Goal: Task Accomplishment & Management: Complete application form

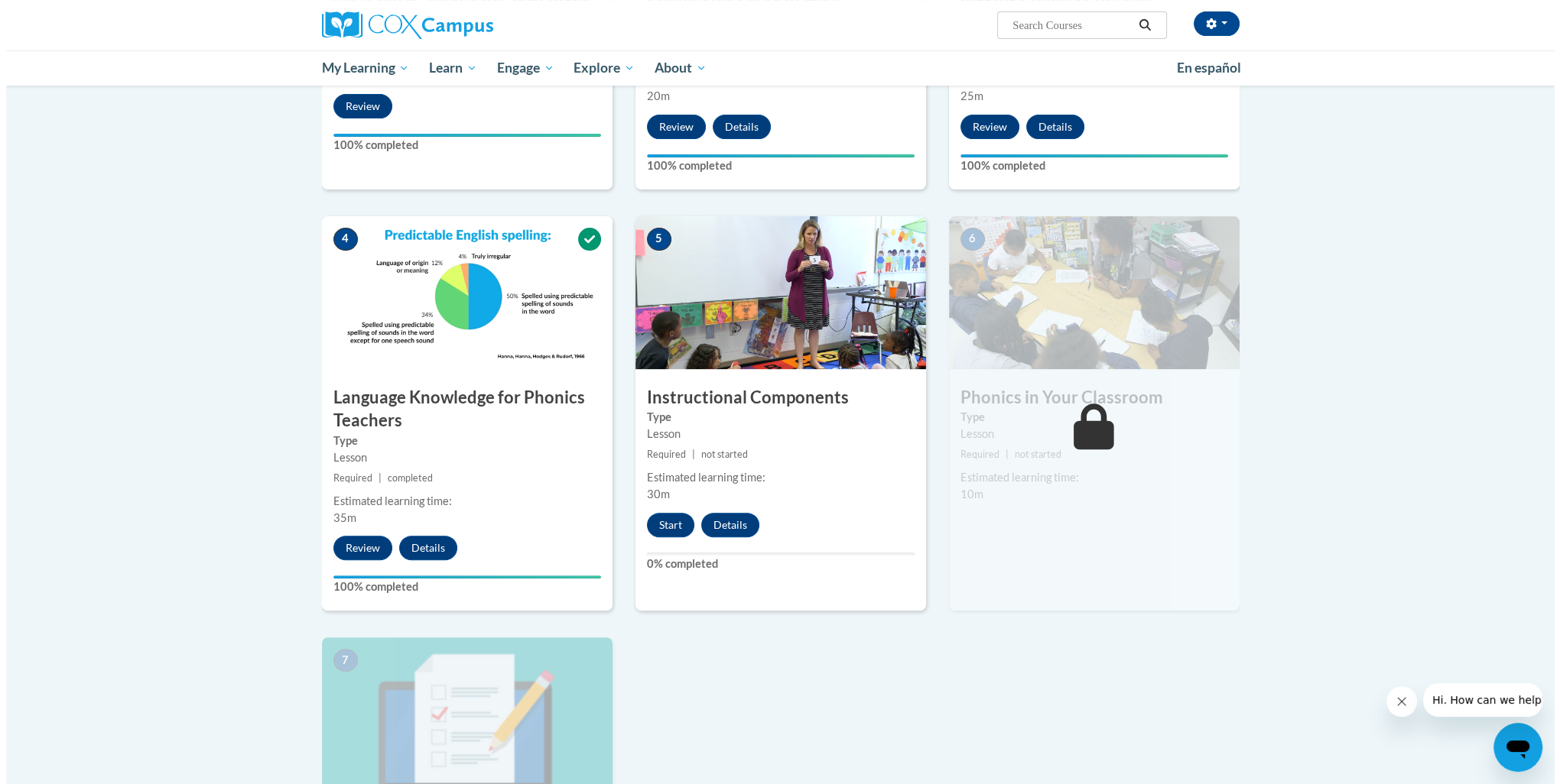
scroll to position [612, 0]
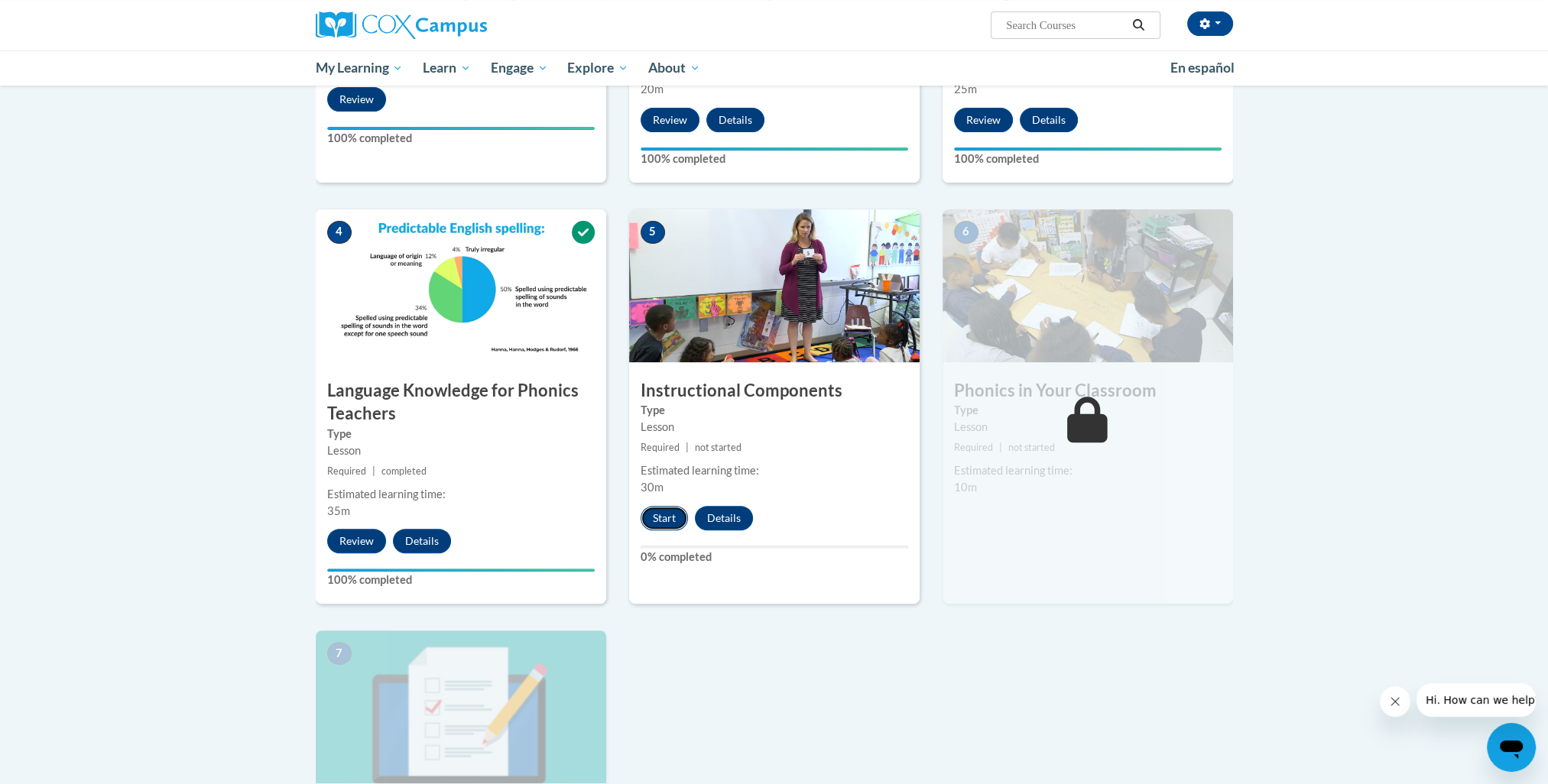
click at [656, 525] on button "Start" at bounding box center [664, 518] width 47 height 25
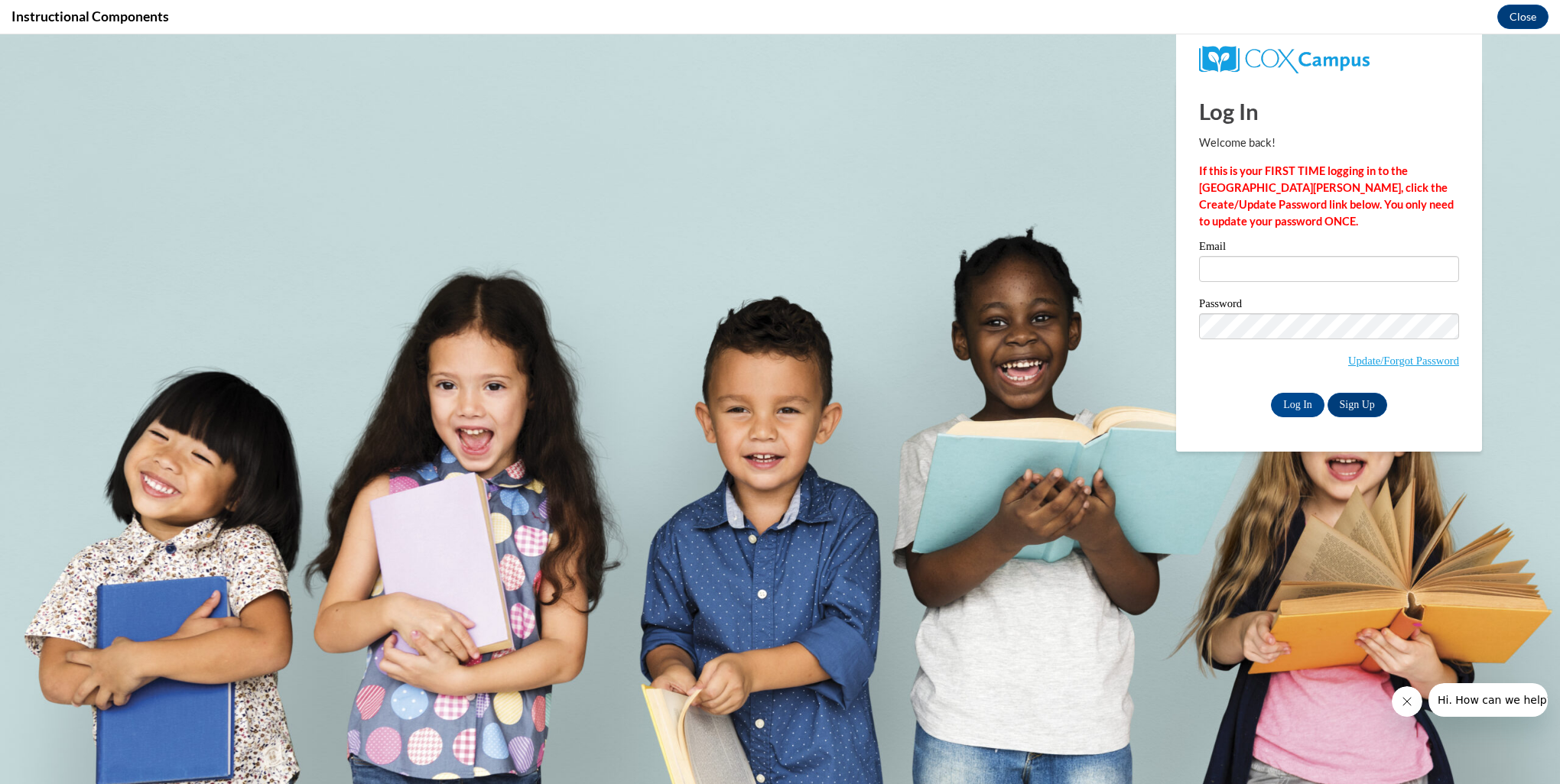
scroll to position [0, 0]
click at [1247, 266] on input "Email" at bounding box center [1329, 269] width 260 height 26
type input "along250@ivytech.edu"
click at [1290, 402] on input "Log In" at bounding box center [1297, 405] width 54 height 25
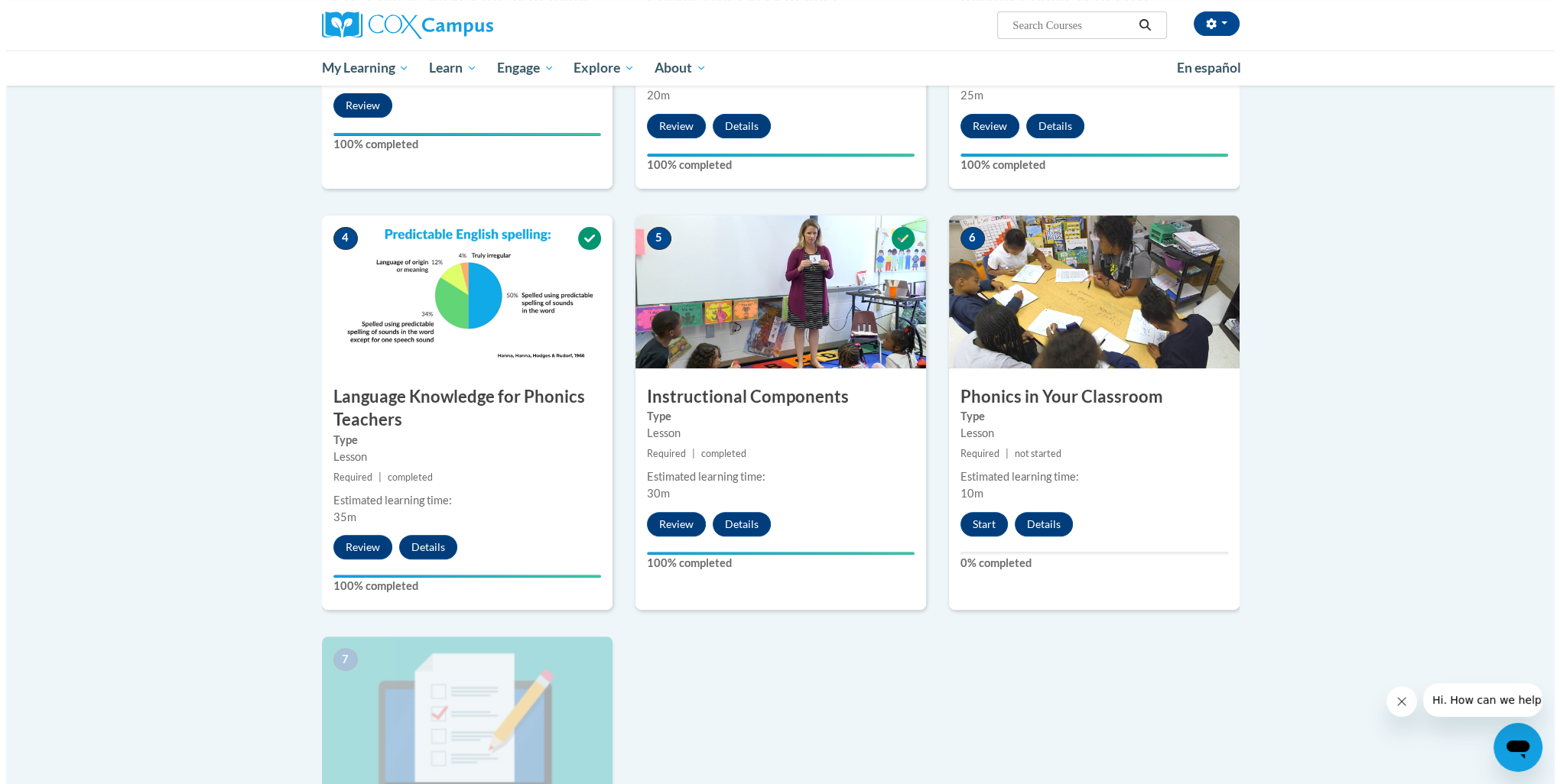
scroll to position [662, 0]
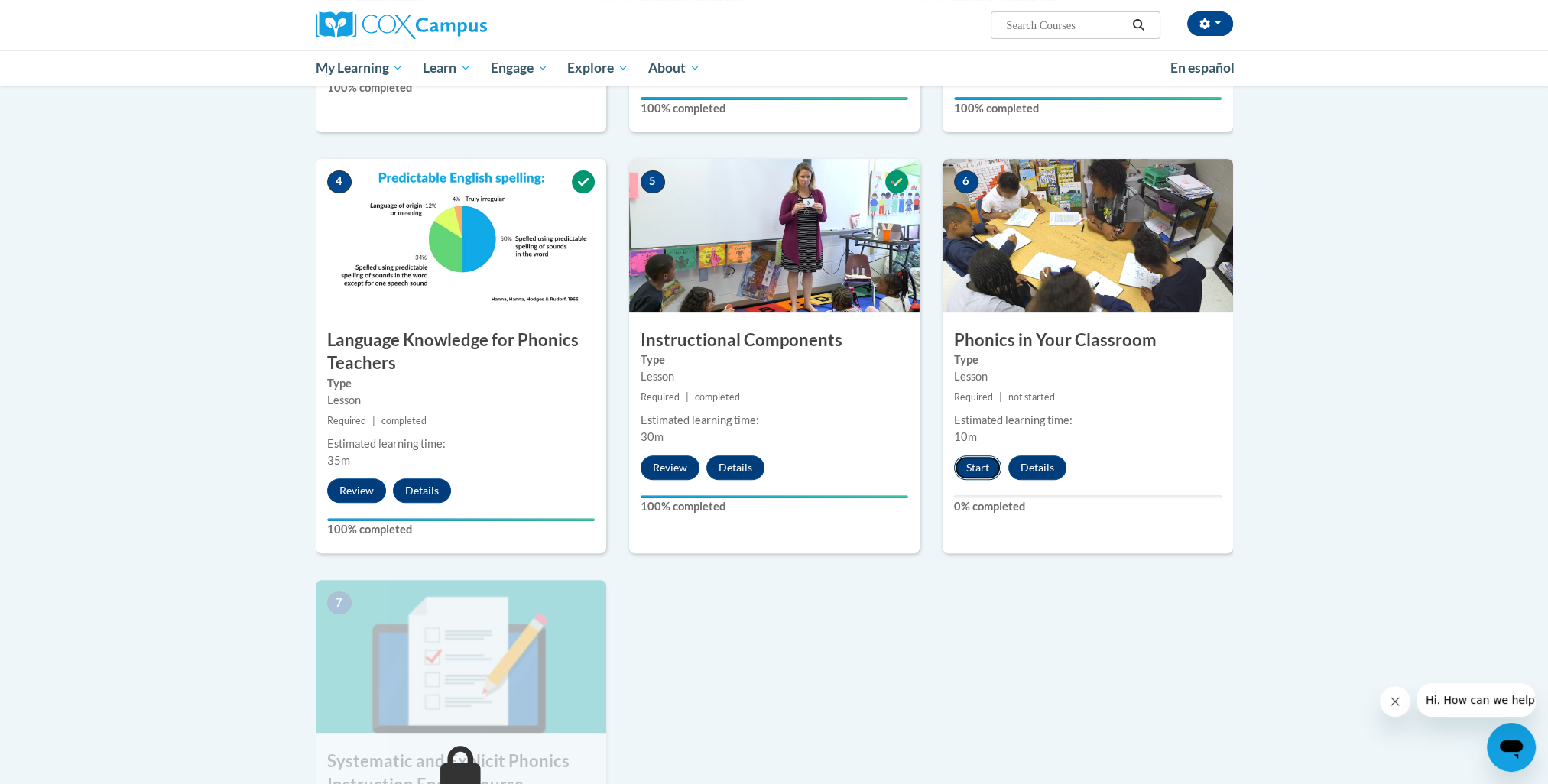
click at [977, 469] on button "Start" at bounding box center [977, 468] width 47 height 25
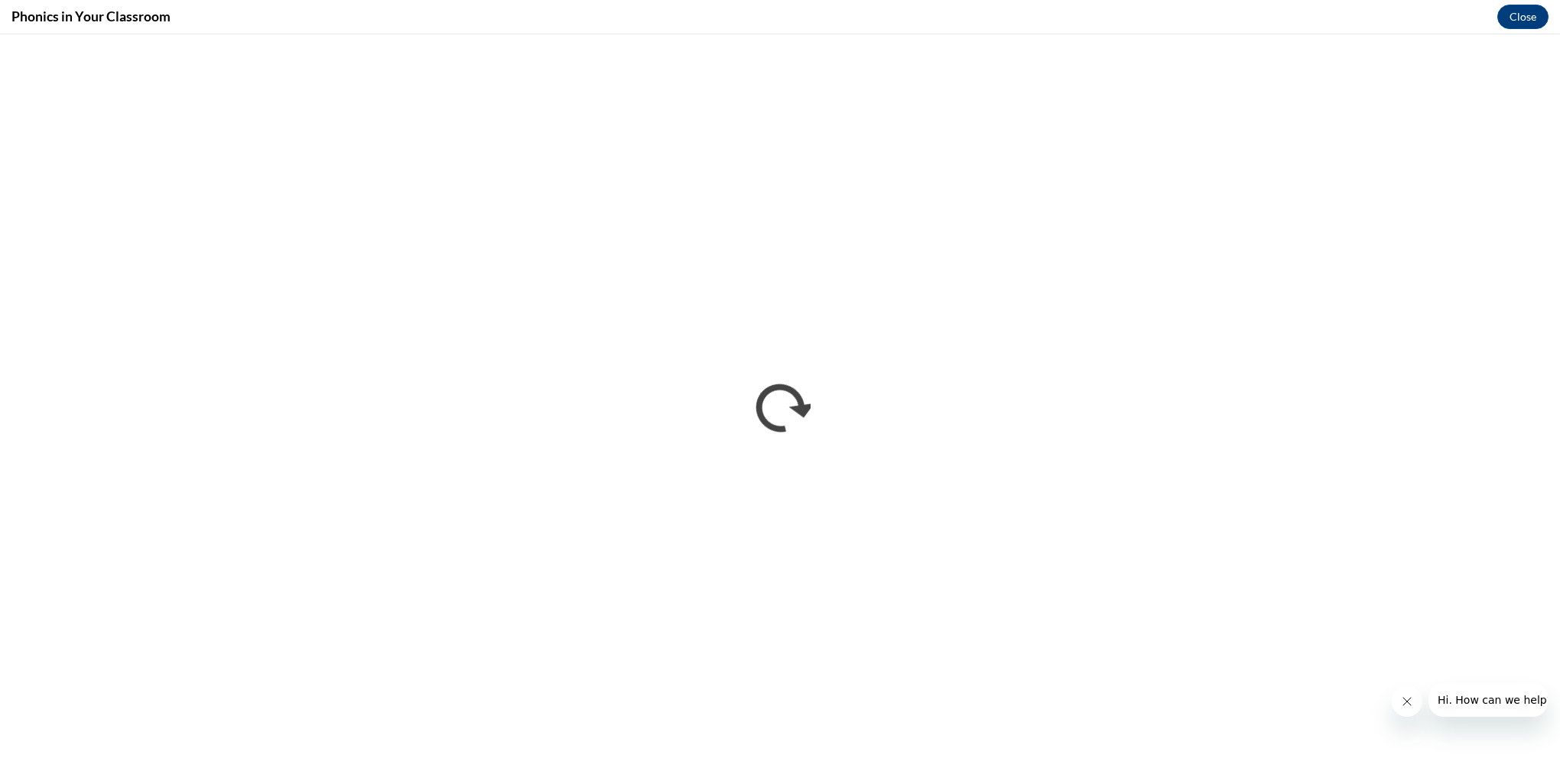
scroll to position [0, 0]
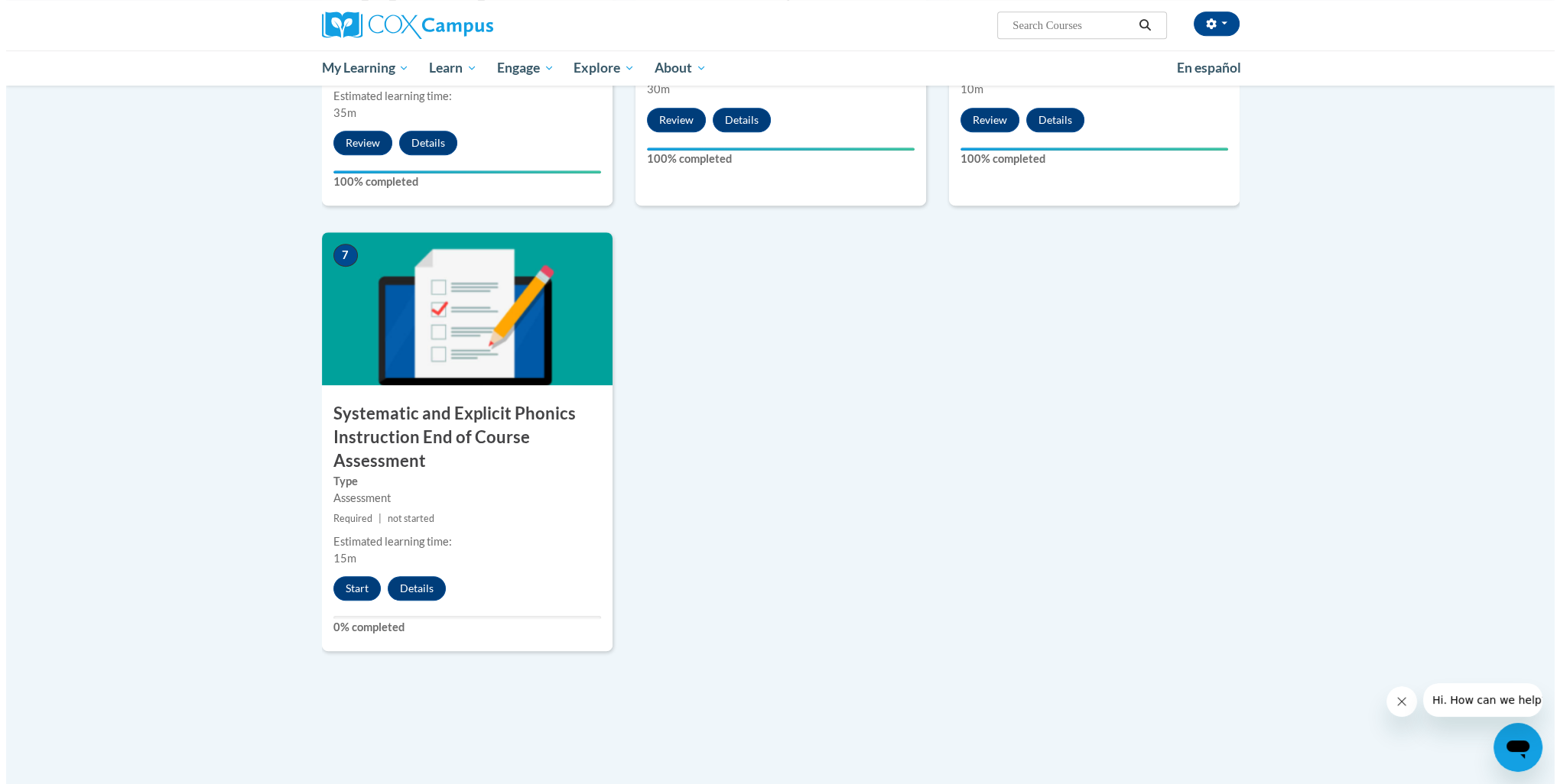
scroll to position [1019, 0]
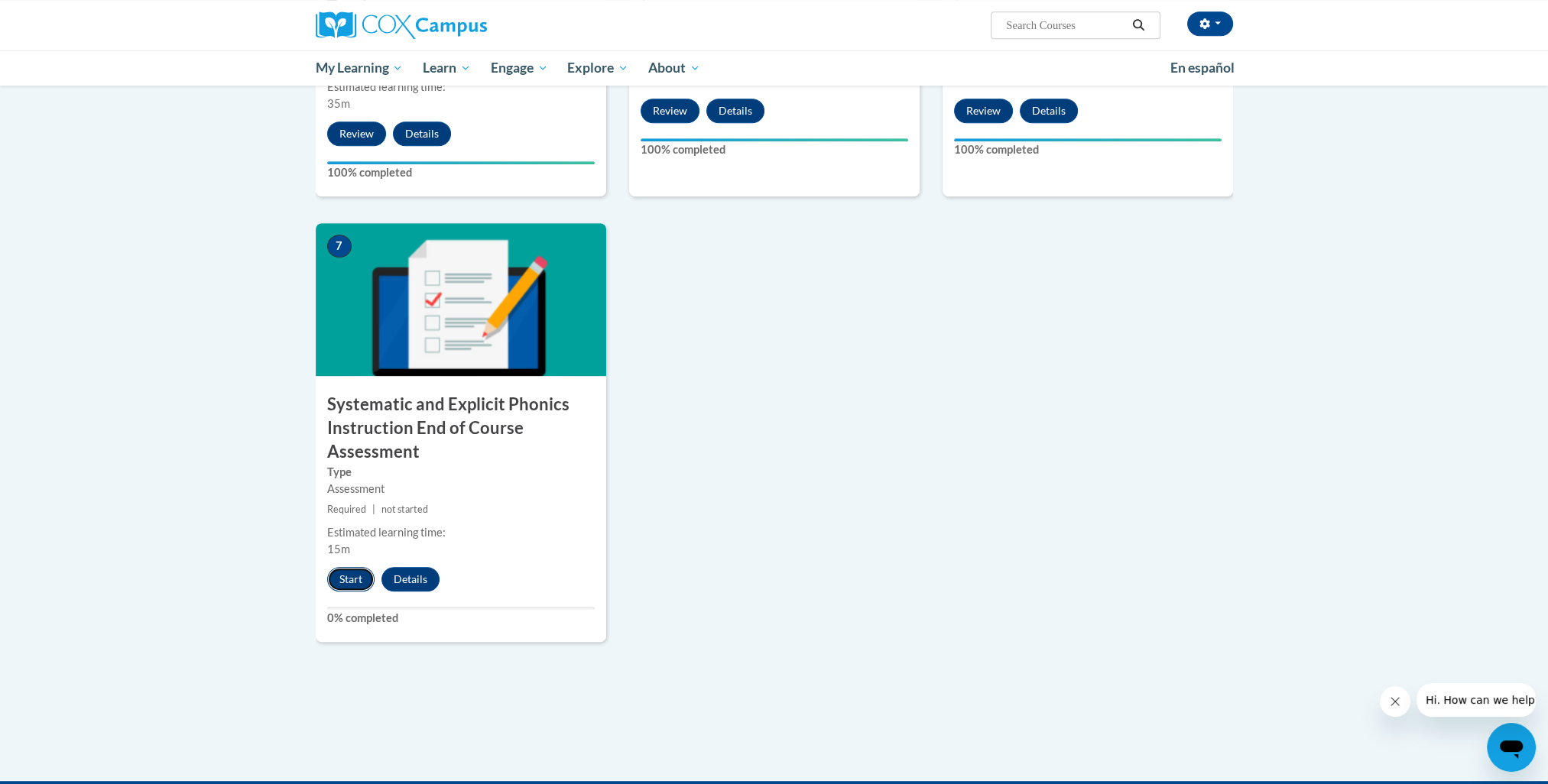
click at [361, 583] on button "Start" at bounding box center [351, 579] width 47 height 25
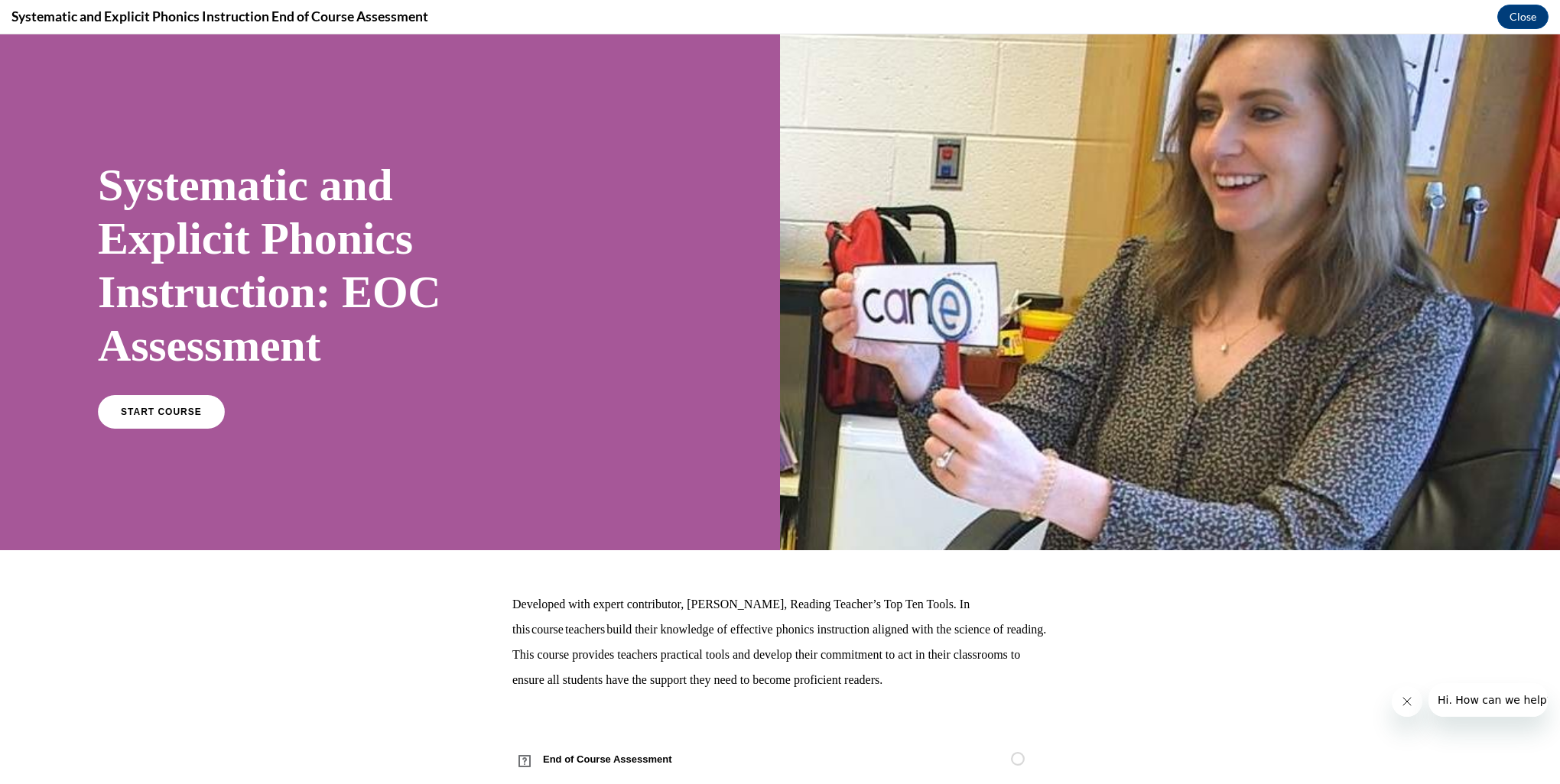
scroll to position [0, 0]
click at [179, 416] on span "START COURSE" at bounding box center [161, 412] width 85 height 11
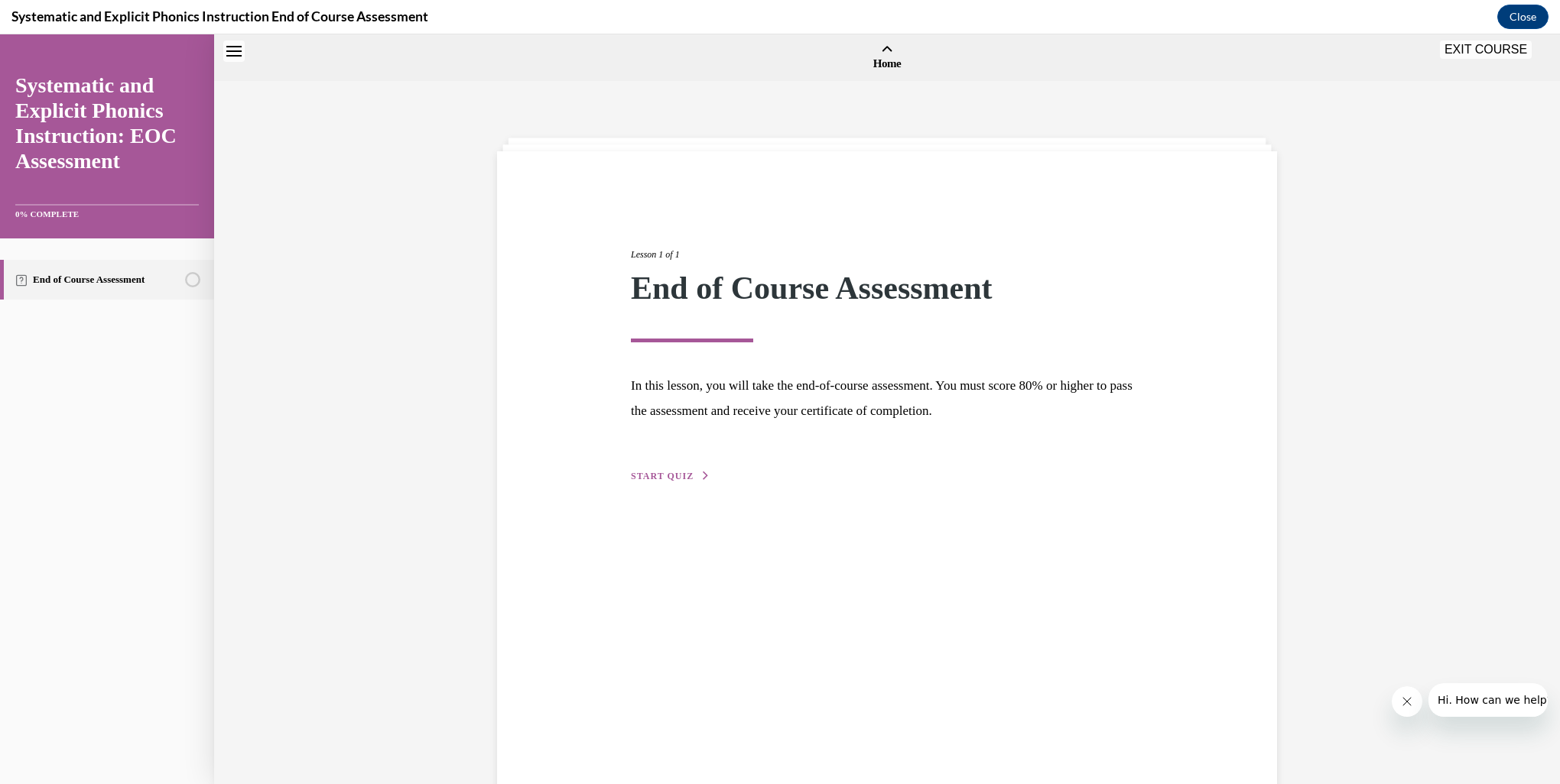
scroll to position [47, 0]
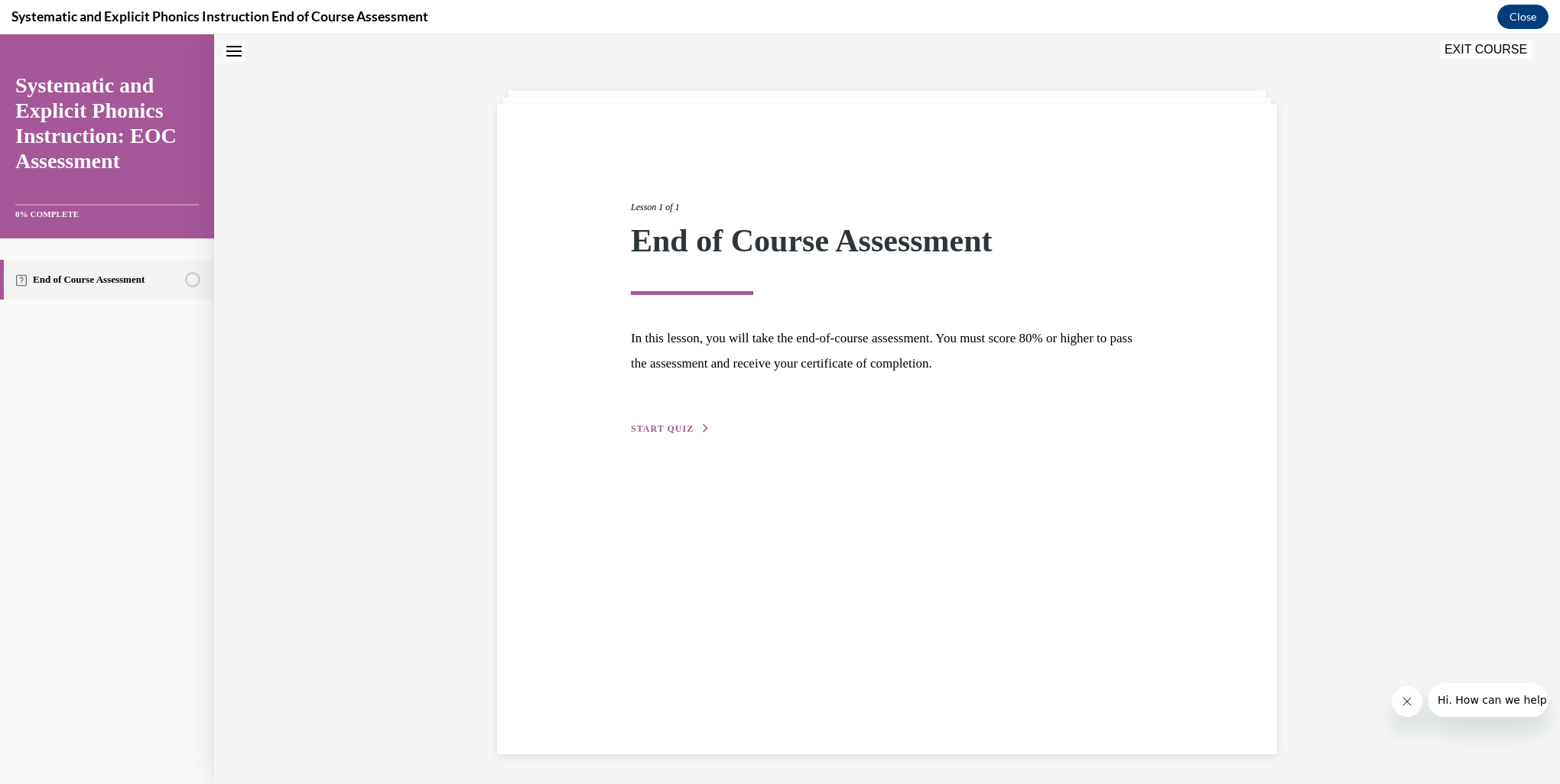
click at [653, 429] on span "START QUIZ" at bounding box center [662, 429] width 63 height 11
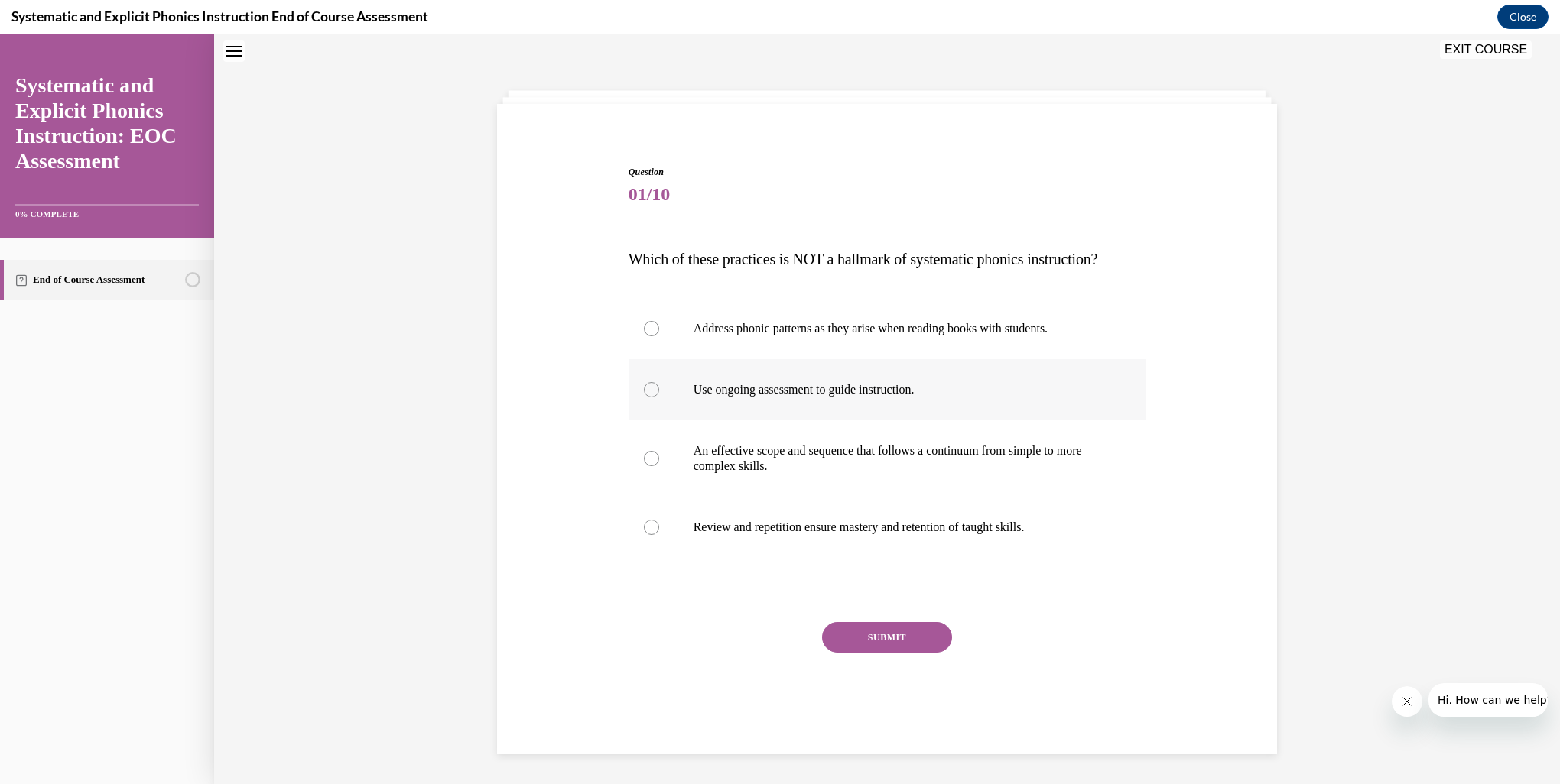
click at [724, 395] on p "Use ongoing assessment to guide instruction." at bounding box center [900, 389] width 414 height 16
click at [888, 643] on button "SUBMIT" at bounding box center [887, 637] width 130 height 30
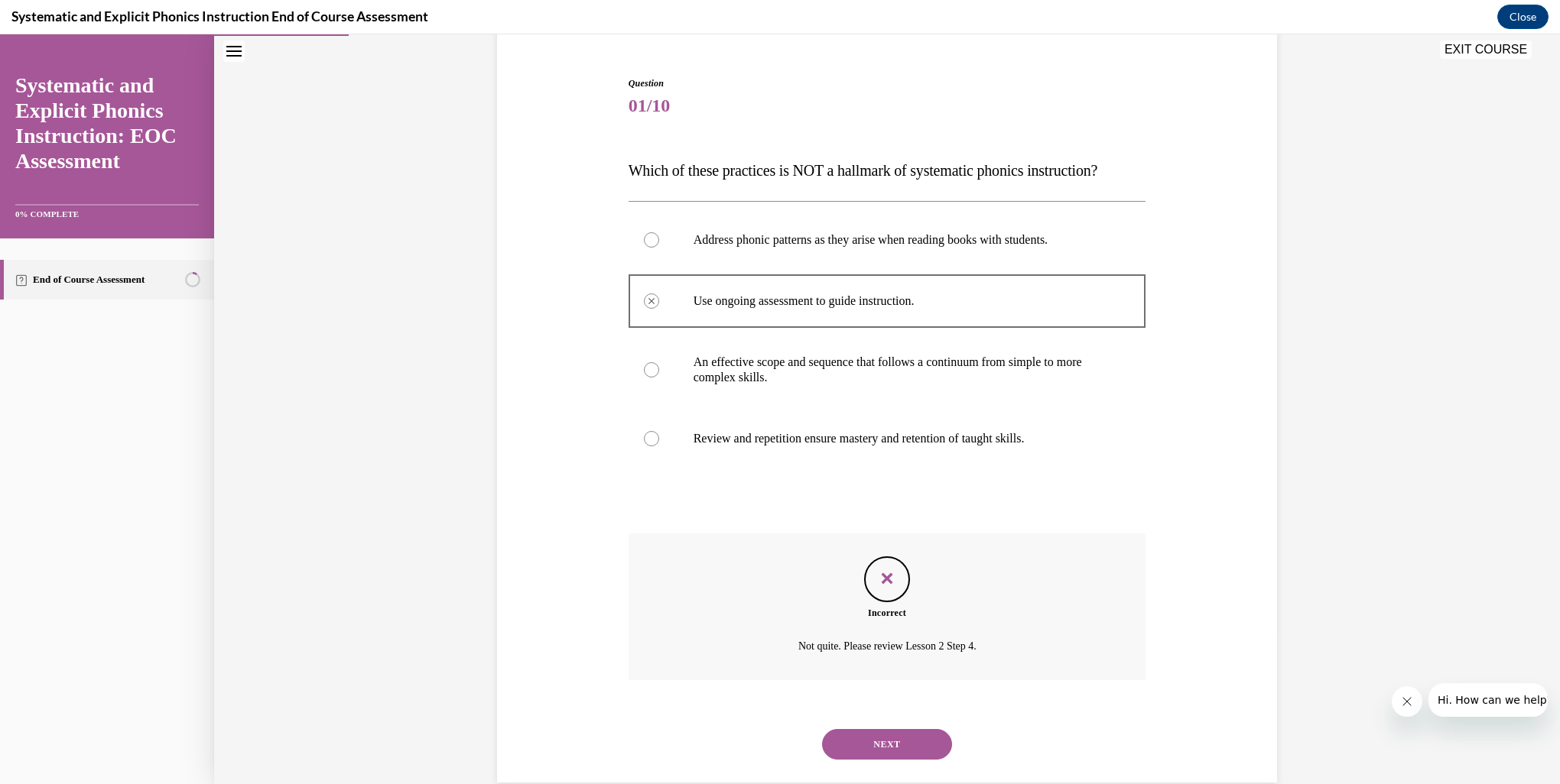
scroll to position [164, 0]
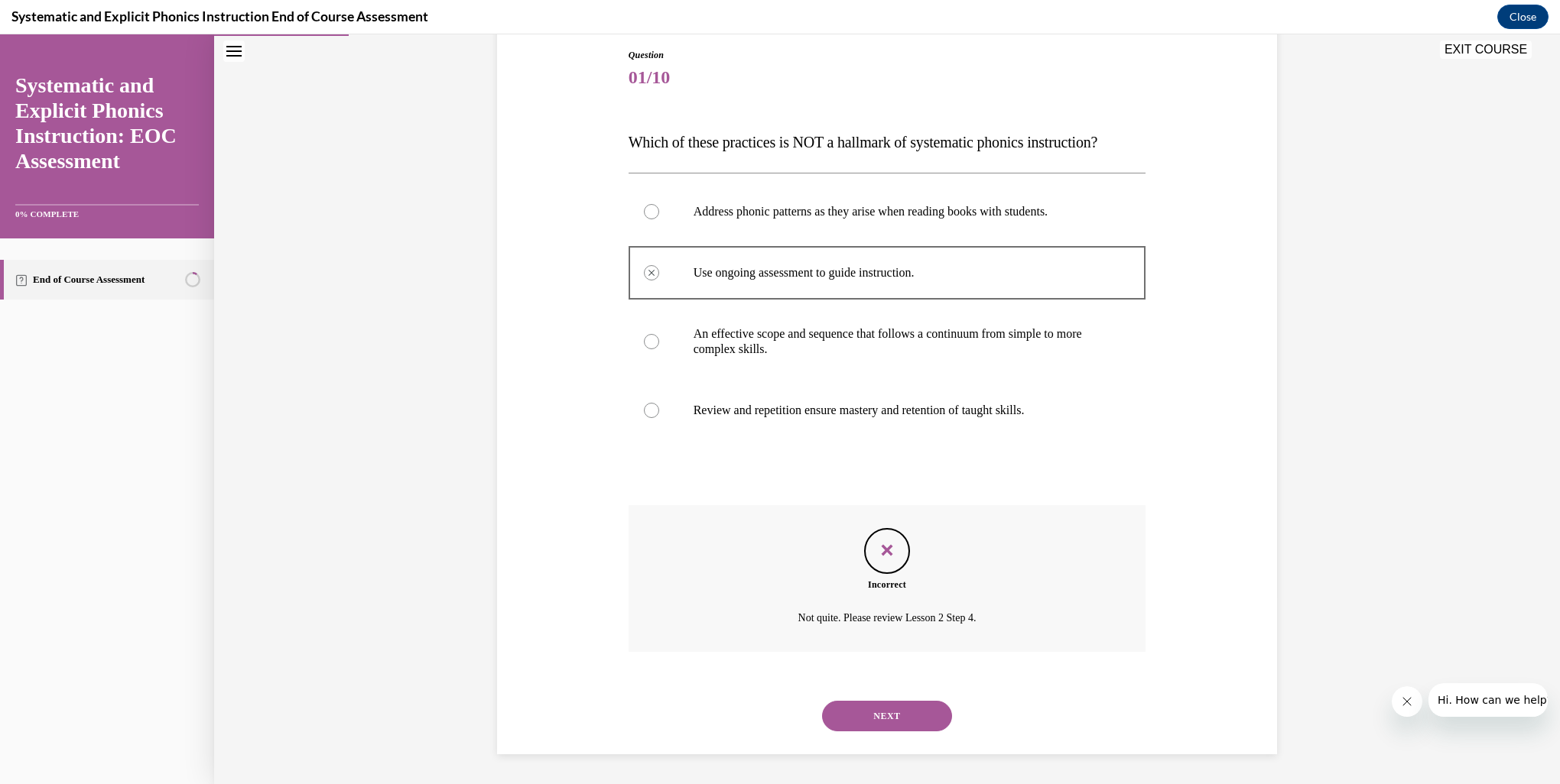
click at [889, 698] on div "NEXT" at bounding box center [887, 716] width 518 height 61
click at [890, 720] on button "NEXT" at bounding box center [887, 716] width 130 height 30
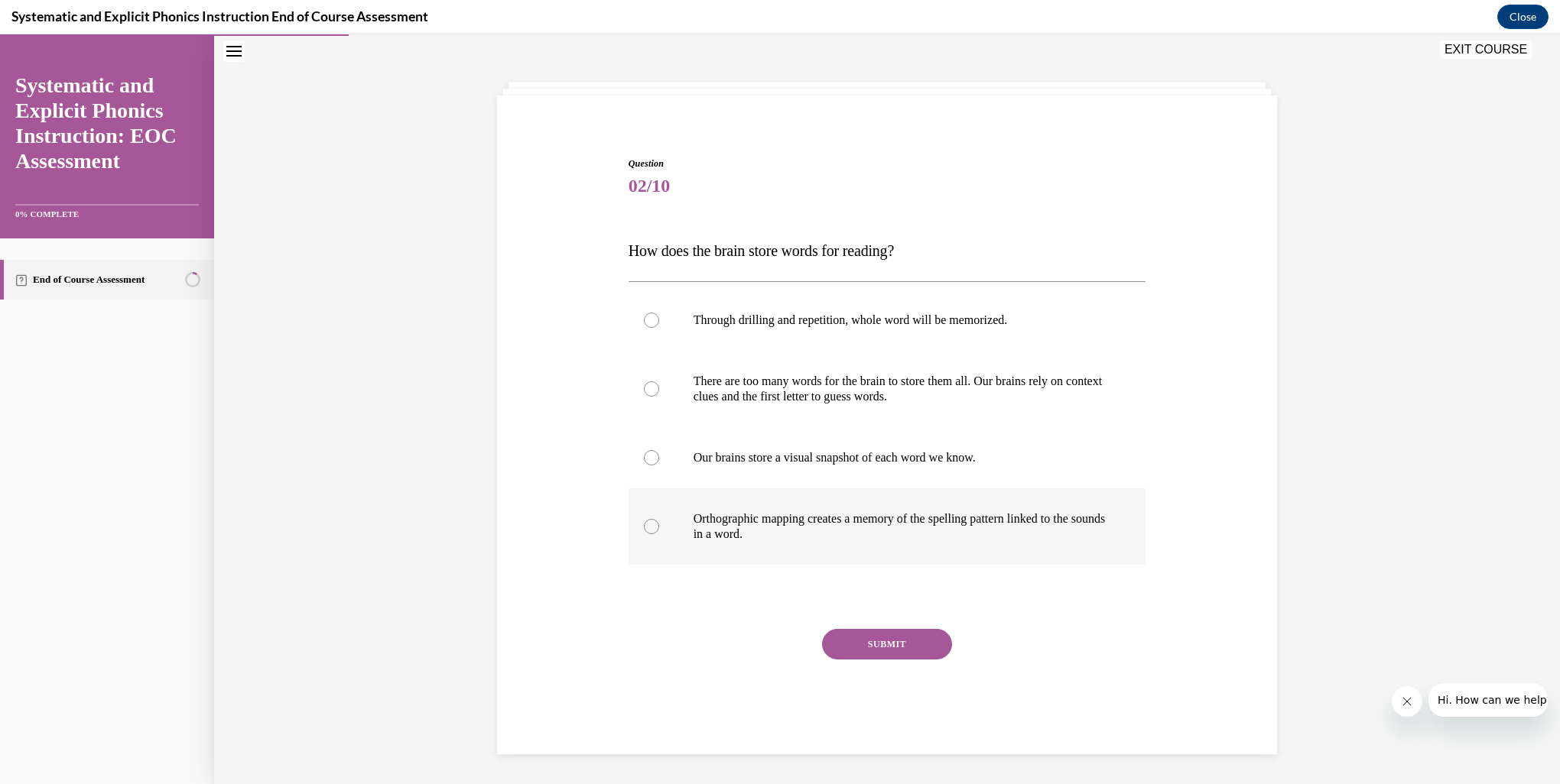
click at [765, 517] on p "Orthographic mapping creates a memory of the spelling pattern linked to the sou…" at bounding box center [900, 526] width 414 height 30
click at [860, 646] on button "SUBMIT" at bounding box center [887, 644] width 130 height 30
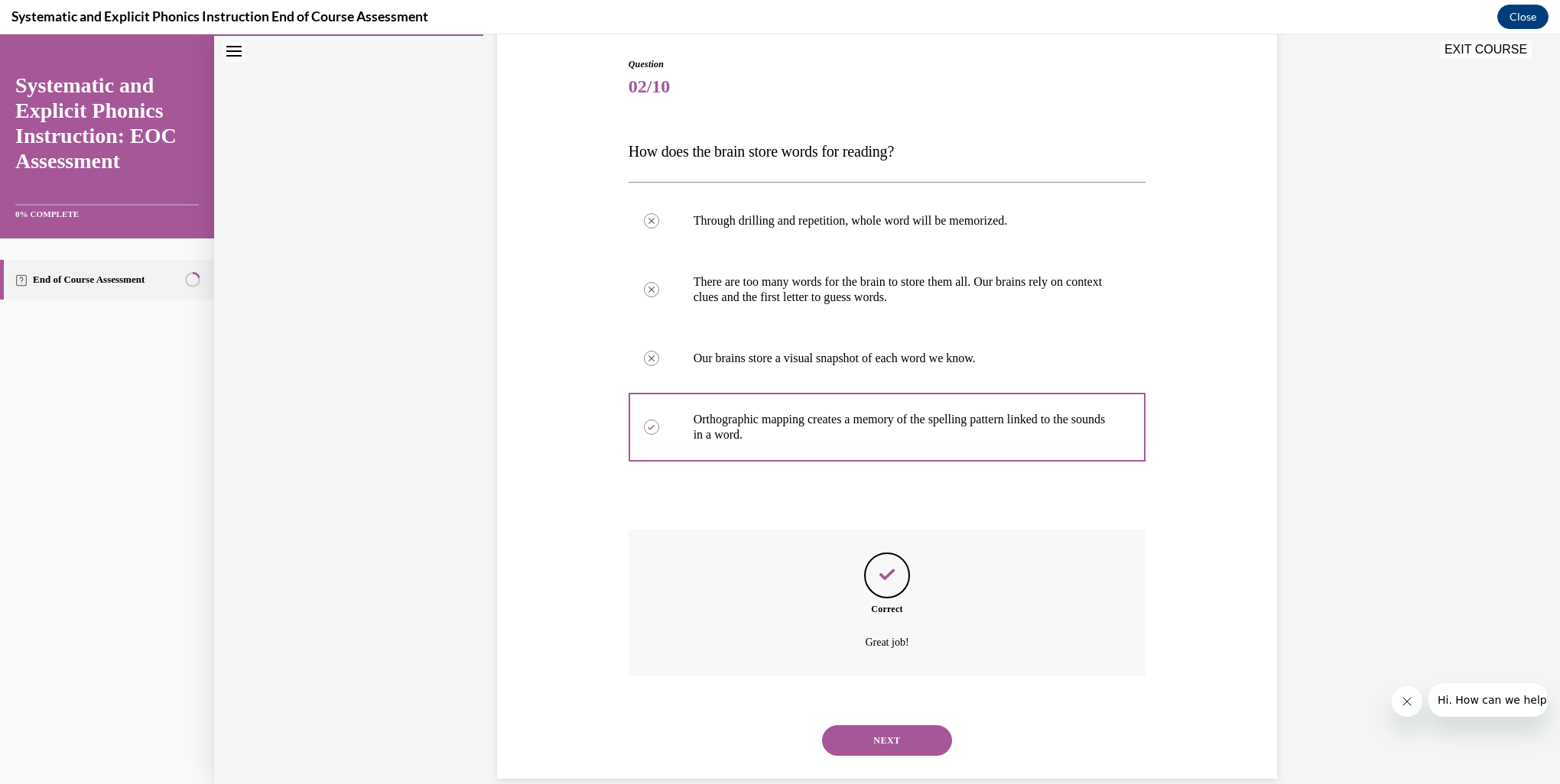
scroll to position [180, 0]
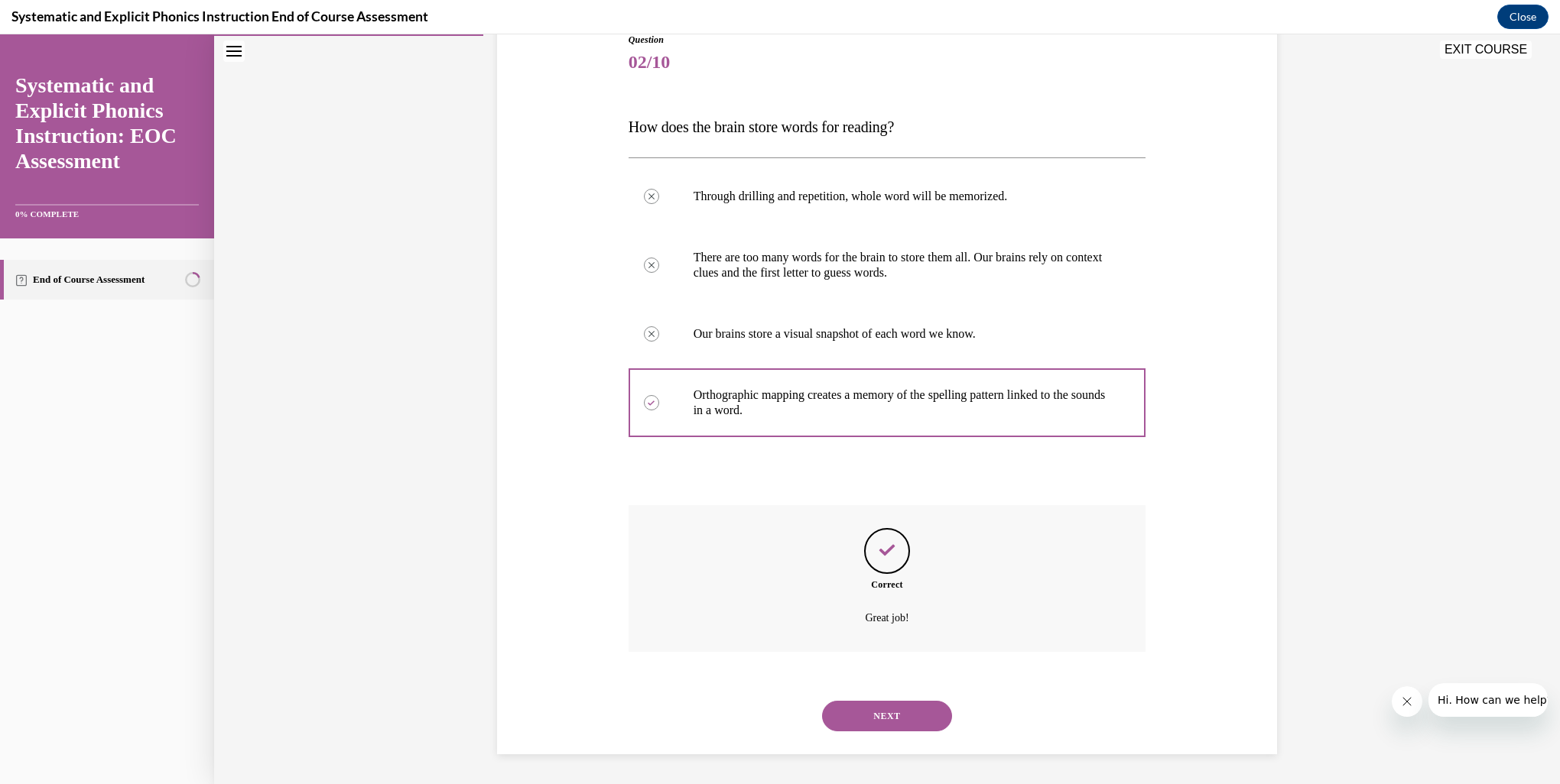
click at [857, 707] on button "NEXT" at bounding box center [887, 716] width 130 height 30
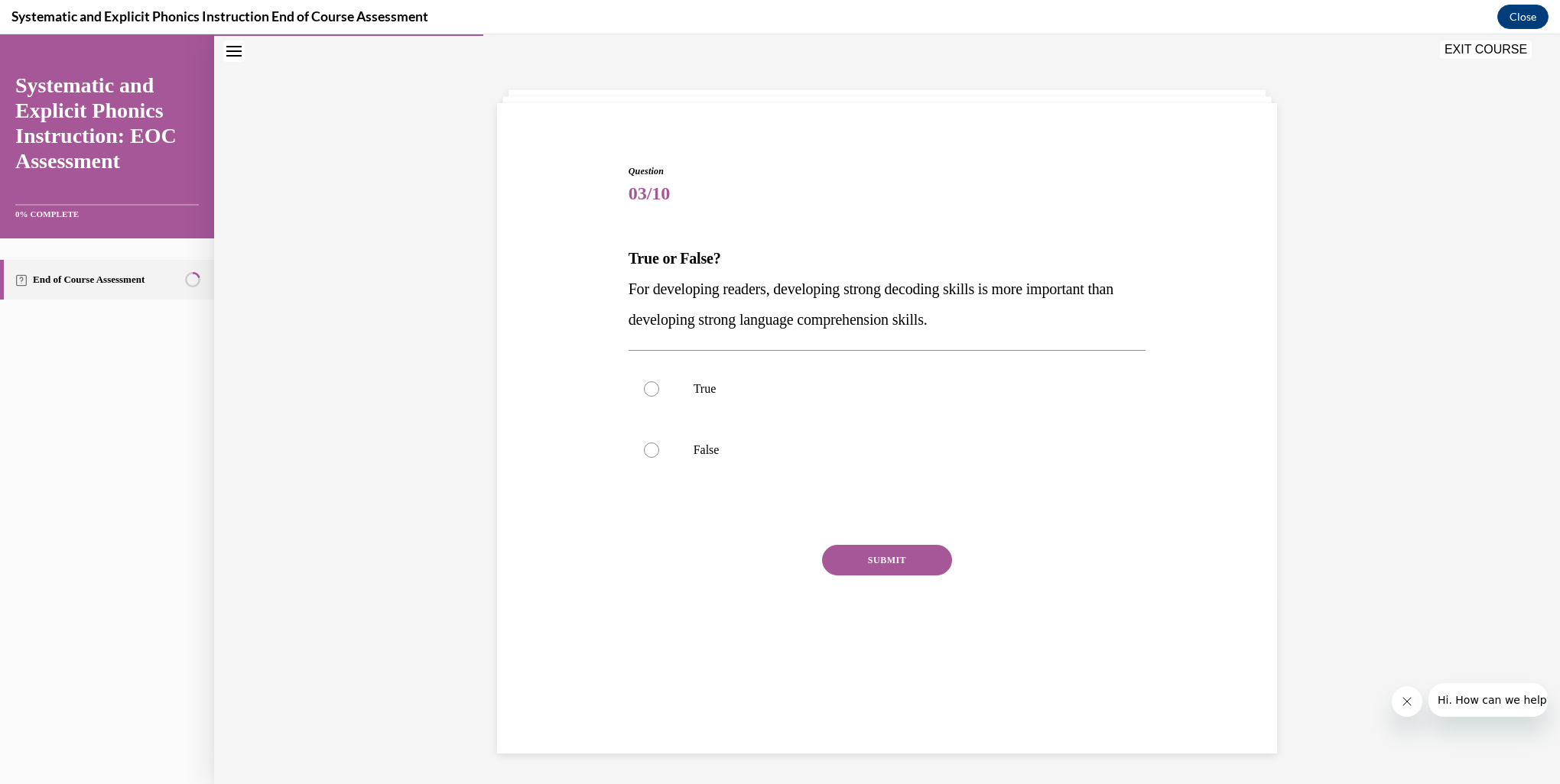
scroll to position [48, 0]
click at [703, 457] on div "False" at bounding box center [887, 450] width 518 height 61
click at [858, 570] on button "SUBMIT" at bounding box center [887, 560] width 130 height 30
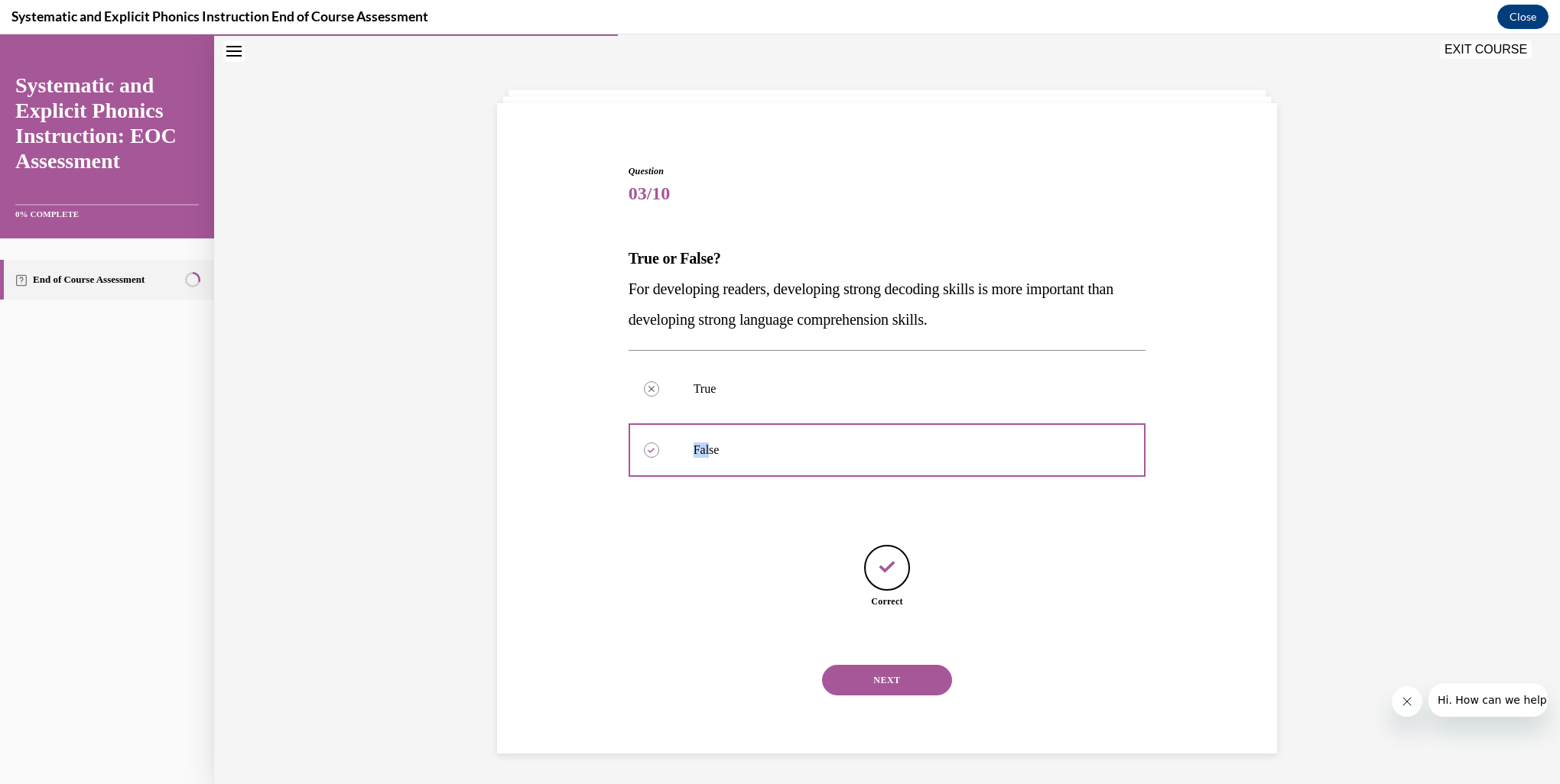
click at [903, 681] on button "NEXT" at bounding box center [887, 680] width 130 height 30
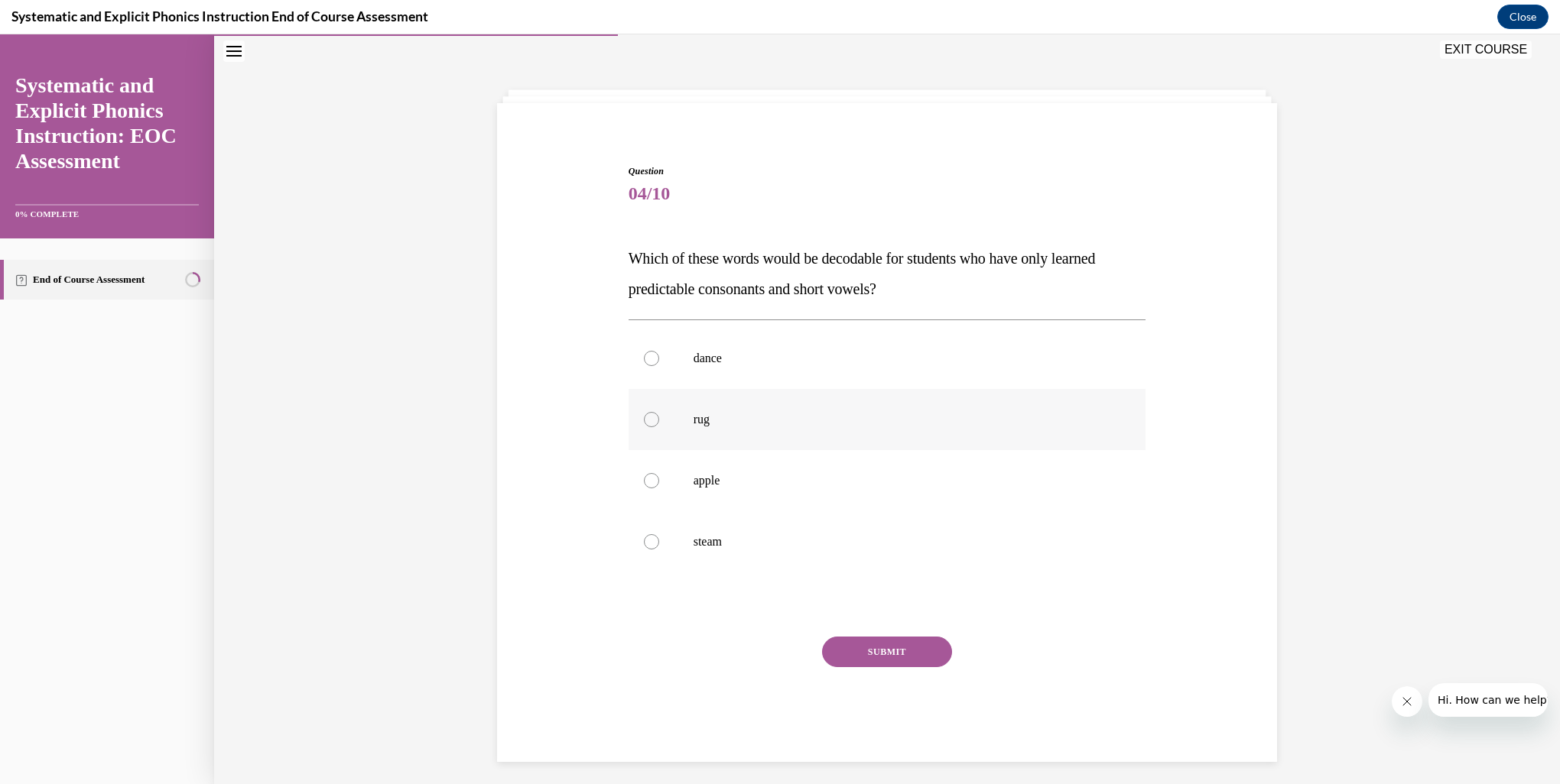
click at [644, 422] on div at bounding box center [651, 420] width 16 height 16
click at [850, 649] on button "SUBMIT" at bounding box center [887, 651] width 130 height 30
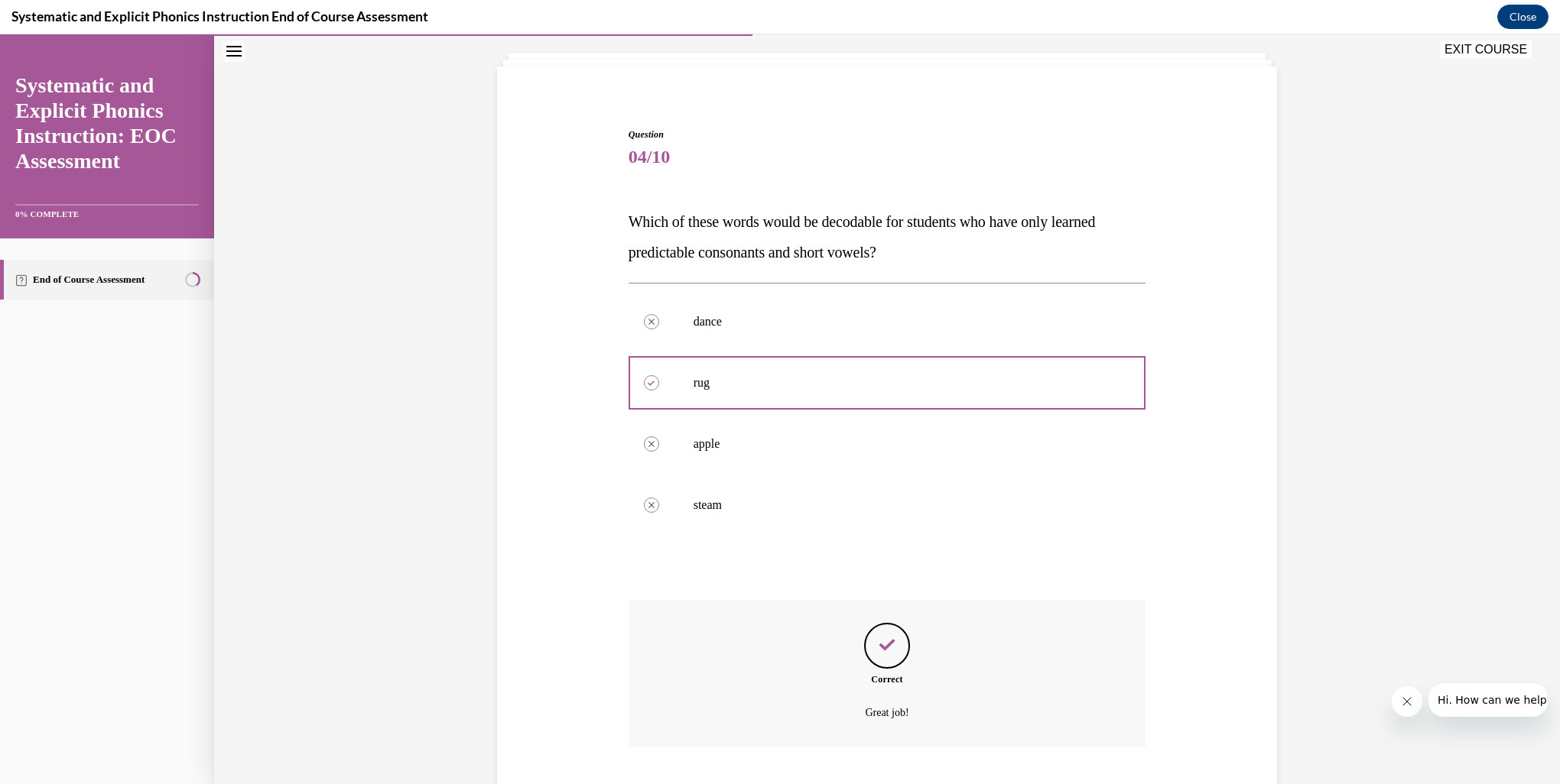
scroll to position [180, 0]
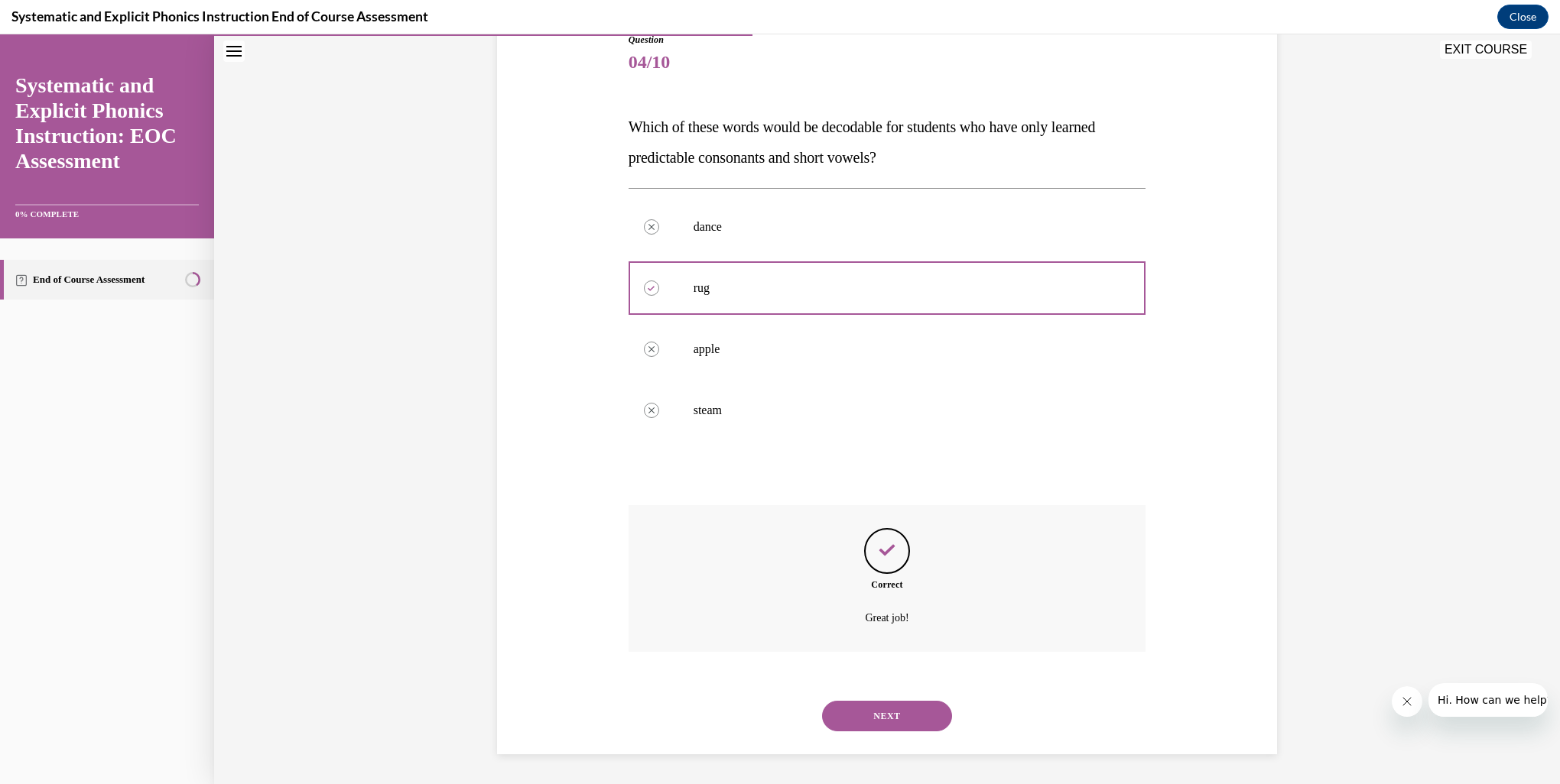
click at [871, 712] on button "NEXT" at bounding box center [887, 716] width 130 height 30
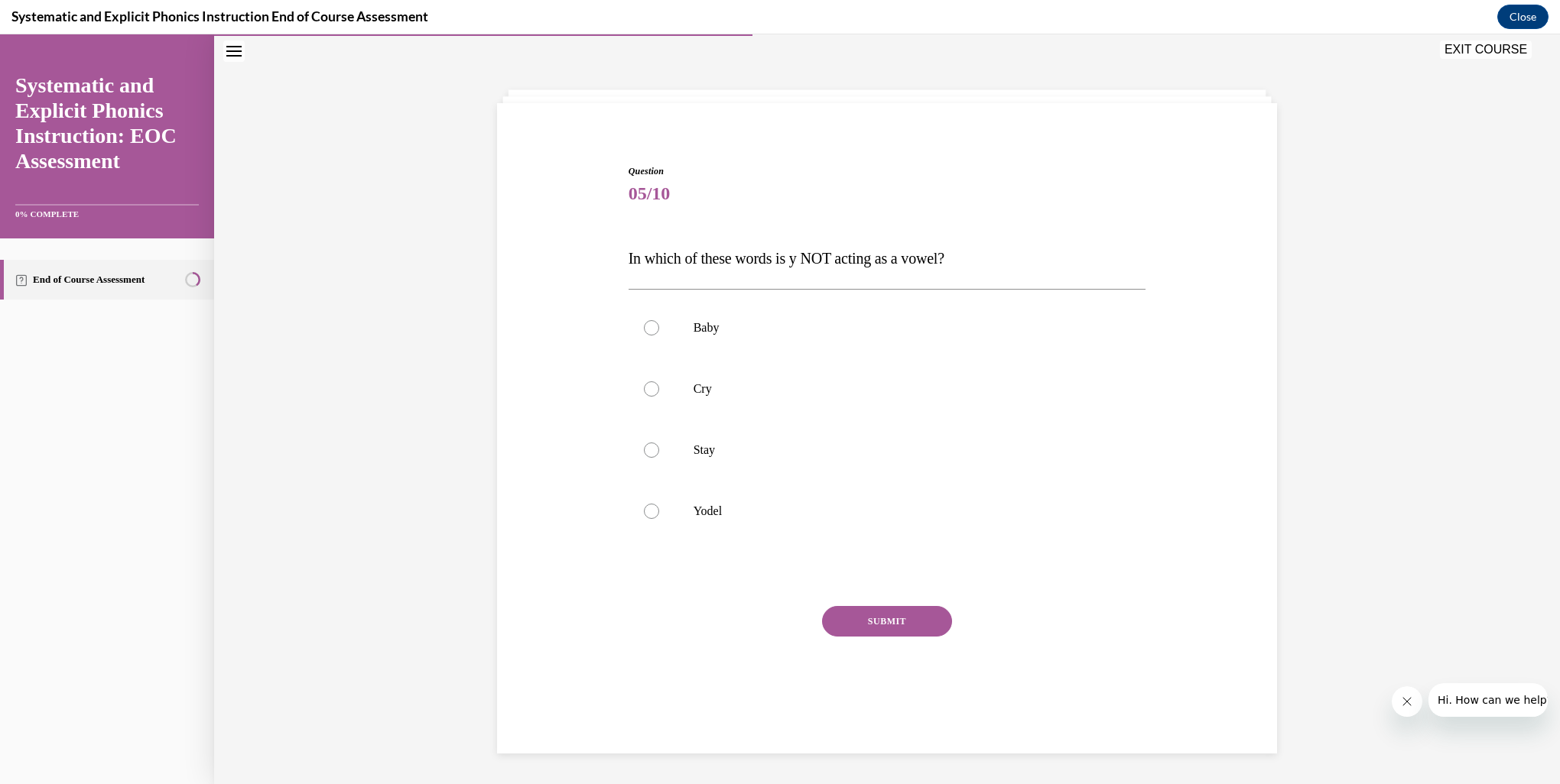
scroll to position [48, 0]
click at [716, 513] on p "Yodel" at bounding box center [900, 511] width 414 height 16
click at [876, 630] on button "SUBMIT" at bounding box center [887, 621] width 130 height 30
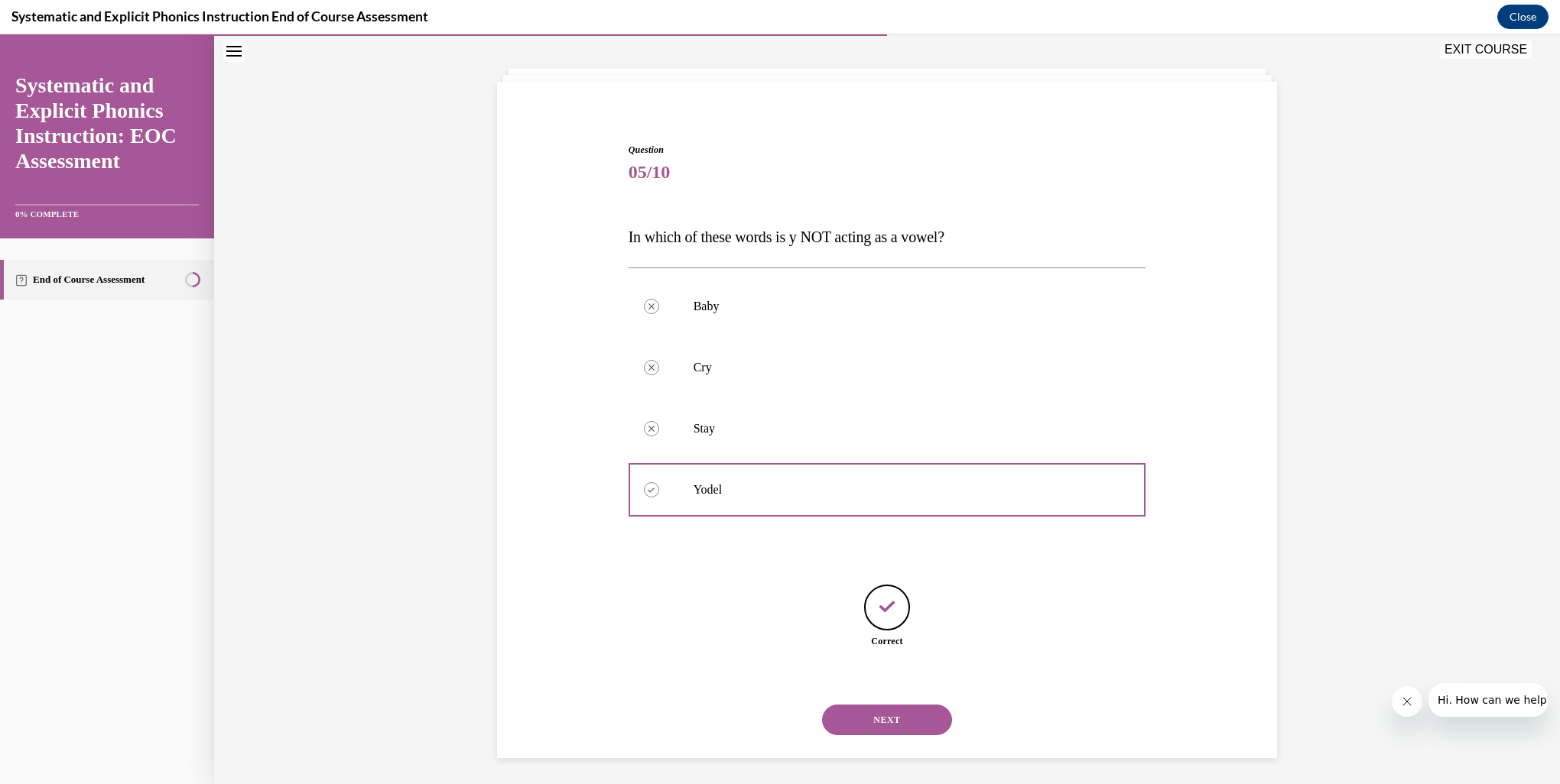
scroll to position [74, 0]
click at [846, 715] on button "NEXT" at bounding box center [887, 716] width 130 height 30
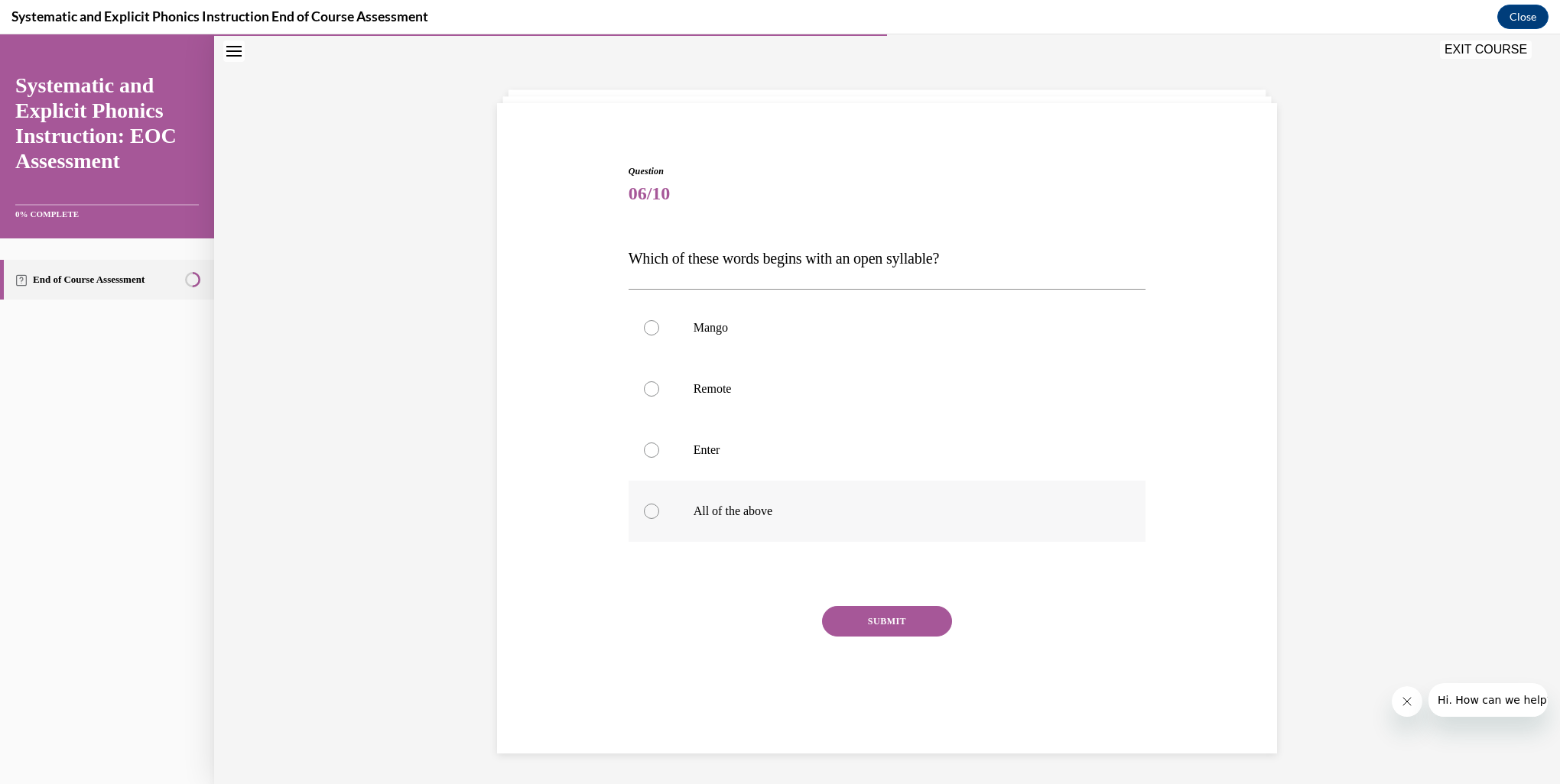
click at [728, 506] on p "All of the above" at bounding box center [900, 511] width 414 height 16
click at [856, 623] on button "SUBMIT" at bounding box center [887, 621] width 130 height 30
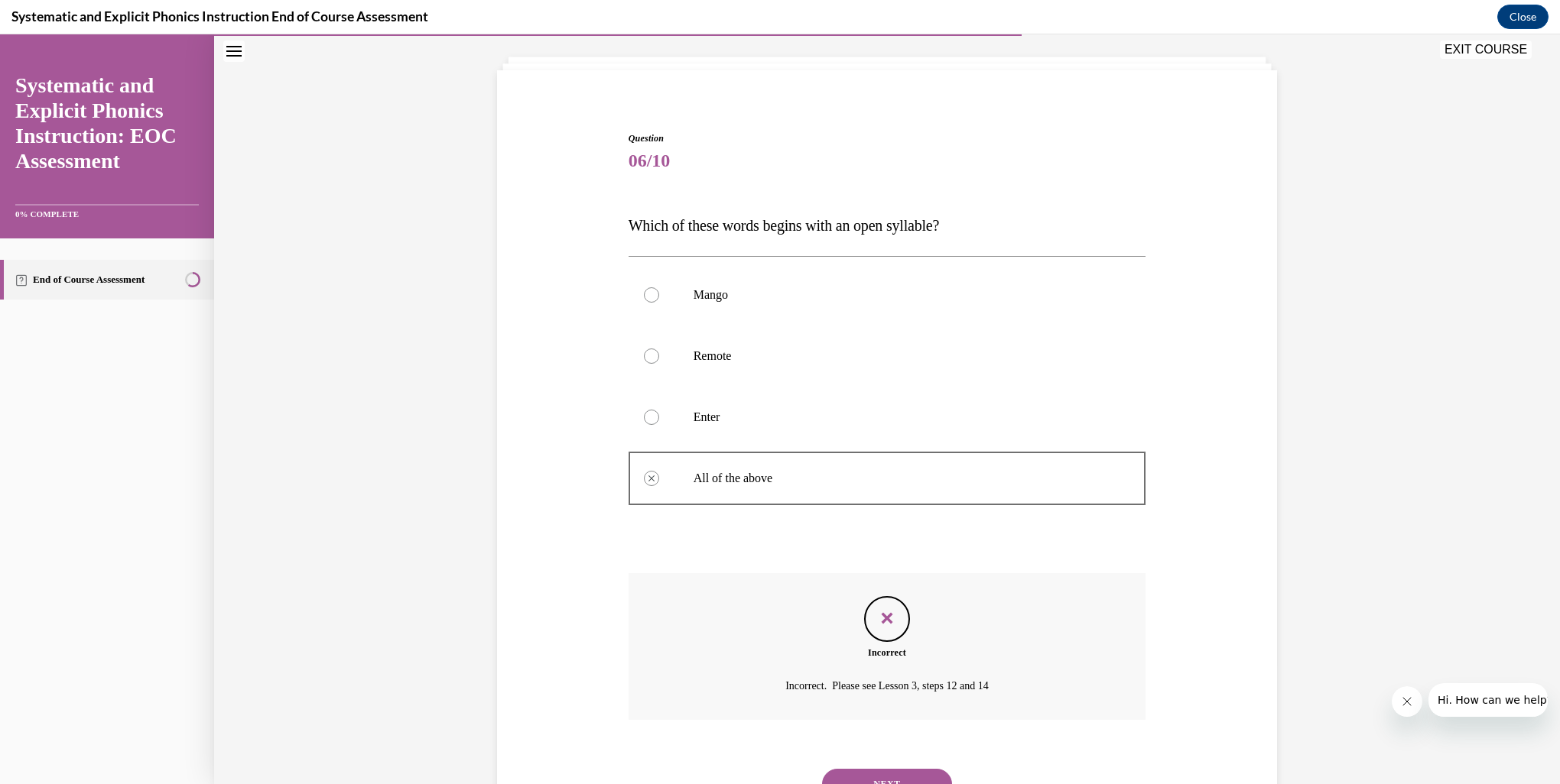
scroll to position [149, 0]
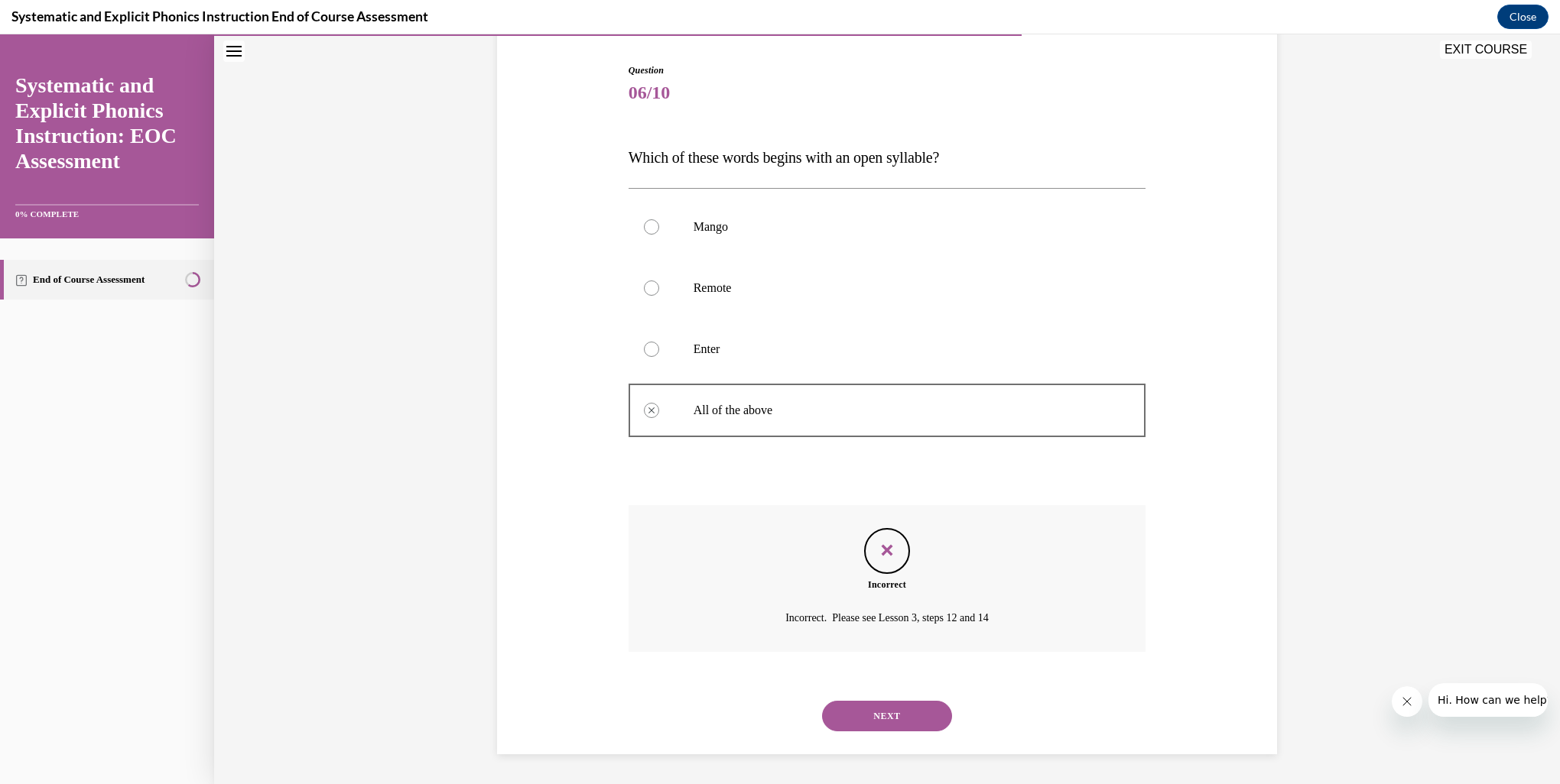
click at [863, 715] on button "NEXT" at bounding box center [887, 716] width 130 height 30
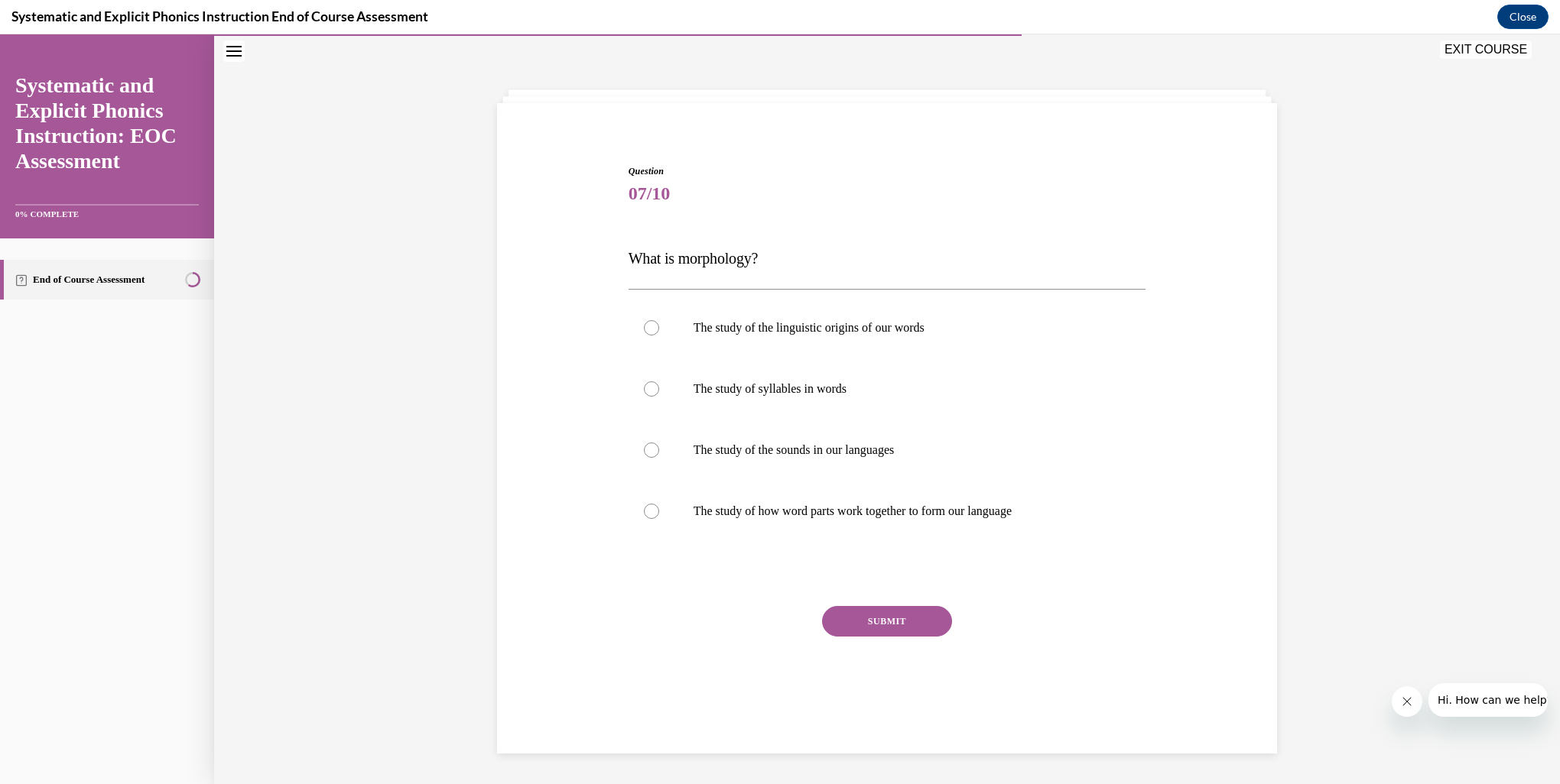
scroll to position [48, 0]
click at [646, 516] on div at bounding box center [651, 511] width 16 height 16
click at [850, 632] on button "SUBMIT" at bounding box center [887, 621] width 130 height 30
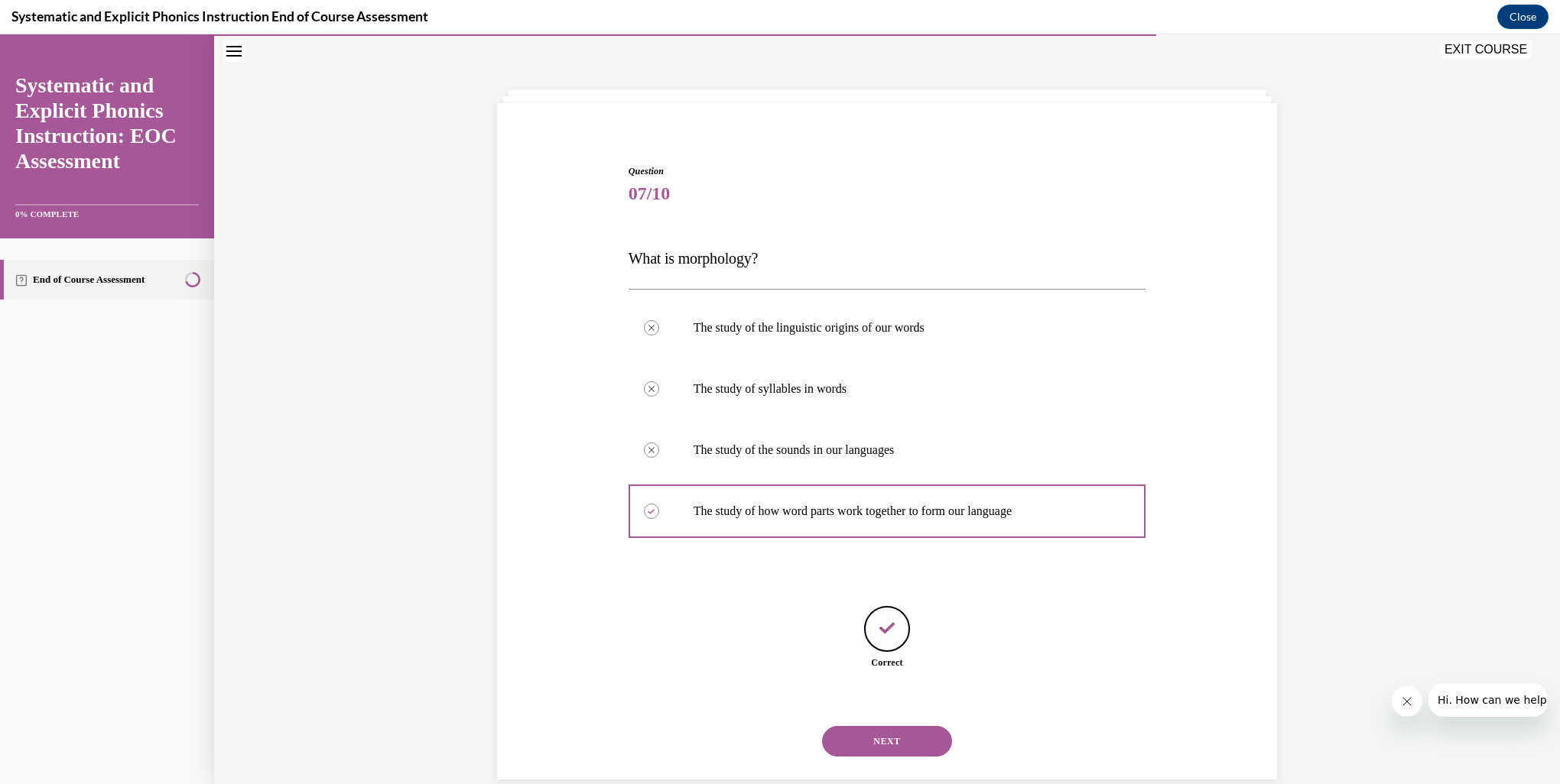
scroll to position [74, 0]
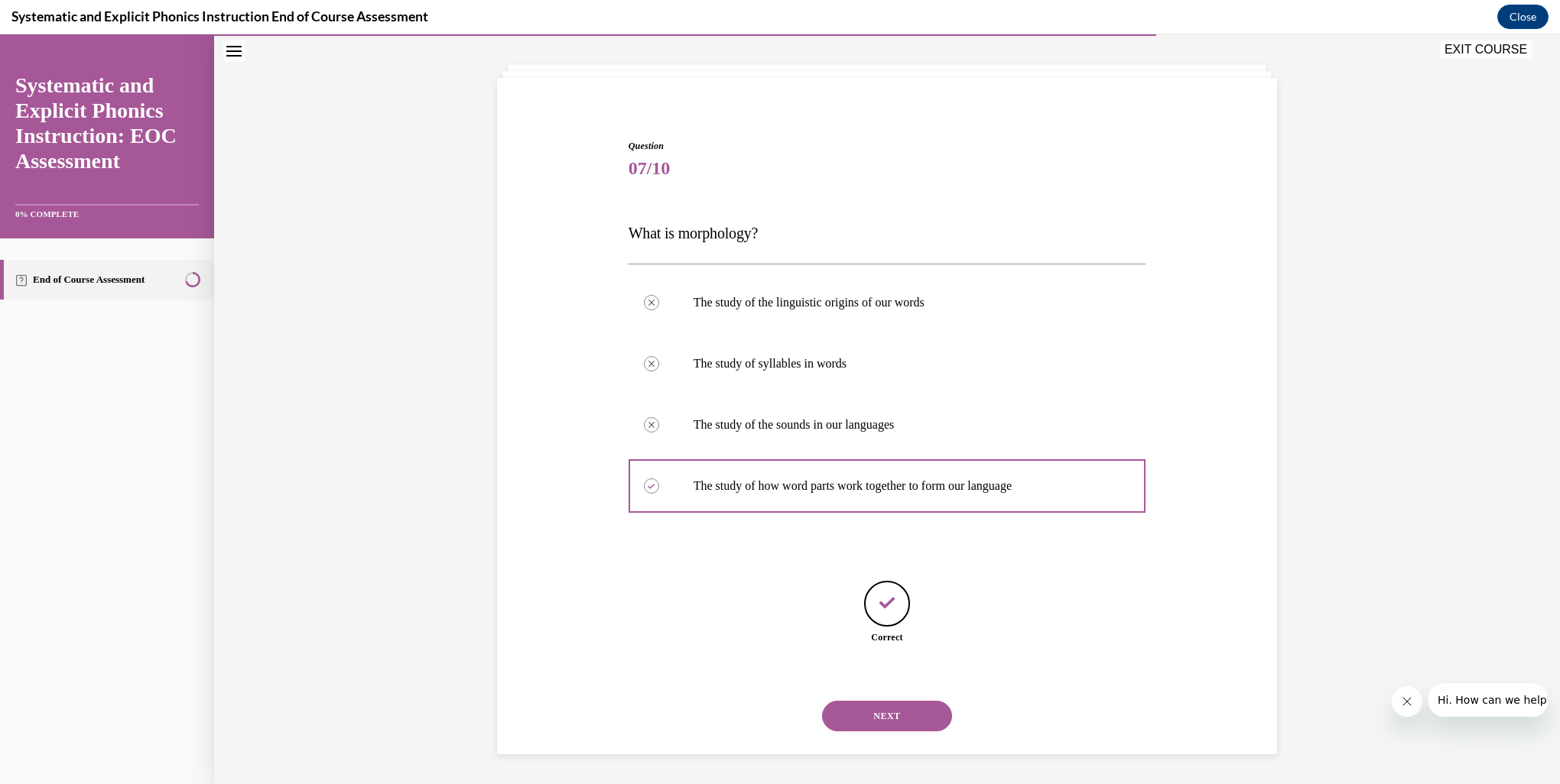
click at [899, 720] on button "NEXT" at bounding box center [887, 716] width 130 height 30
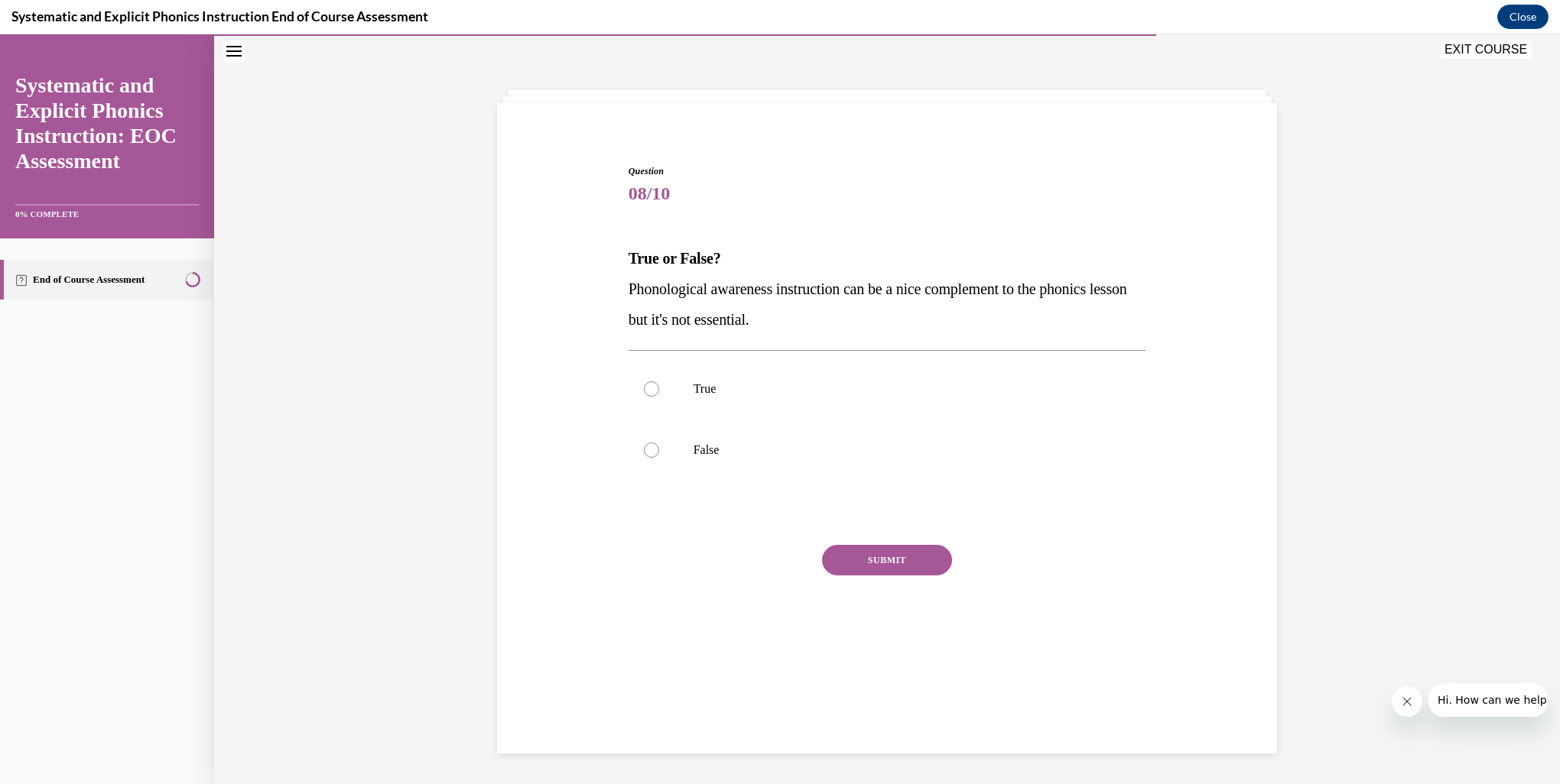
scroll to position [48, 0]
click at [704, 455] on p "False" at bounding box center [900, 450] width 414 height 16
click at [873, 575] on div "SUBMIT" at bounding box center [887, 583] width 518 height 77
drag, startPoint x: 873, startPoint y: 575, endPoint x: 858, endPoint y: 566, distance: 17.5
click at [862, 566] on button "SUBMIT" at bounding box center [887, 560] width 130 height 30
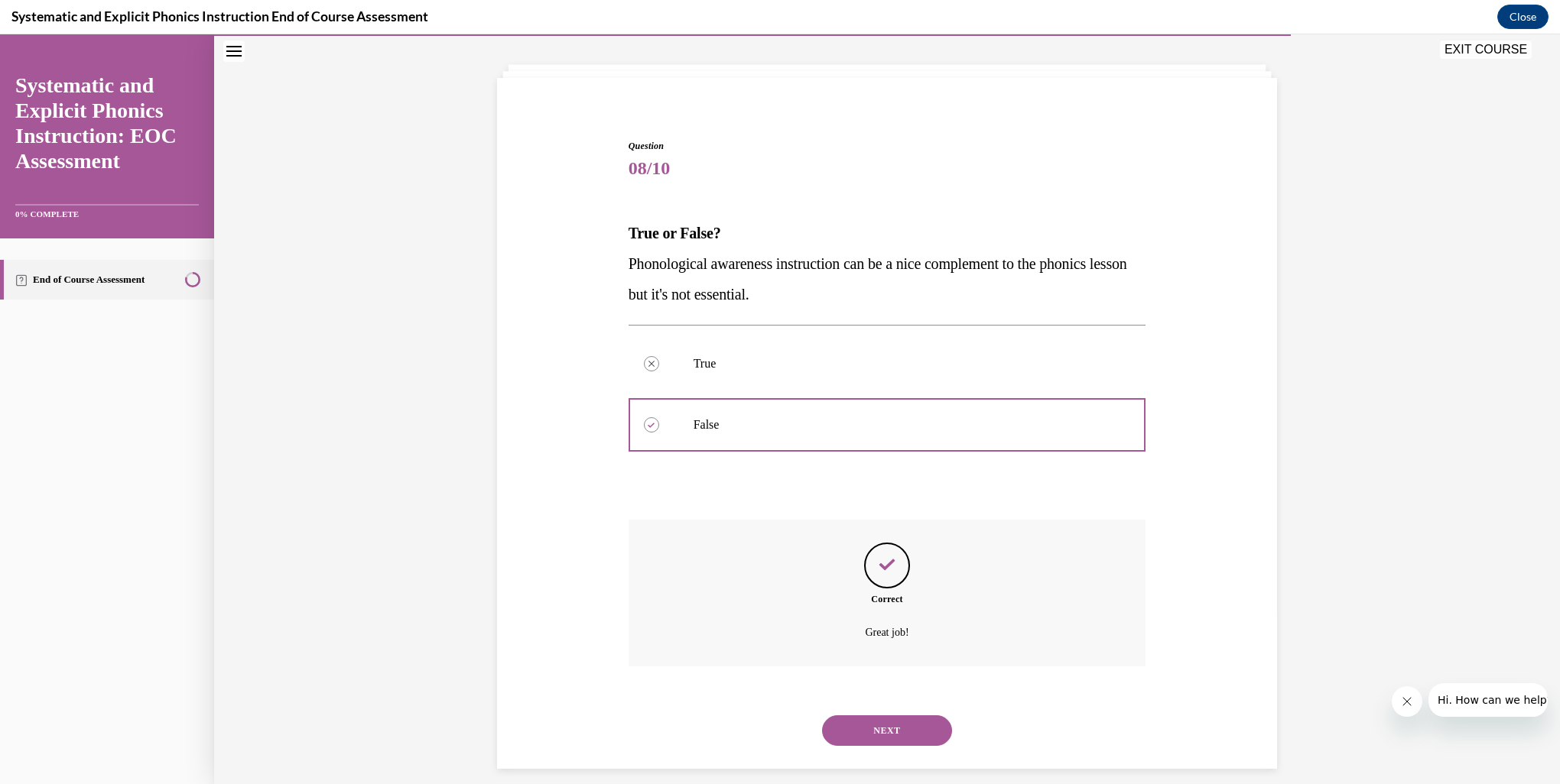
scroll to position [88, 0]
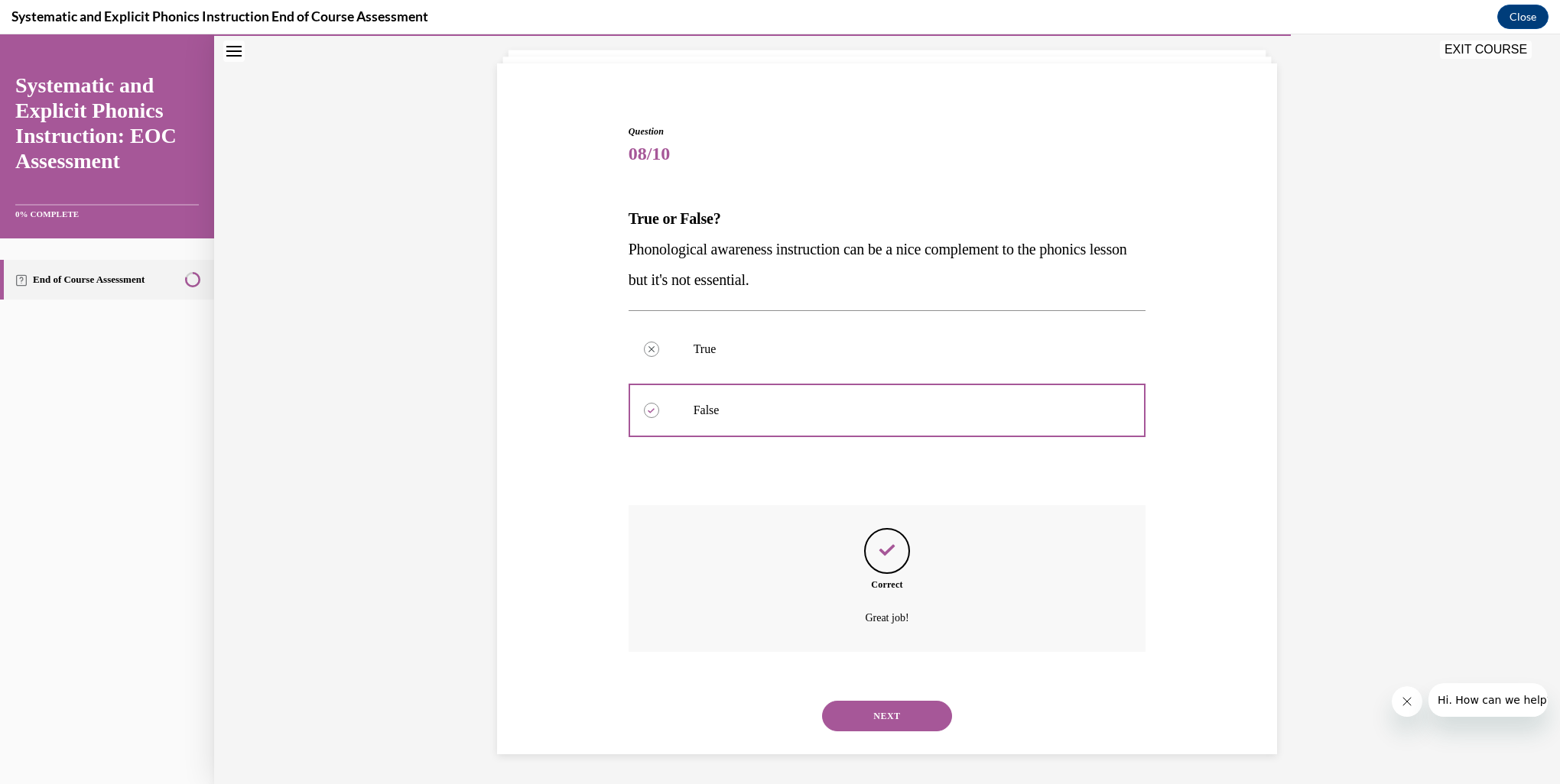
click at [887, 713] on button "NEXT" at bounding box center [887, 716] width 130 height 30
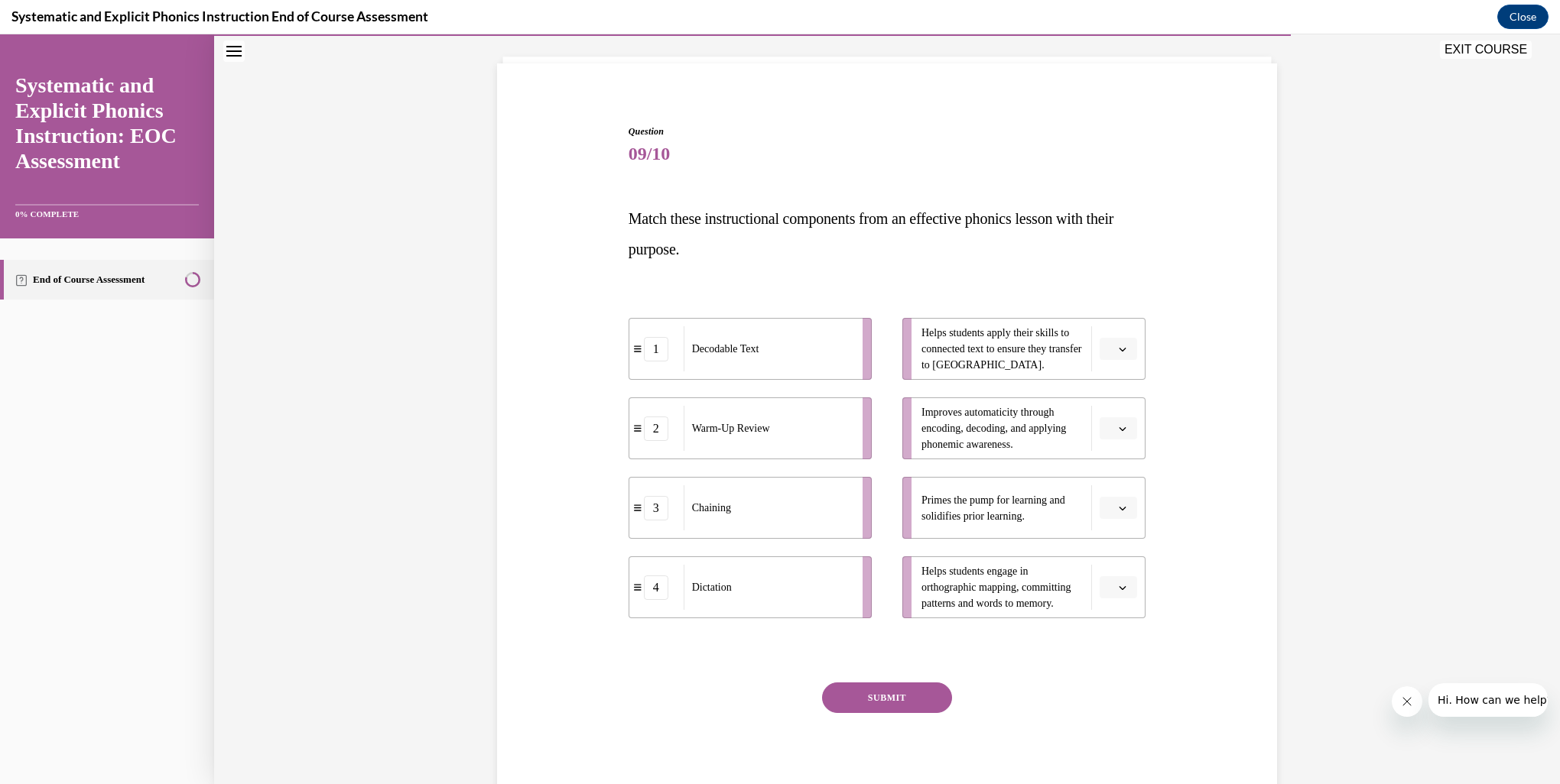
scroll to position [80, 0]
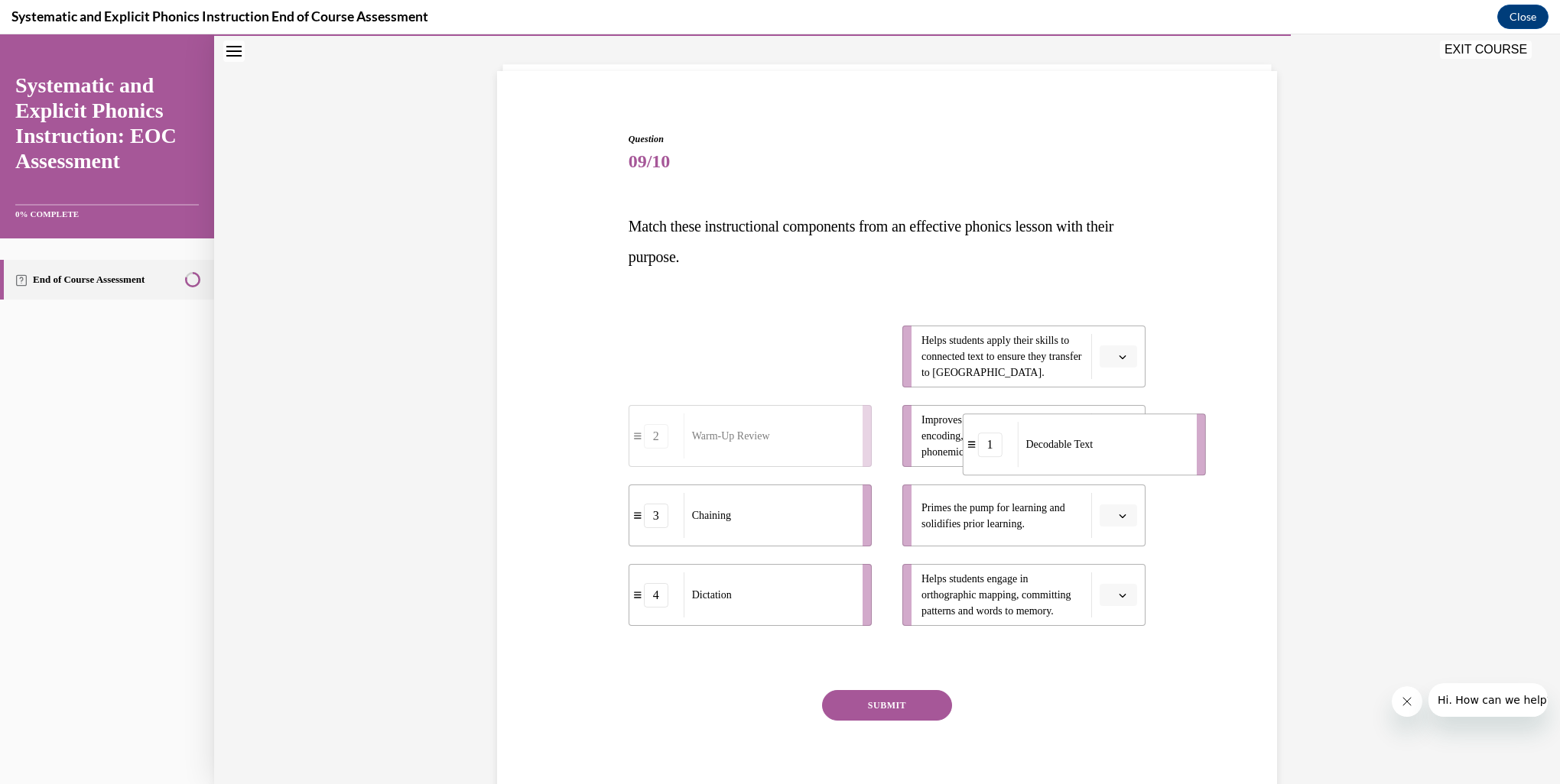
drag, startPoint x: 712, startPoint y: 366, endPoint x: 1044, endPoint y: 454, distance: 343.5
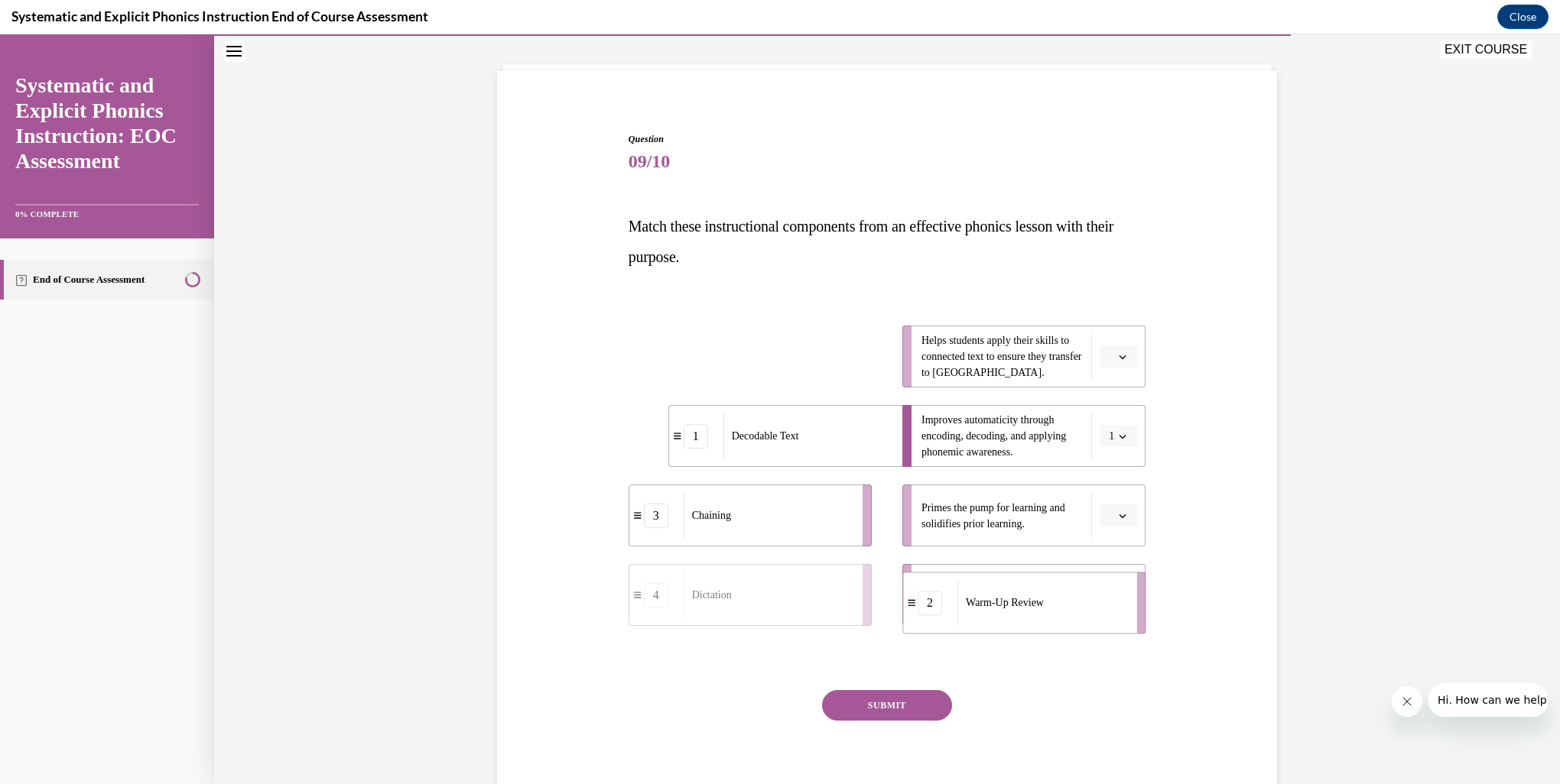
drag, startPoint x: 747, startPoint y: 371, endPoint x: 1018, endPoint y: 615, distance: 364.7
drag, startPoint x: 738, startPoint y: 358, endPoint x: 1062, endPoint y: 526, distance: 365.0
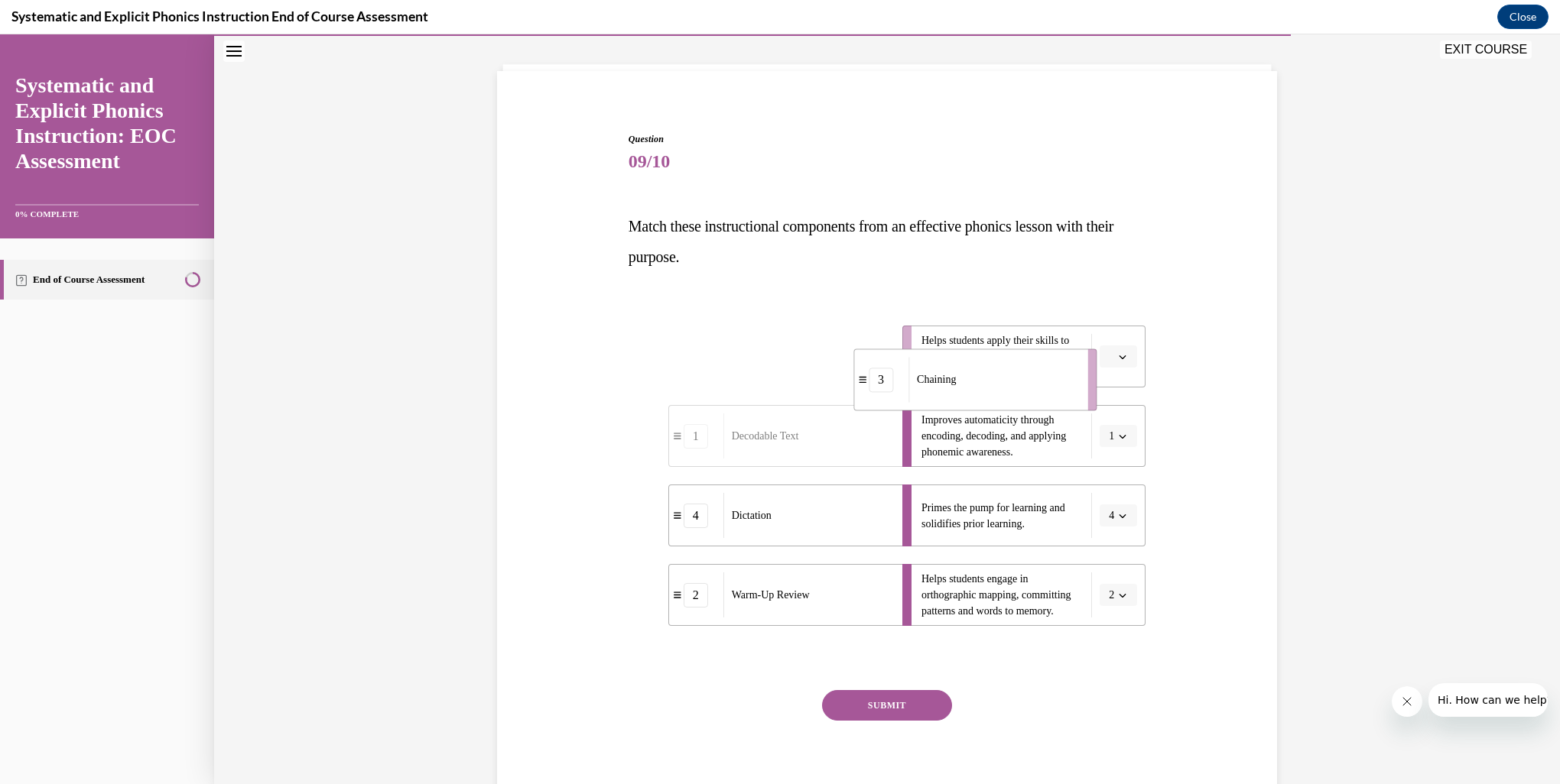
drag, startPoint x: 896, startPoint y: 395, endPoint x: 1022, endPoint y: 388, distance: 126.2
click at [1022, 388] on div "Chaining" at bounding box center [993, 379] width 169 height 45
click at [909, 713] on button "SUBMIT" at bounding box center [887, 705] width 130 height 30
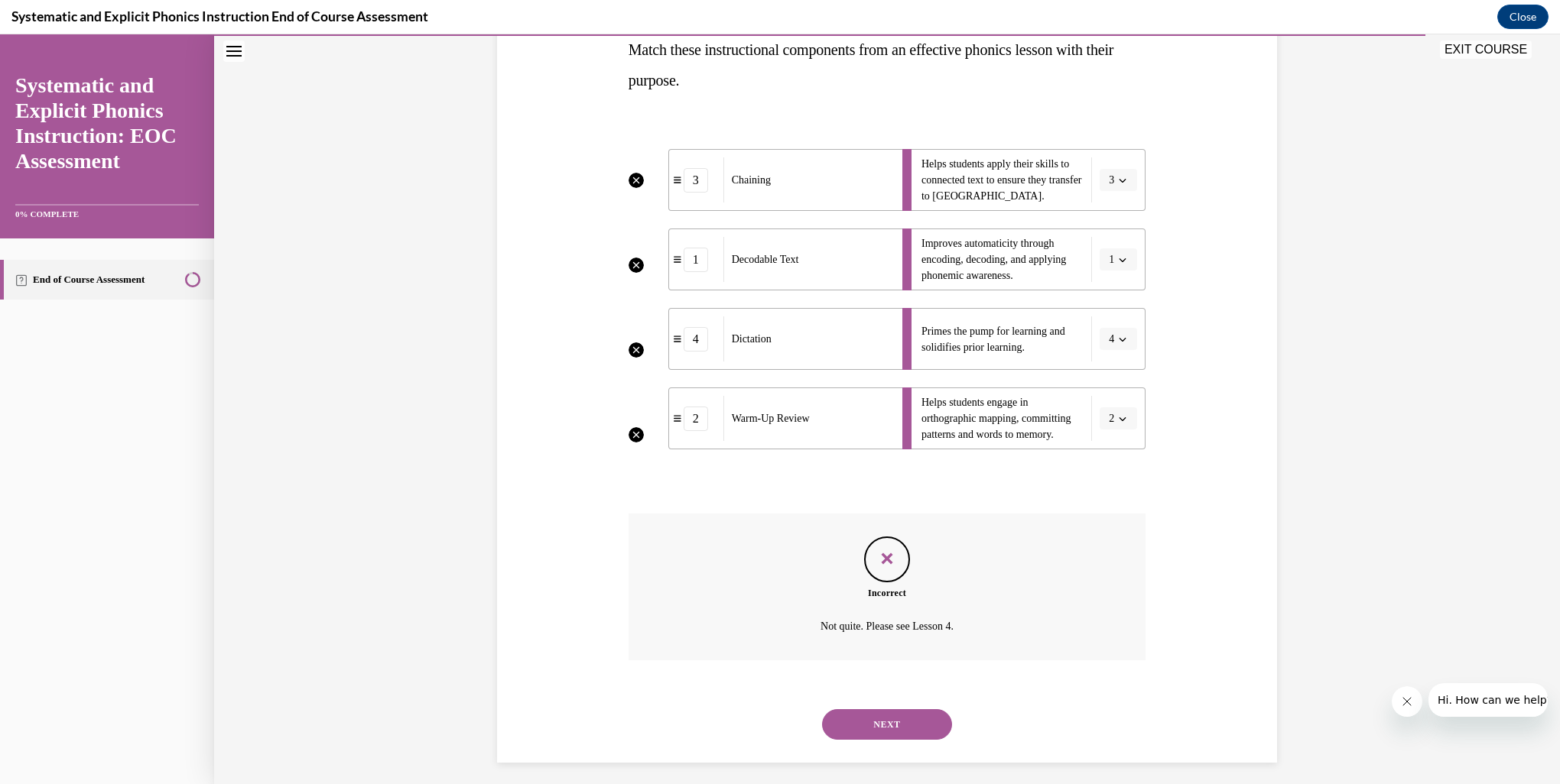
scroll to position [266, 0]
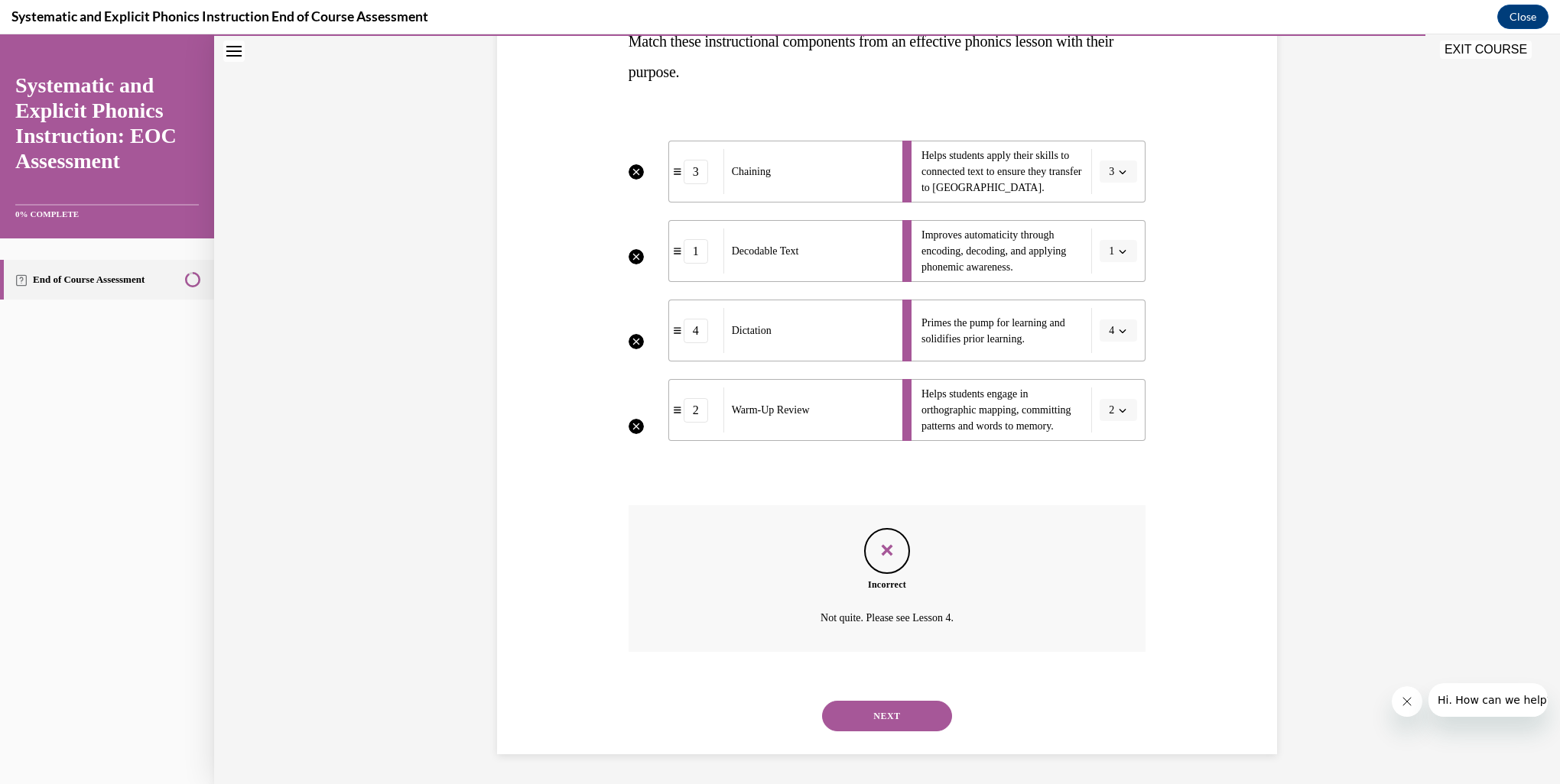
click at [923, 712] on button "NEXT" at bounding box center [887, 716] width 130 height 30
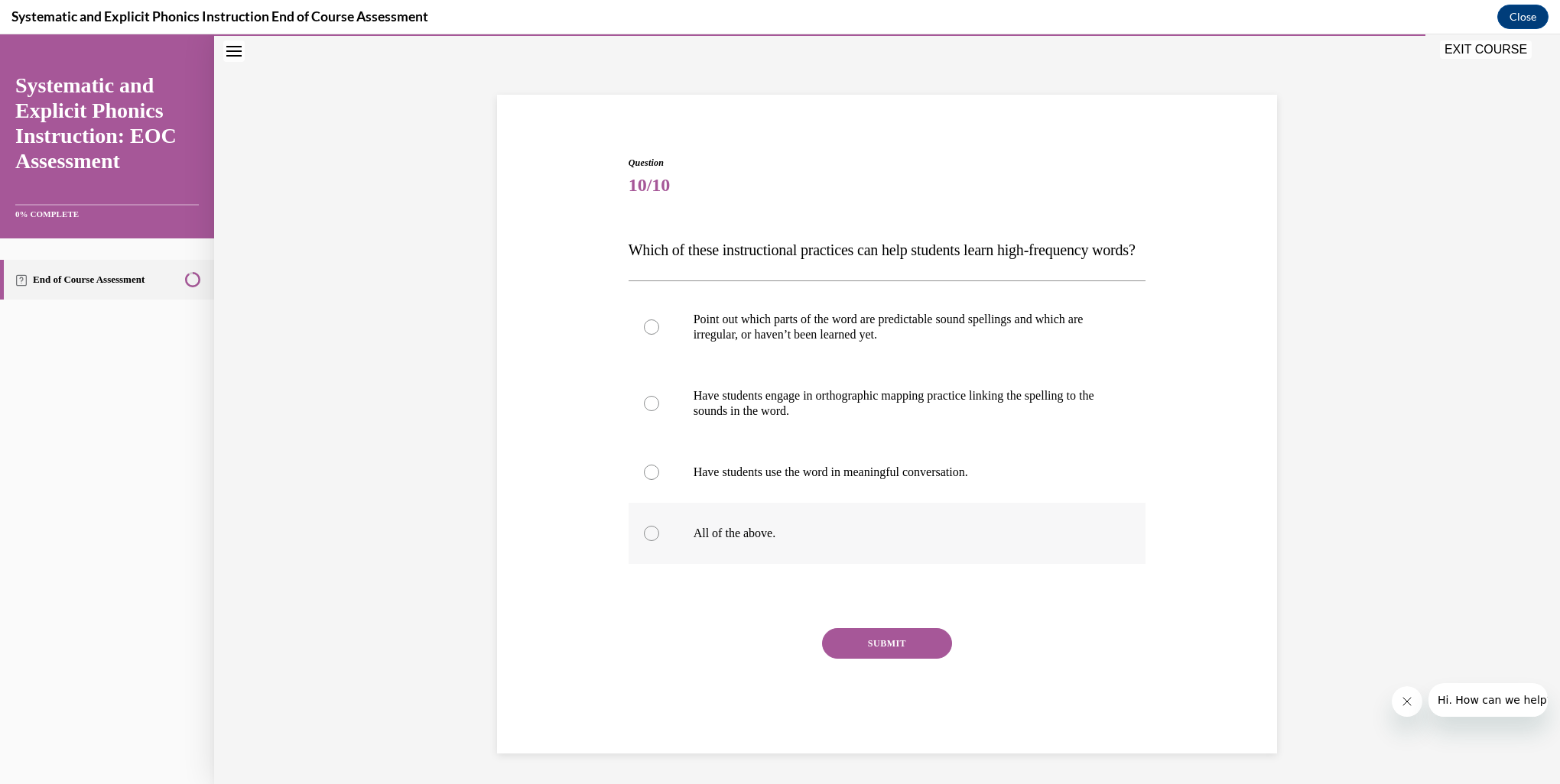
click at [737, 534] on p "All of the above." at bounding box center [900, 533] width 414 height 16
click at [910, 641] on button "SUBMIT" at bounding box center [887, 643] width 130 height 30
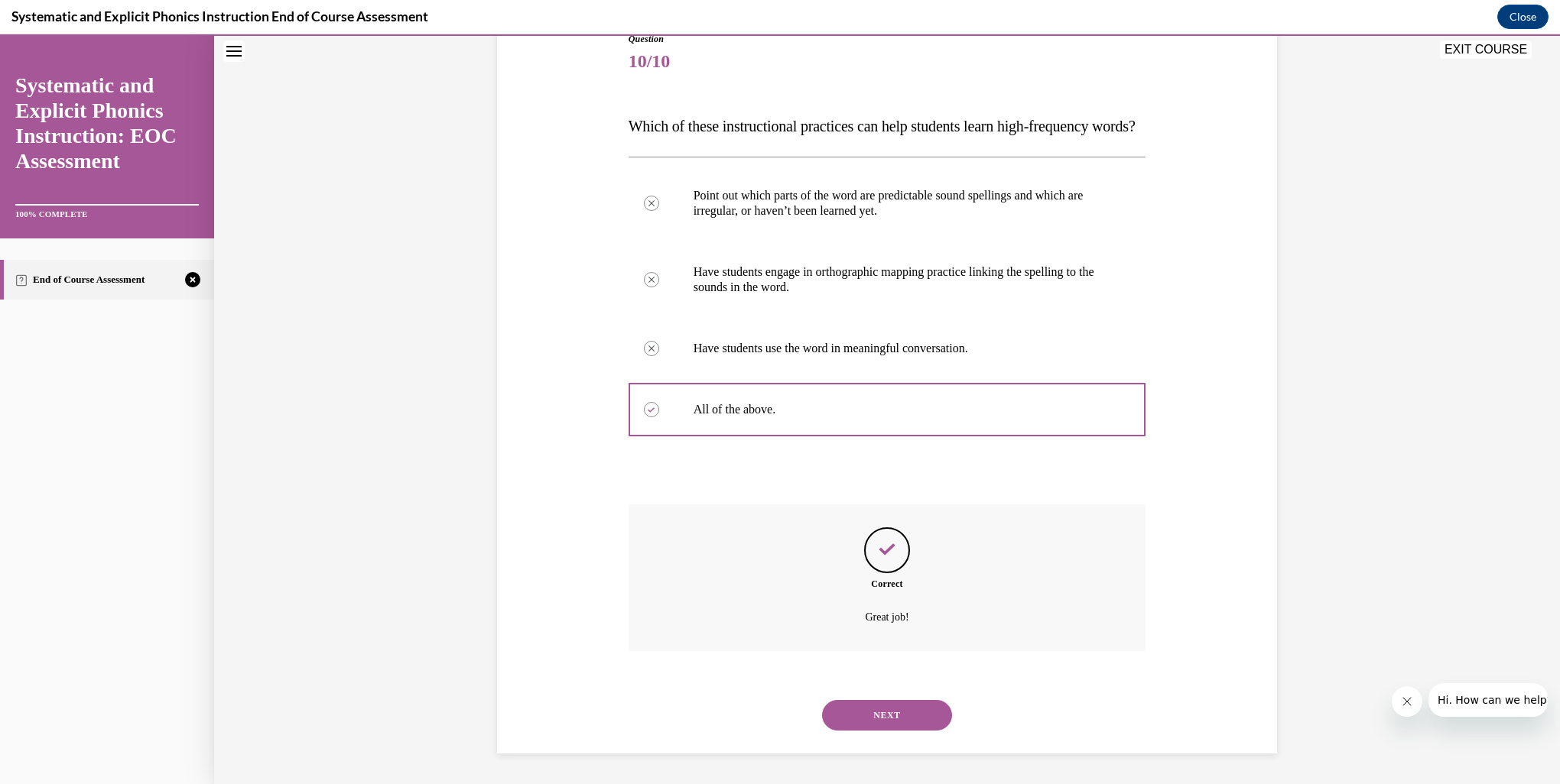
scroll to position [210, 0]
click at [867, 717] on button "NEXT" at bounding box center [887, 715] width 130 height 30
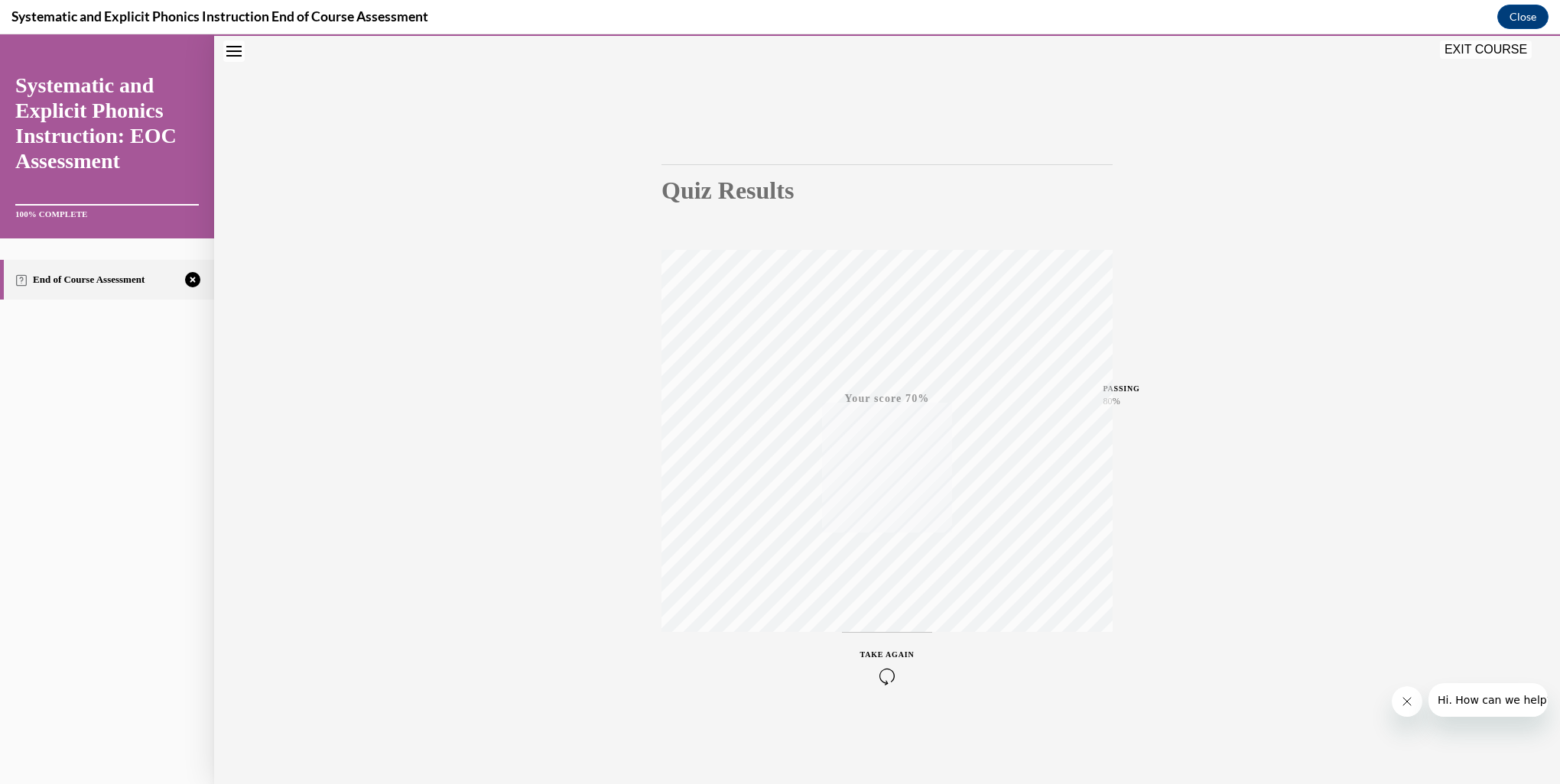
click at [888, 650] on span "TAKE AGAIN" at bounding box center [887, 654] width 54 height 8
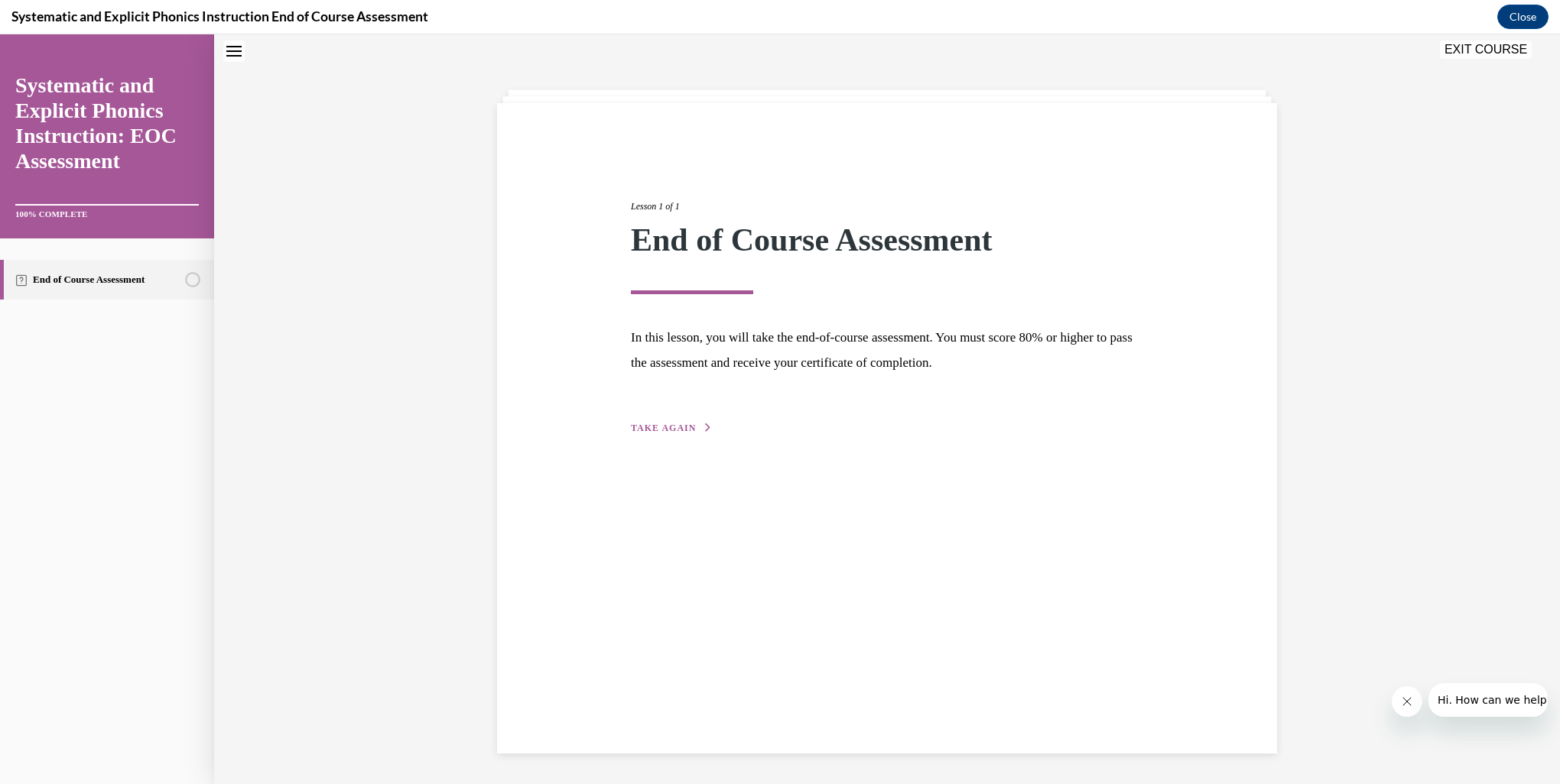
click at [639, 426] on span "TAKE AGAIN" at bounding box center [663, 428] width 65 height 11
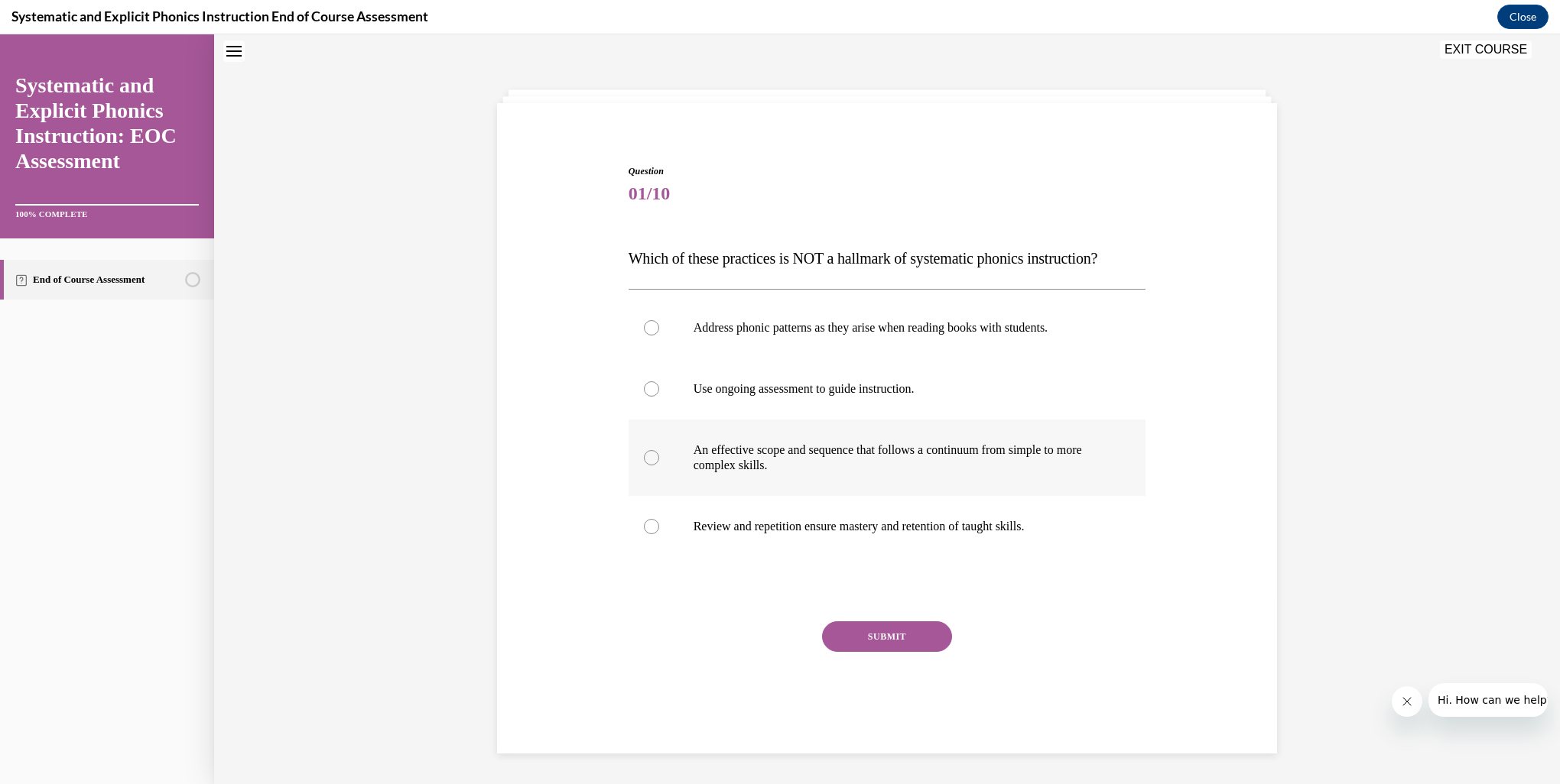
drag, startPoint x: 641, startPoint y: 394, endPoint x: 720, endPoint y: 469, distance: 108.9
click at [644, 394] on div at bounding box center [651, 389] width 16 height 16
click at [838, 632] on button "SUBMIT" at bounding box center [887, 636] width 130 height 30
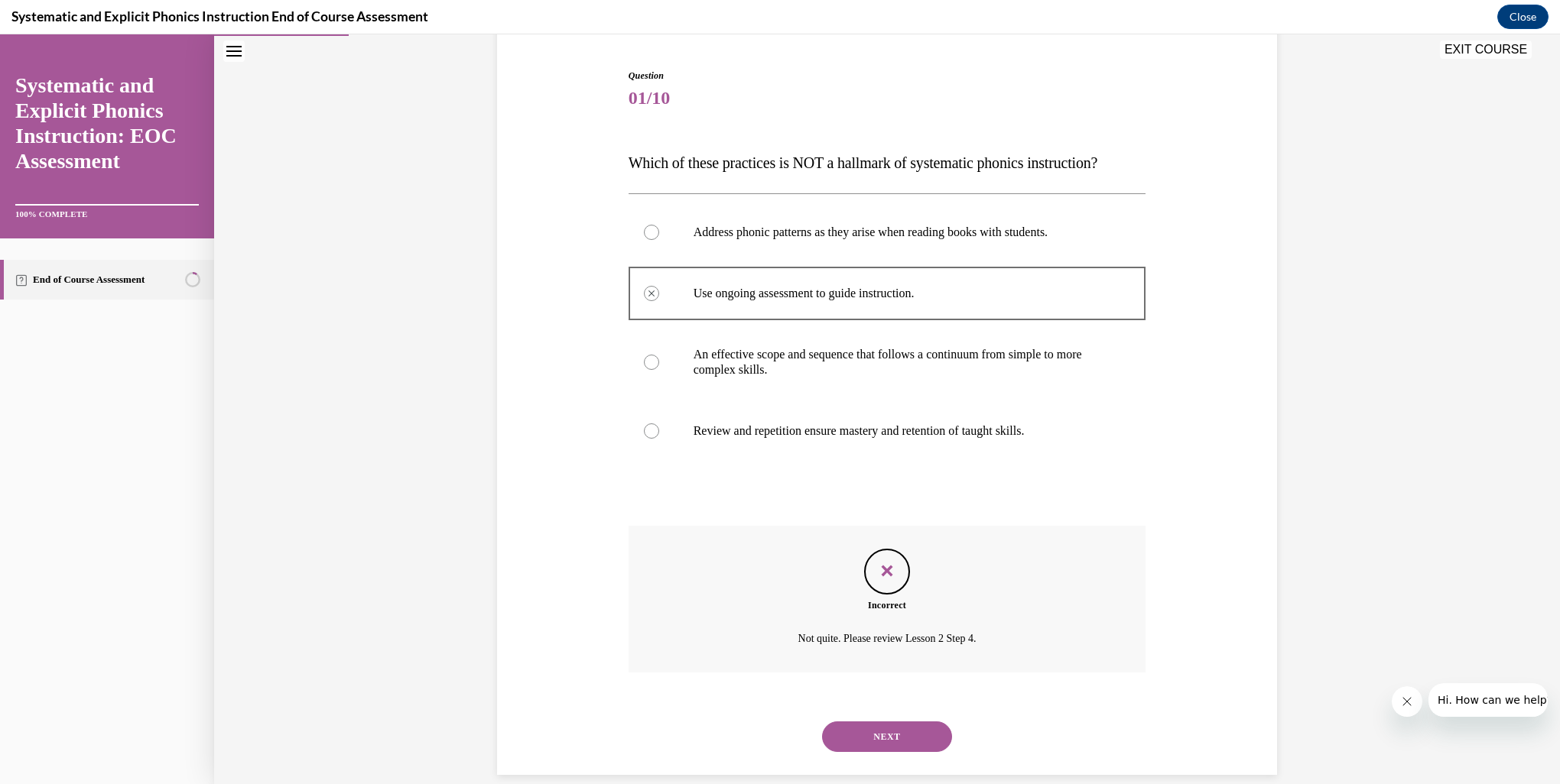
scroll to position [164, 0]
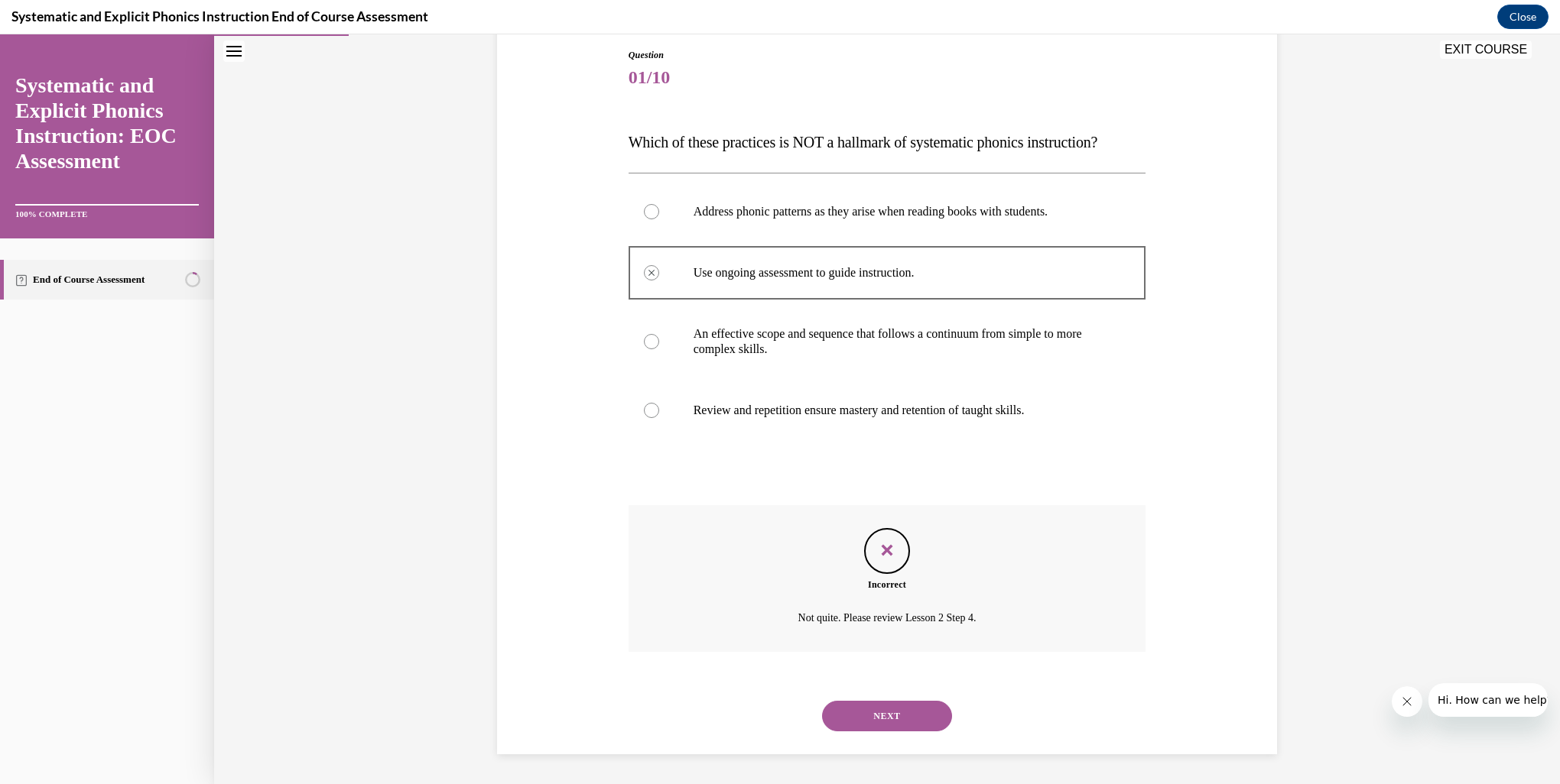
click at [875, 719] on button "NEXT" at bounding box center [887, 716] width 130 height 30
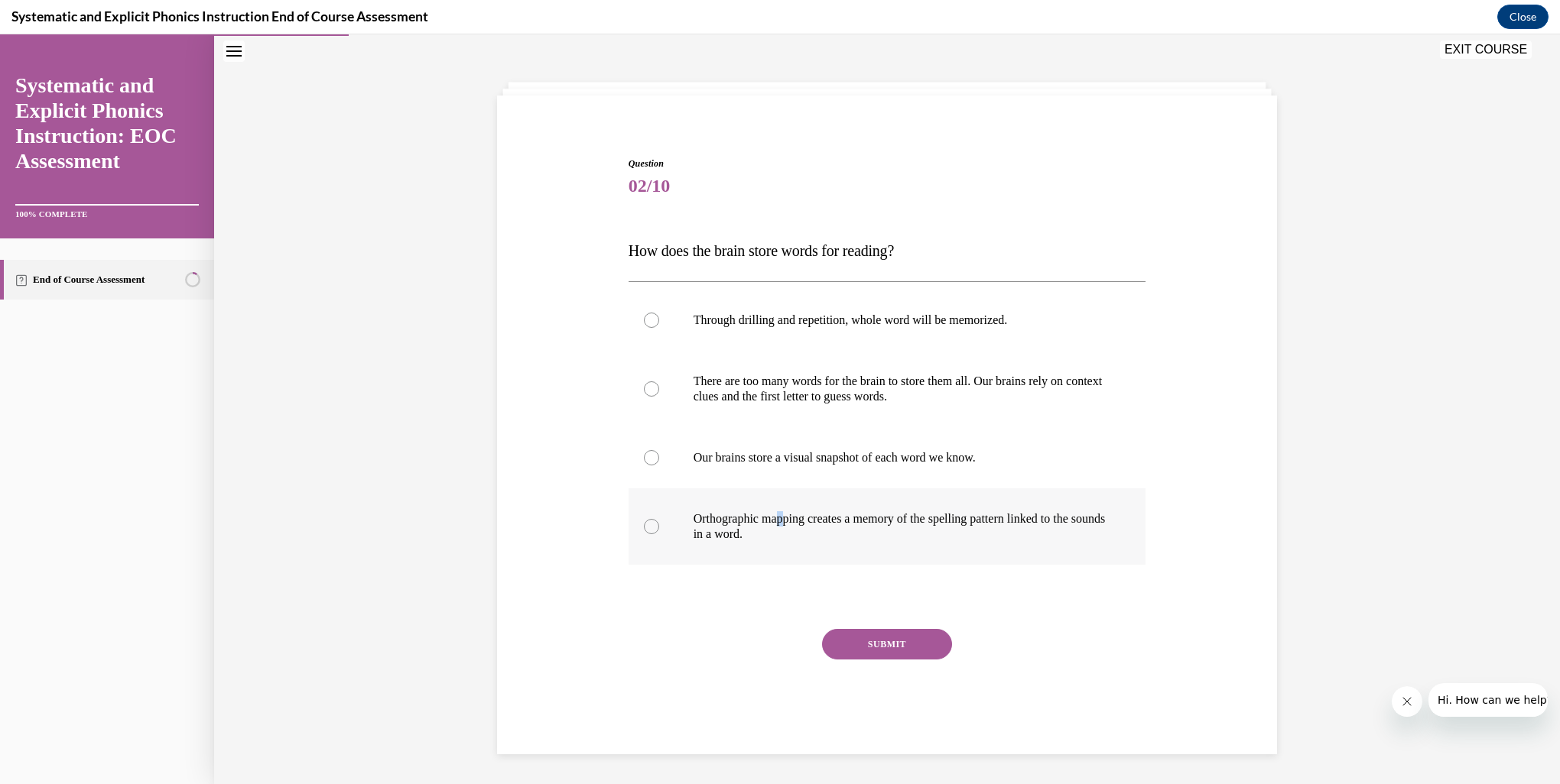
click at [783, 526] on p "Orthographic mapping creates a memory of the spelling pattern linked to the sou…" at bounding box center [900, 526] width 414 height 30
click at [875, 642] on button "SUBMIT" at bounding box center [887, 644] width 130 height 30
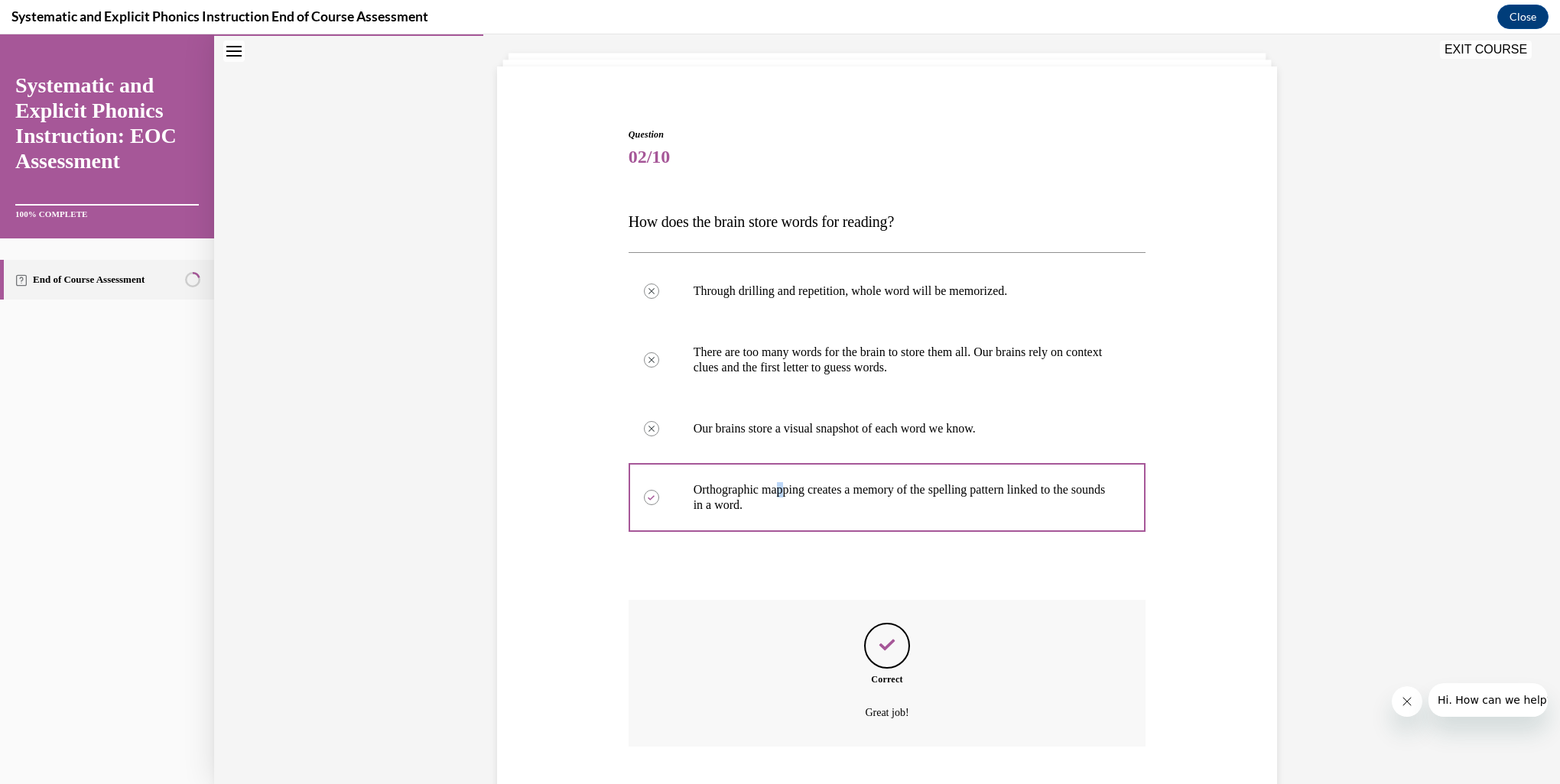
scroll to position [180, 0]
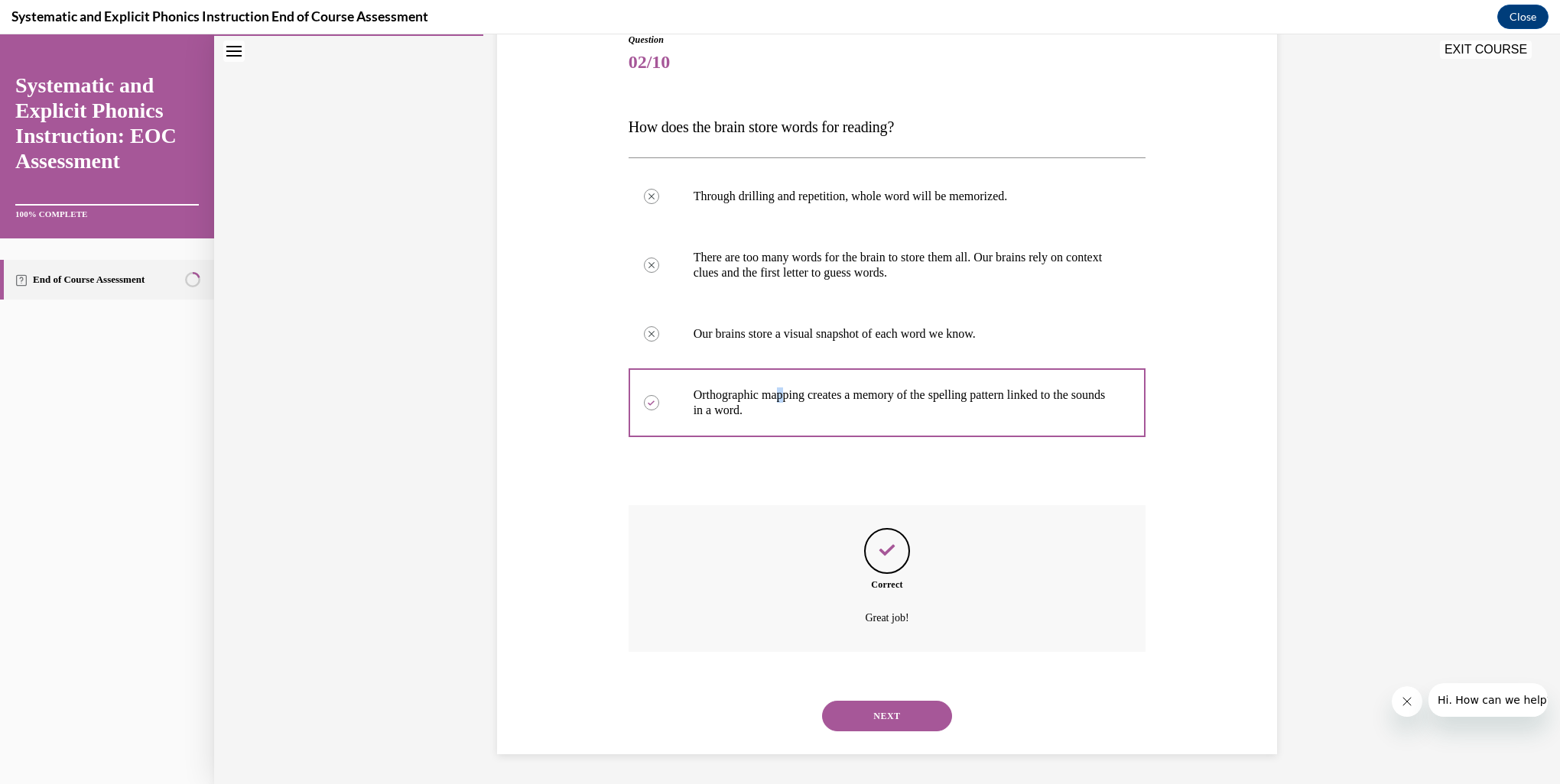
click at [892, 712] on button "NEXT" at bounding box center [887, 716] width 130 height 30
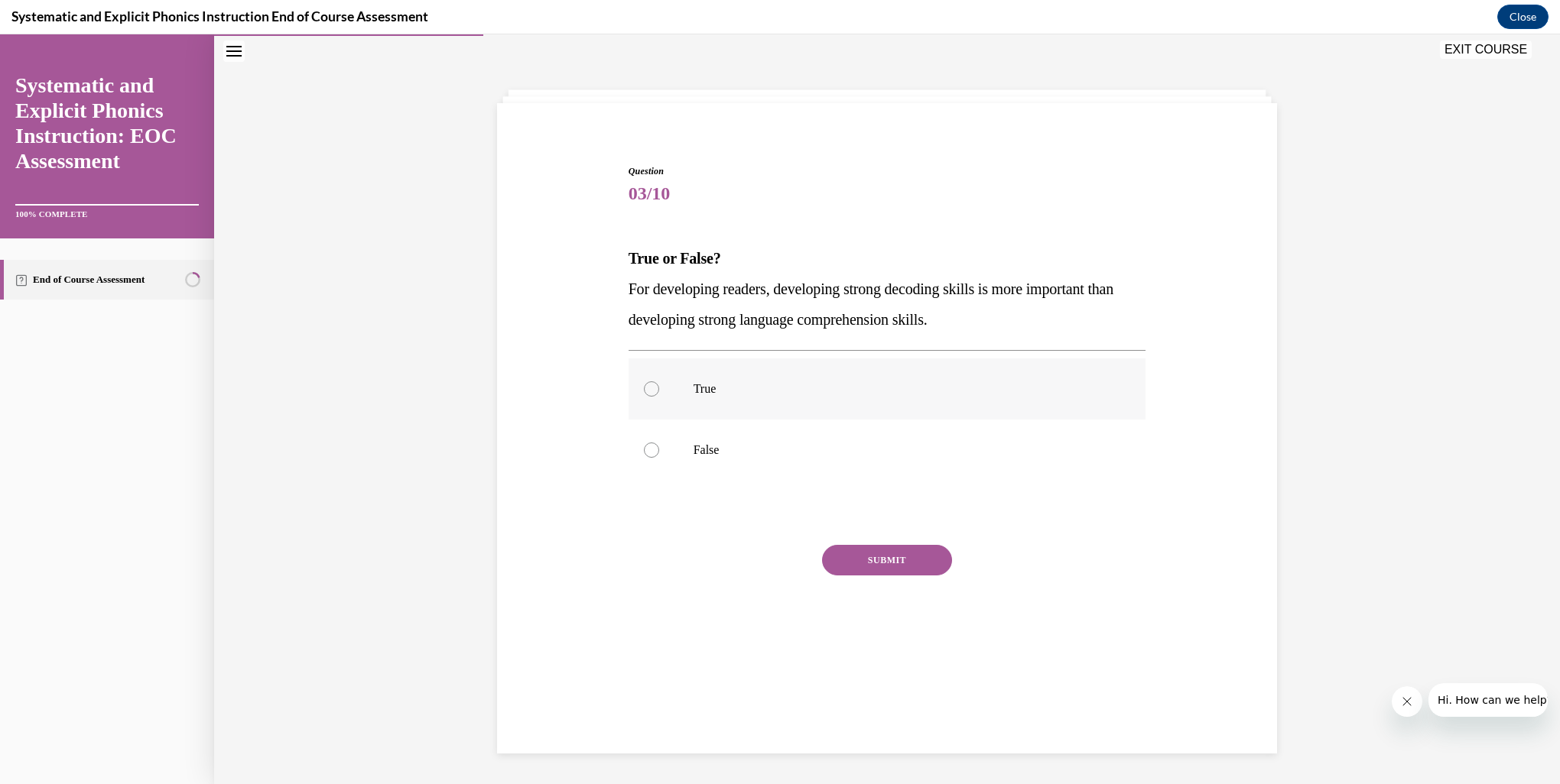
click at [641, 396] on div at bounding box center [887, 389] width 518 height 61
click at [872, 572] on button "SUBMIT" at bounding box center [887, 560] width 130 height 30
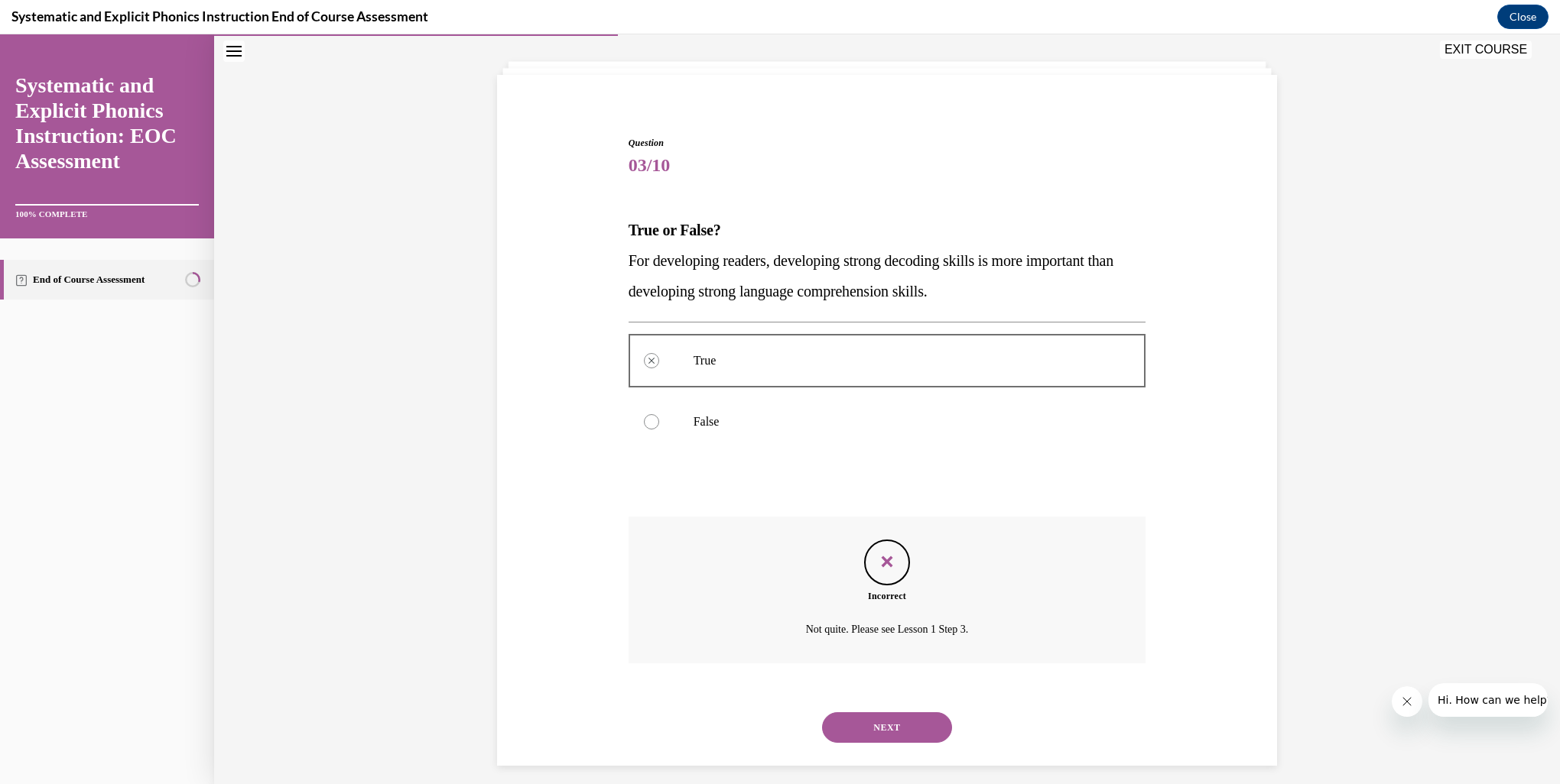
scroll to position [88, 0]
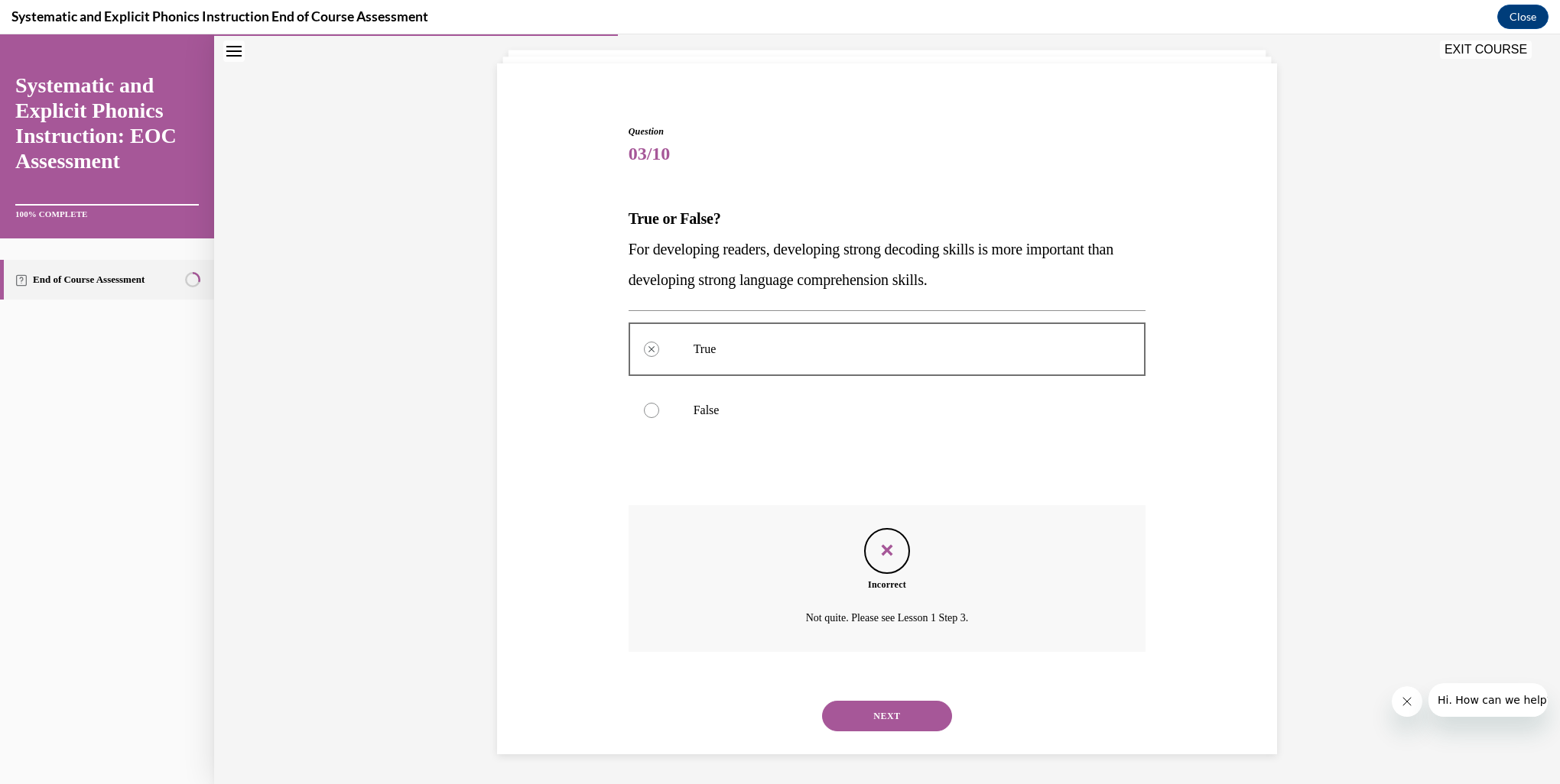
click at [885, 714] on button "NEXT" at bounding box center [887, 716] width 130 height 30
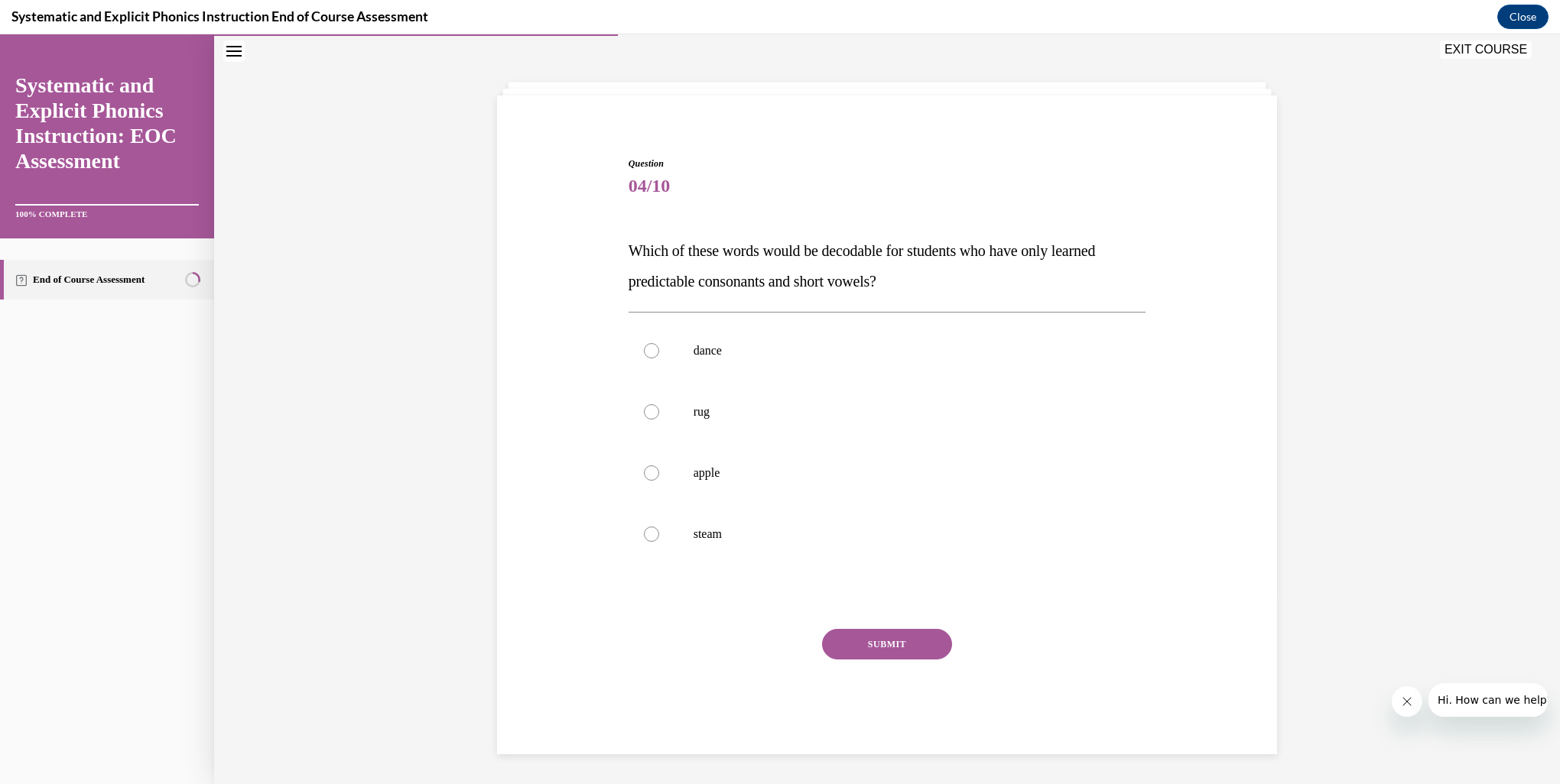
scroll to position [49, 0]
click at [647, 423] on div at bounding box center [651, 419] width 16 height 16
click at [865, 651] on button "SUBMIT" at bounding box center [887, 651] width 130 height 30
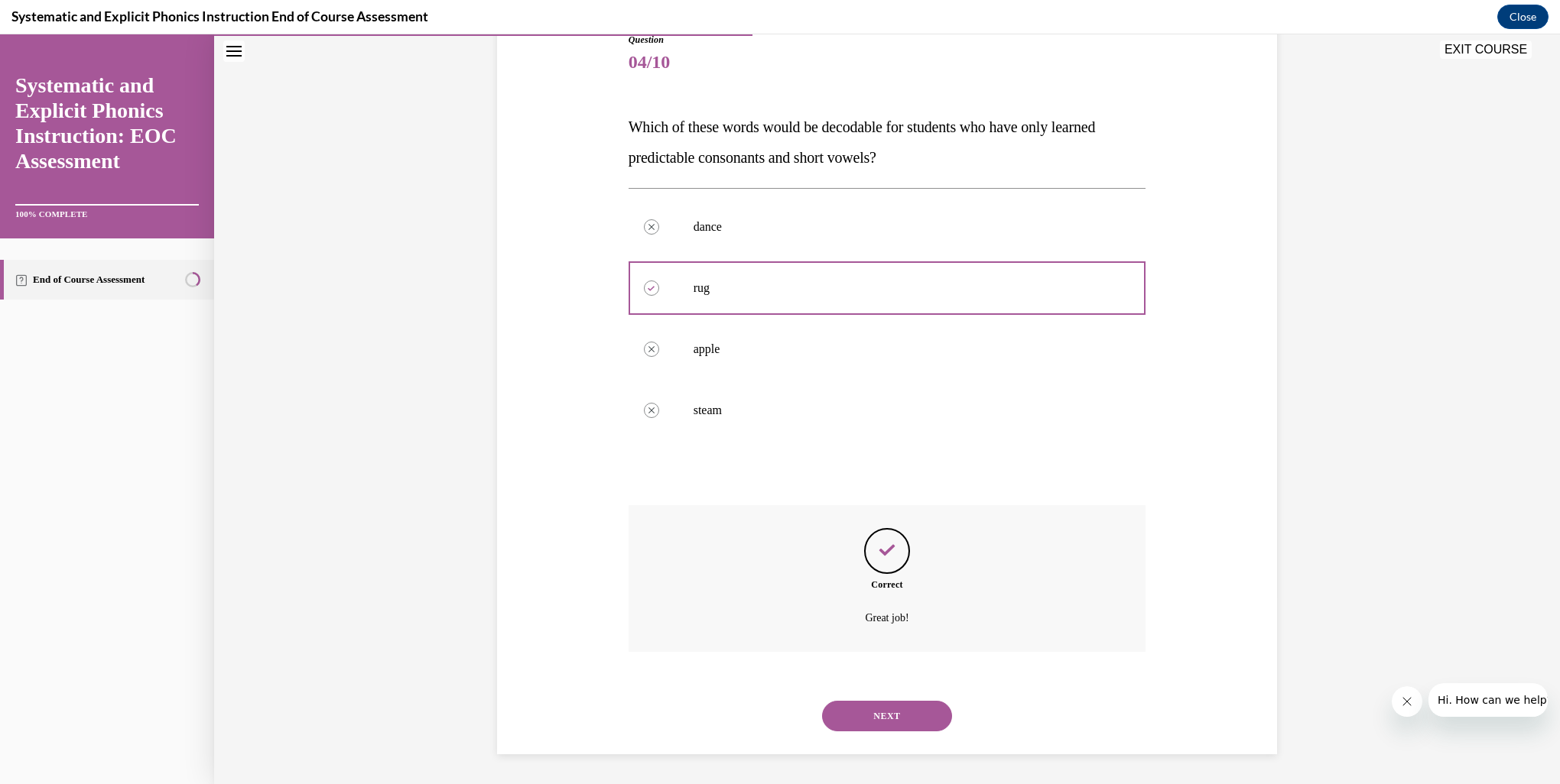
drag, startPoint x: 891, startPoint y: 724, endPoint x: 758, endPoint y: 723, distance: 133.0
click at [890, 725] on button "NEXT" at bounding box center [887, 716] width 130 height 30
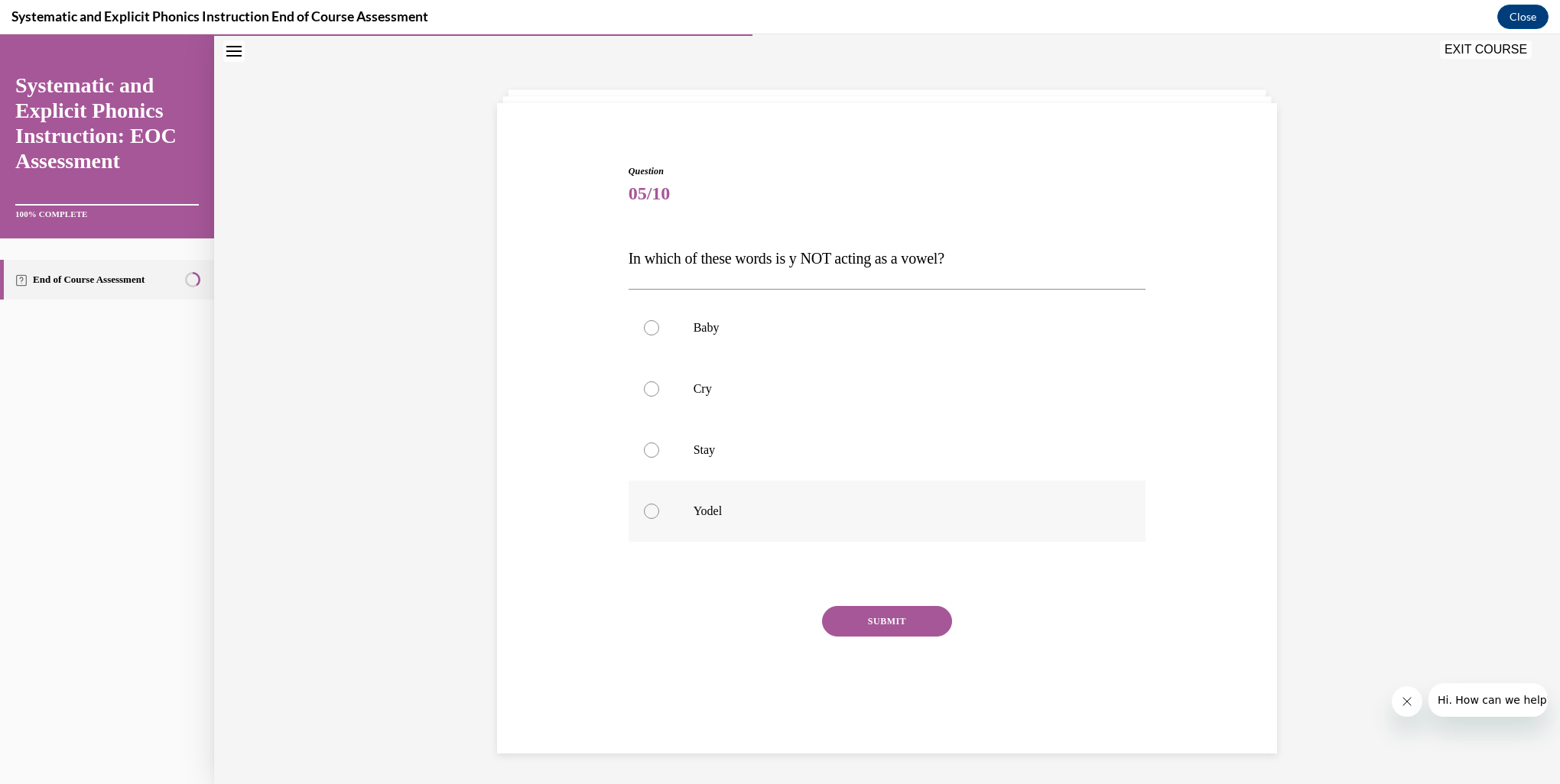
click at [644, 510] on div at bounding box center [651, 511] width 16 height 16
click at [853, 624] on button "SUBMIT" at bounding box center [887, 621] width 130 height 30
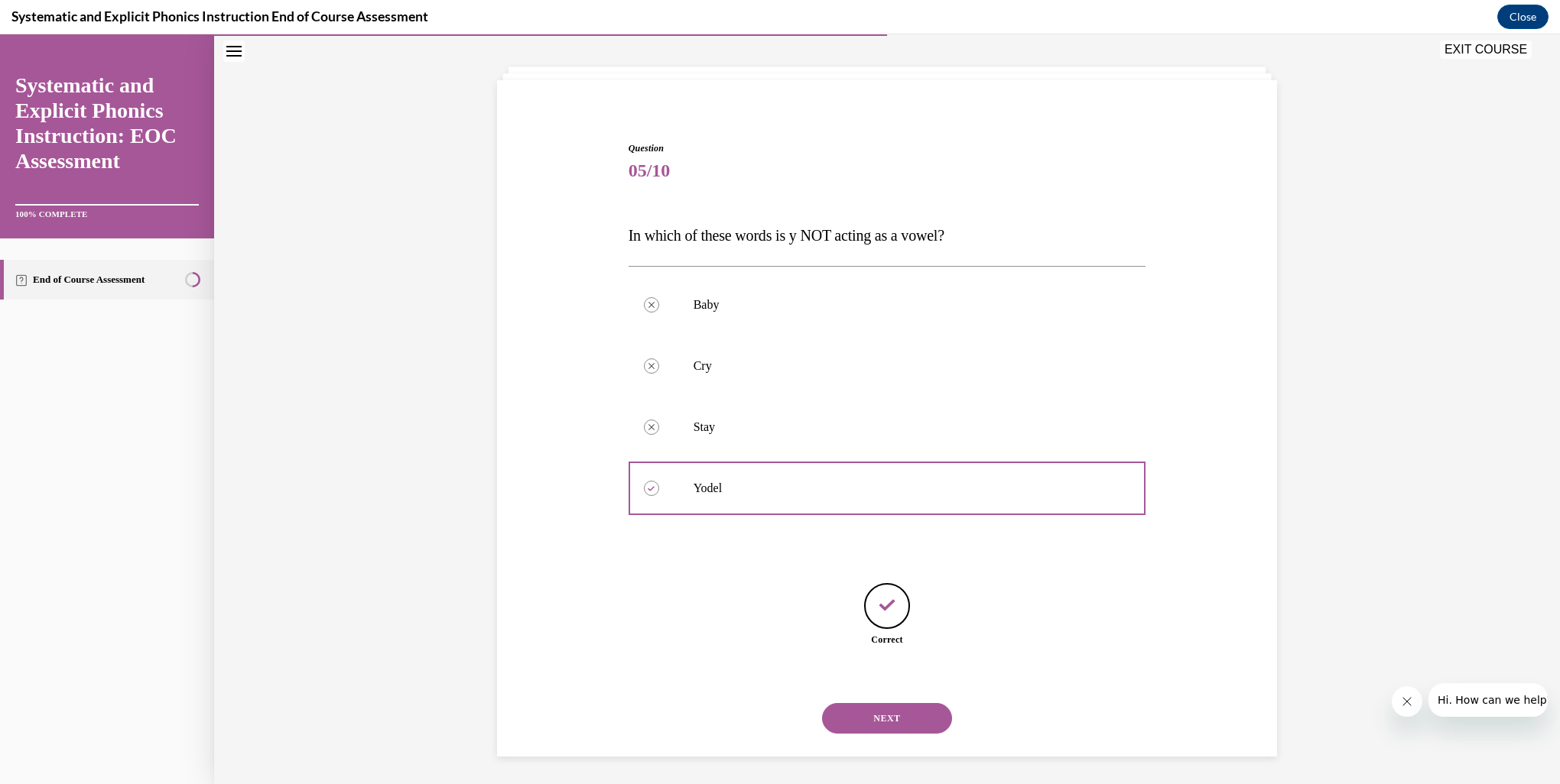
scroll to position [74, 0]
drag, startPoint x: 898, startPoint y: 720, endPoint x: 886, endPoint y: 715, distance: 13.0
click at [897, 720] on button "NEXT" at bounding box center [887, 716] width 130 height 30
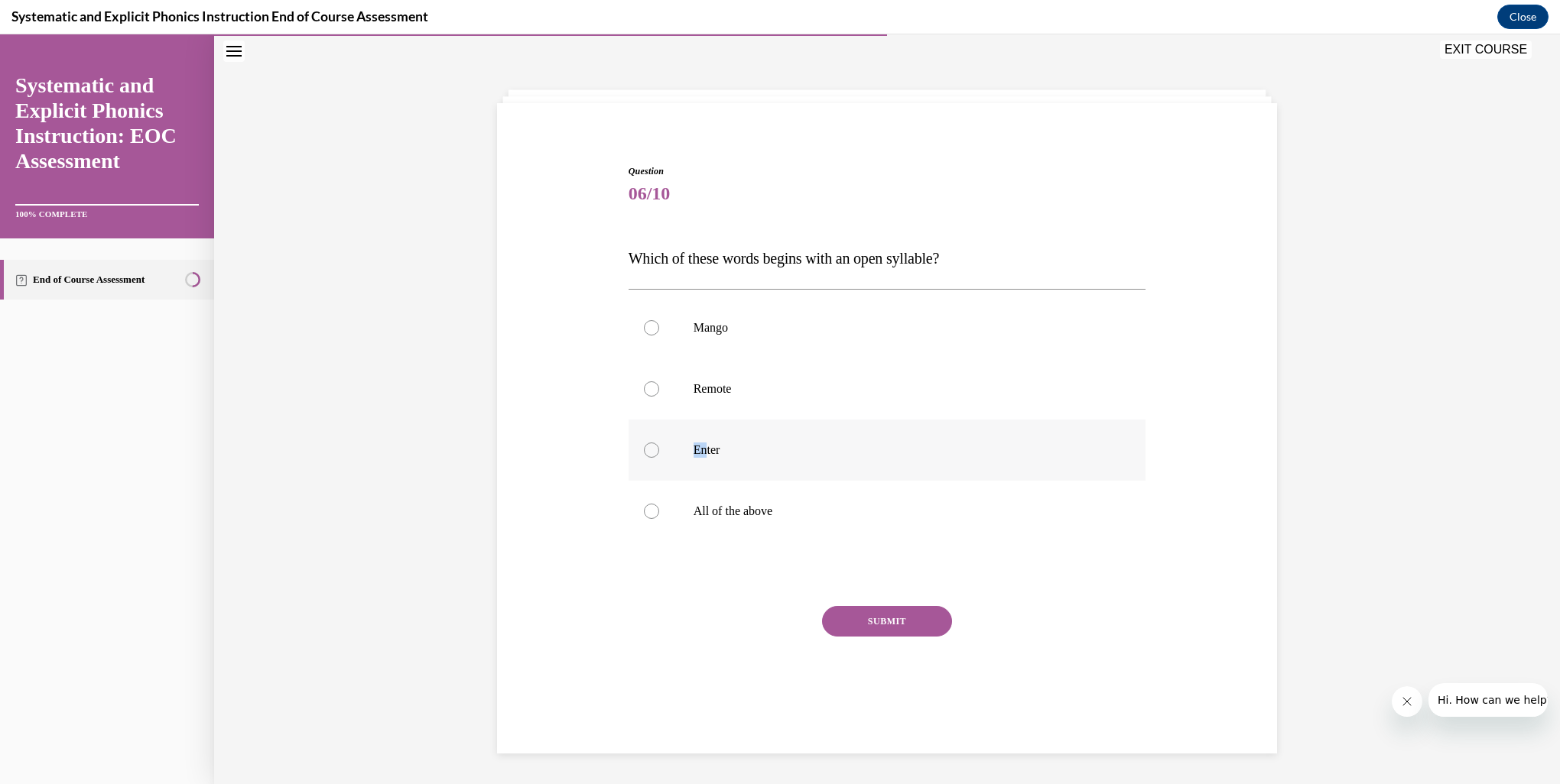
click at [701, 458] on div "Enter" at bounding box center [887, 450] width 518 height 61
click at [871, 623] on button "SUBMIT" at bounding box center [887, 621] width 130 height 30
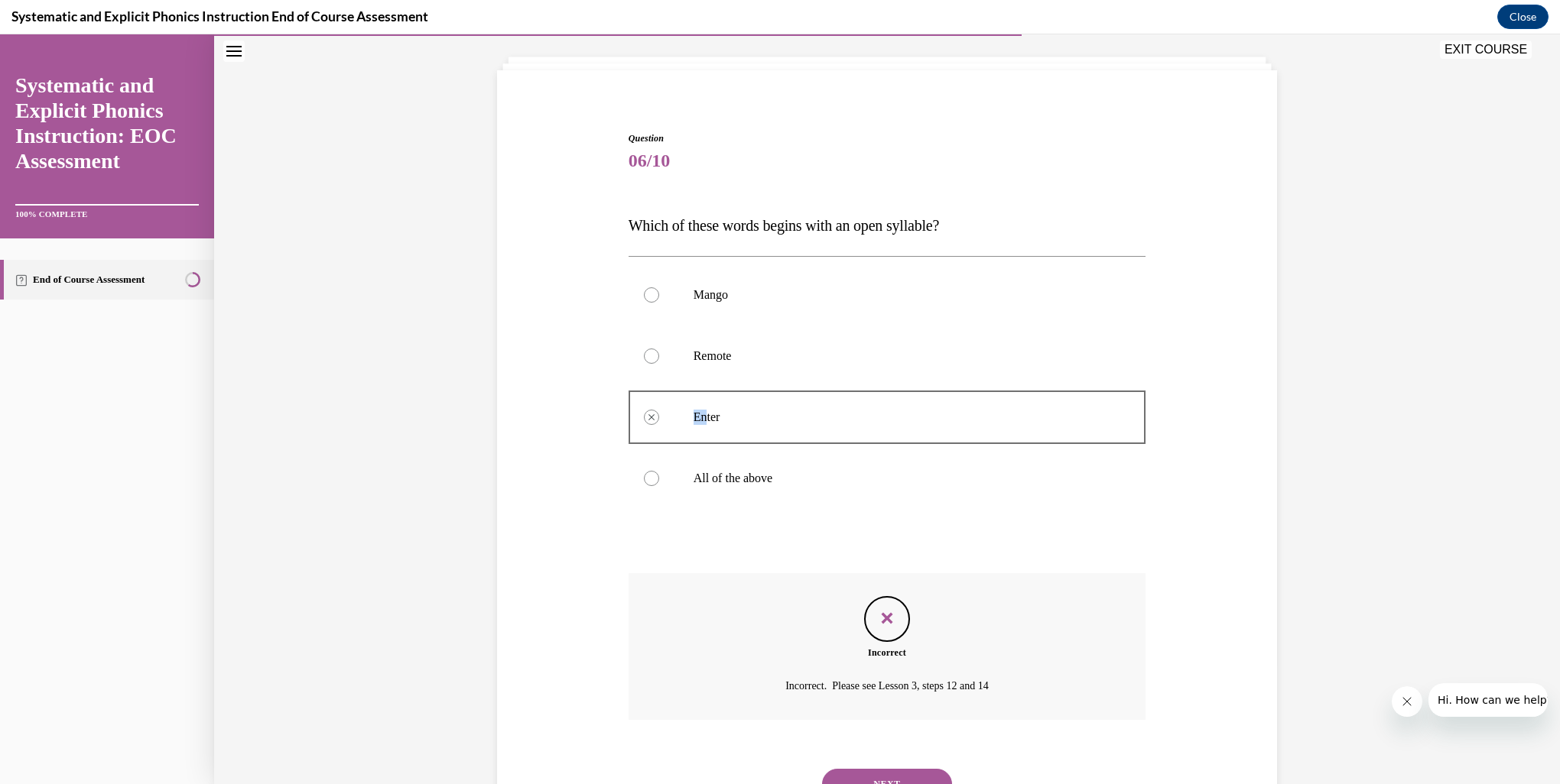
scroll to position [149, 0]
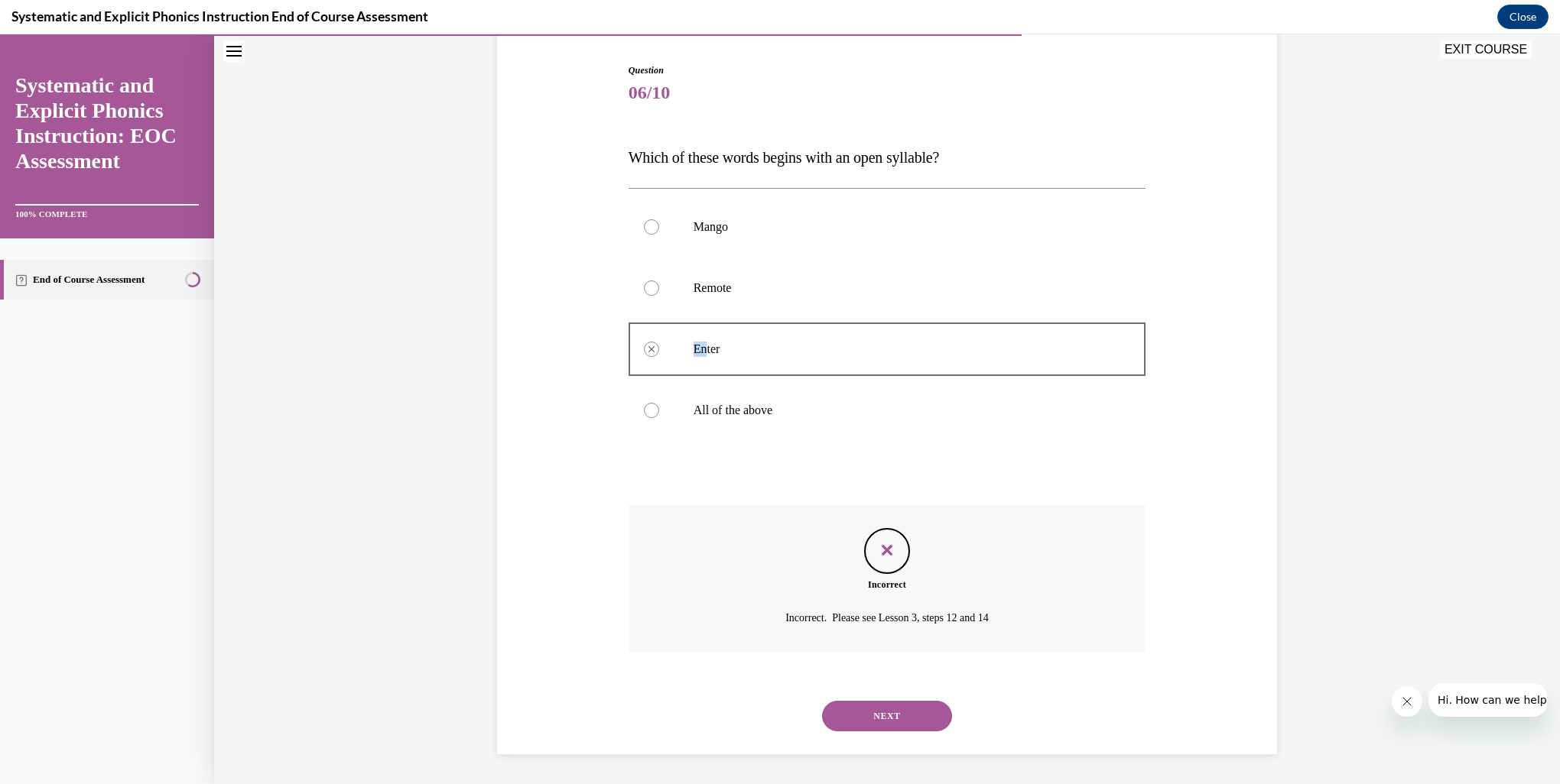
click at [877, 717] on button "NEXT" at bounding box center [887, 716] width 130 height 30
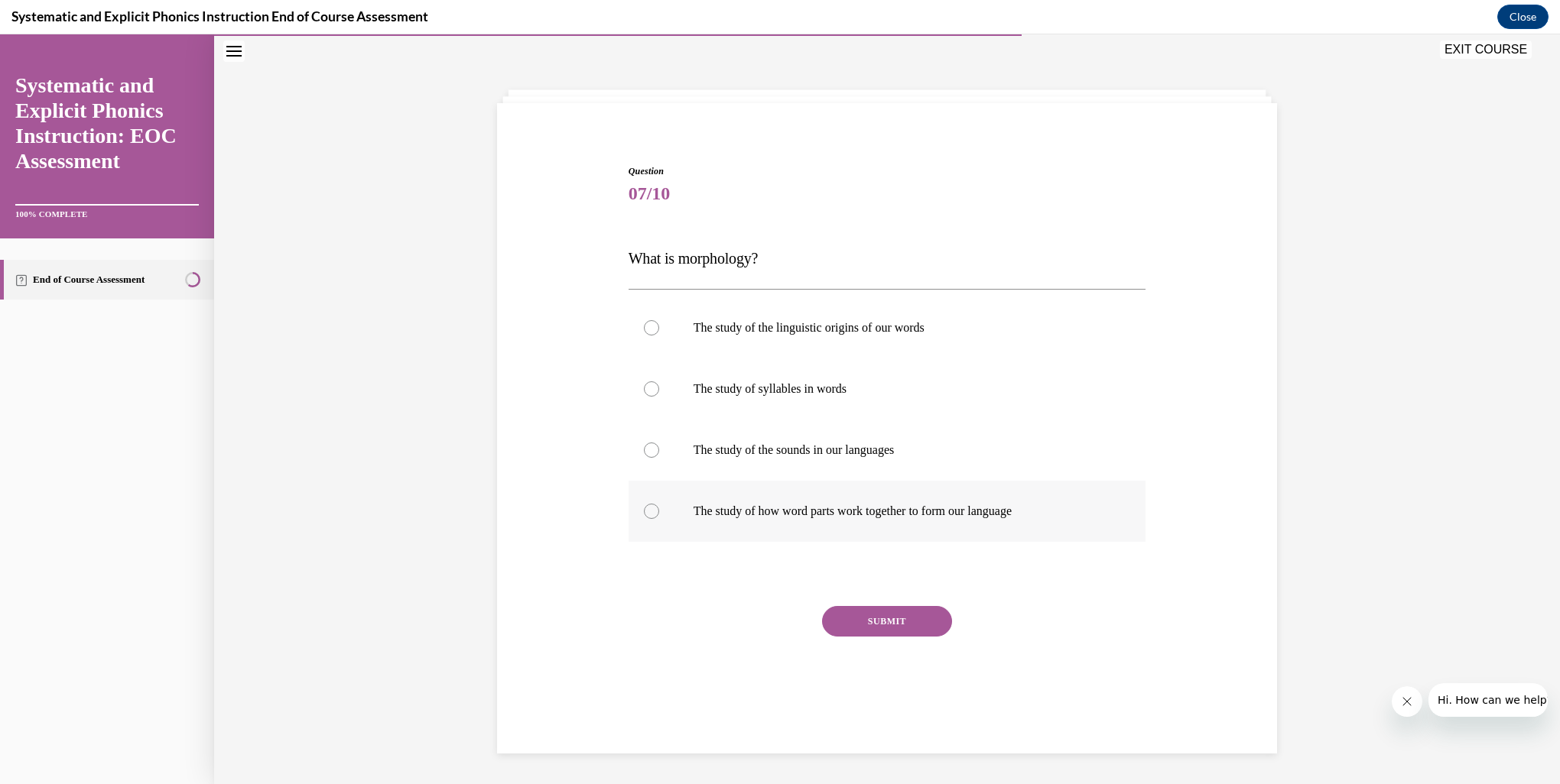
click at [649, 516] on div at bounding box center [651, 511] width 16 height 16
click at [909, 628] on button "SUBMIT" at bounding box center [887, 621] width 130 height 30
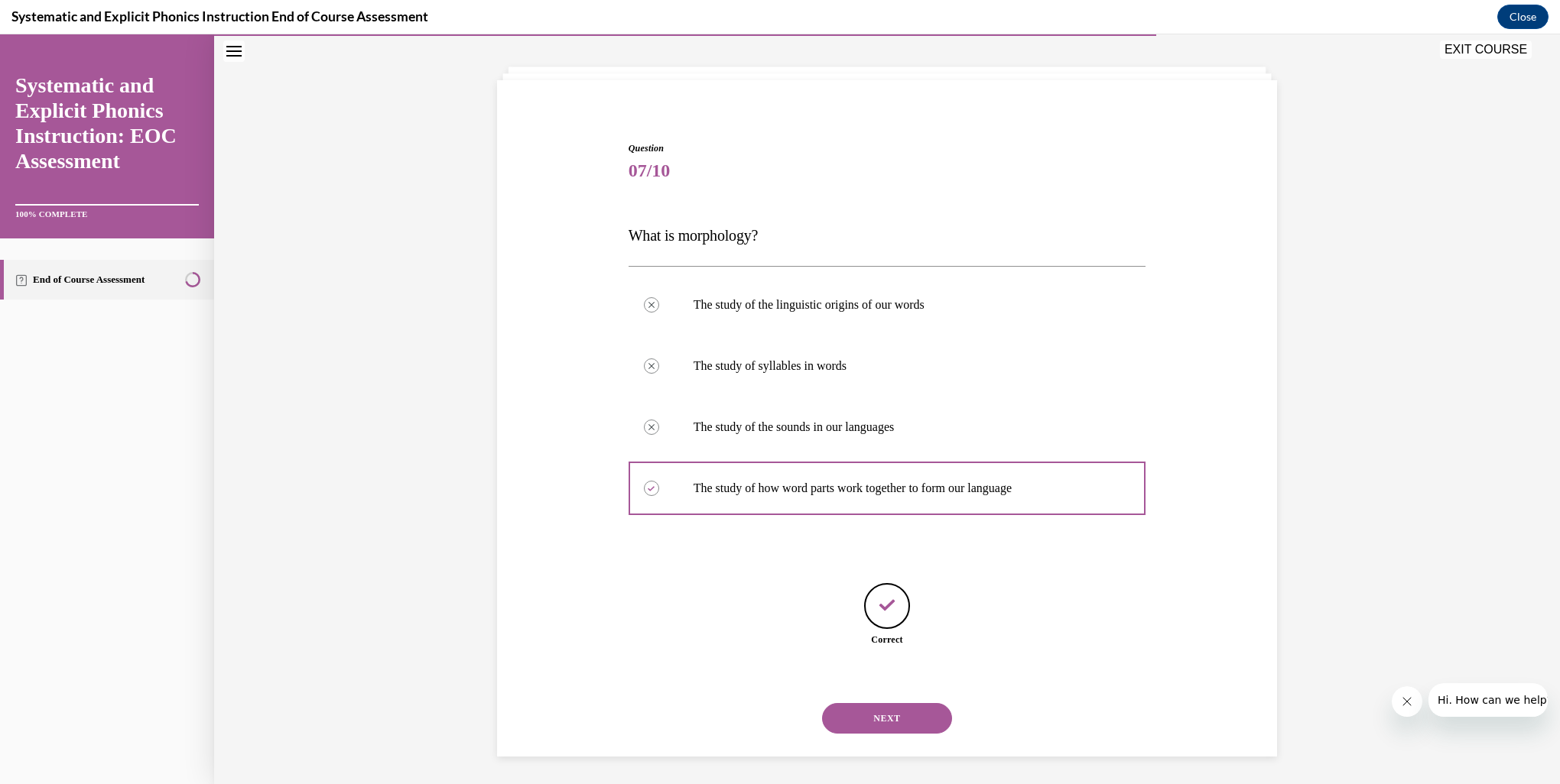
scroll to position [74, 0]
click at [894, 715] on button "NEXT" at bounding box center [887, 716] width 130 height 30
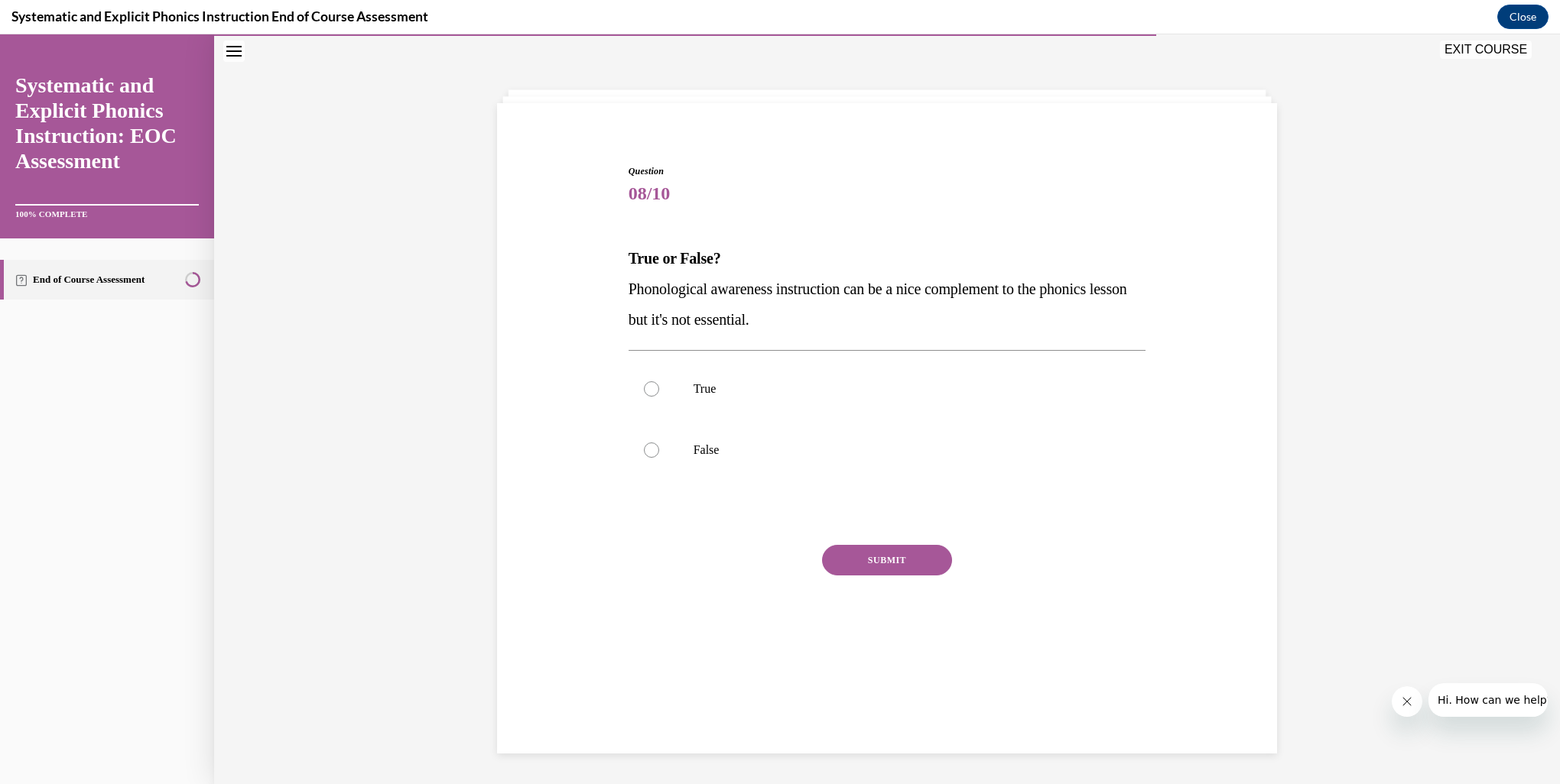
scroll to position [48, 0]
click at [653, 396] on div at bounding box center [887, 389] width 518 height 61
click at [869, 564] on button "SUBMIT" at bounding box center [887, 560] width 130 height 30
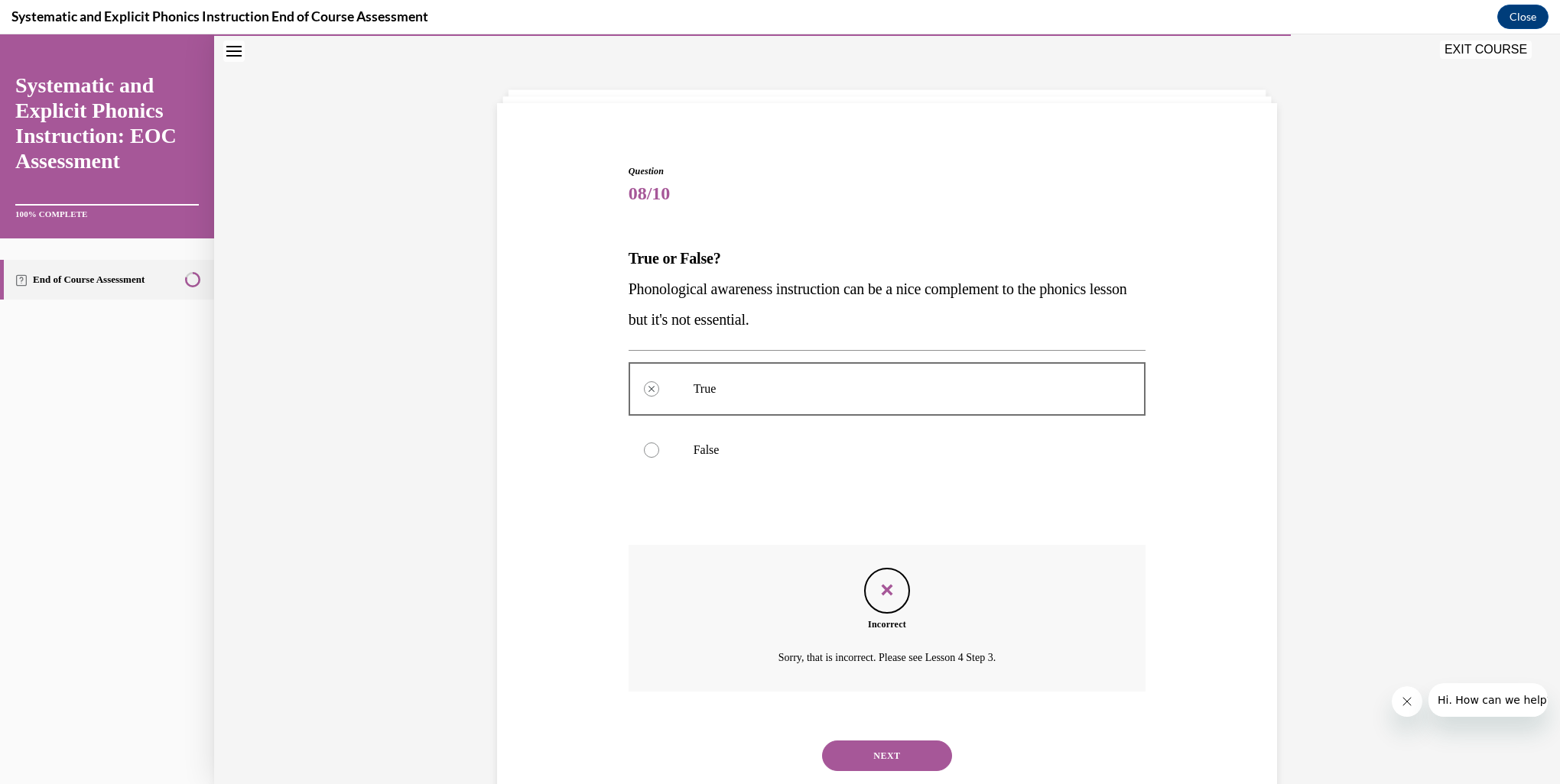
scroll to position [88, 0]
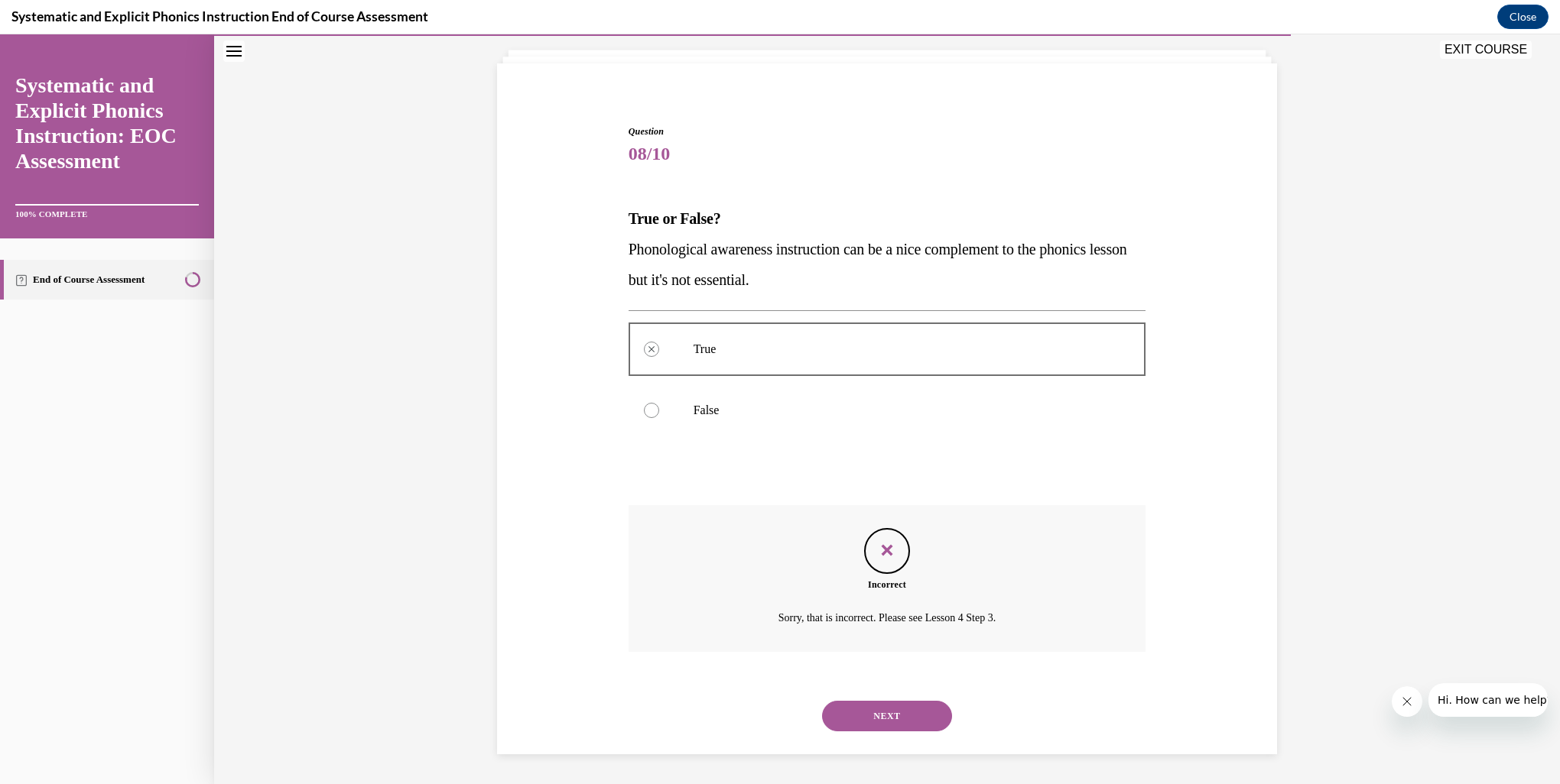
click at [900, 731] on div "NEXT" at bounding box center [887, 716] width 518 height 61
click at [898, 733] on div "NEXT" at bounding box center [887, 716] width 518 height 61
click at [875, 716] on button "NEXT" at bounding box center [887, 716] width 130 height 30
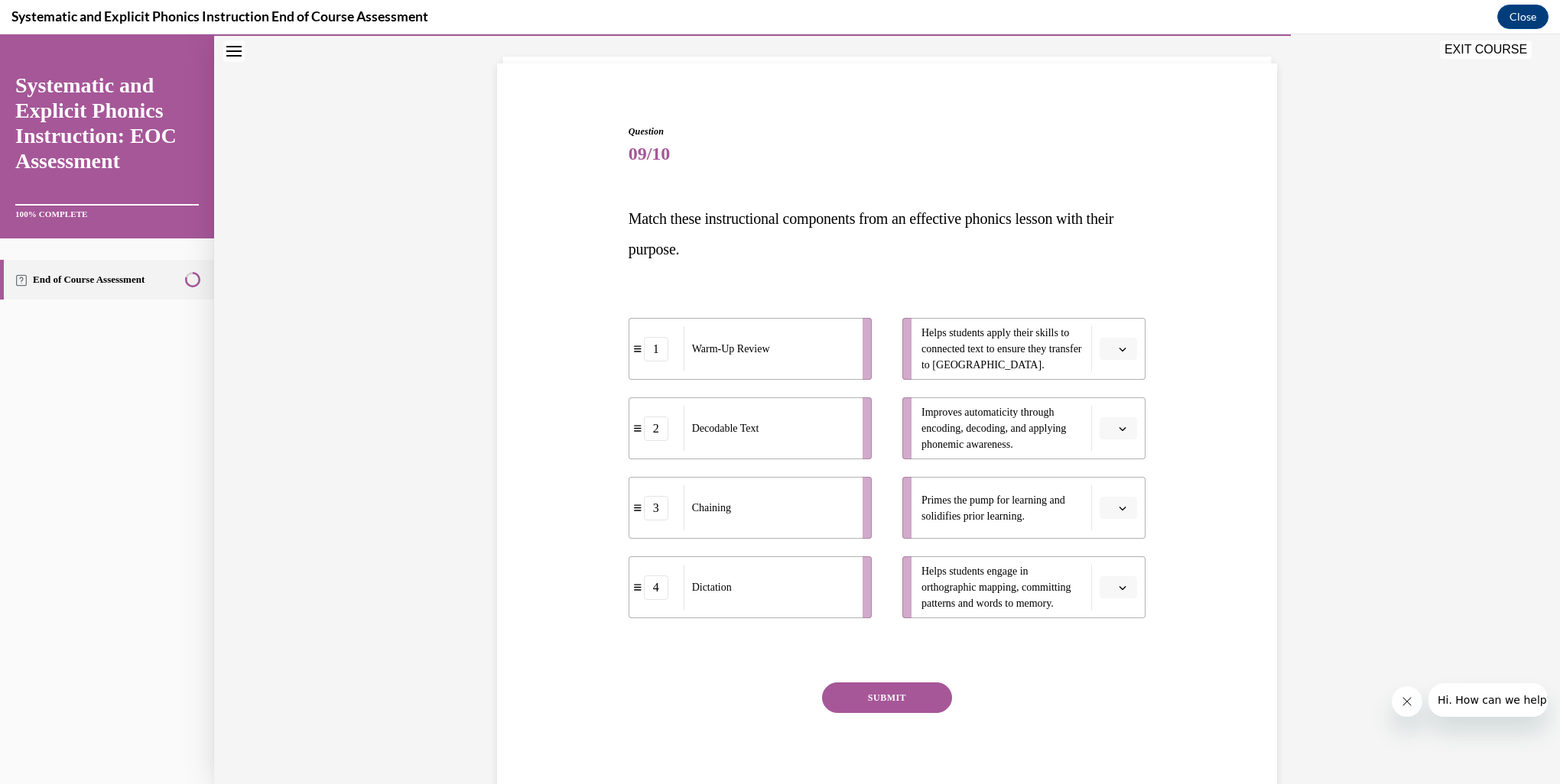
scroll to position [80, 0]
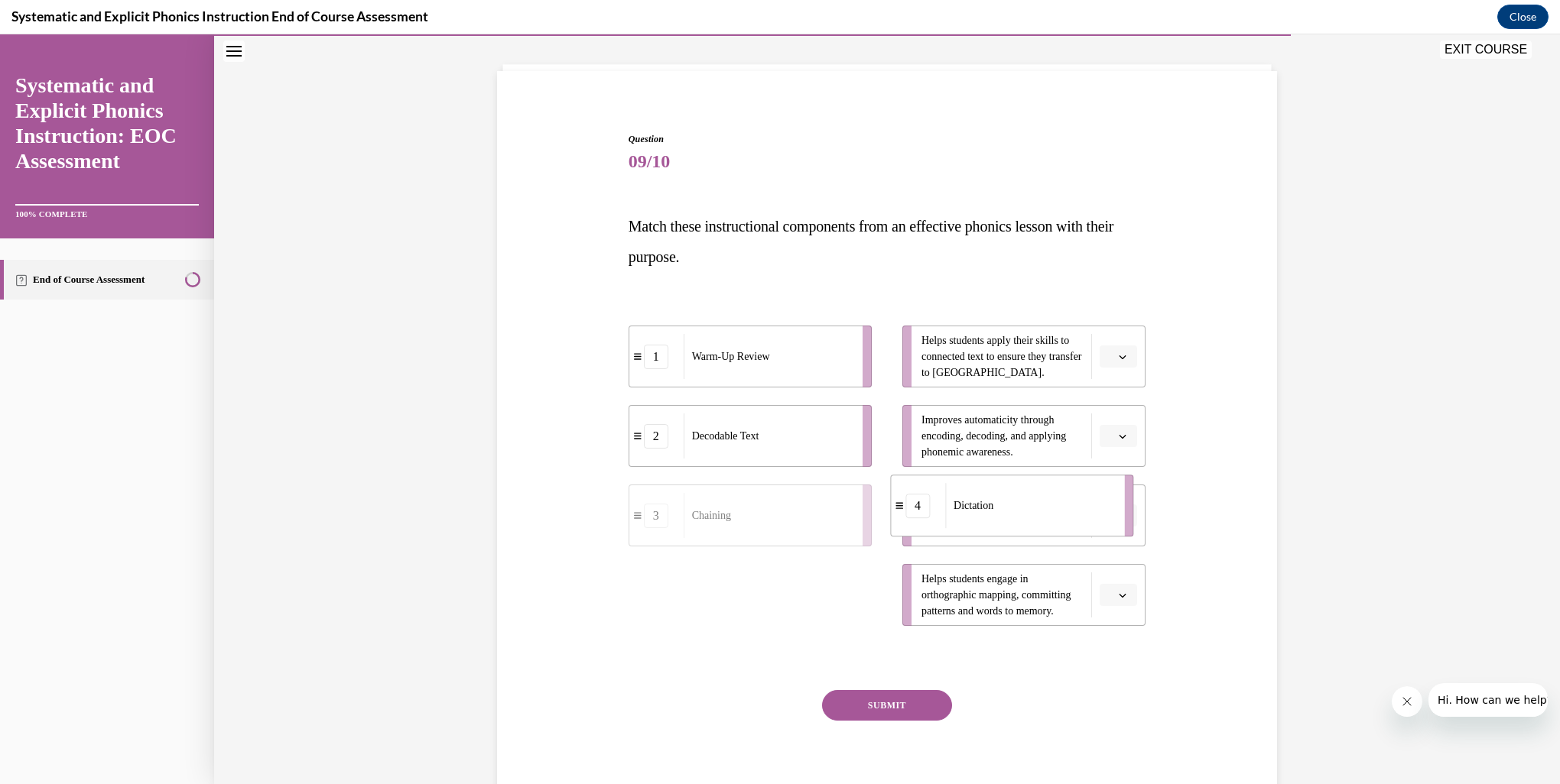
drag, startPoint x: 792, startPoint y: 603, endPoint x: 1060, endPoint y: 516, distance: 281.8
click at [1060, 516] on div "Dictation" at bounding box center [1029, 505] width 169 height 45
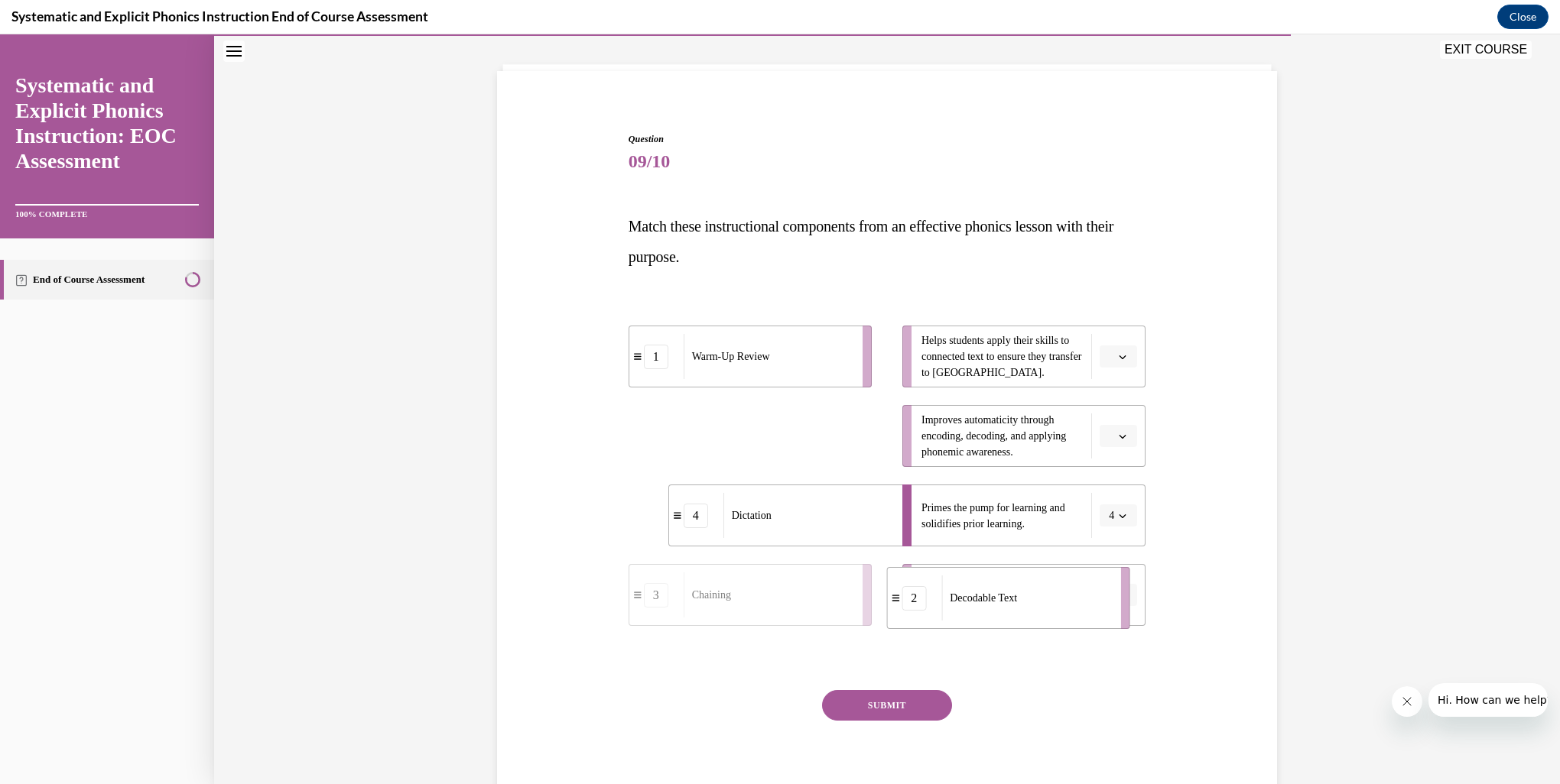
drag, startPoint x: 752, startPoint y: 453, endPoint x: 1015, endPoint y: 609, distance: 305.8
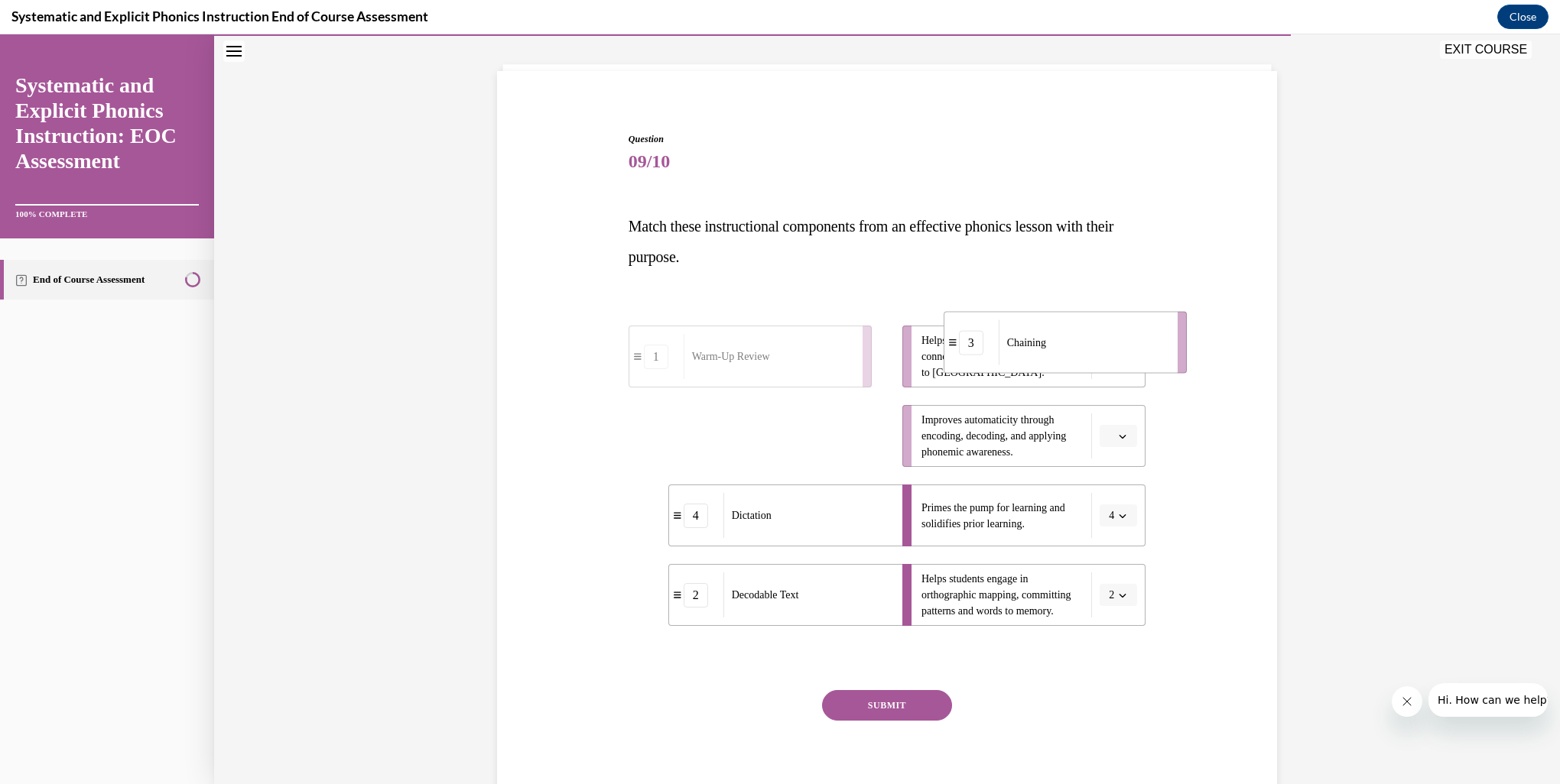
drag, startPoint x: 724, startPoint y: 441, endPoint x: 1031, endPoint y: 336, distance: 324.5
click at [1037, 337] on span "Chaining" at bounding box center [1027, 342] width 39 height 16
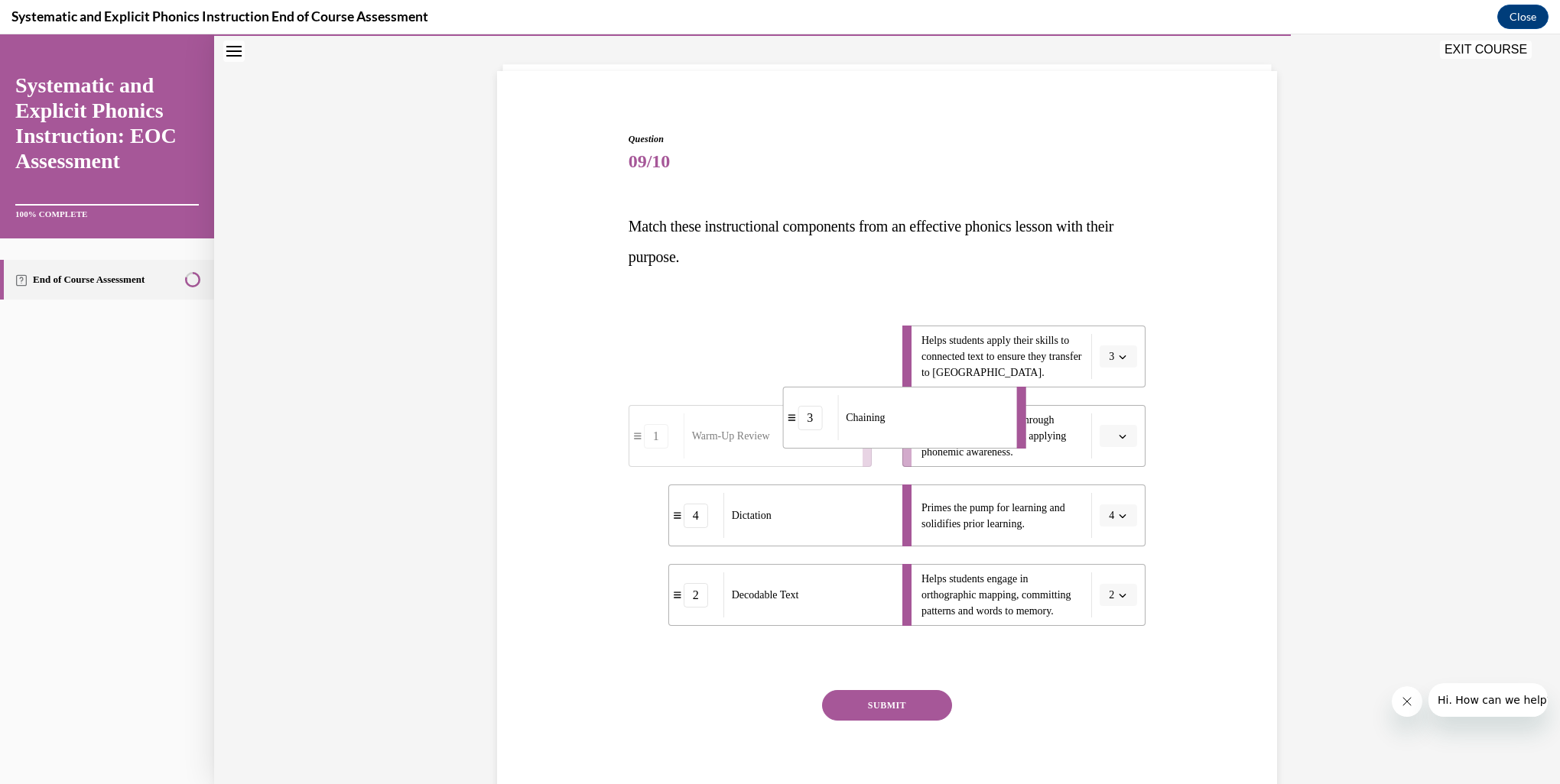
drag, startPoint x: 842, startPoint y: 422, endPoint x: 971, endPoint y: 438, distance: 130.0
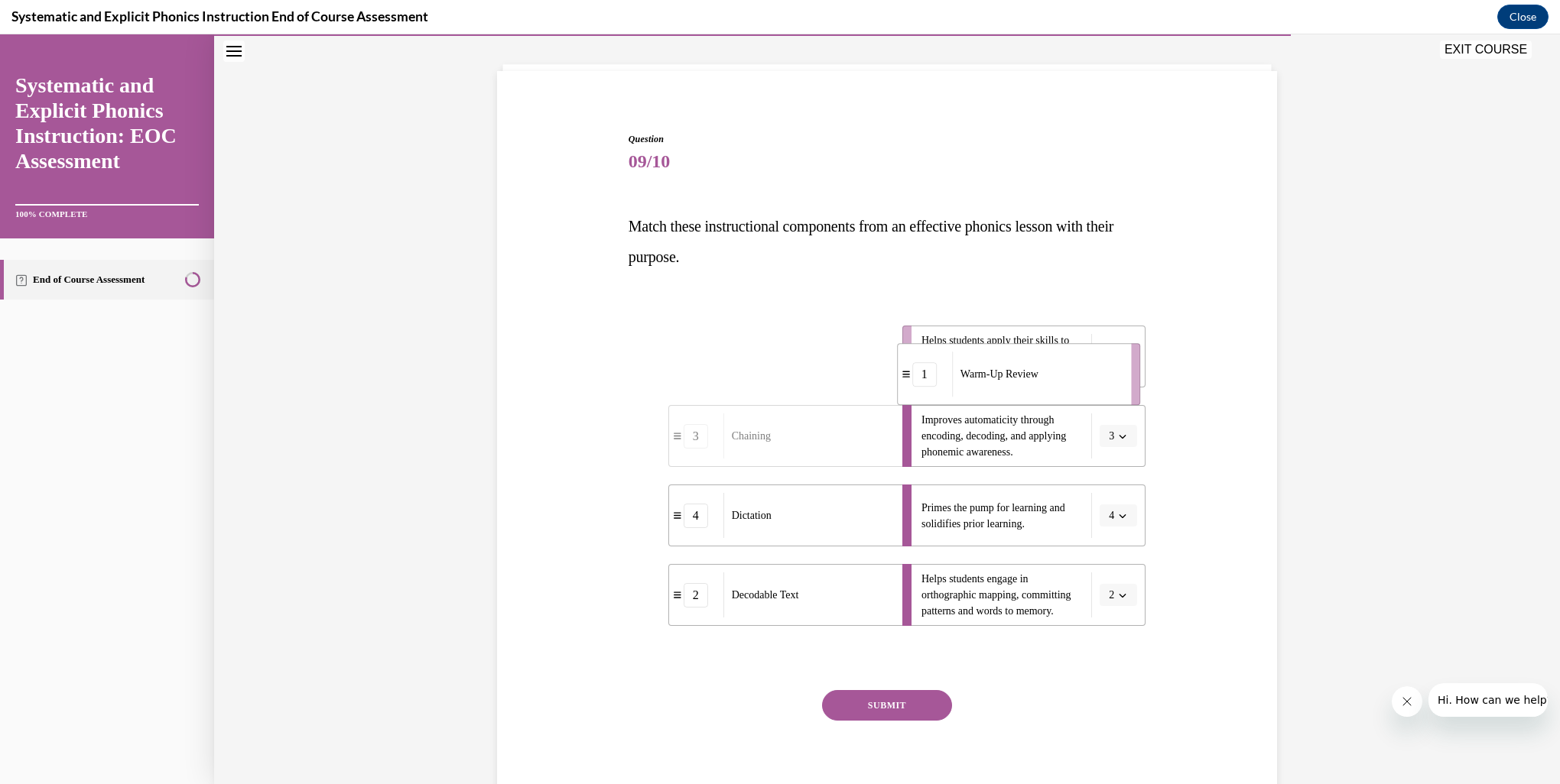
drag, startPoint x: 784, startPoint y: 357, endPoint x: 1071, endPoint y: 356, distance: 287.0
click at [1069, 358] on div "Warm-Up Review" at bounding box center [1036, 374] width 169 height 45
click at [931, 707] on button "SUBMIT" at bounding box center [887, 705] width 130 height 30
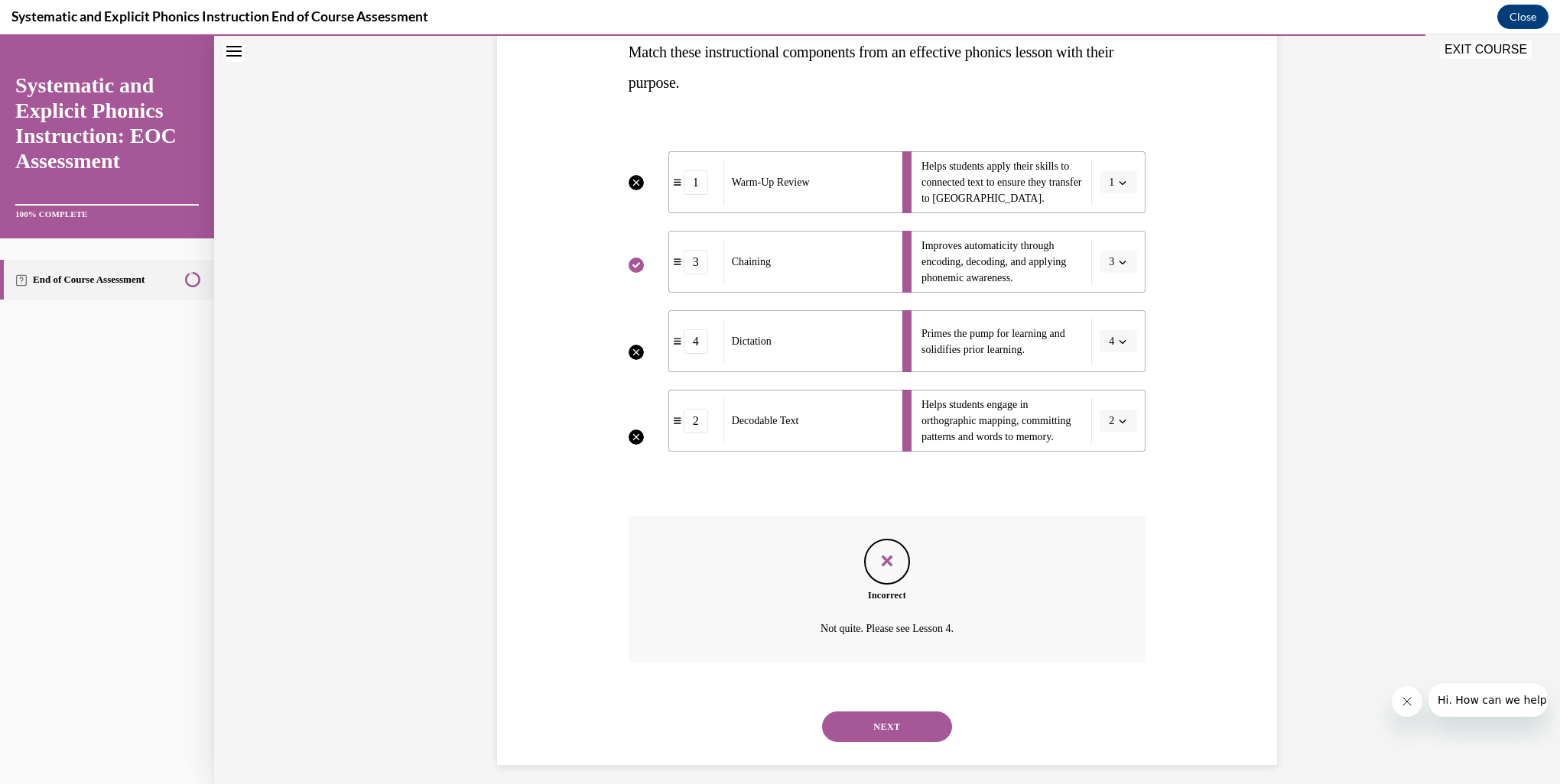
scroll to position [266, 0]
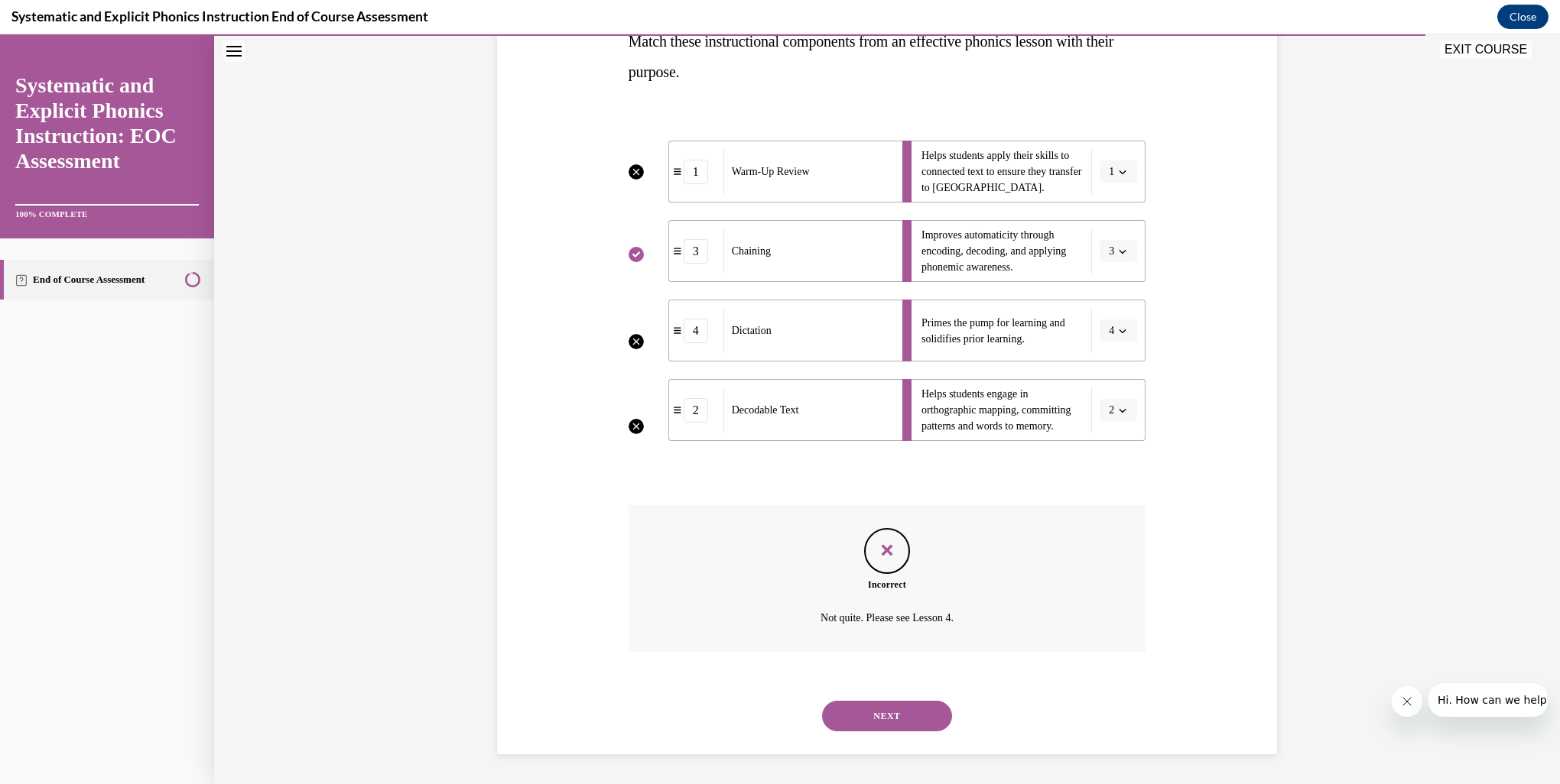
click at [896, 713] on button "NEXT" at bounding box center [887, 716] width 130 height 30
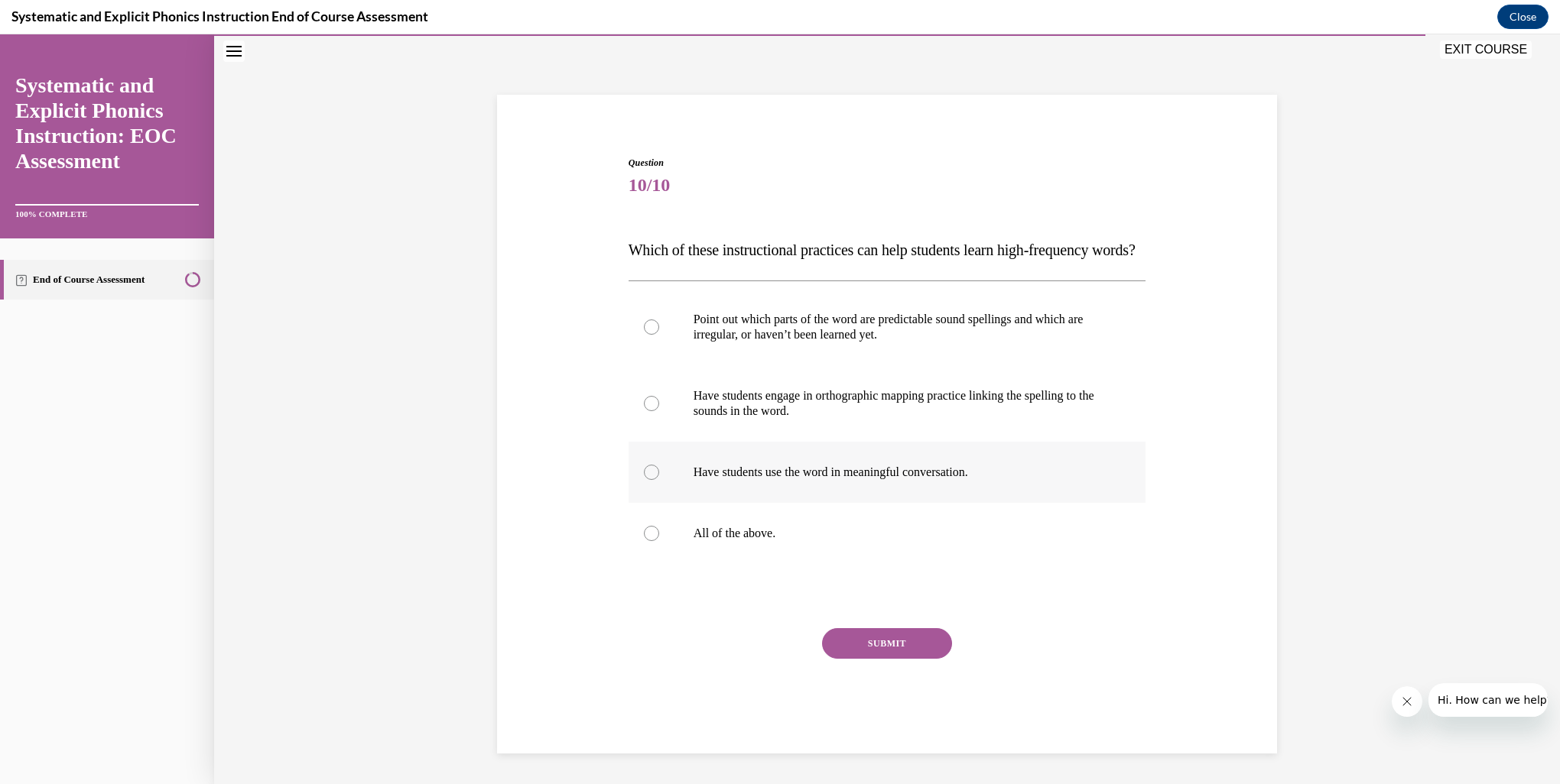
click at [637, 478] on div at bounding box center [887, 472] width 518 height 61
click at [900, 645] on button "SUBMIT" at bounding box center [887, 643] width 130 height 30
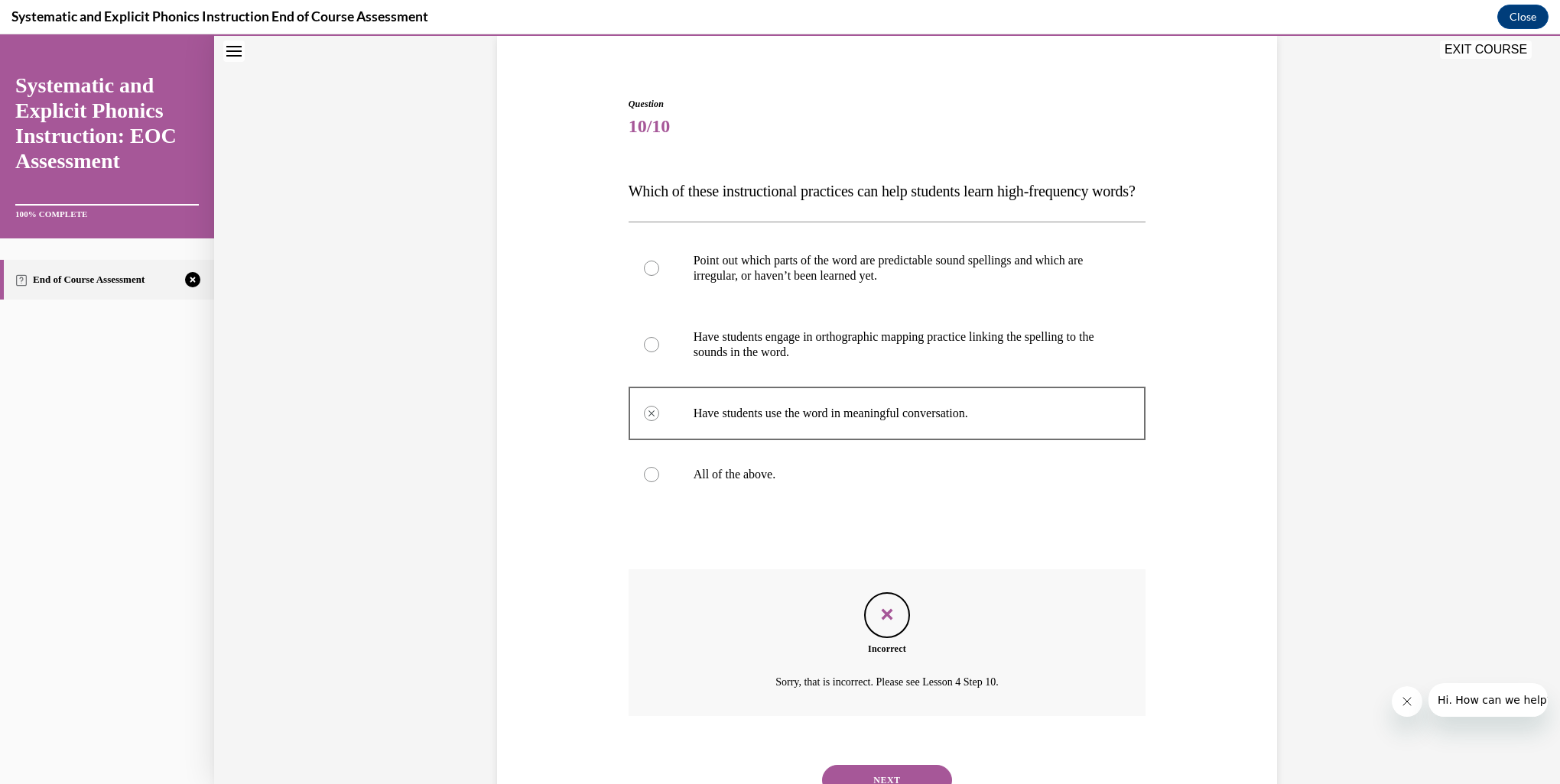
scroll to position [210, 0]
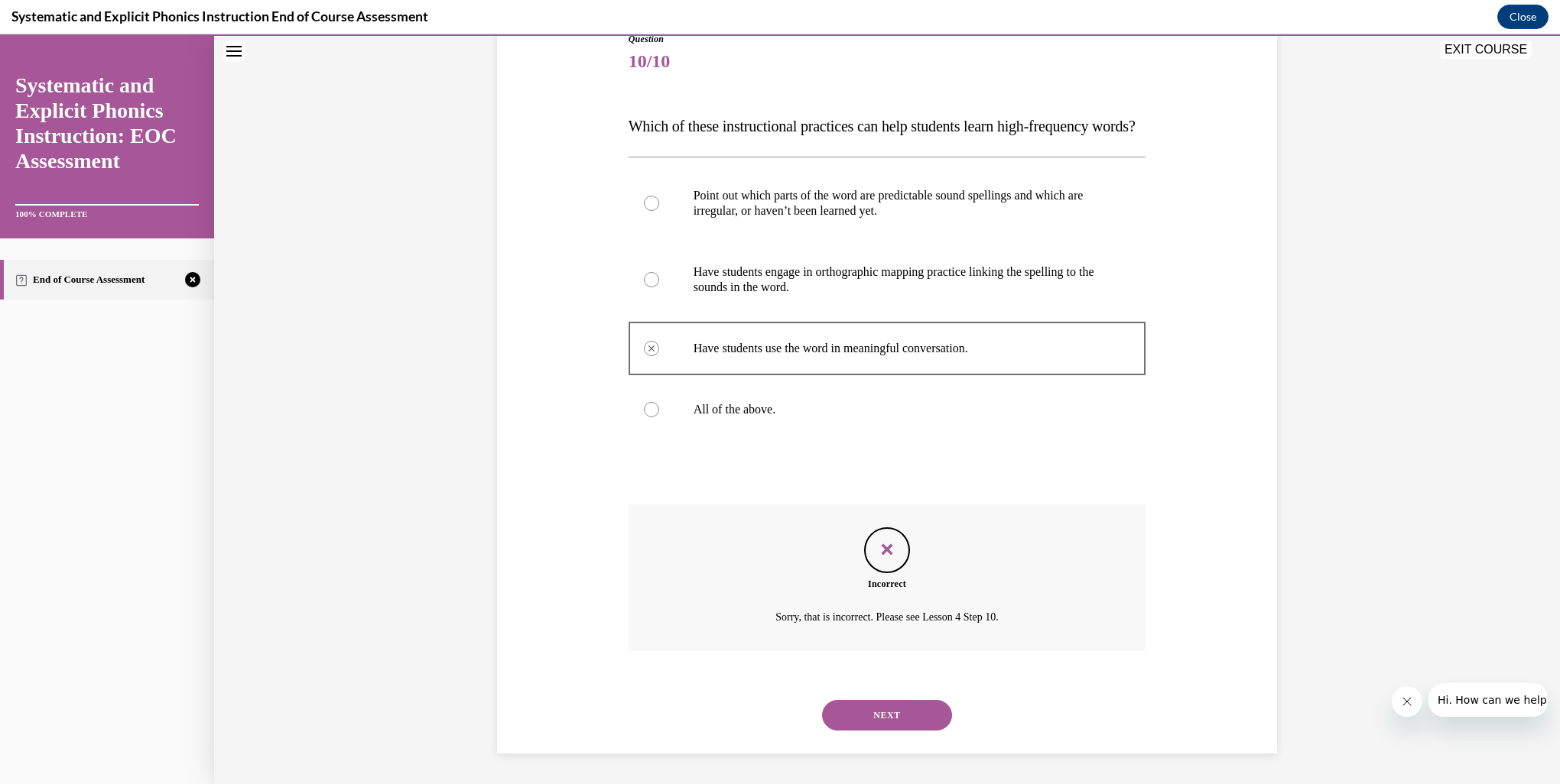
click at [884, 717] on button "NEXT" at bounding box center [887, 715] width 130 height 30
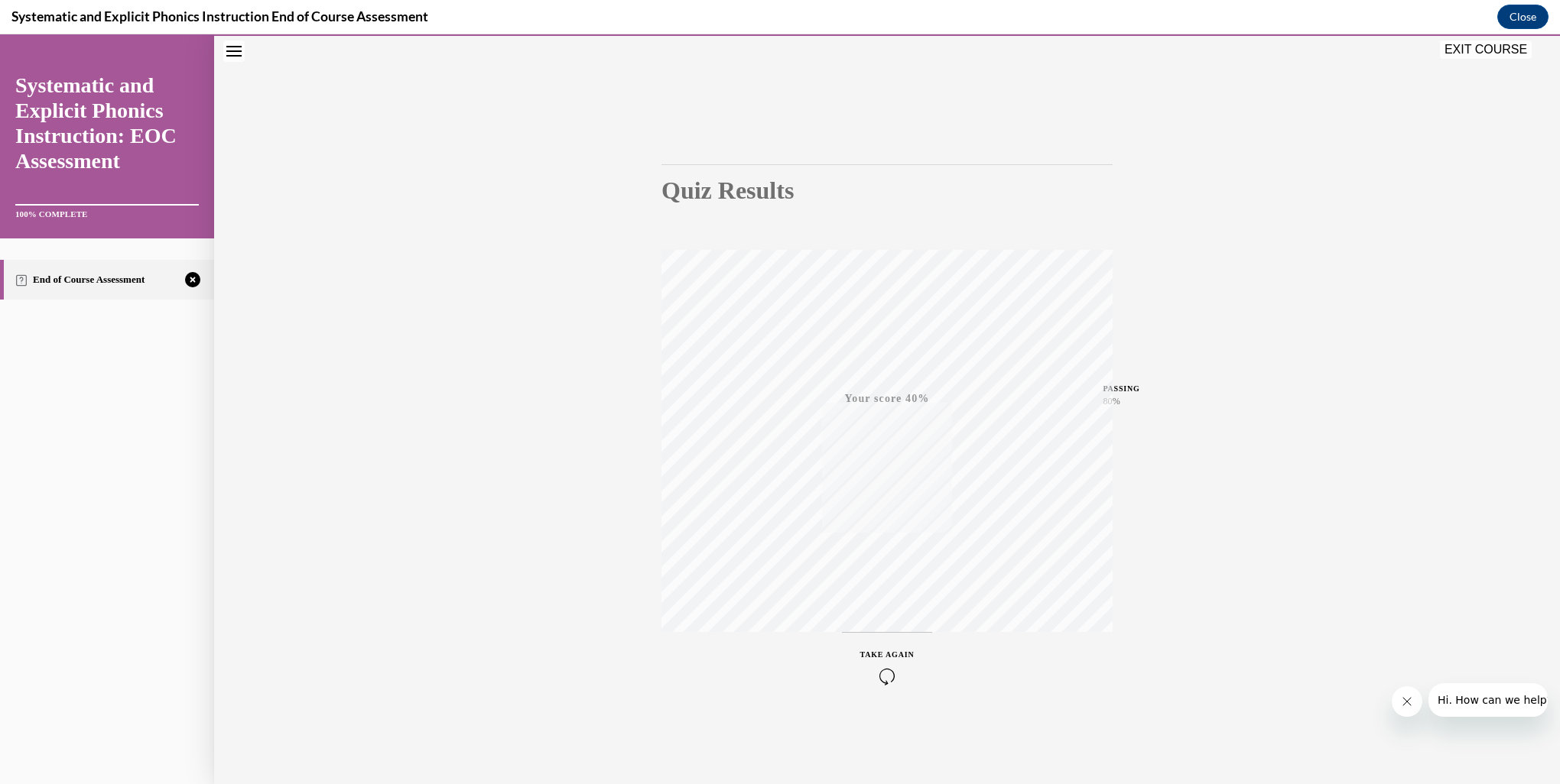
click at [881, 673] on icon "button" at bounding box center [887, 676] width 54 height 17
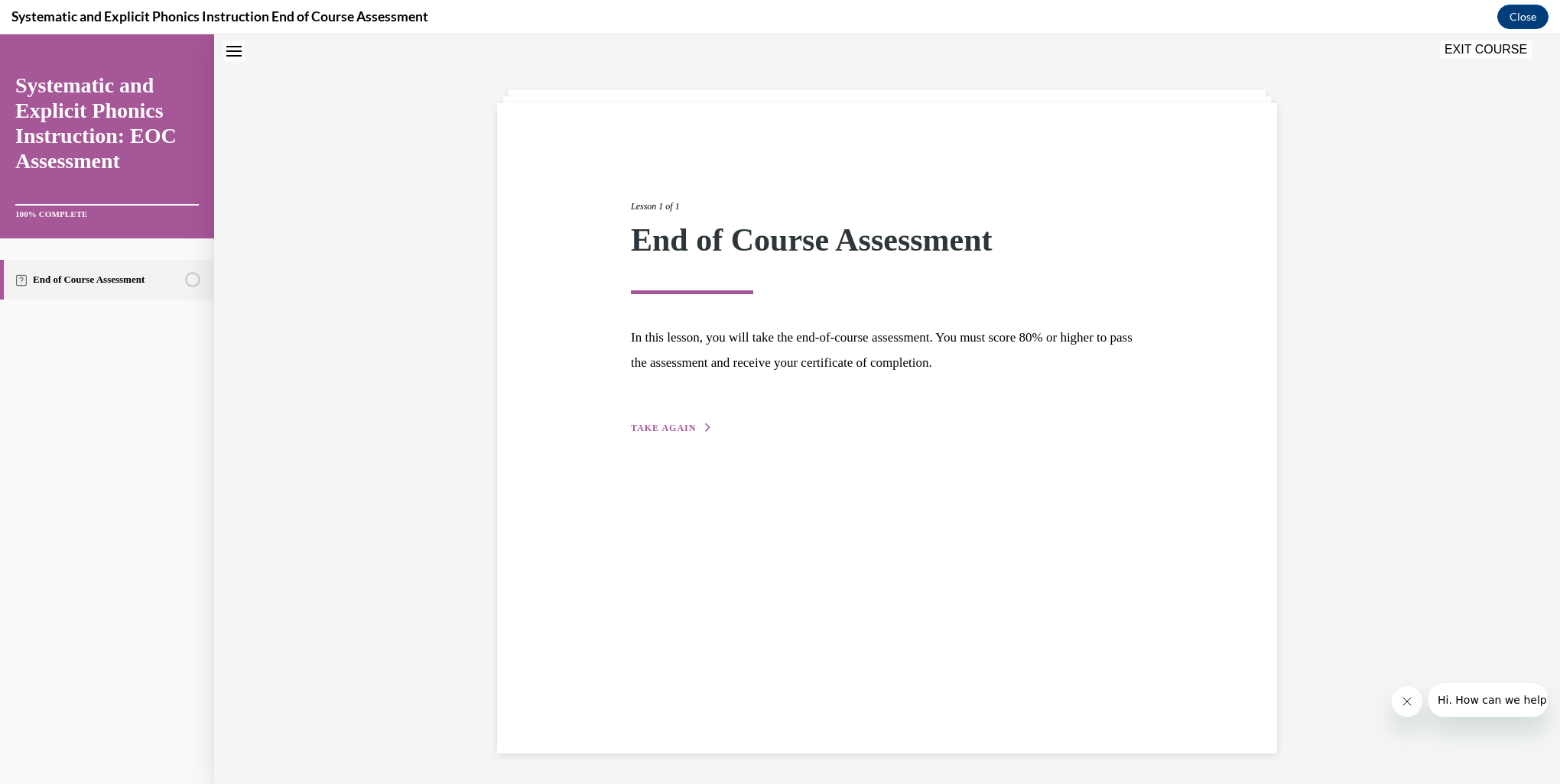
click at [675, 429] on span "TAKE AGAIN" at bounding box center [663, 428] width 65 height 11
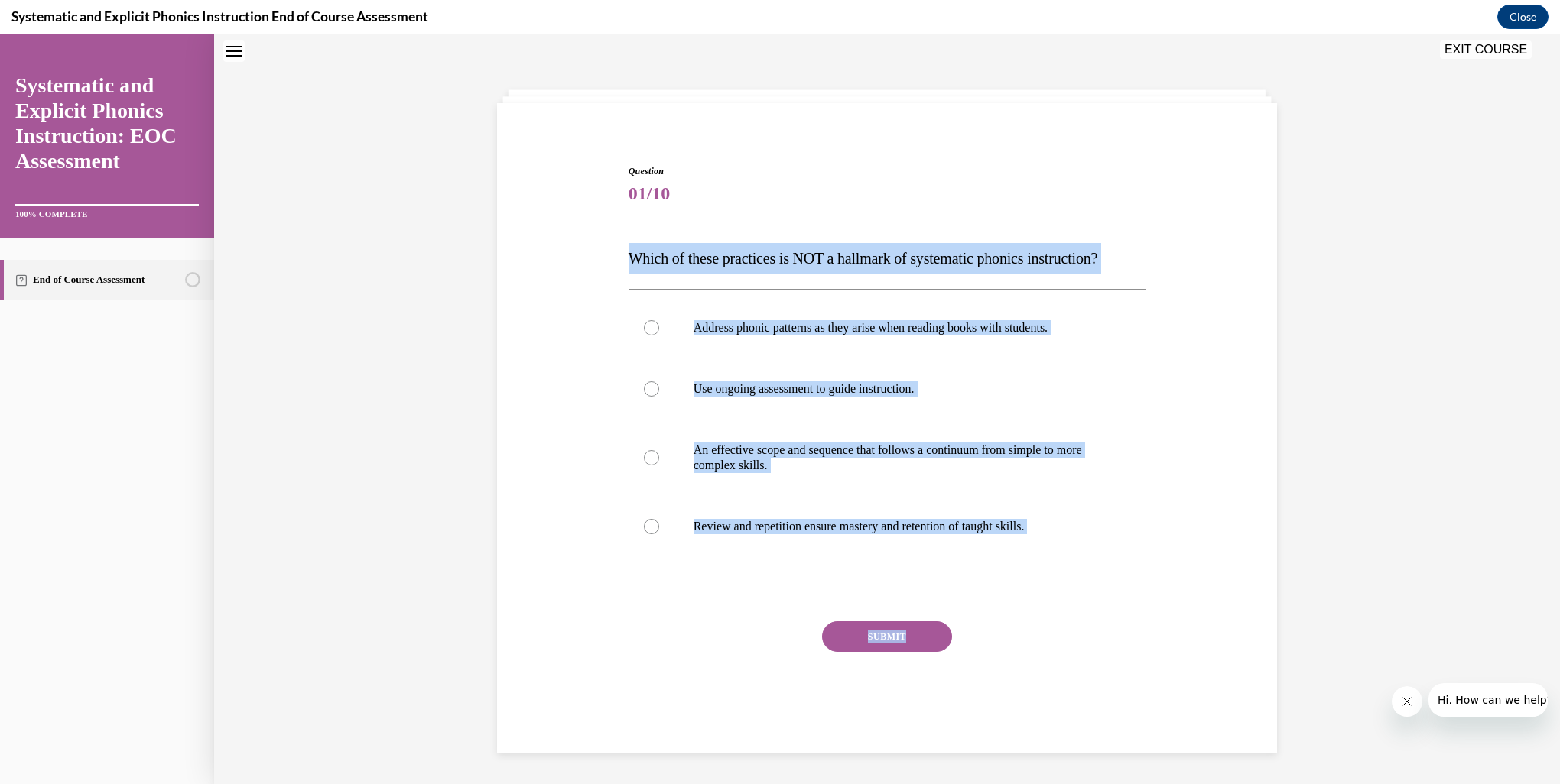
drag, startPoint x: 730, startPoint y: 286, endPoint x: 1151, endPoint y: 604, distance: 527.6
click at [1151, 604] on div "Question 01/10 Which of these practices is NOT a hallmark of systematic phonics…" at bounding box center [887, 432] width 788 height 628
copy div "Which of these practices is NOT a hallmark of systematic phonics instruction? A…"
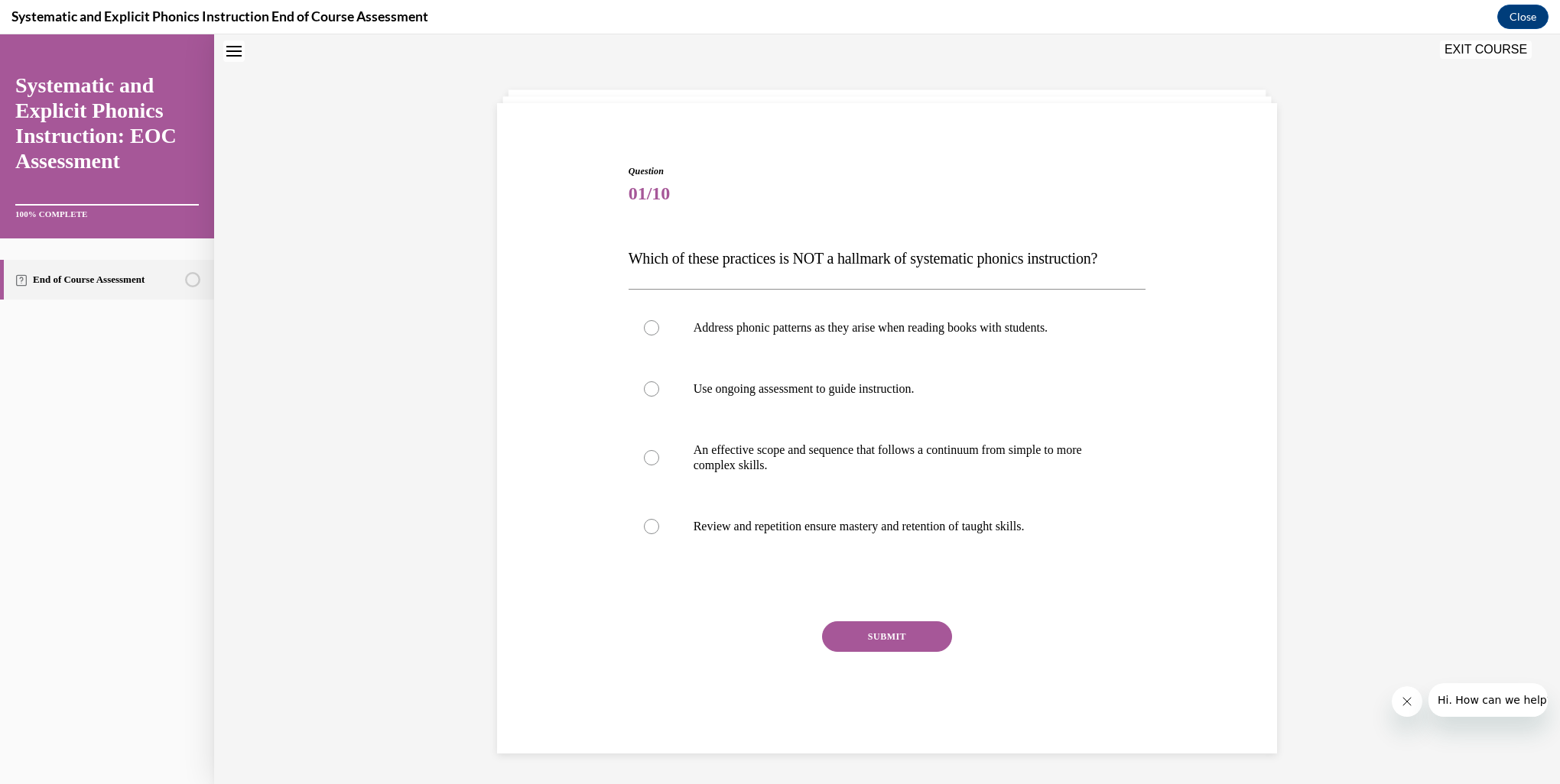
click at [310, 611] on div "Question 01/10 Which of these practices is NOT a hallmark of systematic phonics…" at bounding box center [887, 409] width 1346 height 750
click at [677, 328] on div at bounding box center [887, 327] width 518 height 61
click at [891, 645] on button "SUBMIT" at bounding box center [887, 636] width 130 height 30
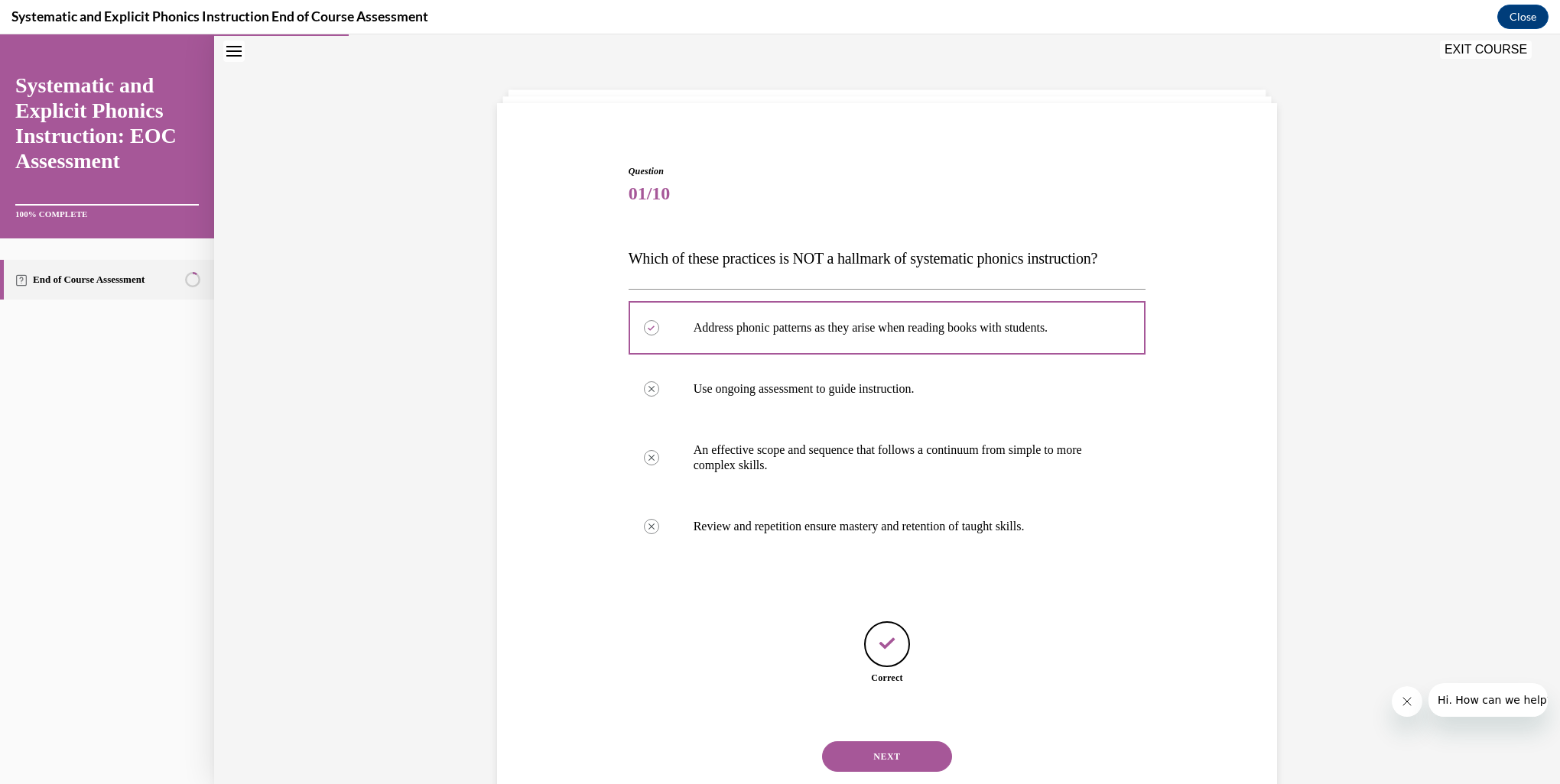
scroll to position [89, 0]
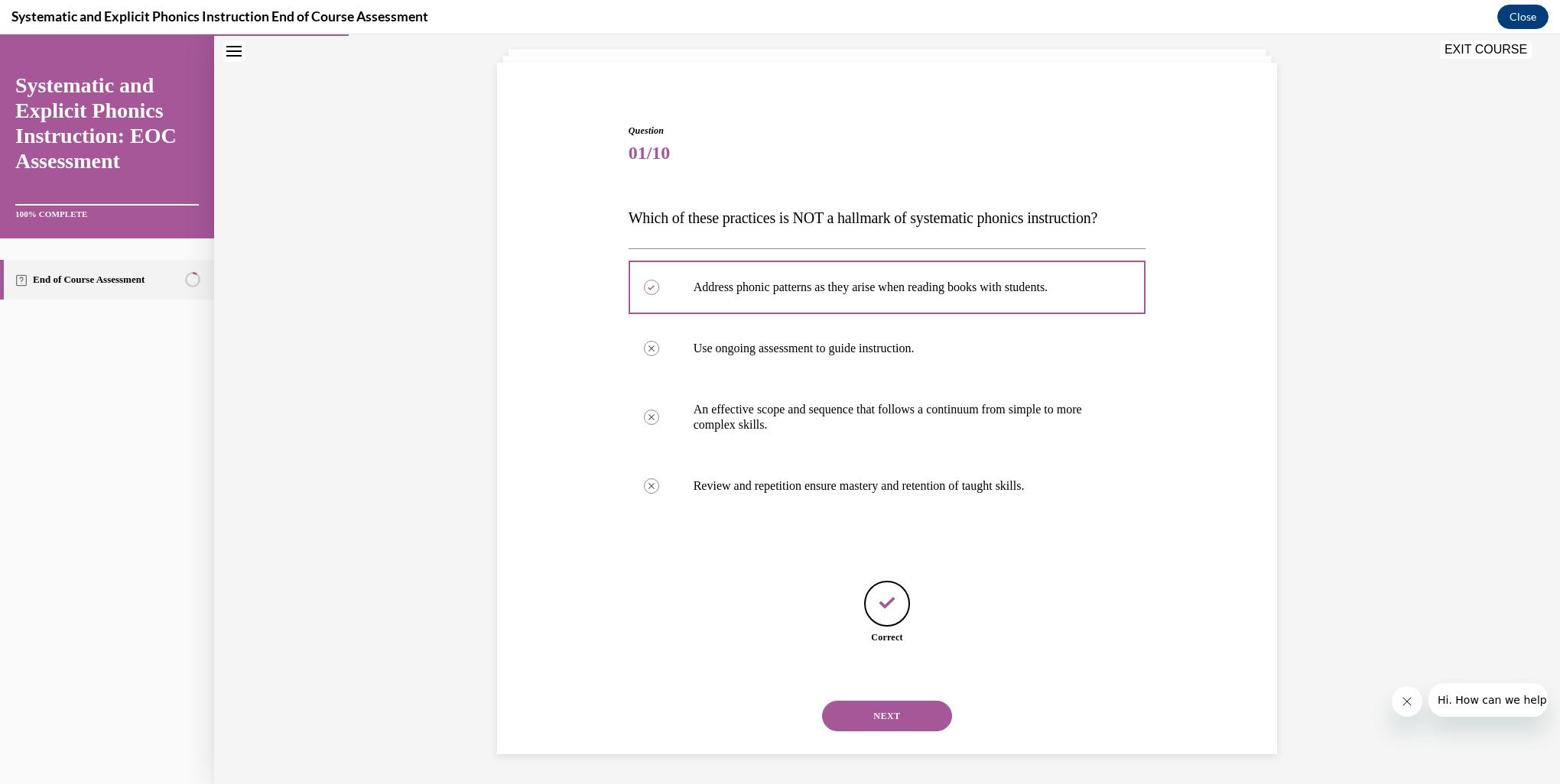
click at [909, 730] on button "NEXT" at bounding box center [887, 716] width 130 height 30
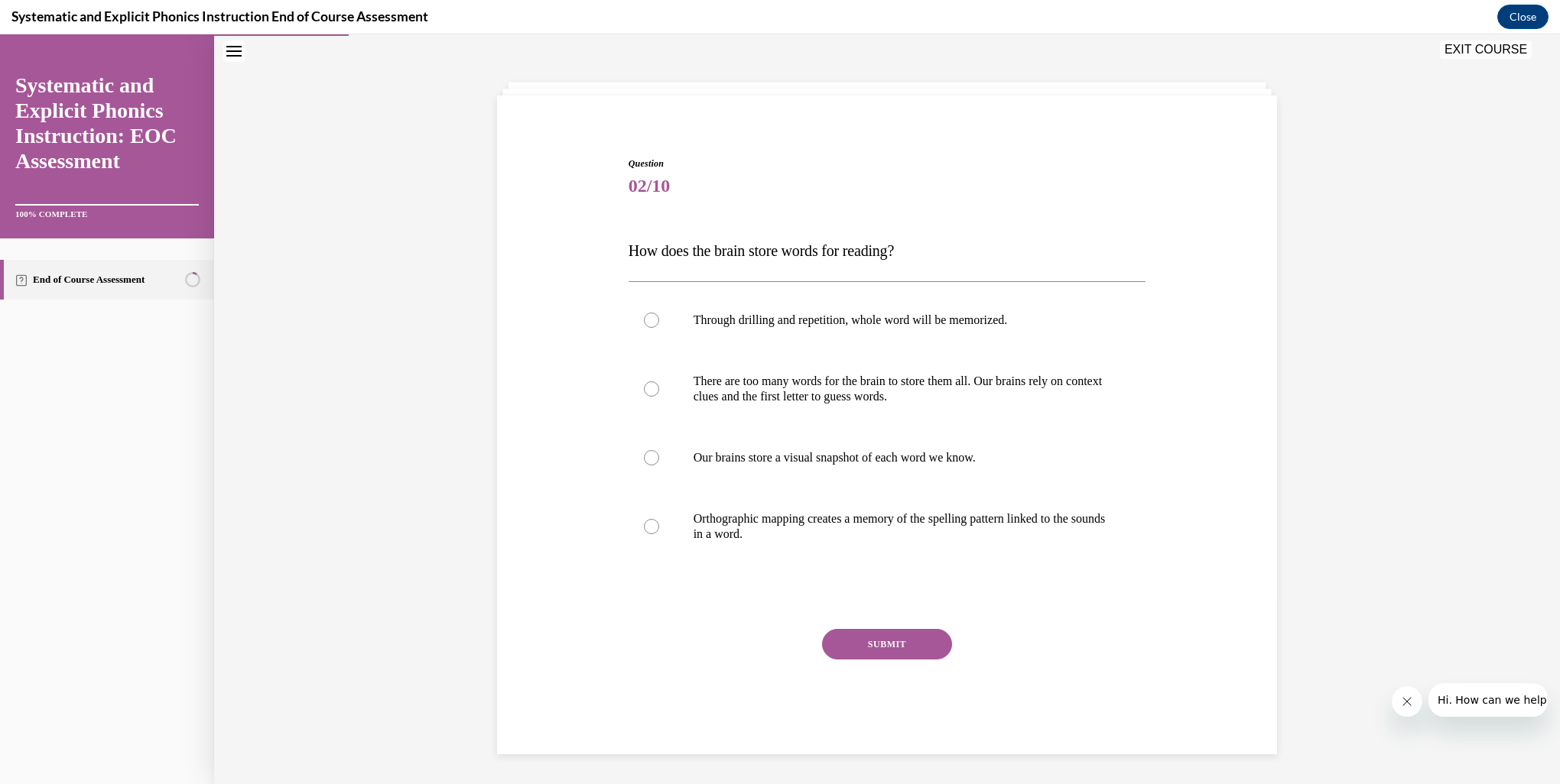
scroll to position [47, 0]
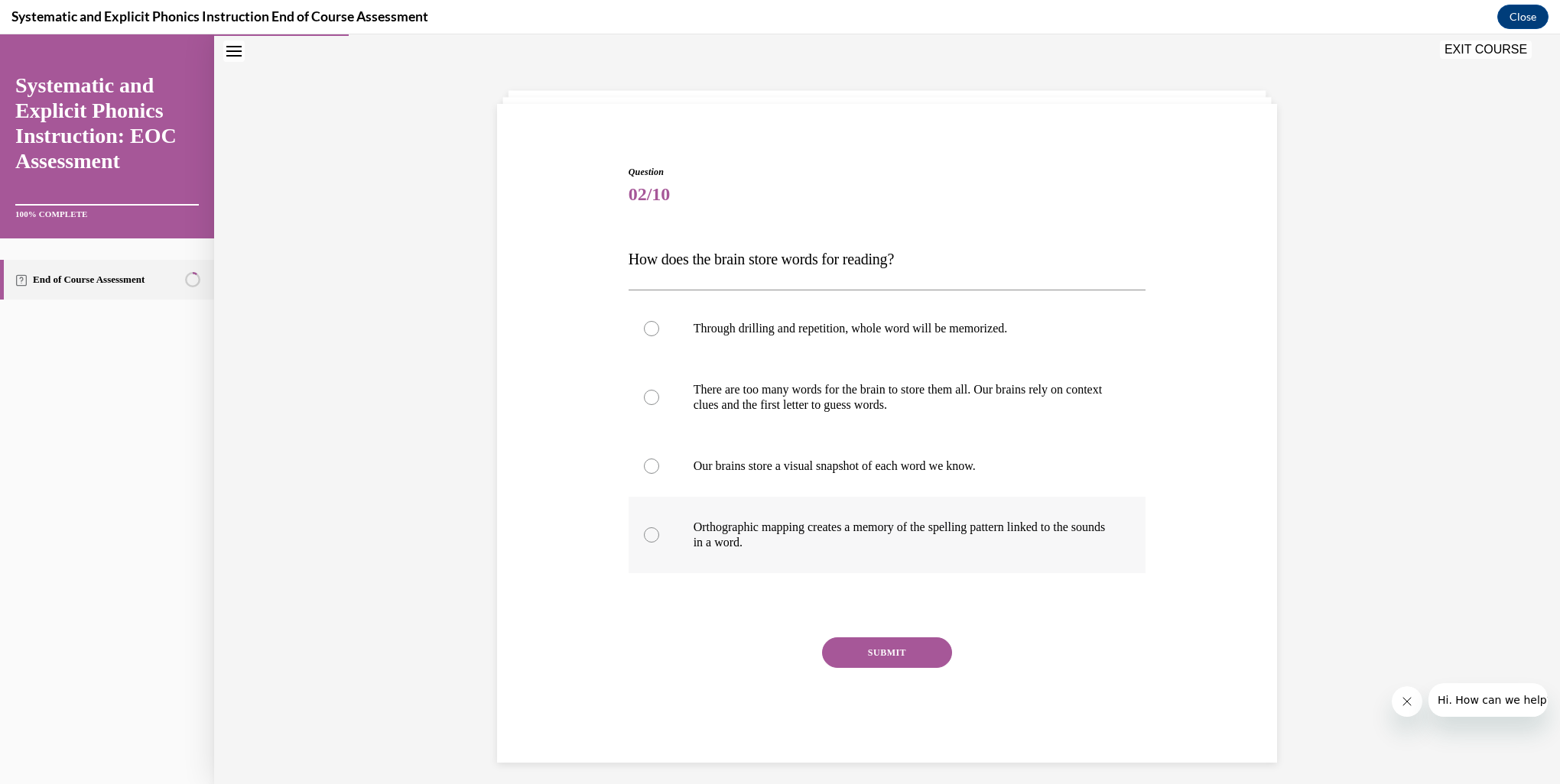
click at [746, 530] on p "Orthographic mapping creates a memory of the spelling pattern linked to the sou…" at bounding box center [900, 535] width 414 height 30
click at [892, 663] on button "SUBMIT" at bounding box center [887, 652] width 130 height 30
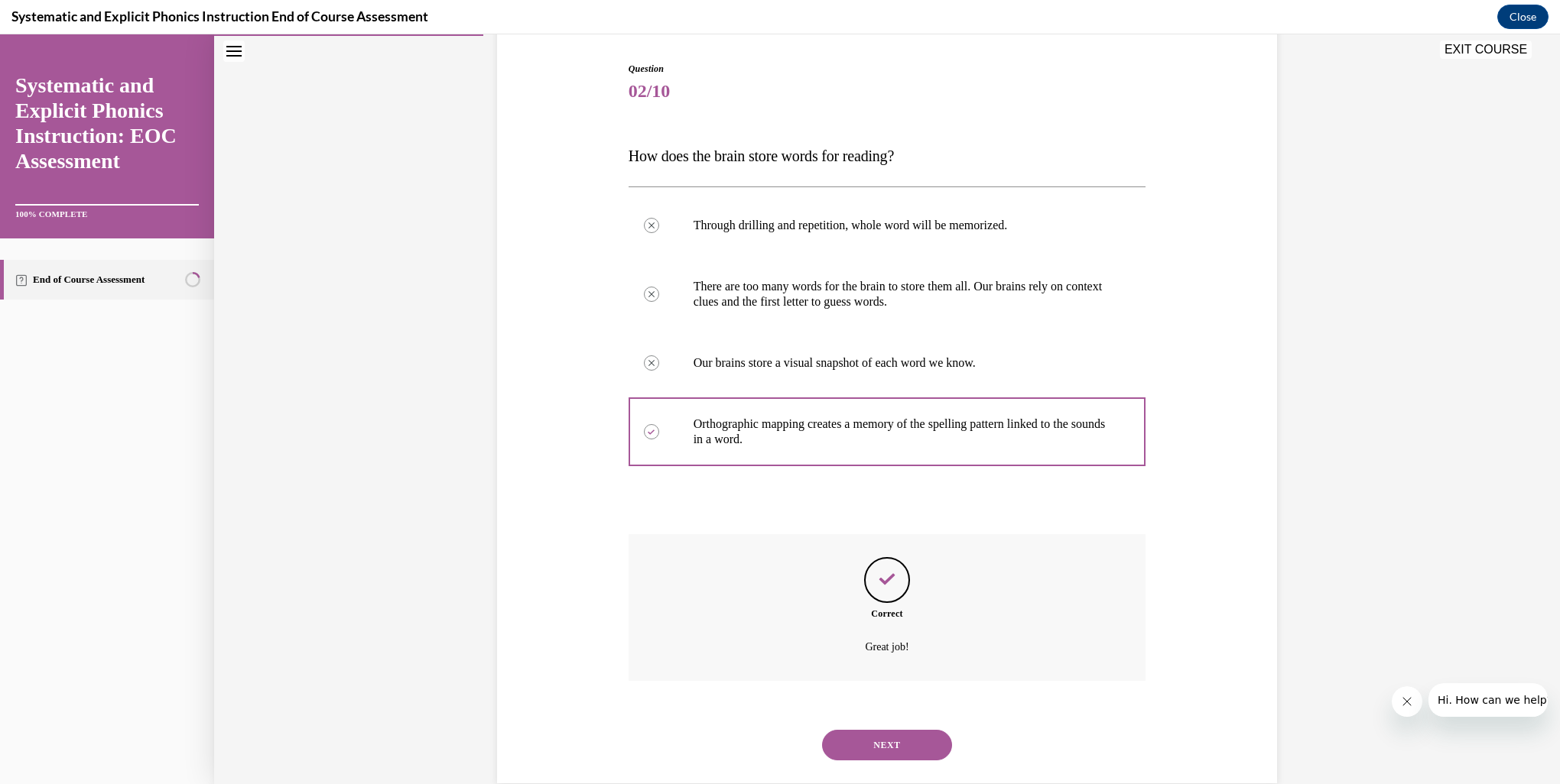
scroll to position [180, 0]
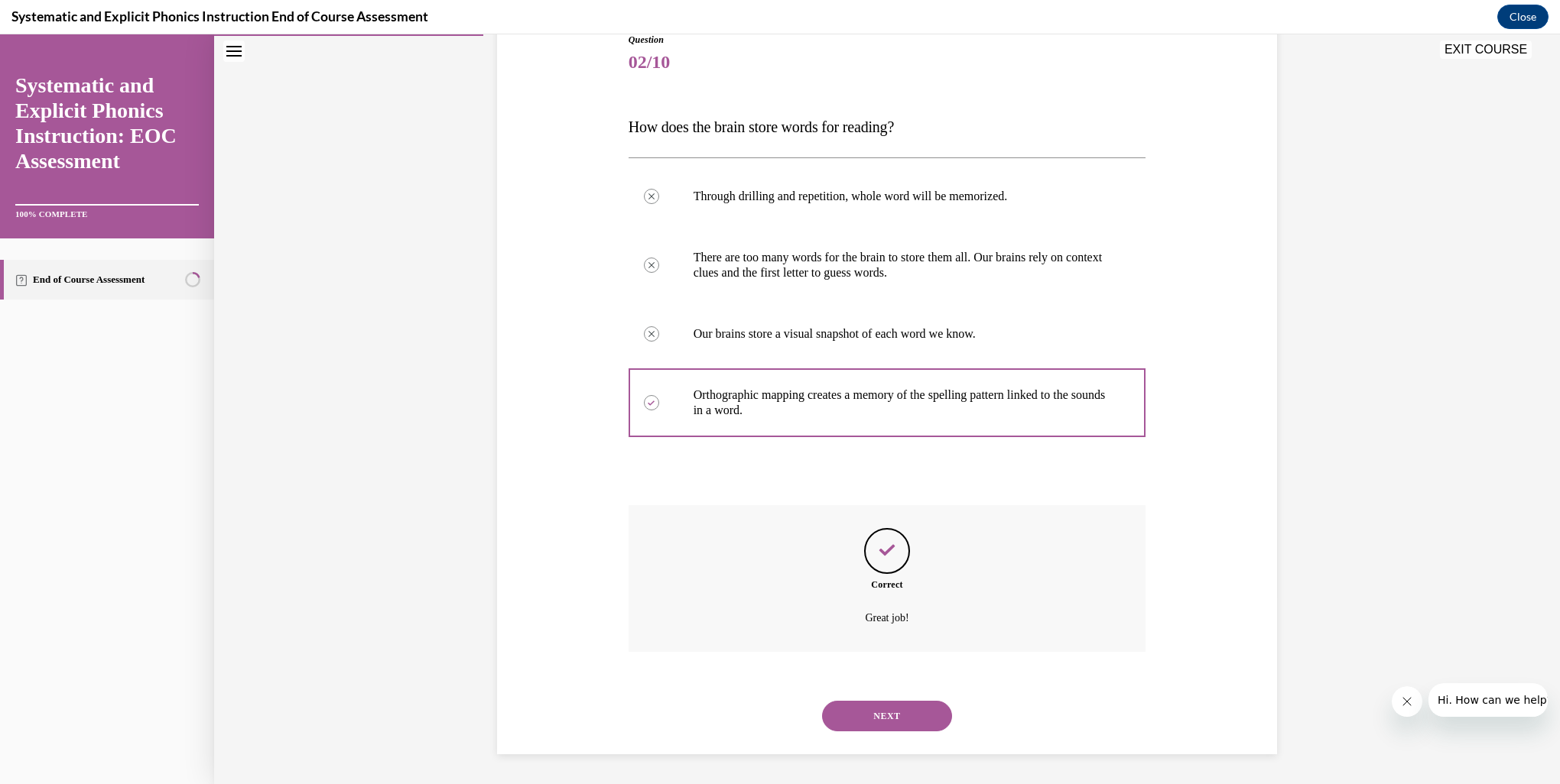
click at [882, 724] on button "NEXT" at bounding box center [887, 716] width 130 height 30
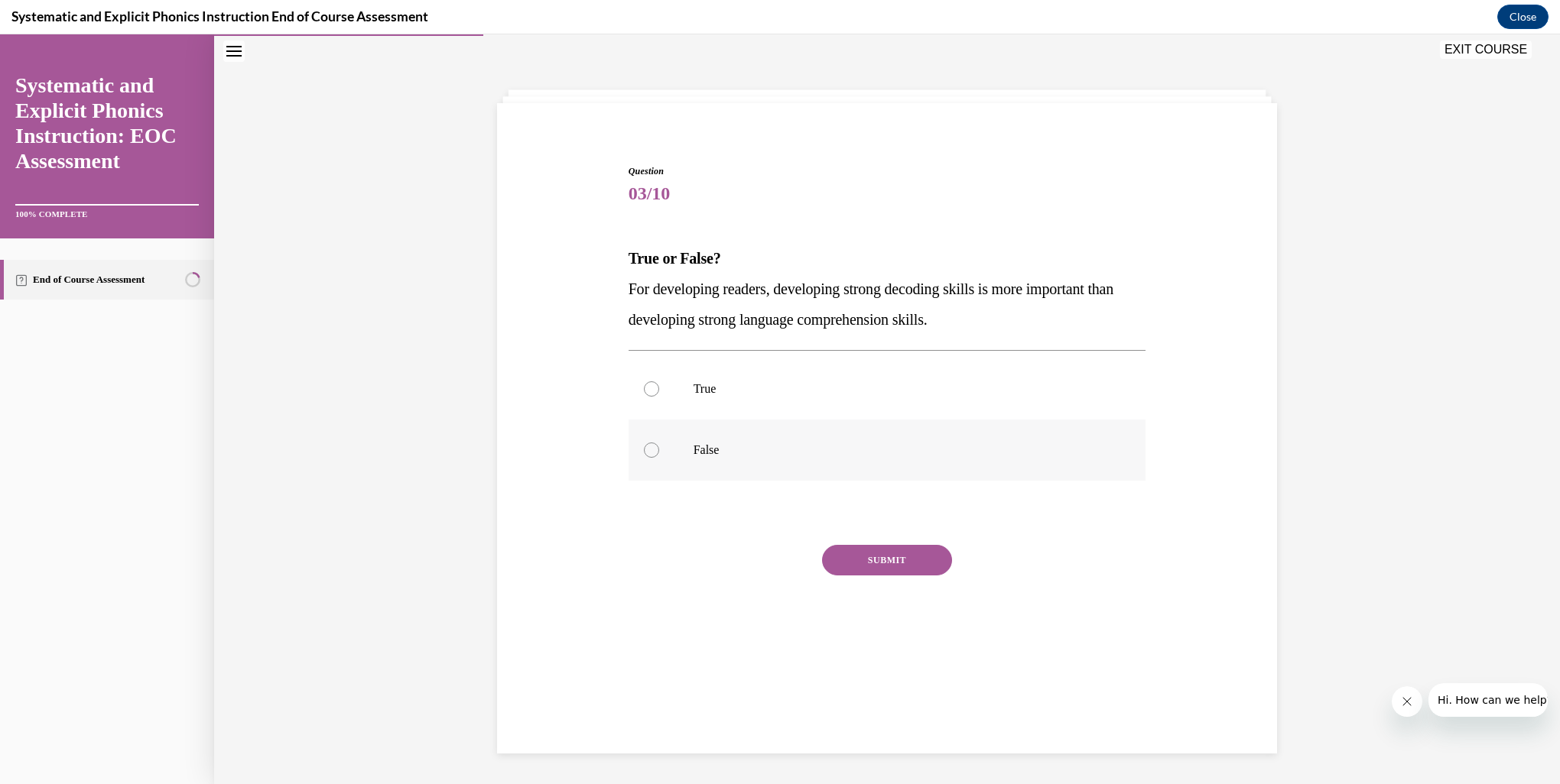
click at [702, 448] on p "False" at bounding box center [900, 450] width 414 height 16
click at [869, 567] on button "SUBMIT" at bounding box center [887, 560] width 130 height 30
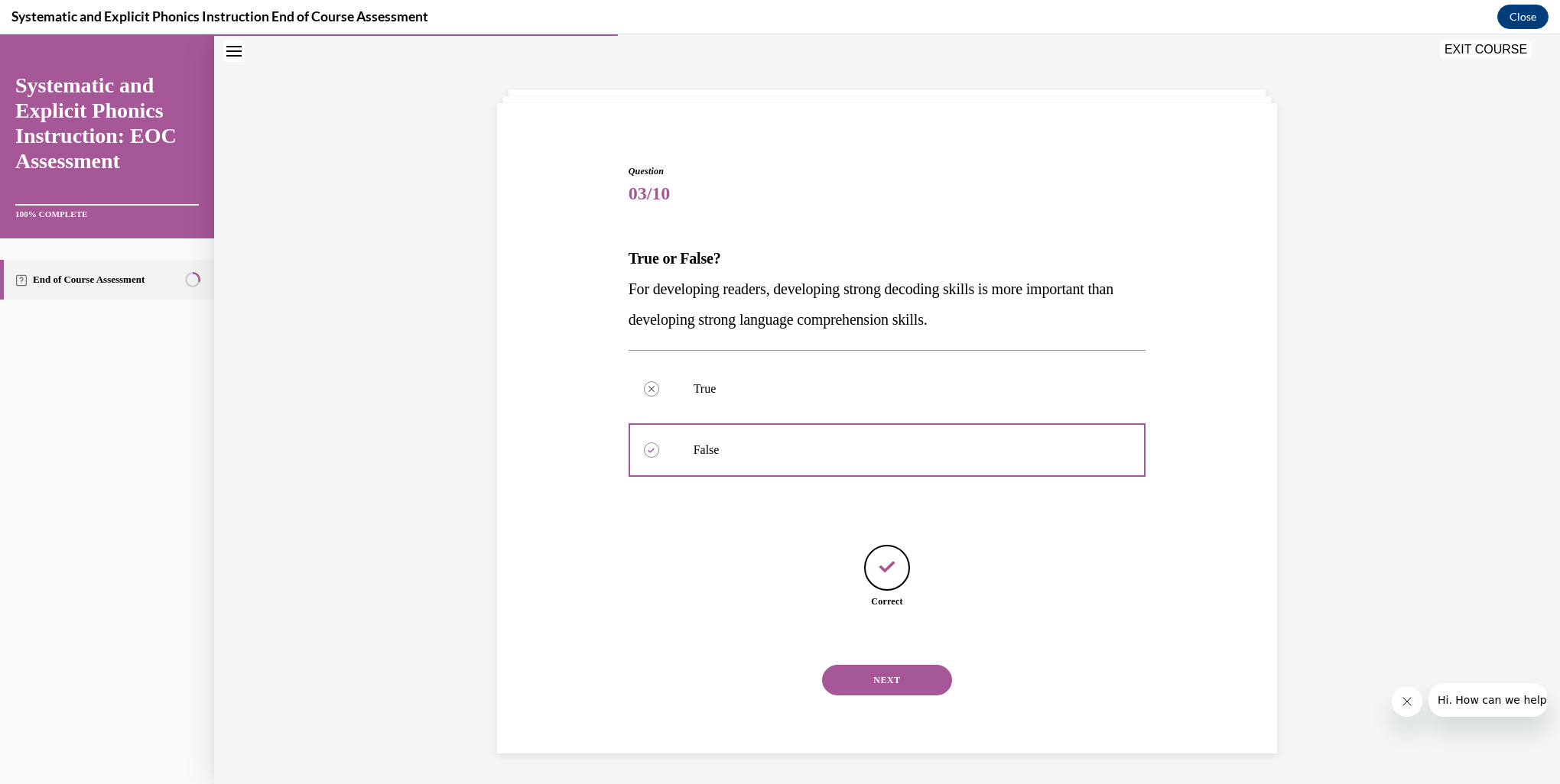
click at [851, 680] on button "NEXT" at bounding box center [887, 680] width 130 height 30
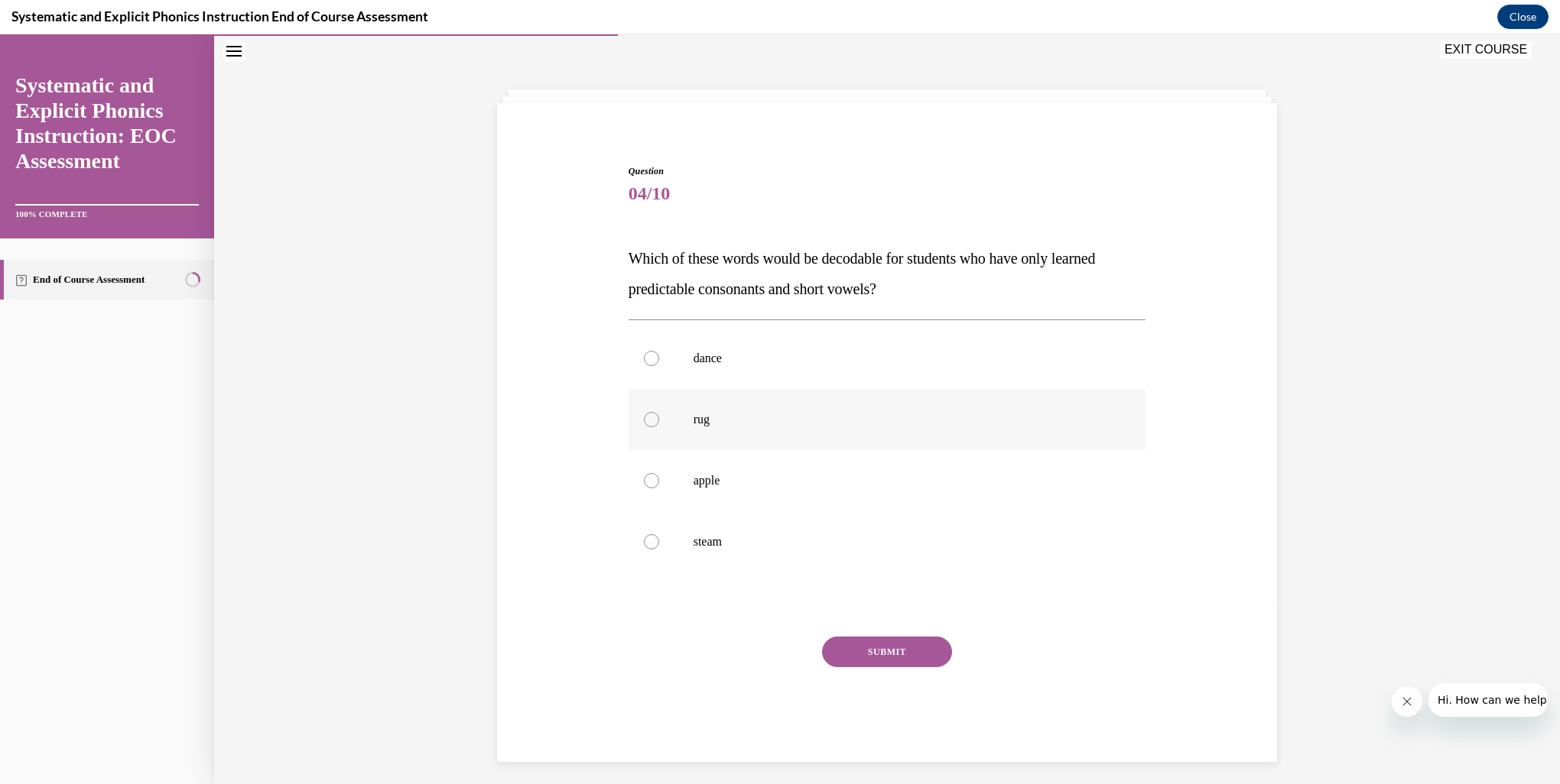
click at [644, 421] on div at bounding box center [651, 420] width 16 height 16
click at [859, 649] on button "SUBMIT" at bounding box center [887, 651] width 130 height 30
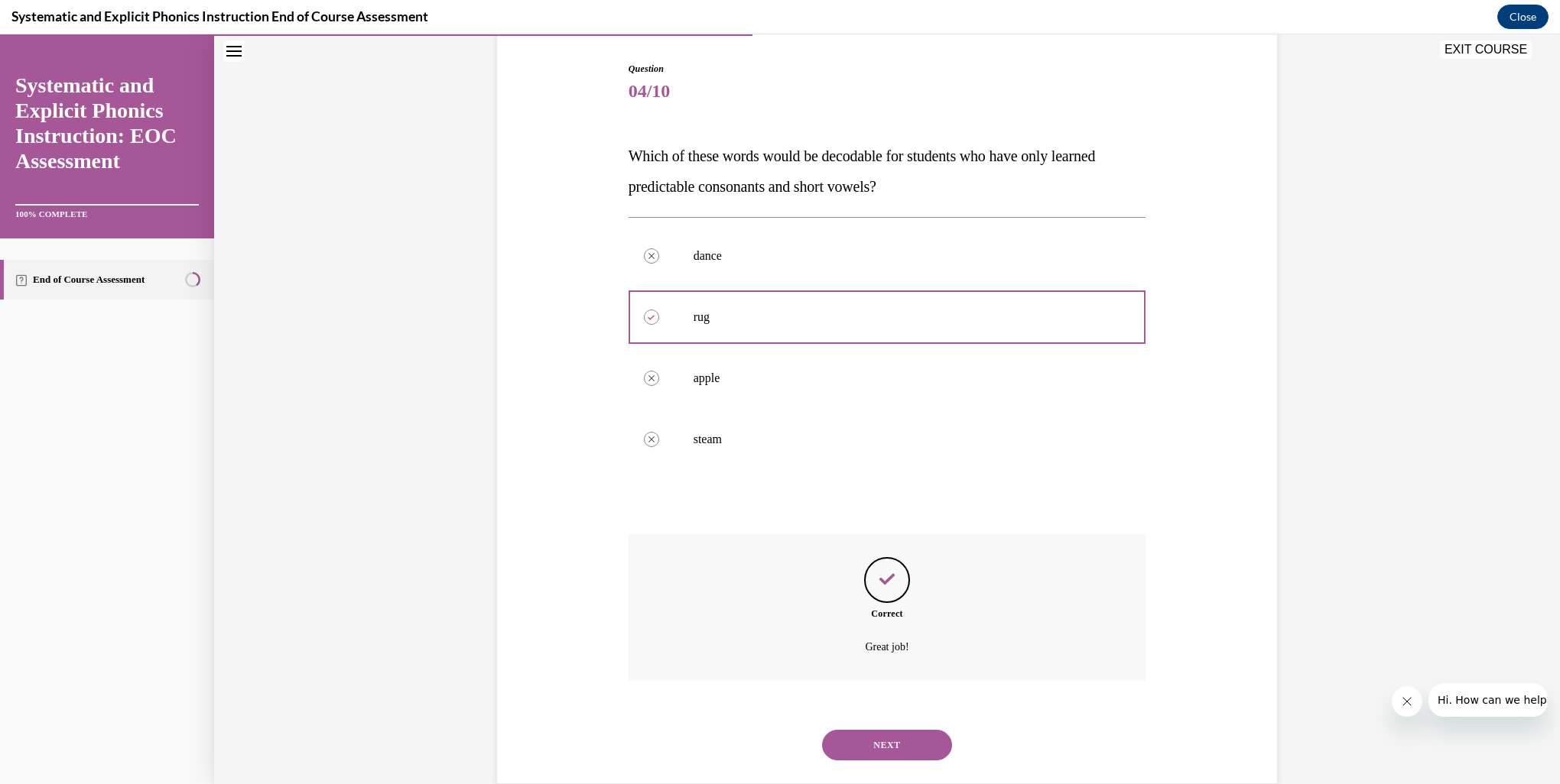
scroll to position [180, 0]
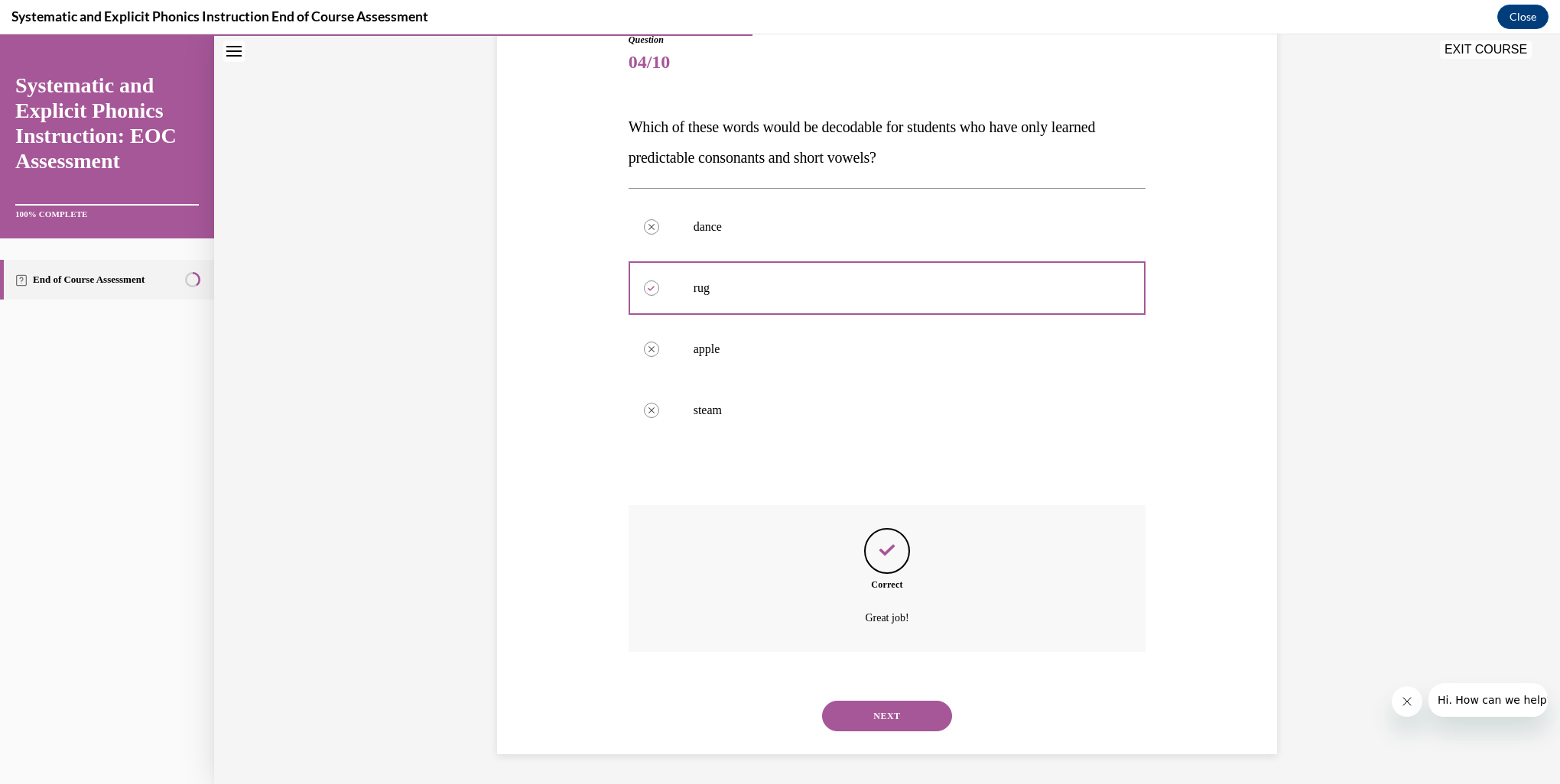
click at [889, 717] on button "NEXT" at bounding box center [887, 716] width 130 height 30
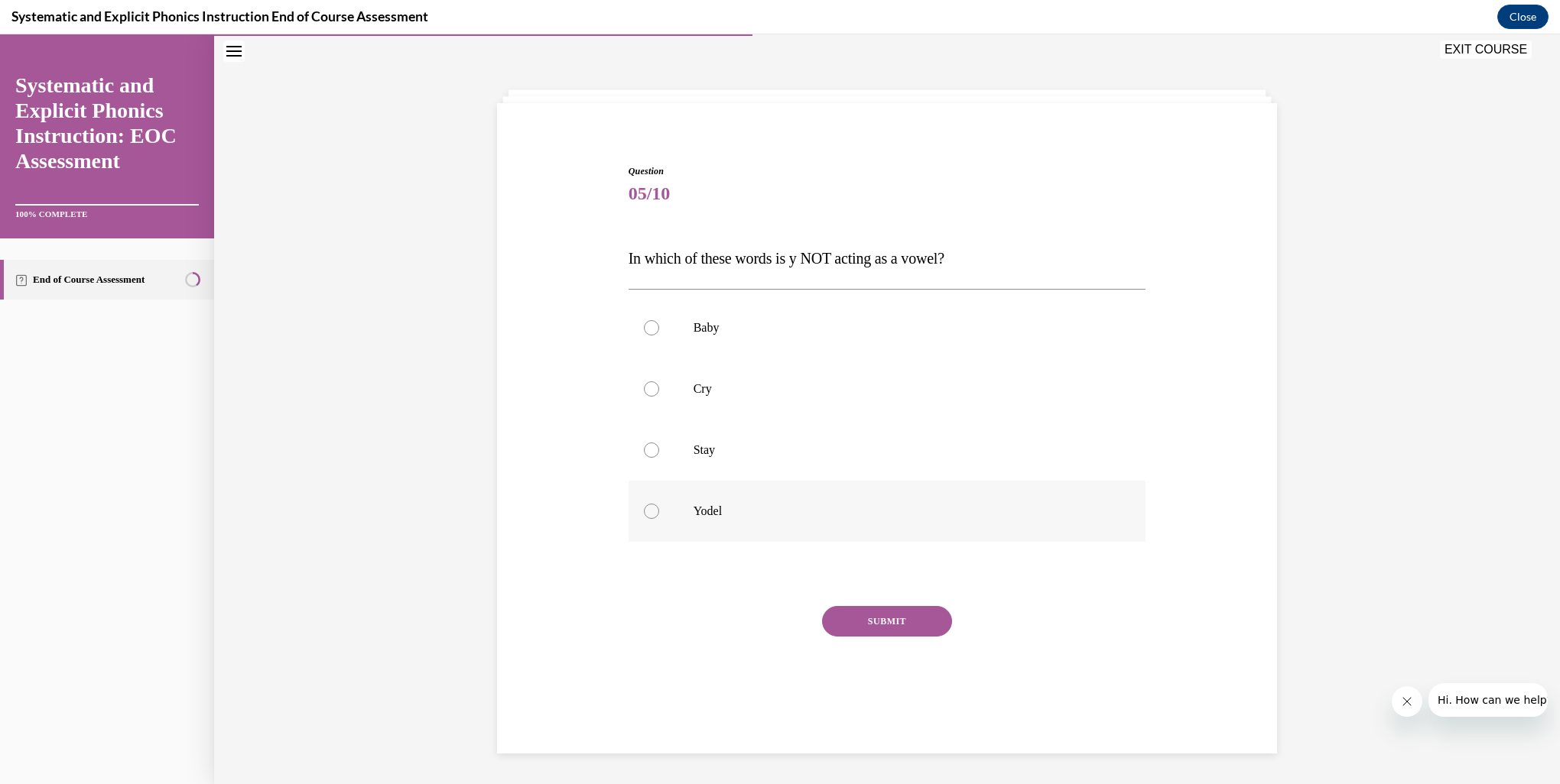
click at [646, 513] on div at bounding box center [651, 511] width 16 height 16
click at [854, 636] on button "SUBMIT" at bounding box center [887, 621] width 130 height 30
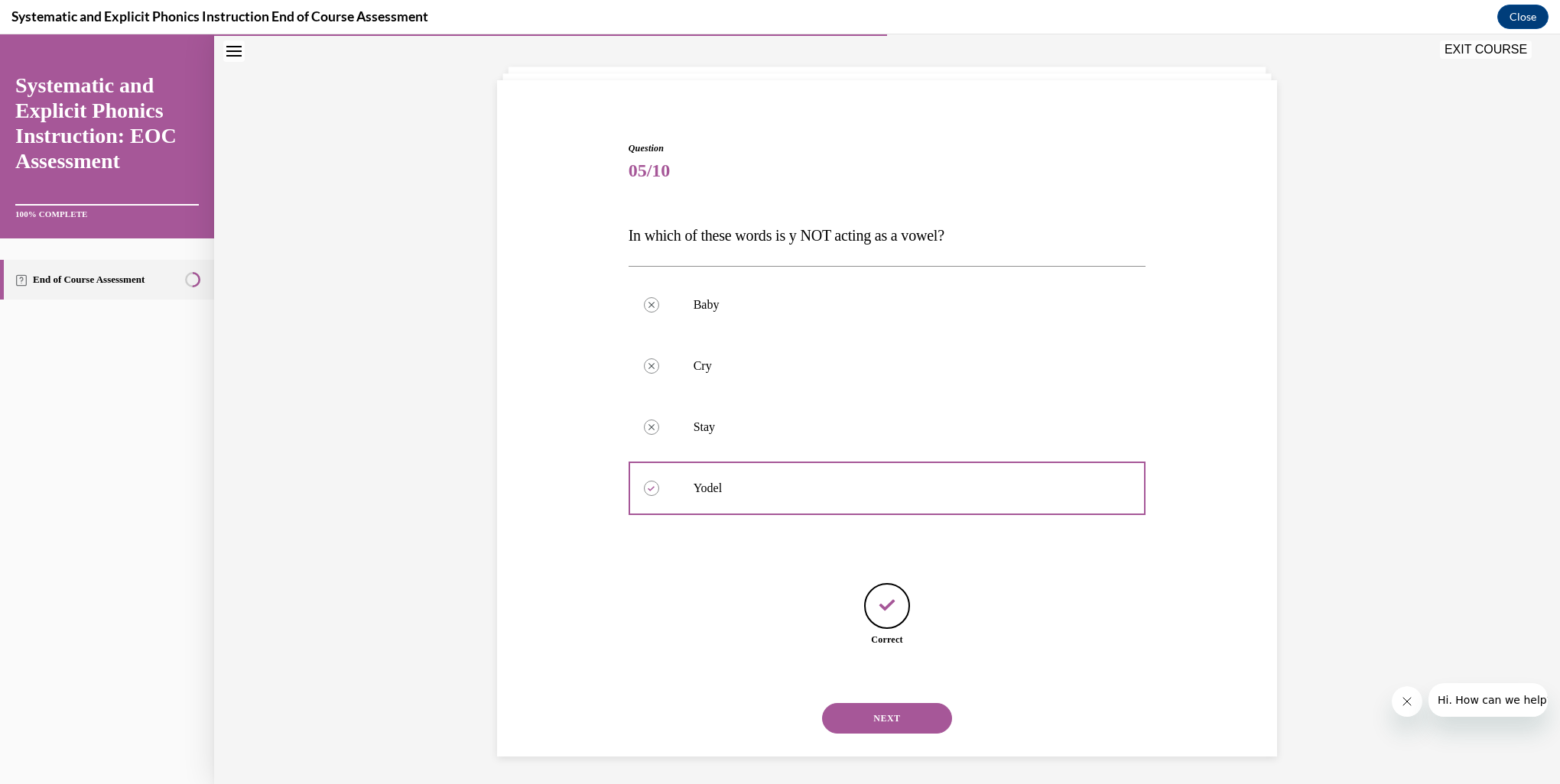
scroll to position [74, 0]
click at [906, 721] on button "NEXT" at bounding box center [887, 716] width 130 height 30
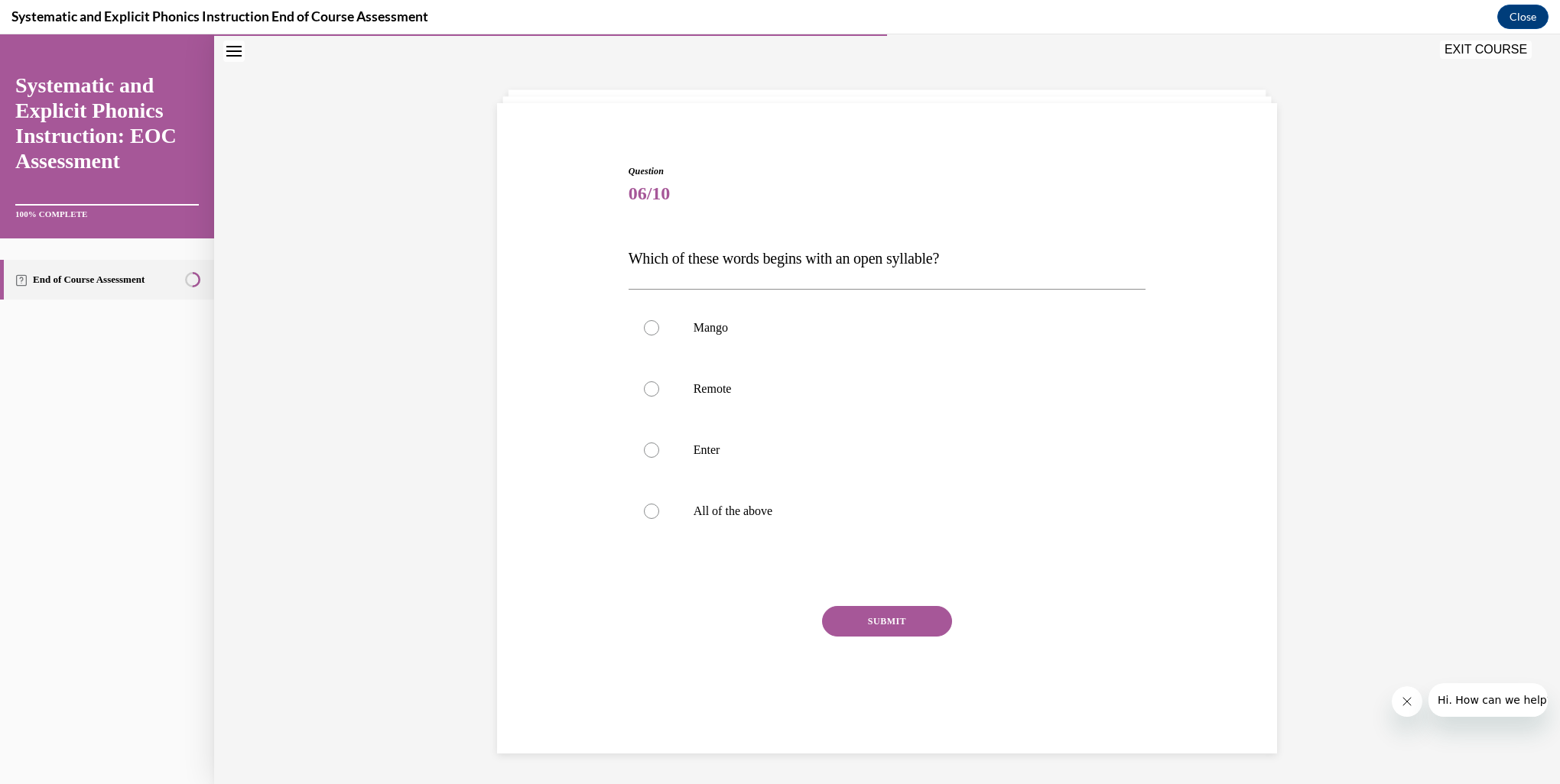
scroll to position [48, 0]
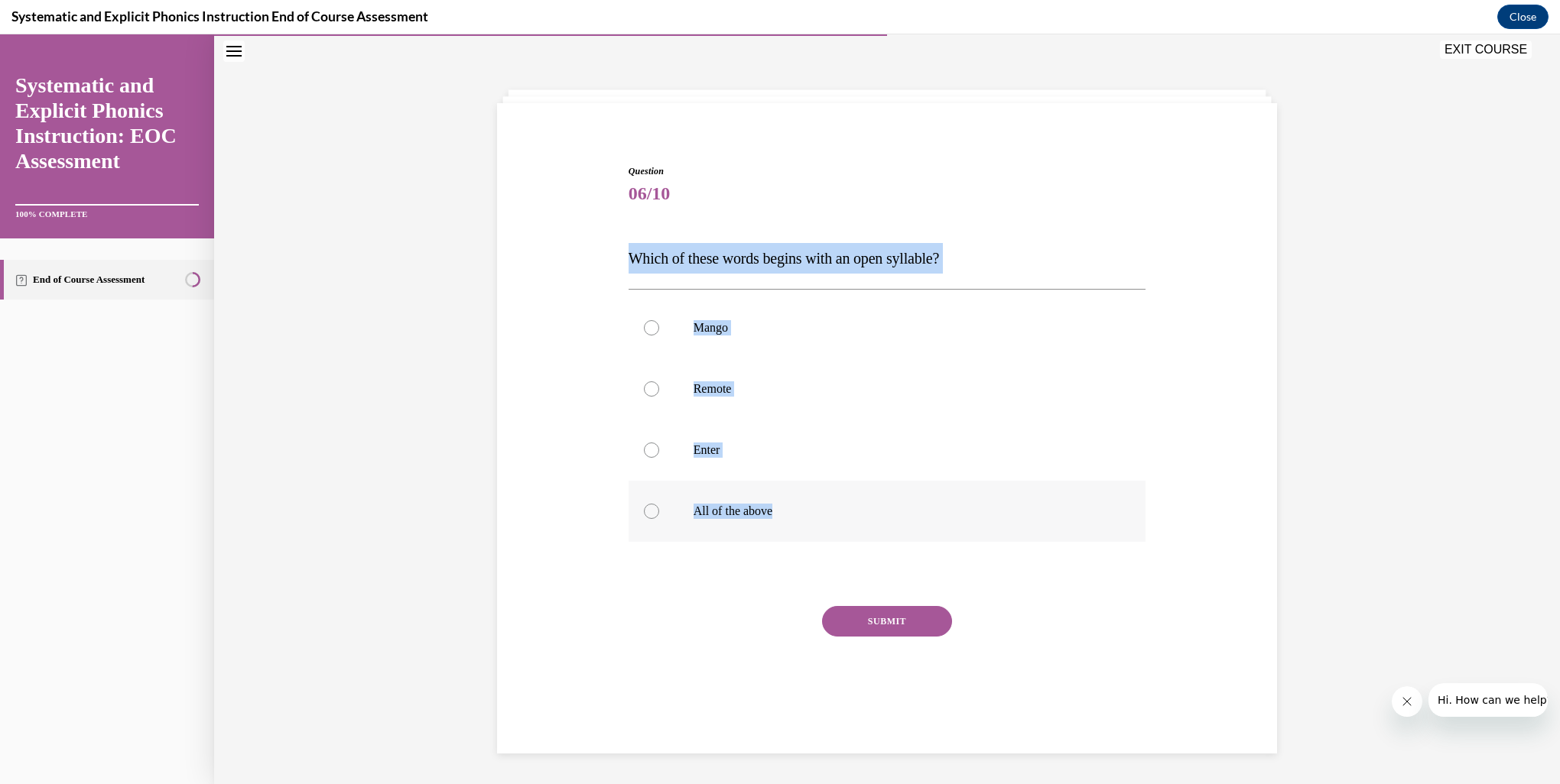
drag, startPoint x: 625, startPoint y: 261, endPoint x: 947, endPoint y: 517, distance: 411.4
click at [947, 517] on div "Question 06/10 Which of these words begins with an open syllable? Mango Remote …" at bounding box center [887, 447] width 518 height 567
copy div "Which of these words begins with an open syllable? Mango Remote Enter All of th…"
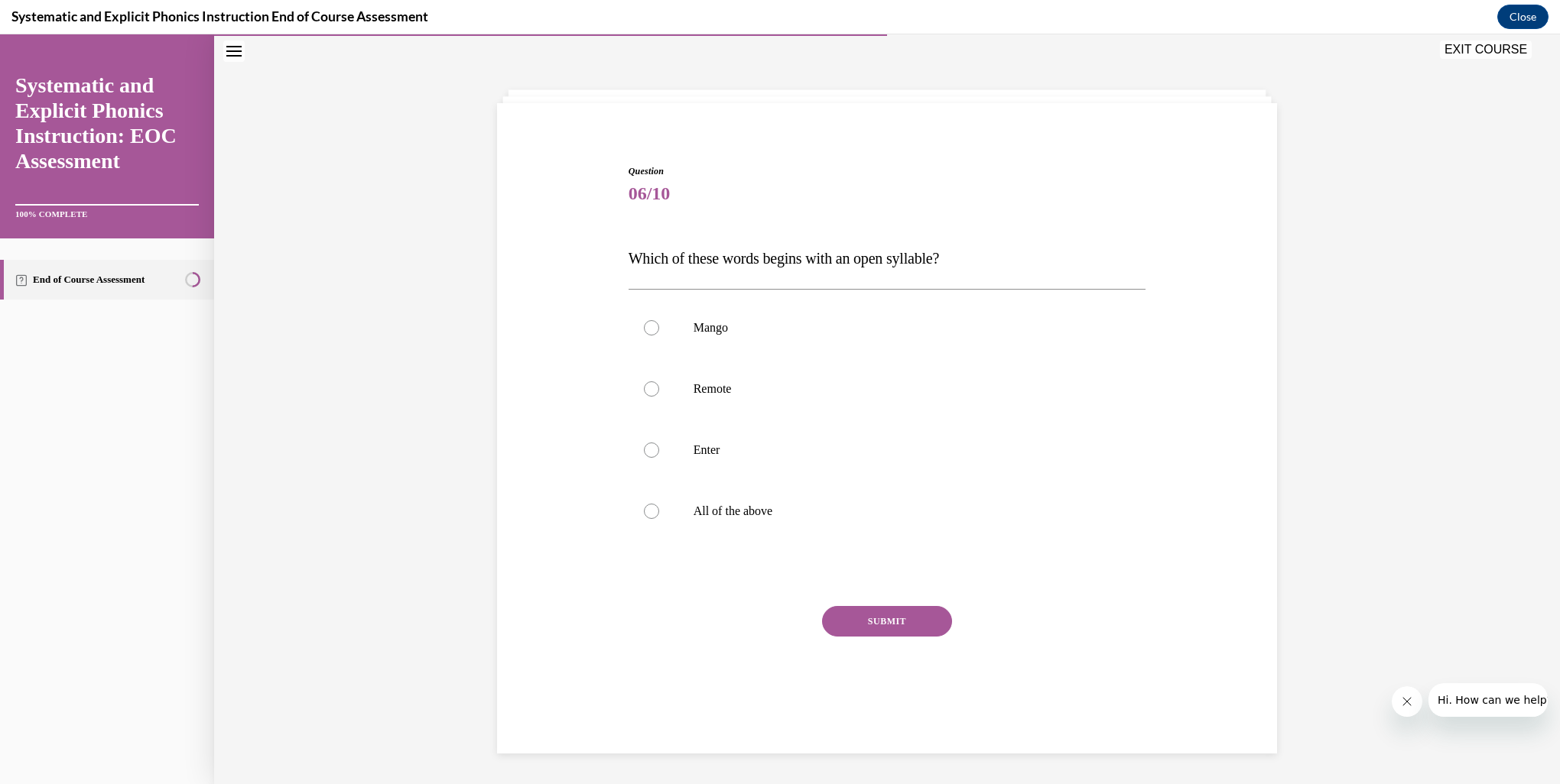
click at [498, 564] on div "Question 06/10 Which of these words begins with an open syllable? Mango Remote …" at bounding box center [887, 424] width 788 height 613
click at [649, 390] on div at bounding box center [651, 389] width 16 height 16
click at [893, 623] on button "SUBMIT" at bounding box center [887, 621] width 130 height 30
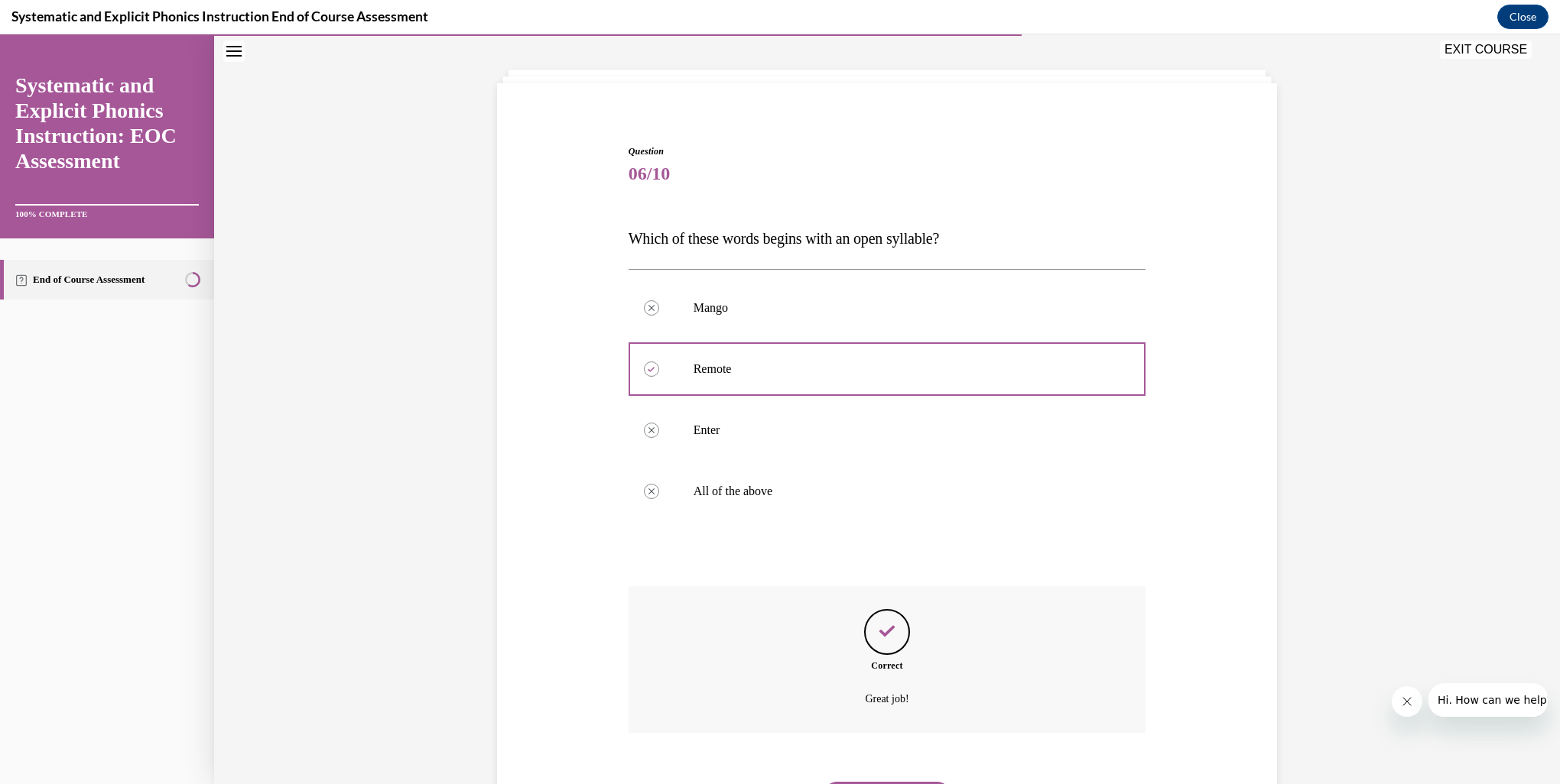
scroll to position [149, 0]
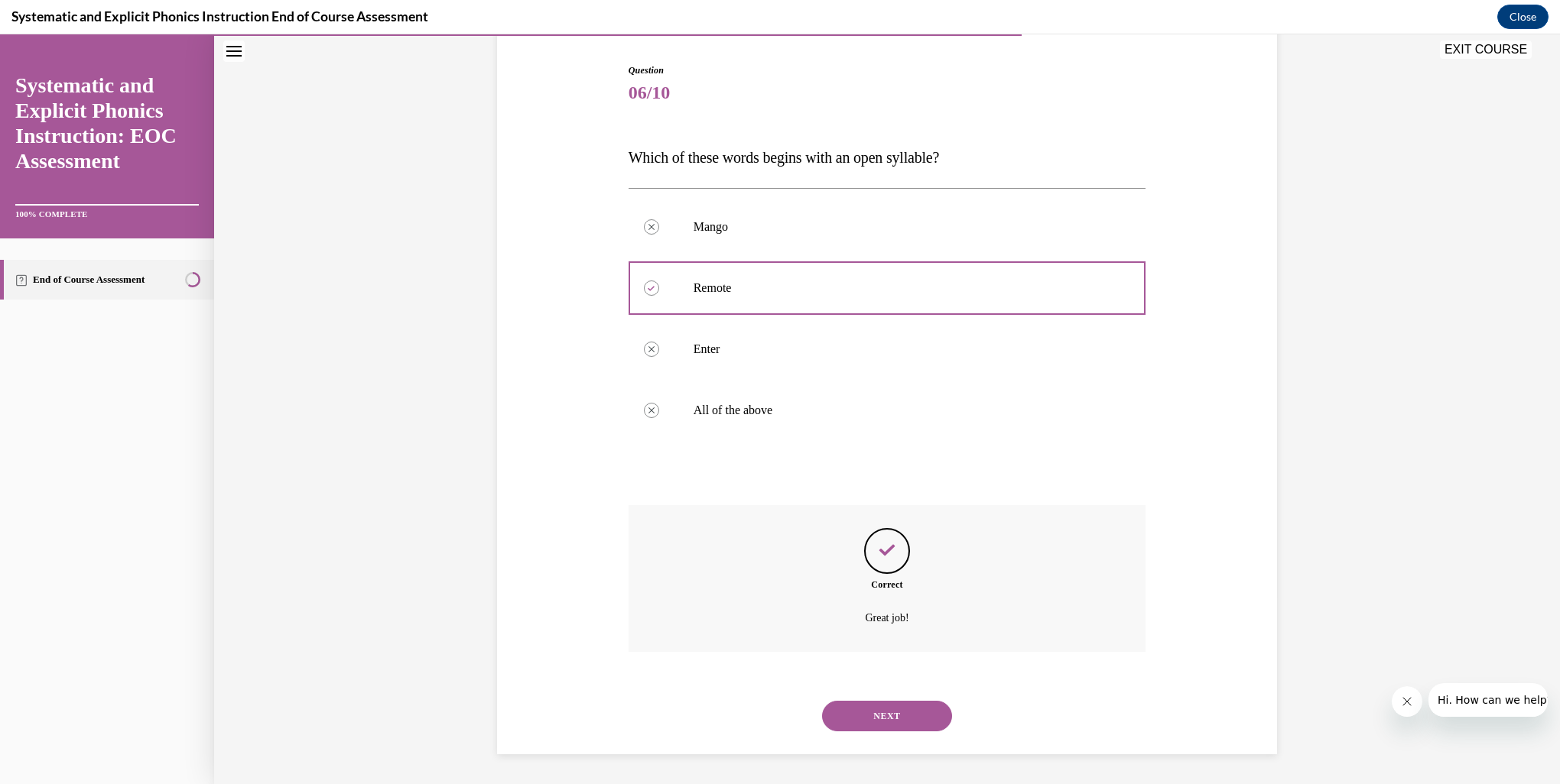
click at [908, 715] on button "NEXT" at bounding box center [887, 716] width 130 height 30
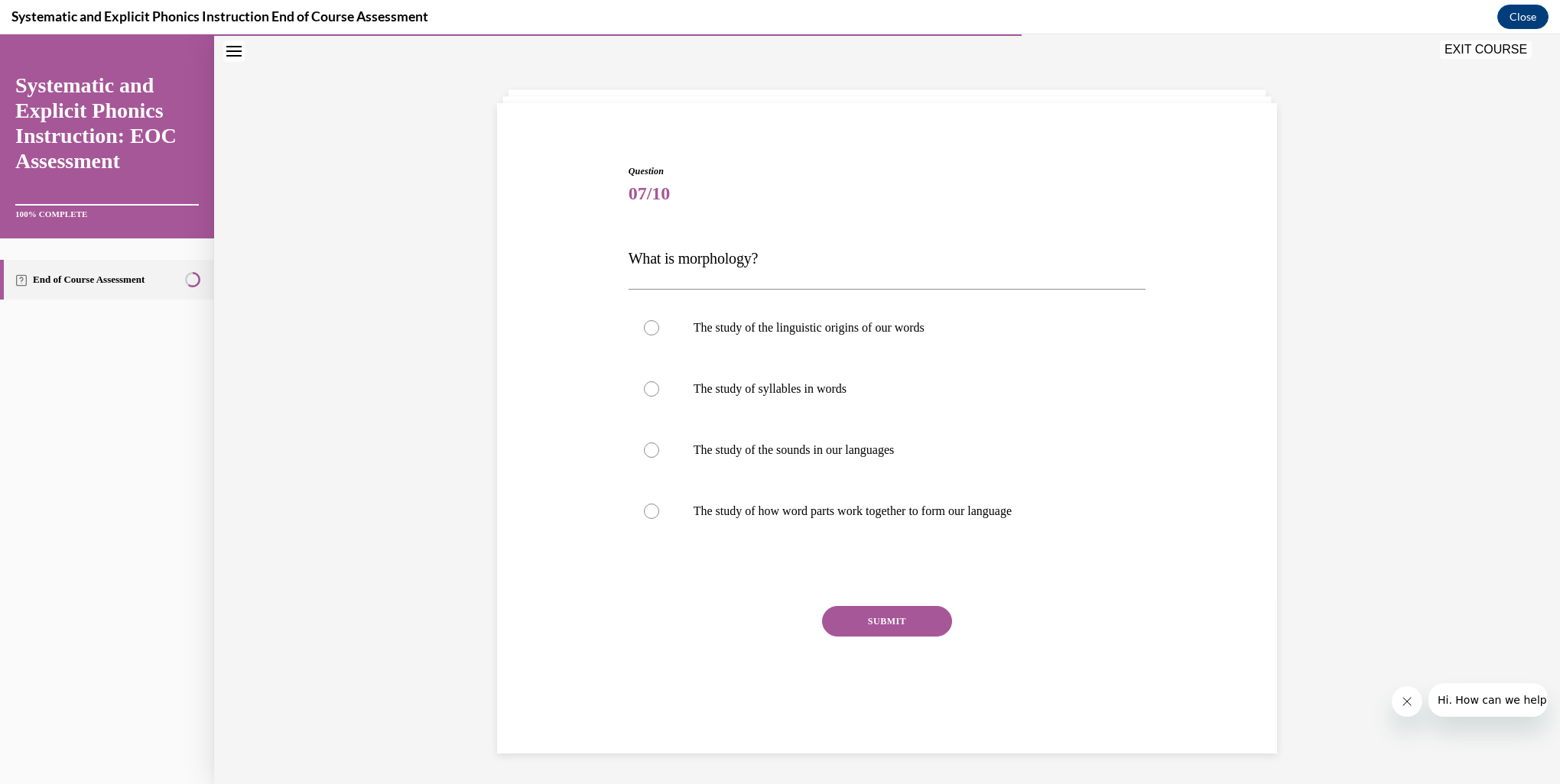
scroll to position [48, 0]
click at [831, 517] on p "The study of how word parts work together to form our language" at bounding box center [900, 511] width 414 height 16
click at [885, 621] on button "SUBMIT" at bounding box center [887, 621] width 130 height 30
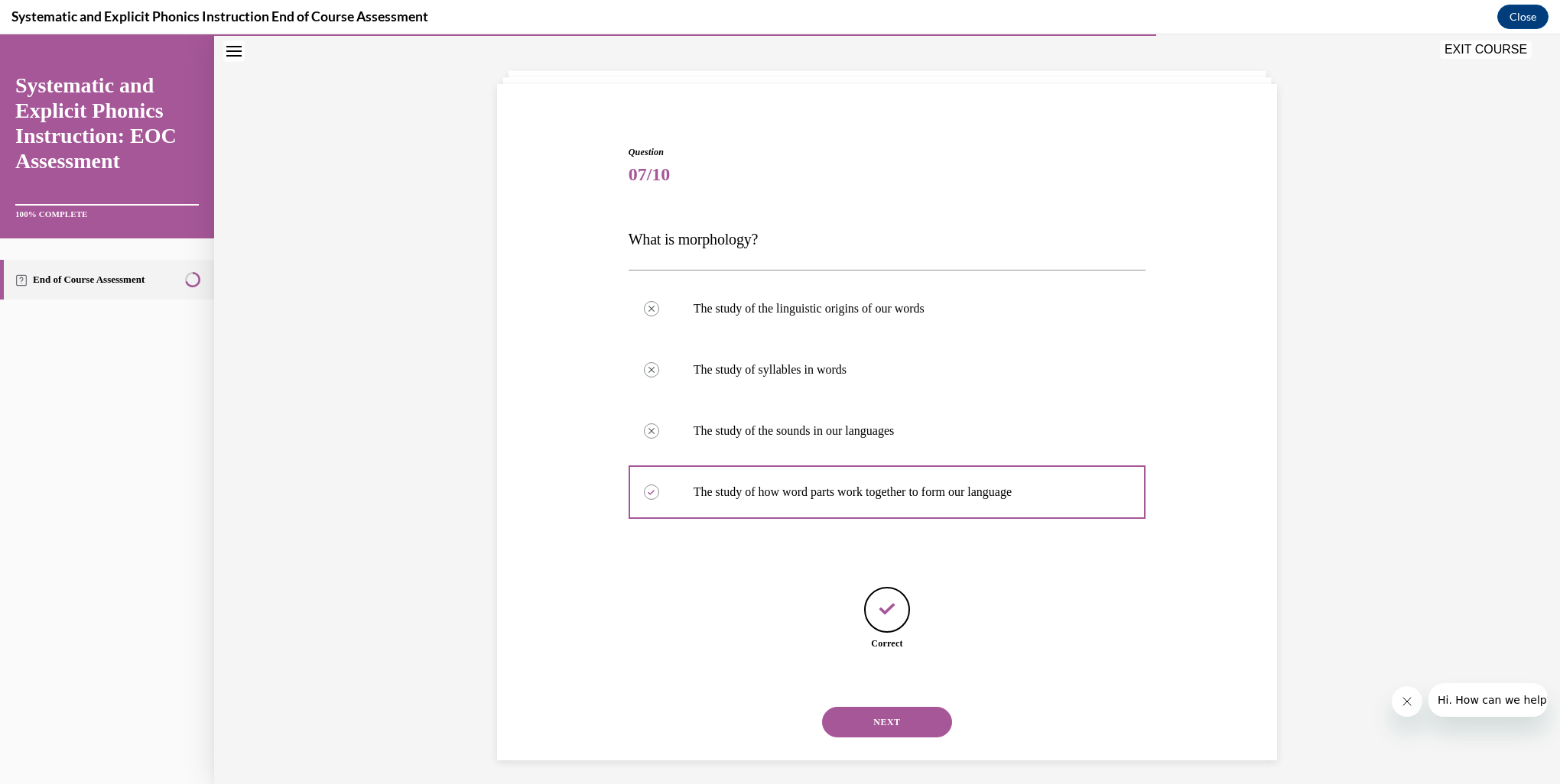
scroll to position [74, 0]
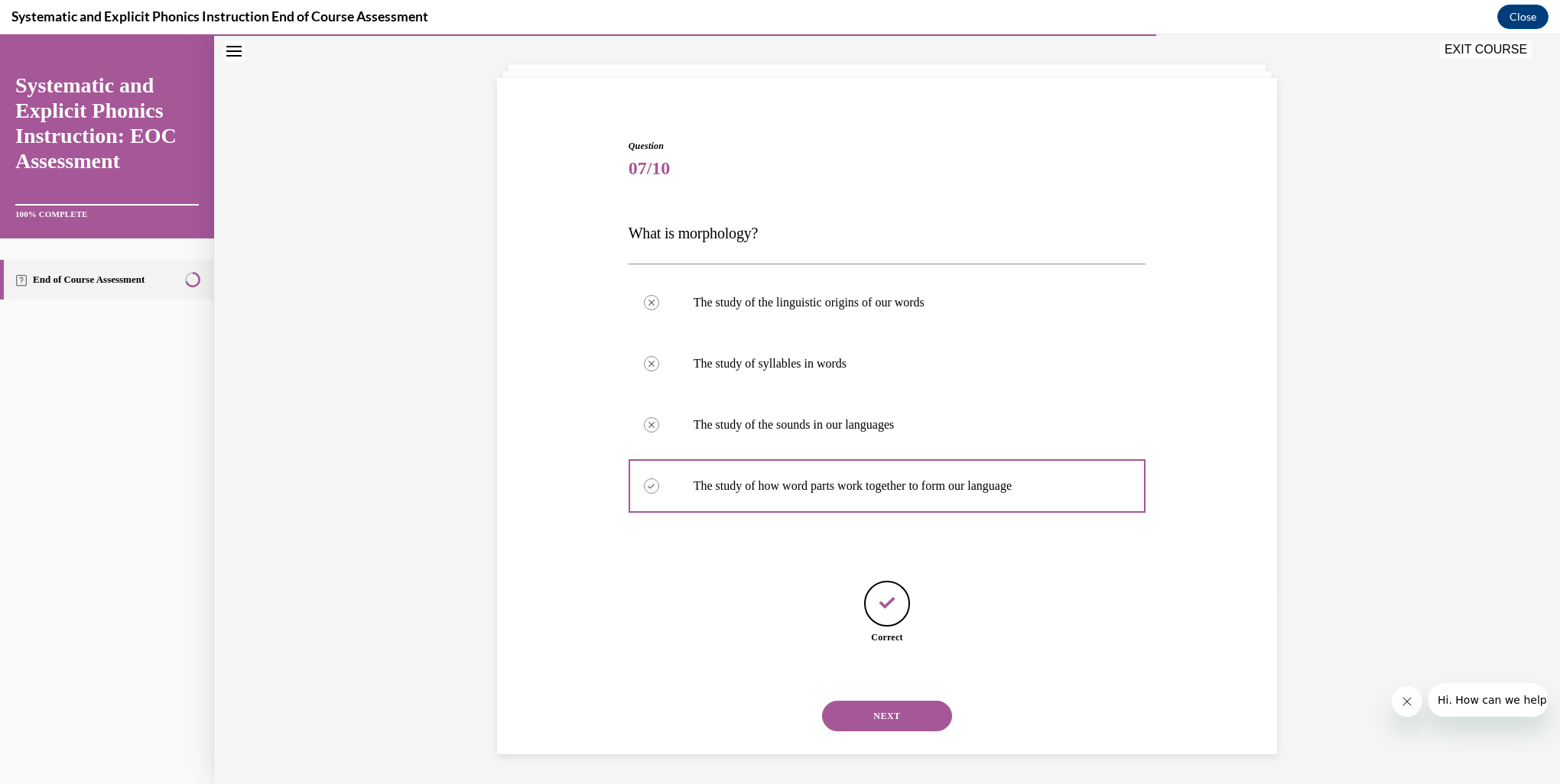
click at [881, 705] on button "NEXT" at bounding box center [887, 716] width 130 height 30
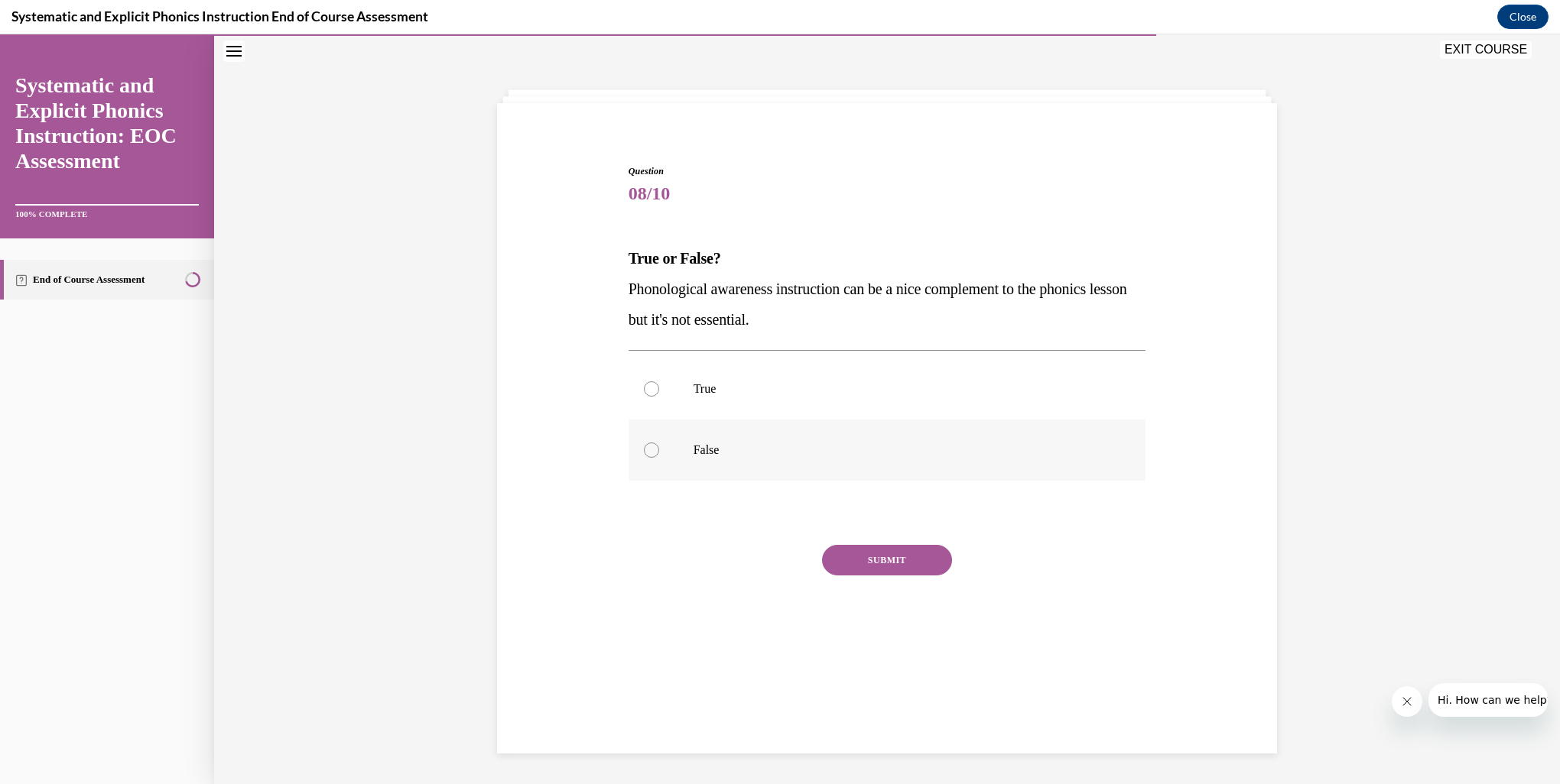
click at [644, 451] on div at bounding box center [651, 450] width 16 height 16
click at [899, 556] on button "SUBMIT" at bounding box center [887, 560] width 130 height 30
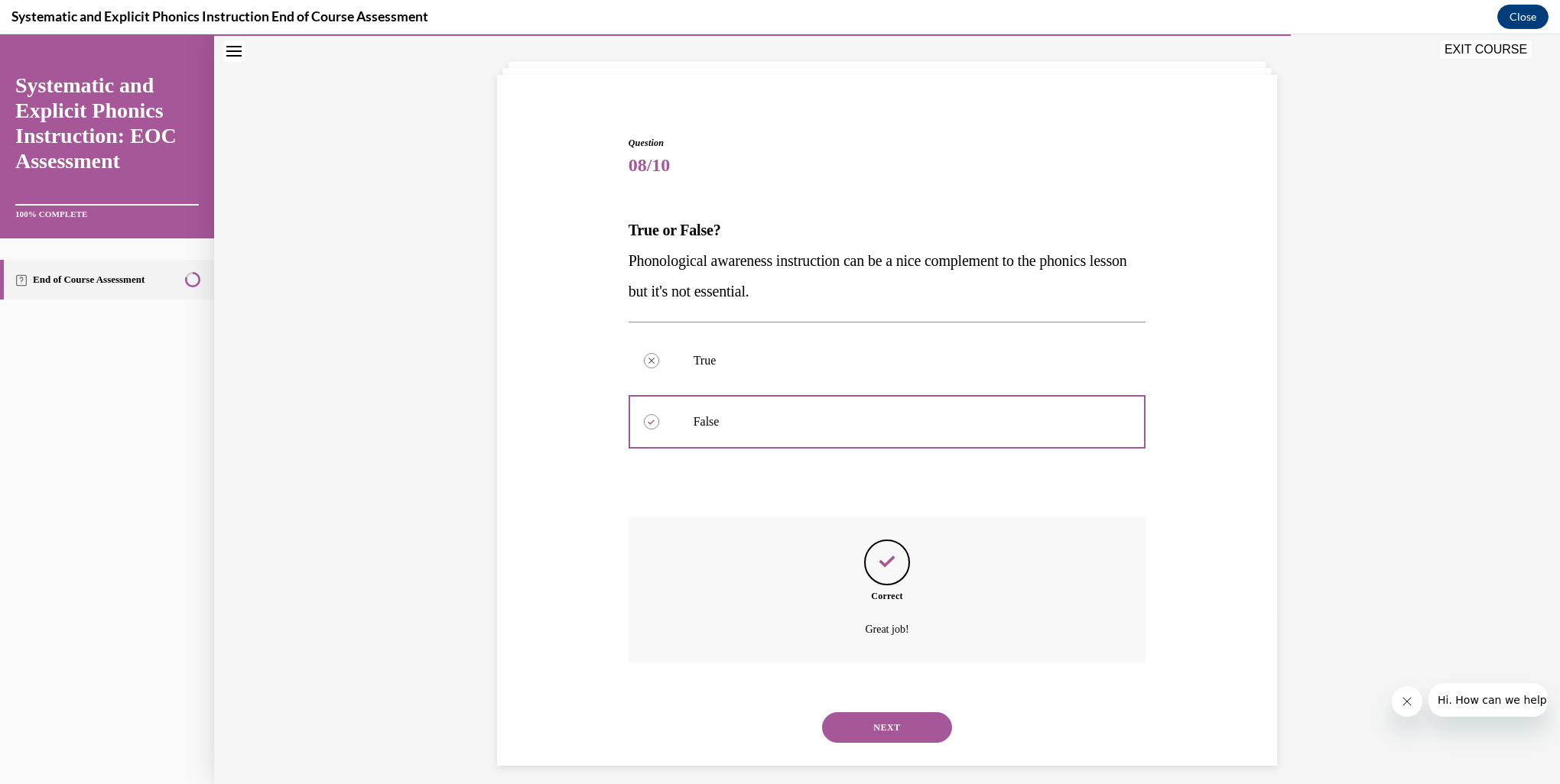
scroll to position [88, 0]
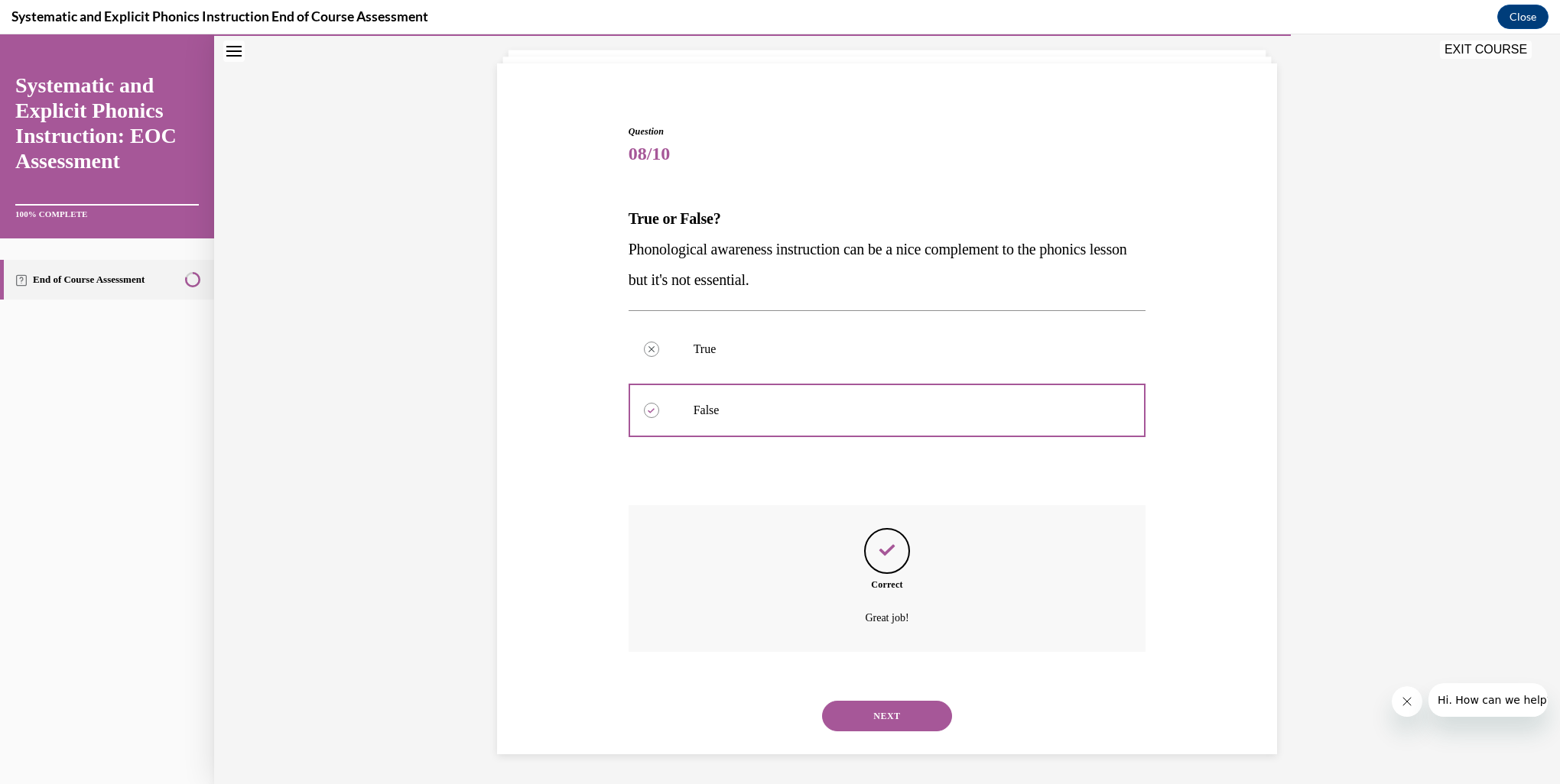
click at [863, 714] on button "NEXT" at bounding box center [887, 716] width 130 height 30
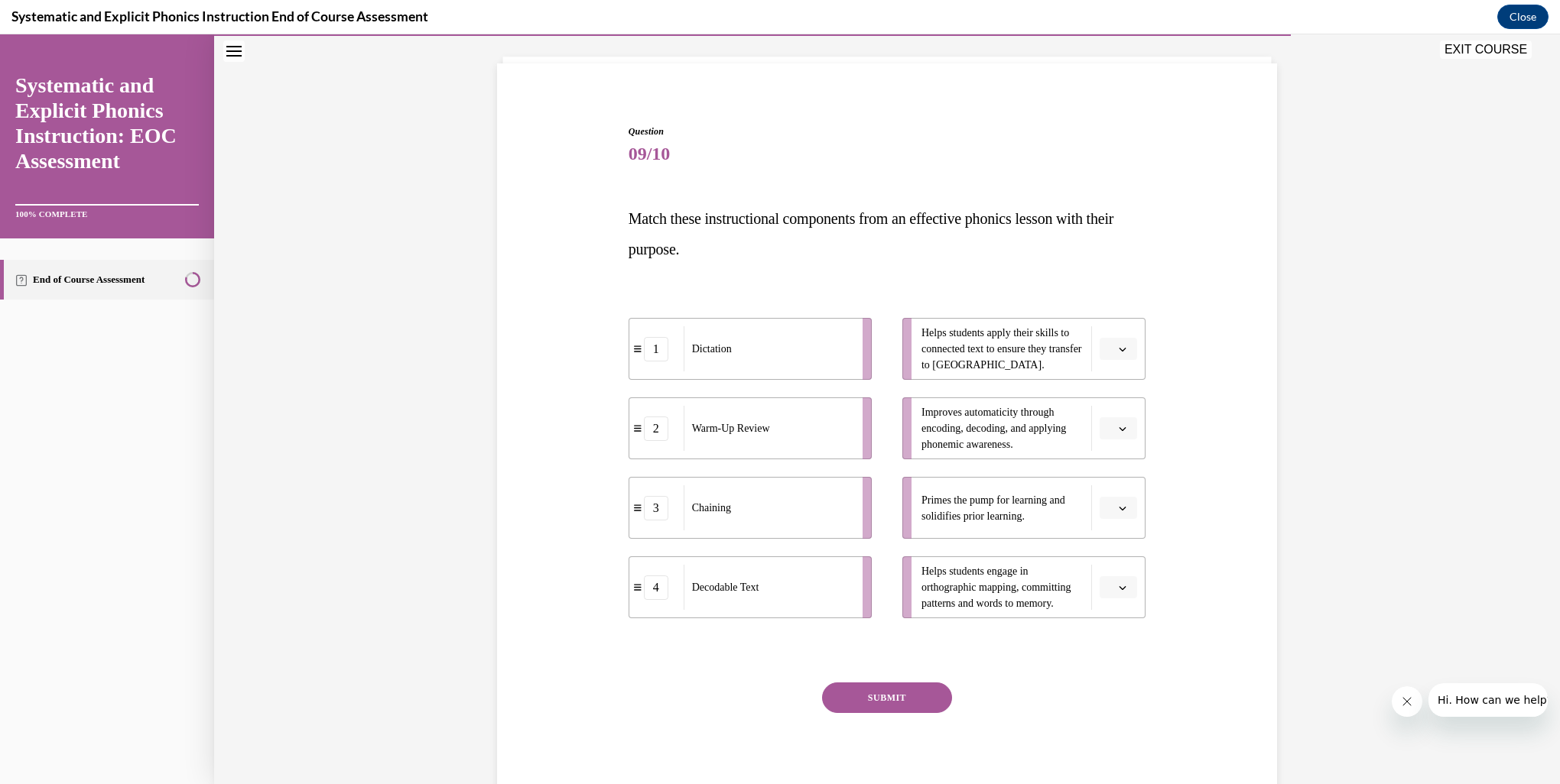
scroll to position [80, 0]
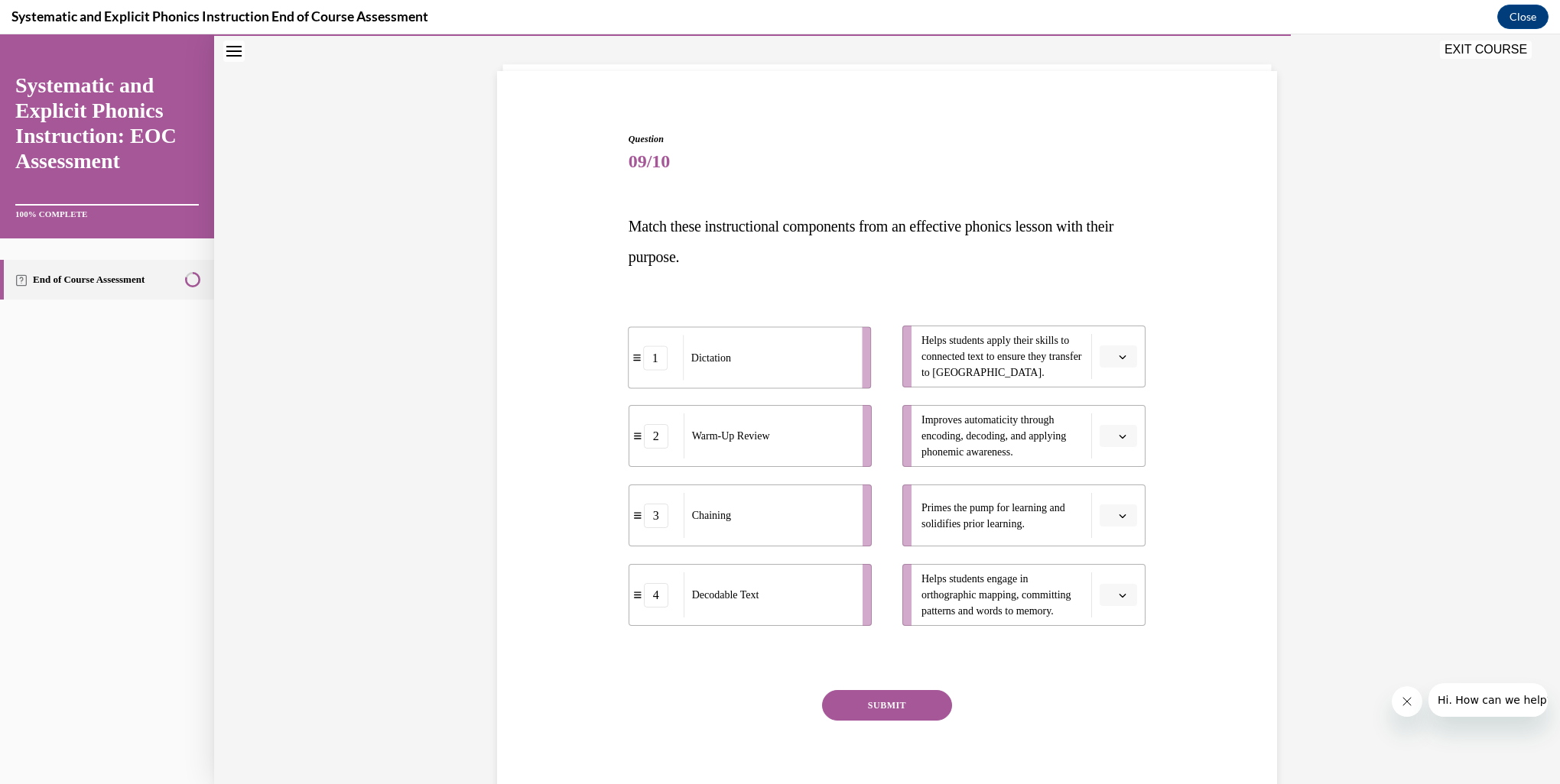
click at [692, 359] on span "Dictation" at bounding box center [710, 358] width 40 height 16
drag, startPoint x: 805, startPoint y: 507, endPoint x: 1061, endPoint y: 433, distance: 266.5
click at [1061, 433] on div "Chaining" at bounding box center [1055, 428] width 169 height 45
drag, startPoint x: 768, startPoint y: 617, endPoint x: 1051, endPoint y: 621, distance: 283.0
click at [1051, 621] on li "4 Decodable Text" at bounding box center [1026, 599] width 244 height 62
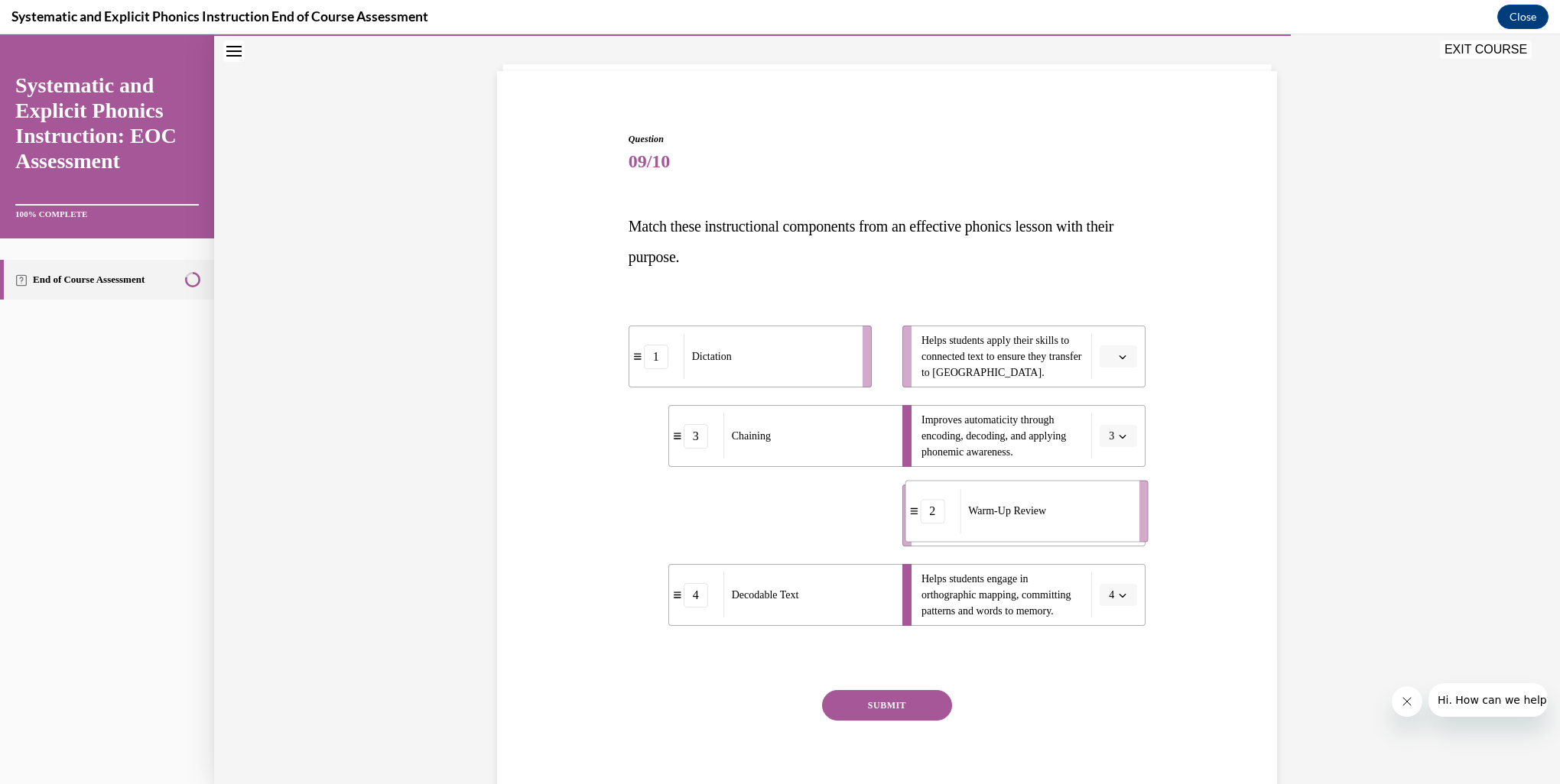
drag, startPoint x: 796, startPoint y: 529, endPoint x: 1073, endPoint y: 525, distance: 277.0
click at [1073, 525] on div "Warm-Up Review" at bounding box center [1043, 511] width 169 height 45
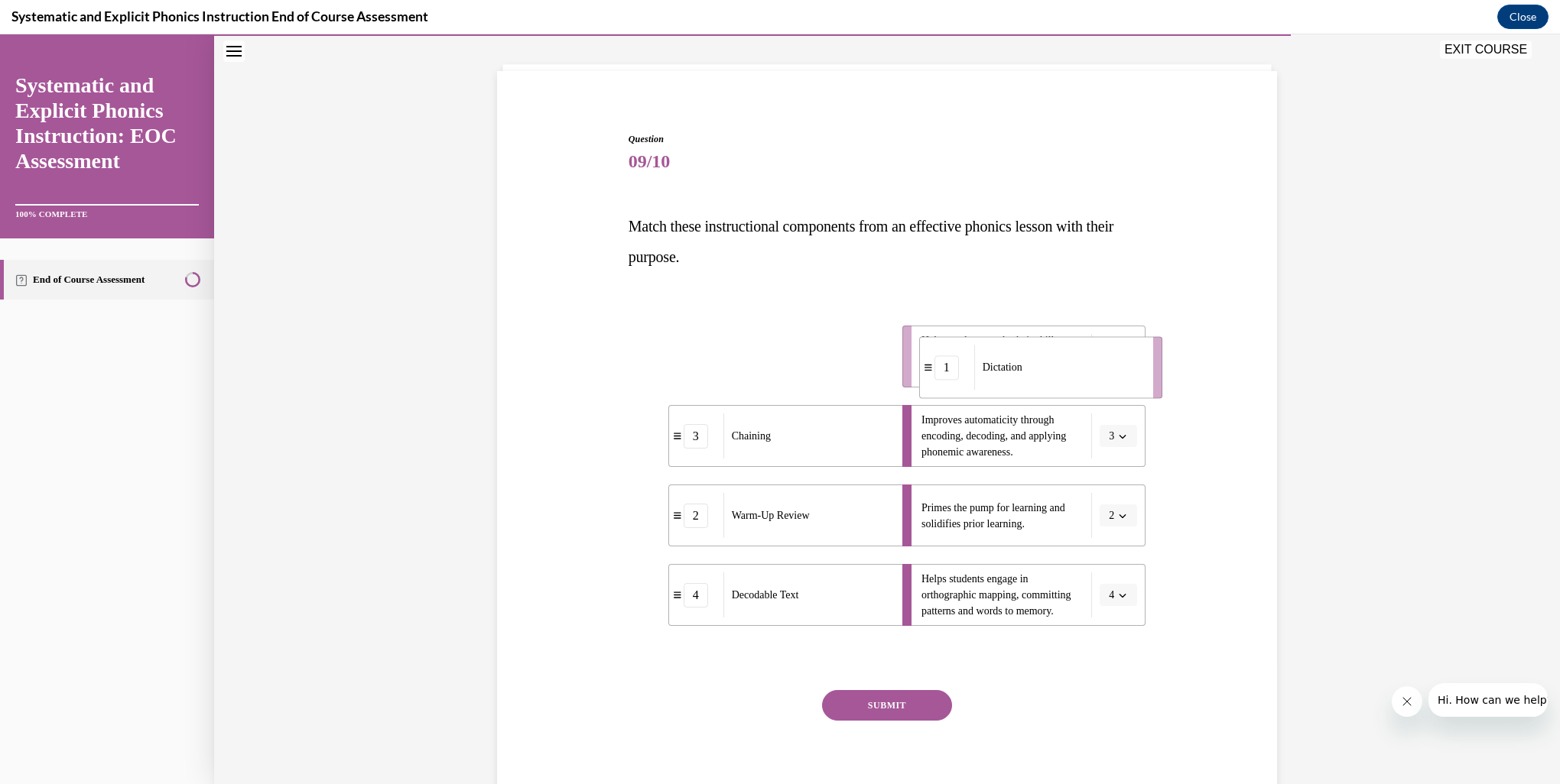
drag, startPoint x: 995, startPoint y: 362, endPoint x: 1062, endPoint y: 360, distance: 67.0
click at [1062, 360] on div "Dictation" at bounding box center [1058, 367] width 169 height 45
click at [911, 711] on button "SUBMIT" at bounding box center [887, 705] width 130 height 30
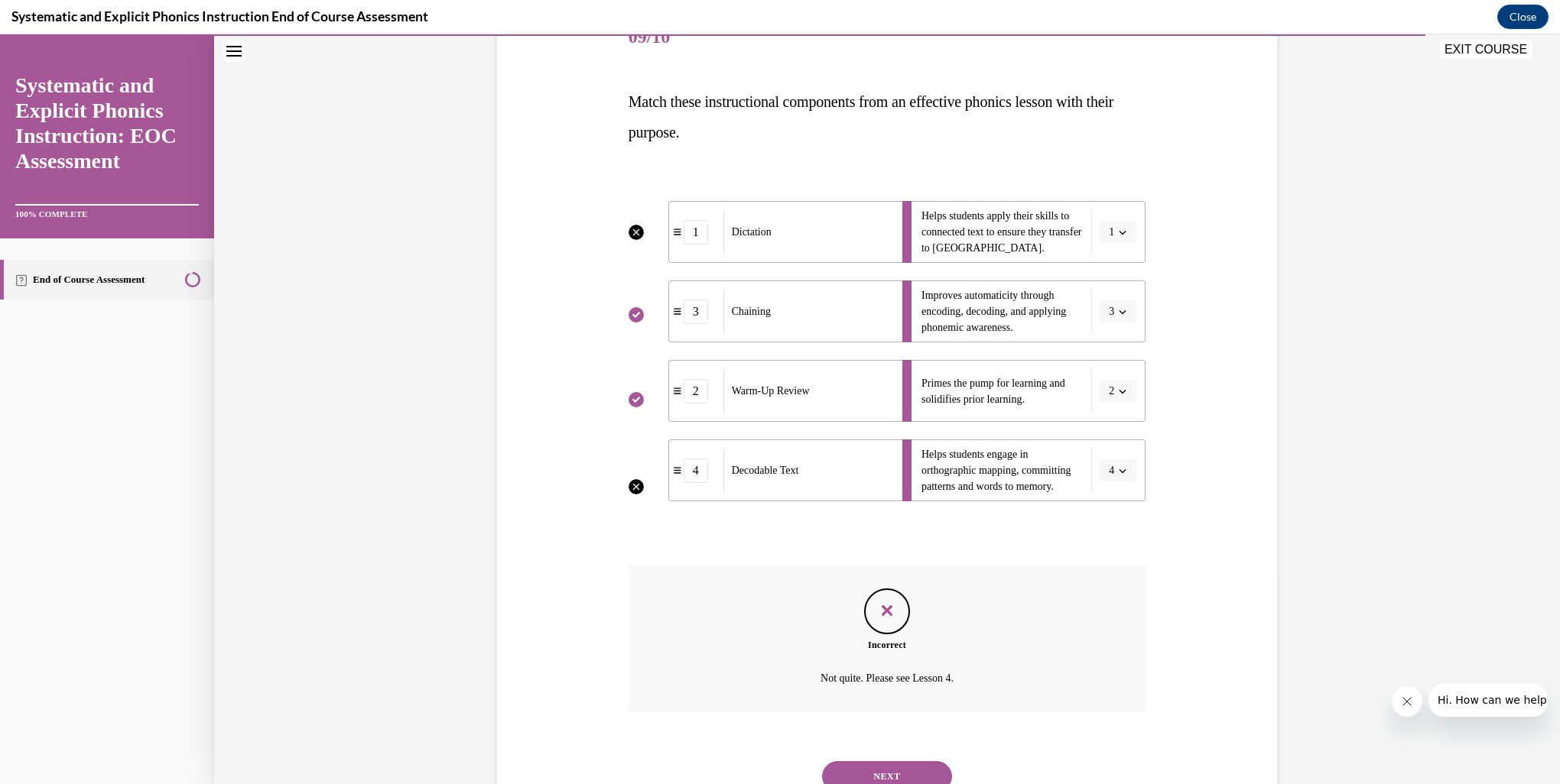
scroll to position [266, 0]
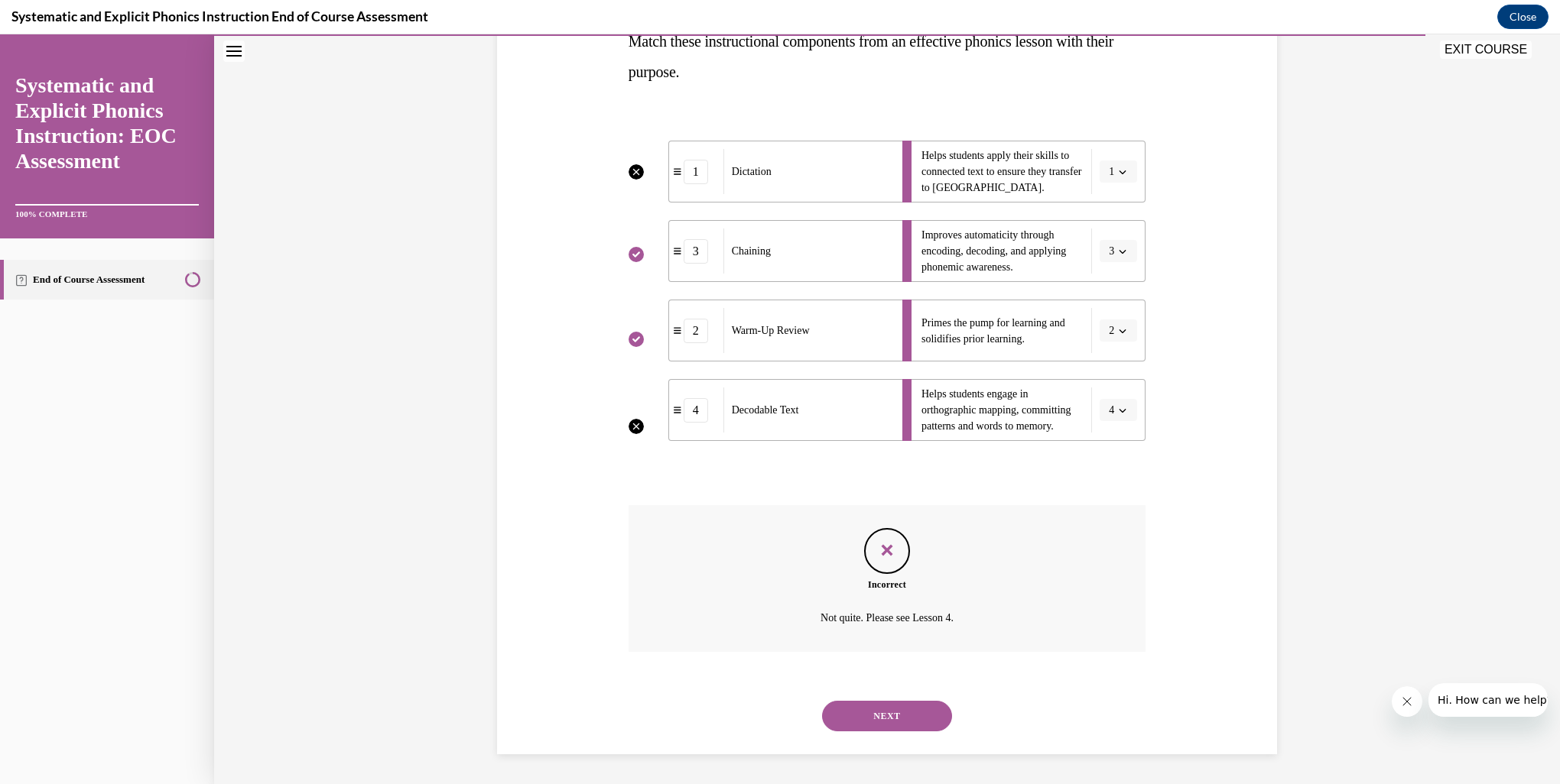
click at [893, 723] on button "NEXT" at bounding box center [887, 716] width 130 height 30
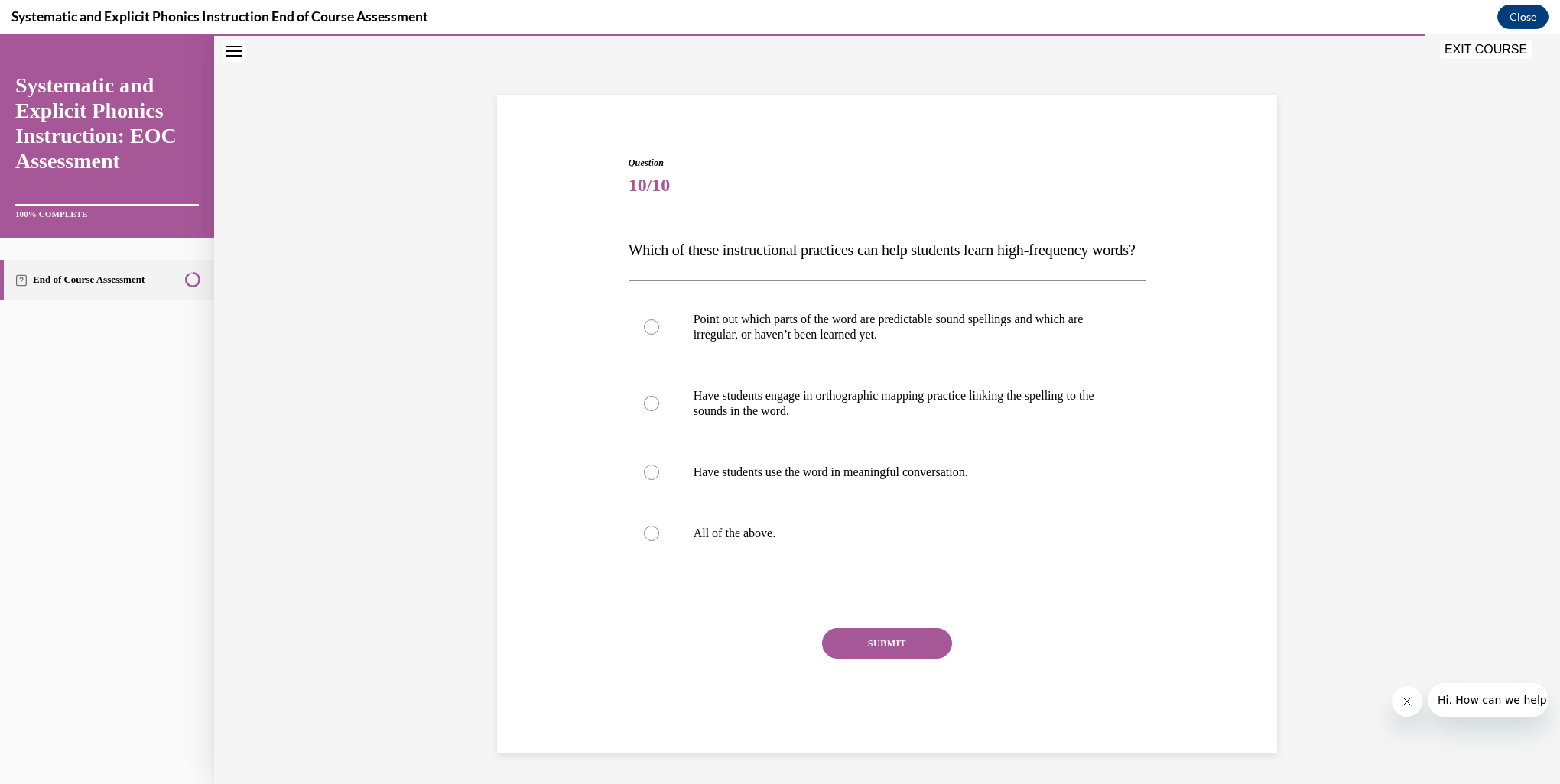
scroll to position [87, 0]
click at [753, 405] on p "Have students engage in orthographic mapping practice linking the spelling to t…" at bounding box center [900, 403] width 414 height 30
click at [887, 653] on button "SUBMIT" at bounding box center [887, 643] width 130 height 30
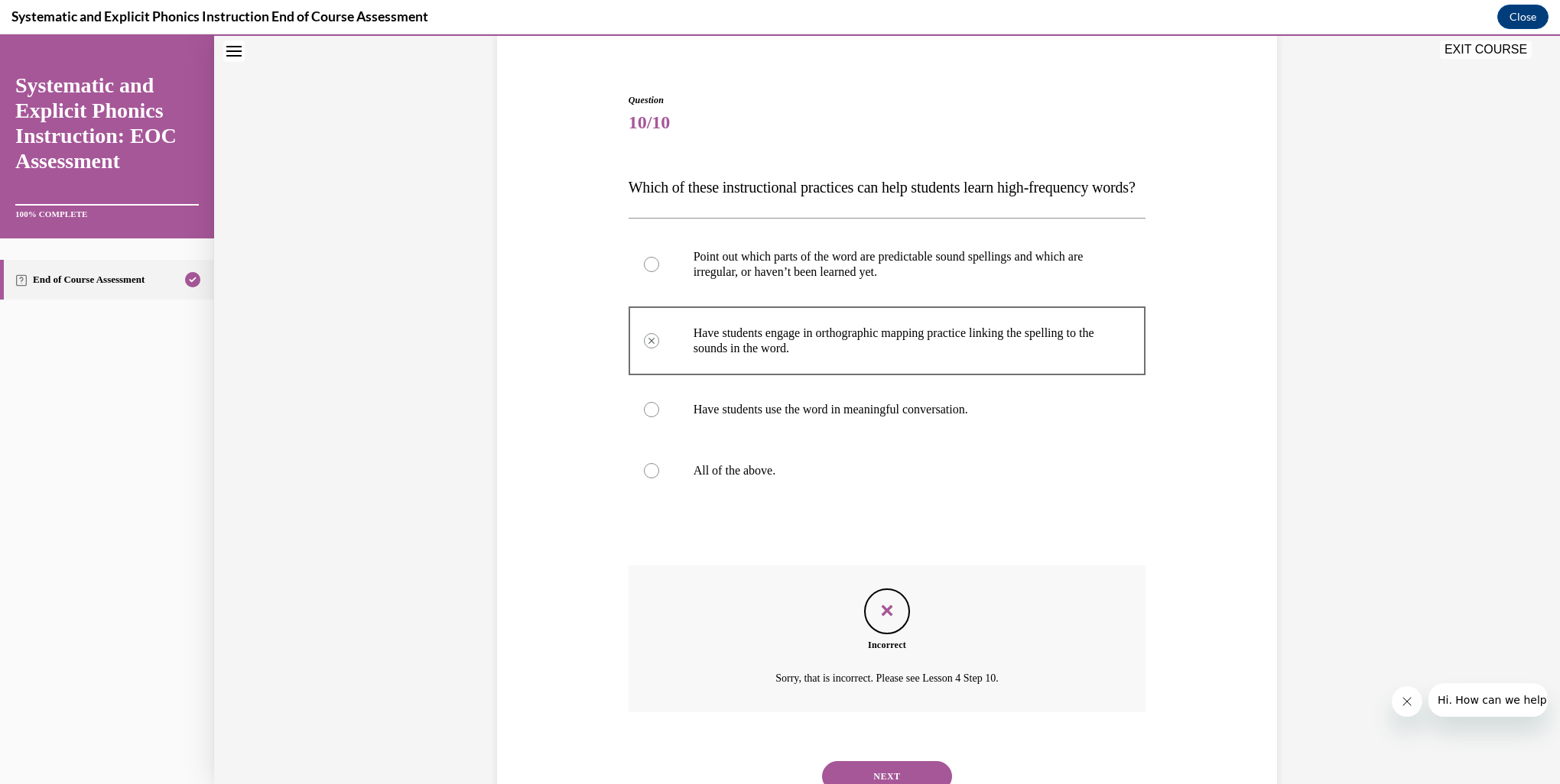
scroll to position [210, 0]
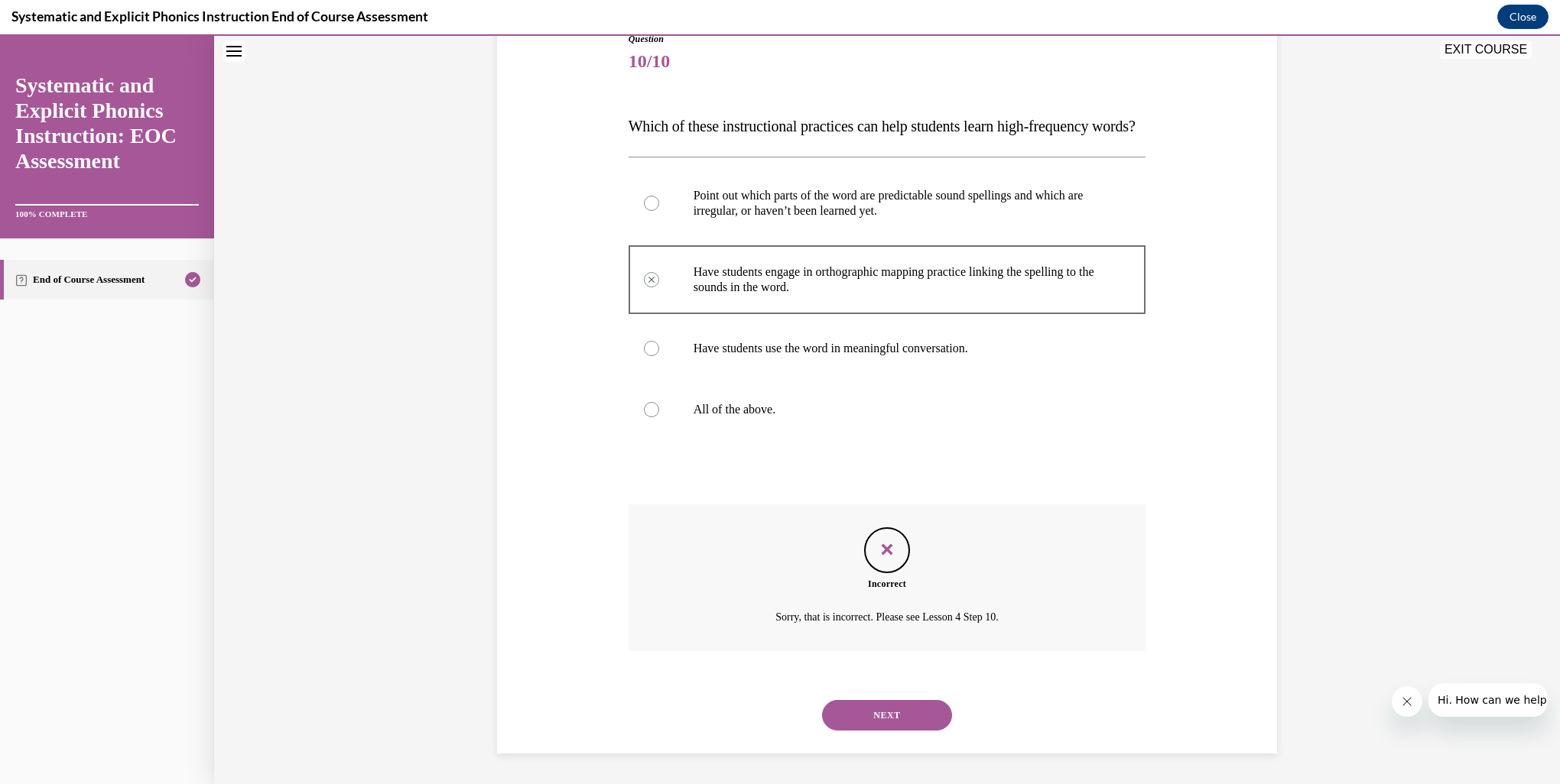
click at [892, 726] on button "NEXT" at bounding box center [887, 715] width 130 height 30
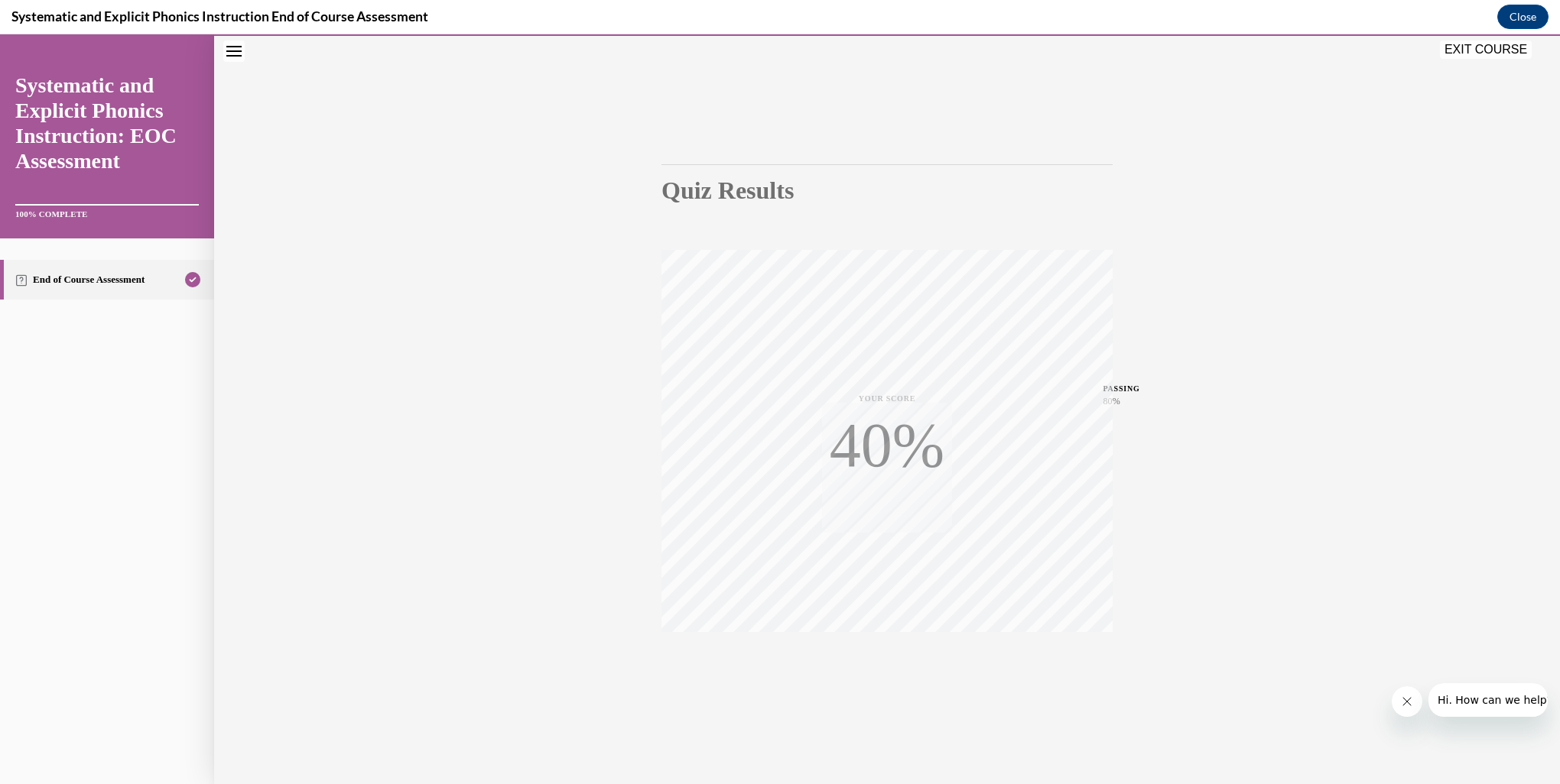
scroll to position [48, 0]
click at [1514, 14] on button "Close" at bounding box center [1523, 17] width 52 height 25
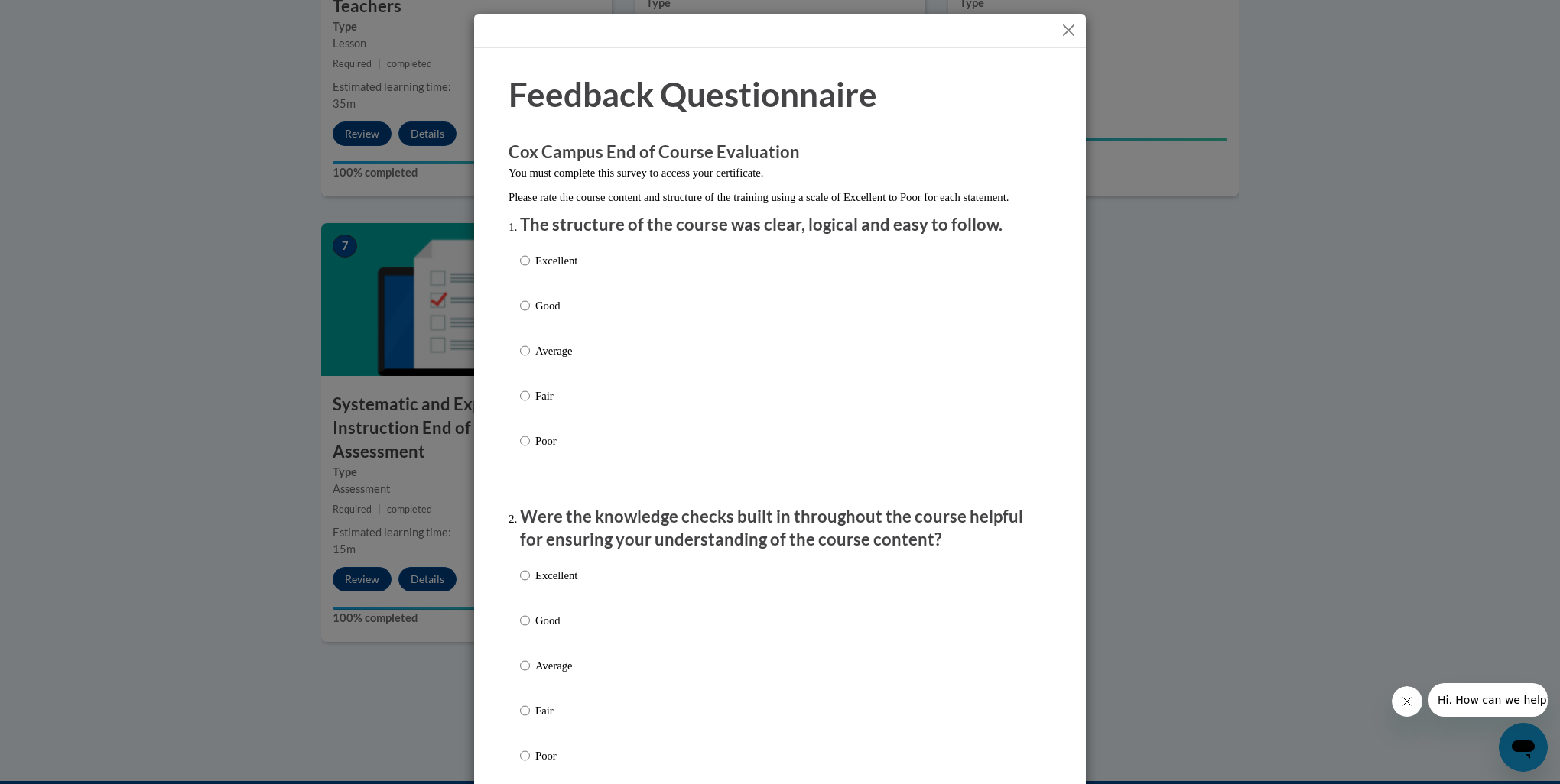
click at [538, 315] on p "Good" at bounding box center [556, 305] width 42 height 17
click at [530, 315] on input "Good" at bounding box center [525, 305] width 10 height 17
radio input "true"
click at [544, 629] on p "Good" at bounding box center [556, 621] width 42 height 17
click at [530, 629] on input "Good" at bounding box center [525, 621] width 10 height 17
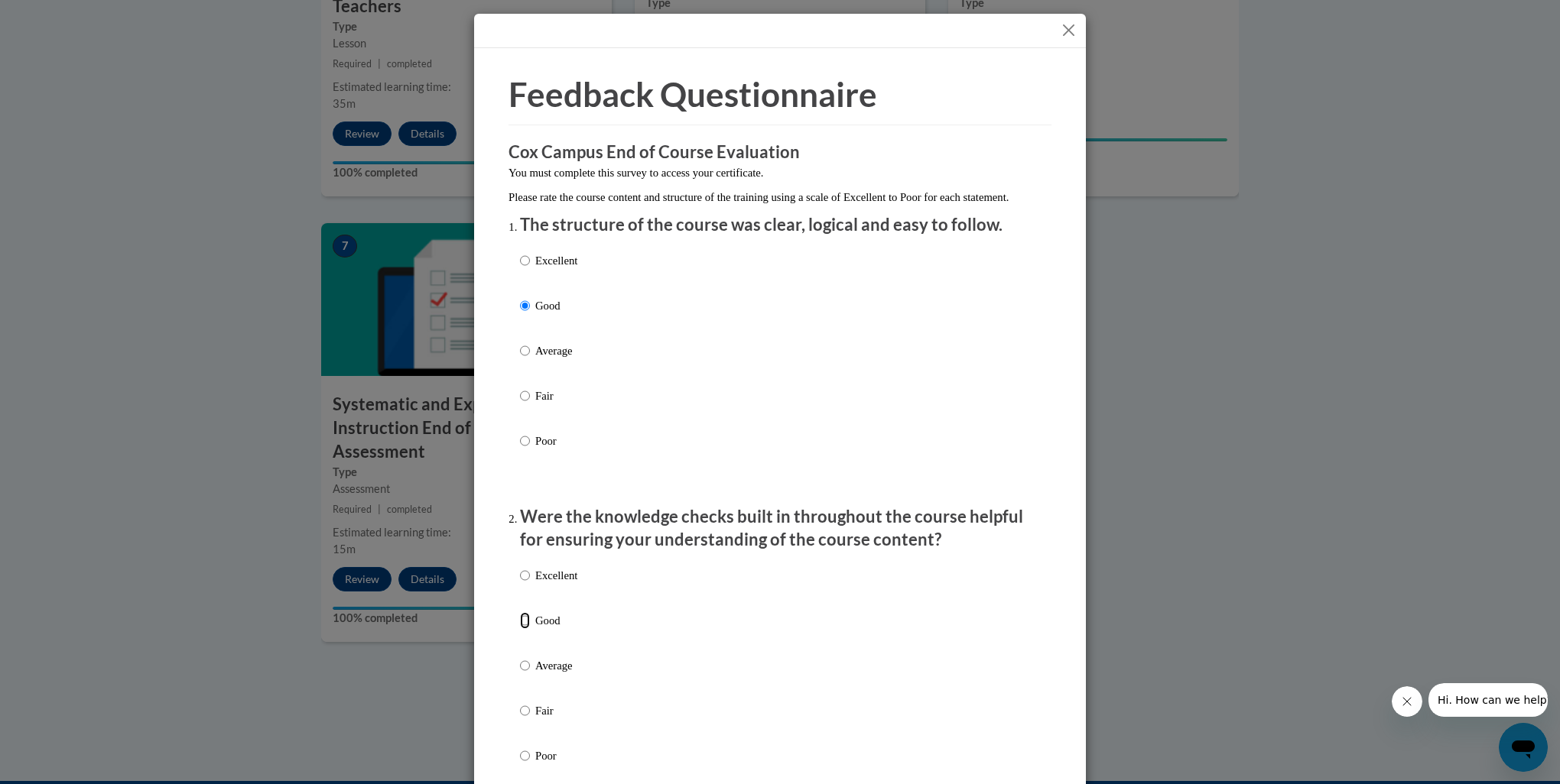
radio input "true"
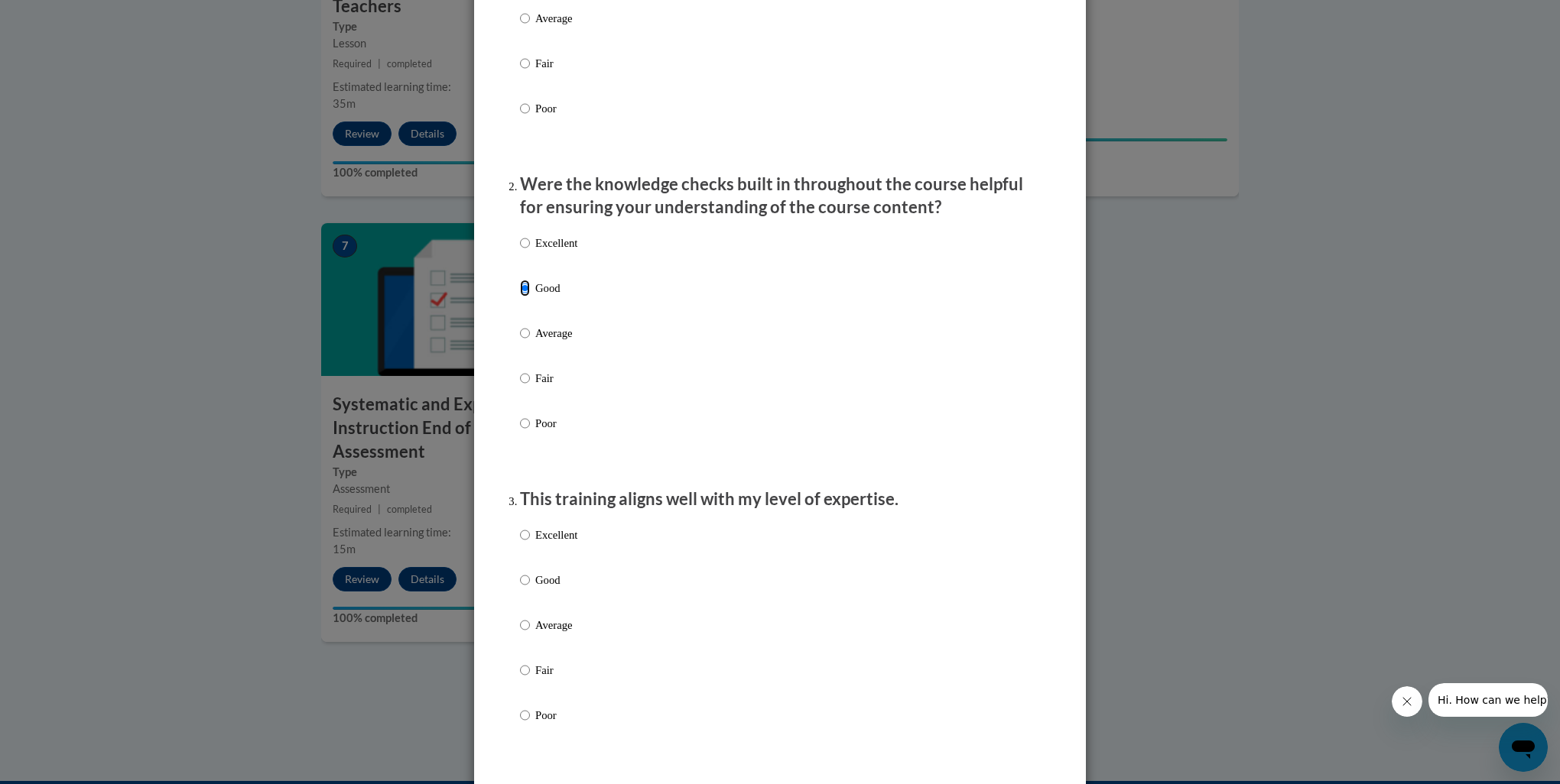
scroll to position [356, 0]
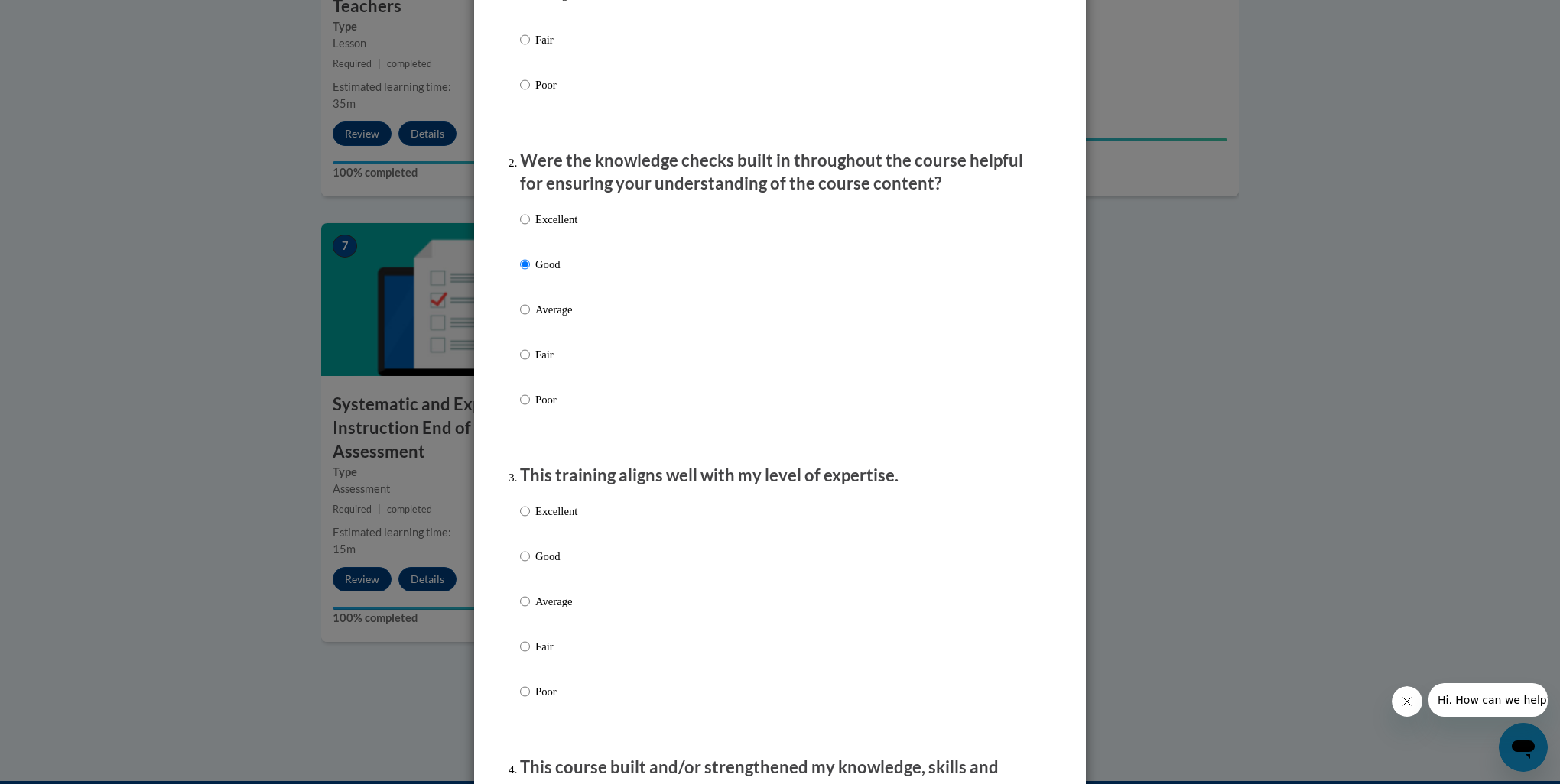
click at [542, 564] on p "Good" at bounding box center [556, 556] width 42 height 17
click at [530, 564] on input "Good" at bounding box center [525, 556] width 10 height 17
radio input "true"
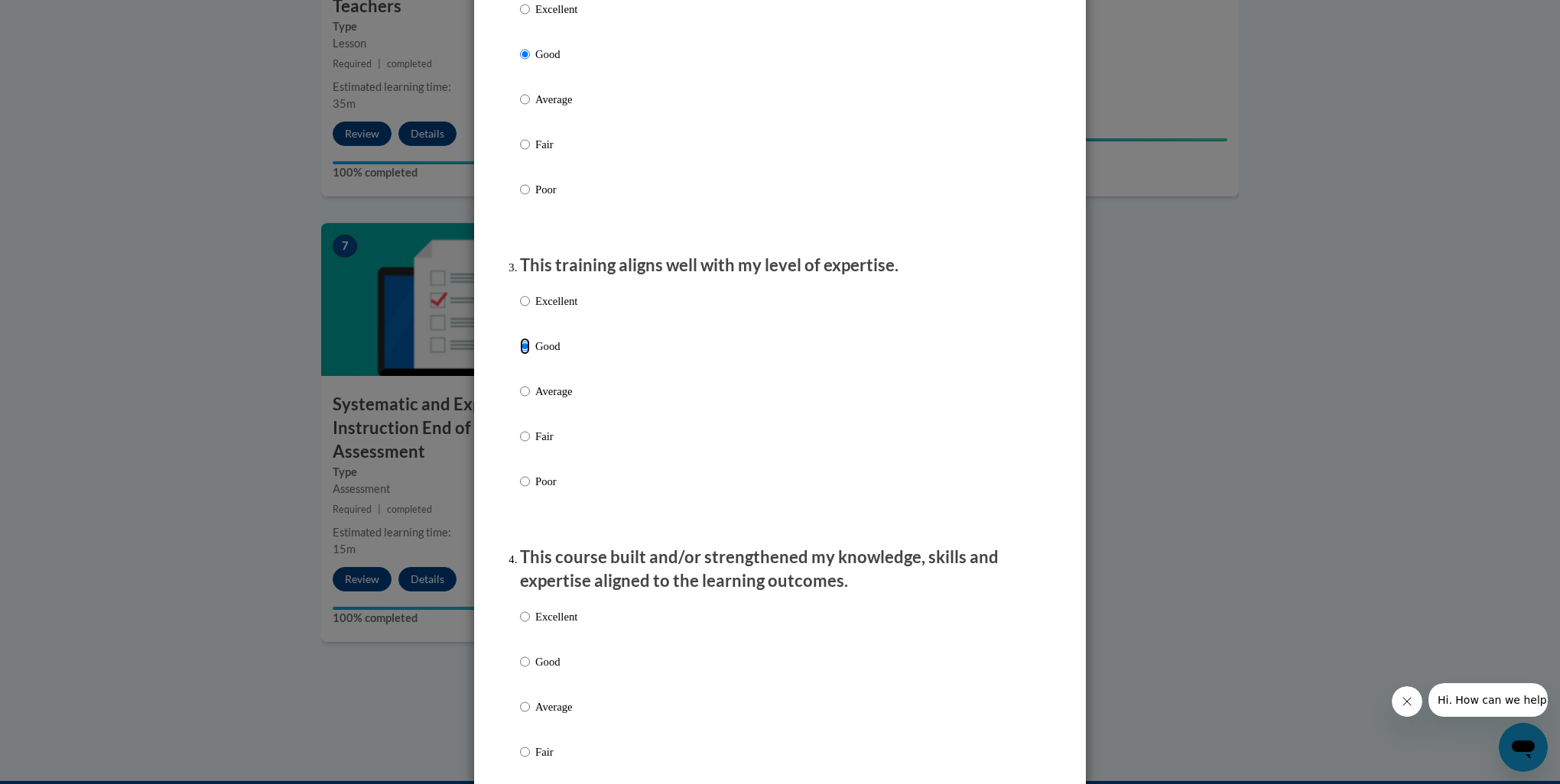
scroll to position [586, 0]
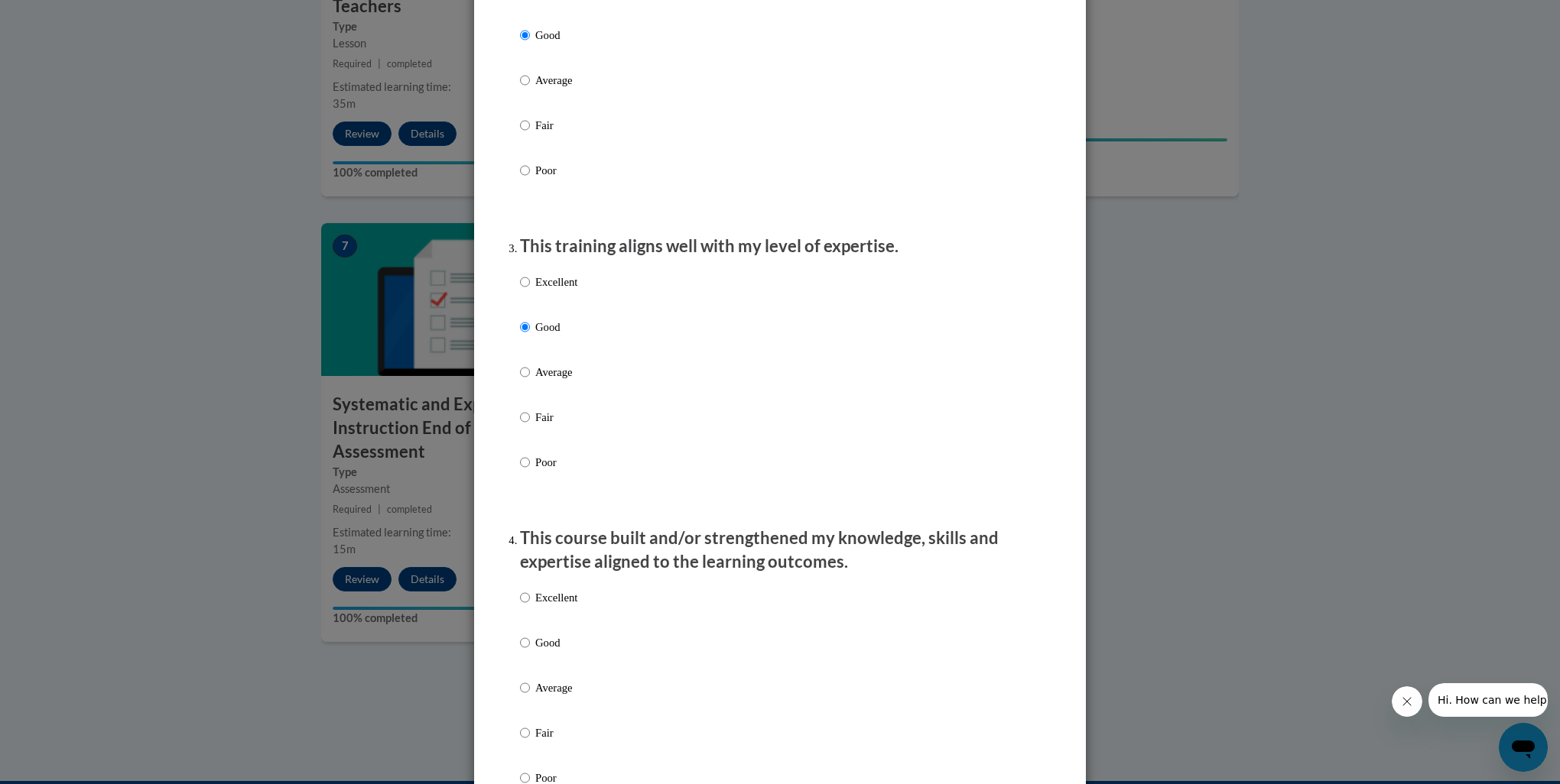
click at [525, 660] on label "Good" at bounding box center [549, 655] width 57 height 42
click at [525, 651] on input "Good" at bounding box center [525, 643] width 10 height 17
radio input "true"
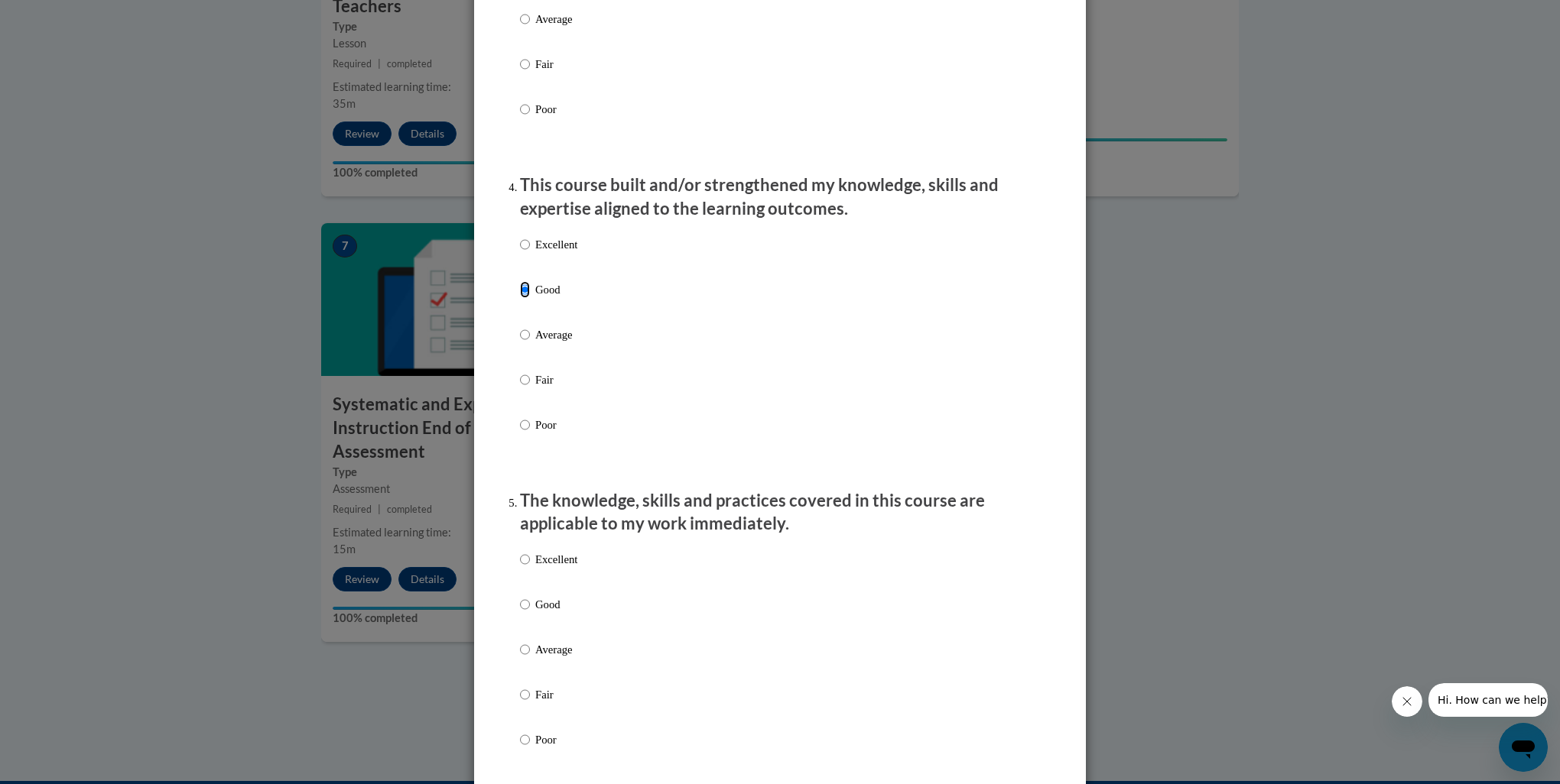
scroll to position [943, 0]
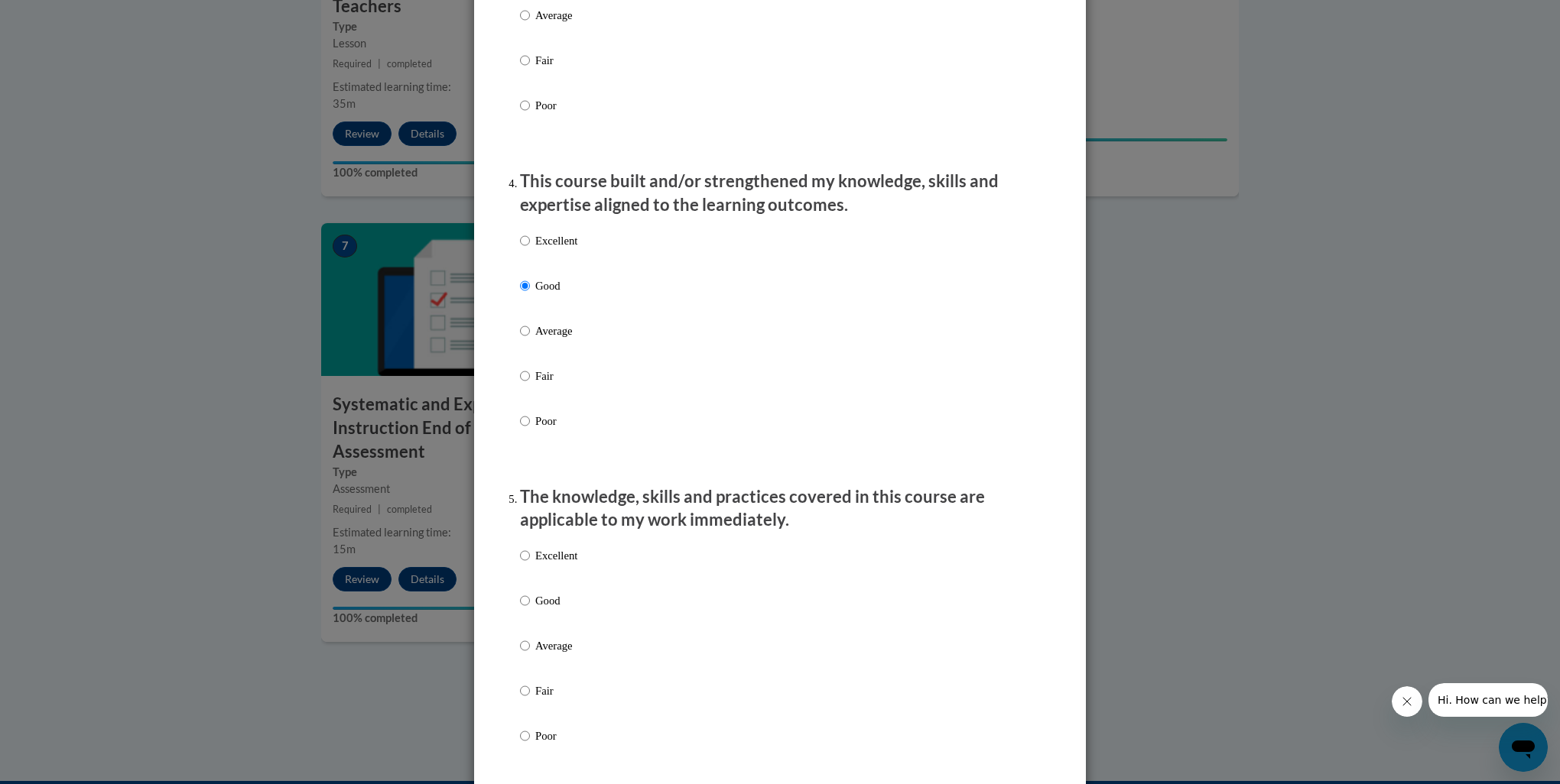
click at [535, 610] on p "Good" at bounding box center [556, 600] width 42 height 17
click at [530, 610] on input "Good" at bounding box center [525, 600] width 10 height 17
radio input "true"
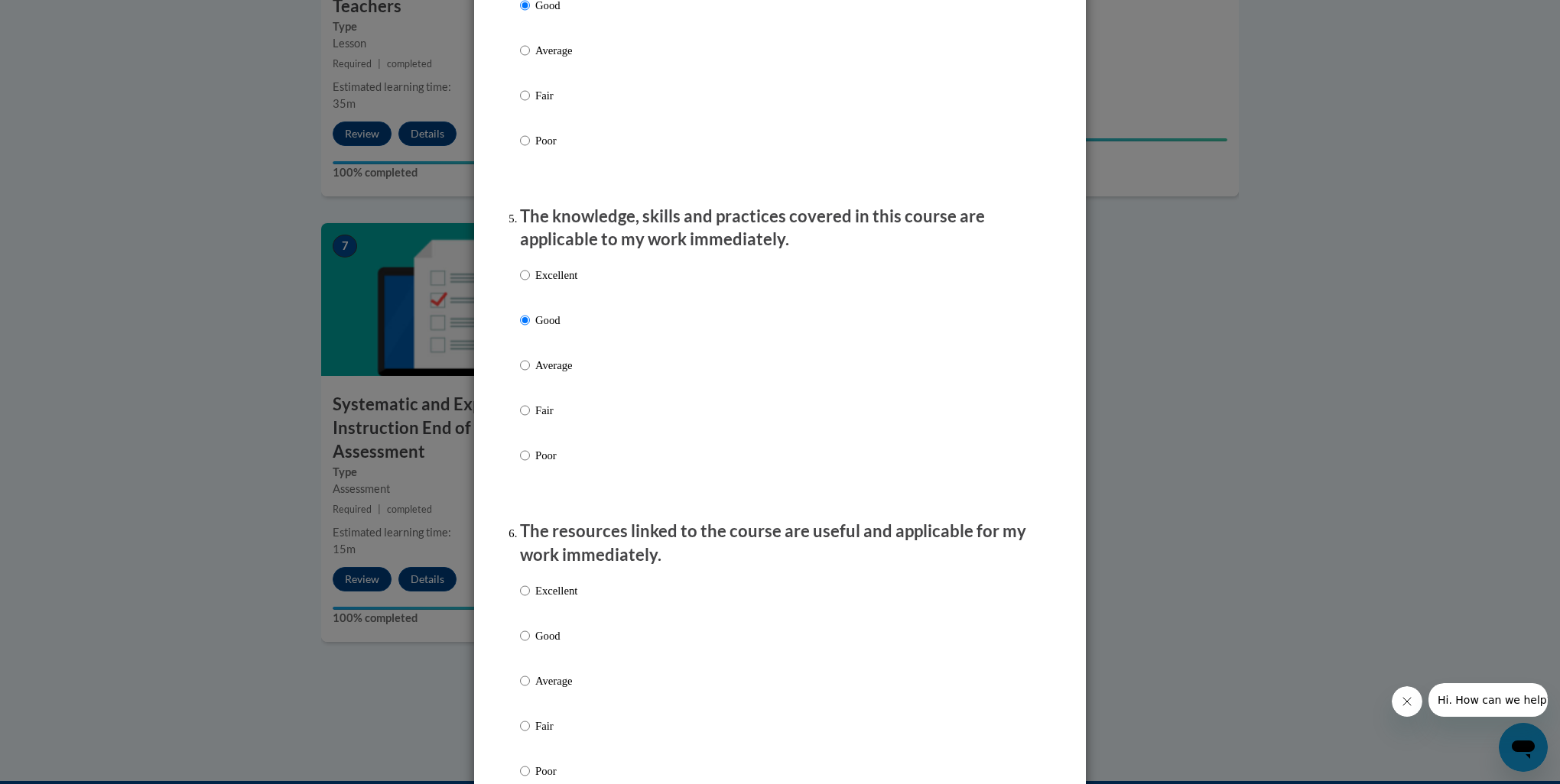
click at [548, 645] on p "Good" at bounding box center [556, 636] width 42 height 17
click at [530, 645] on input "Good" at bounding box center [525, 636] width 10 height 17
radio input "true"
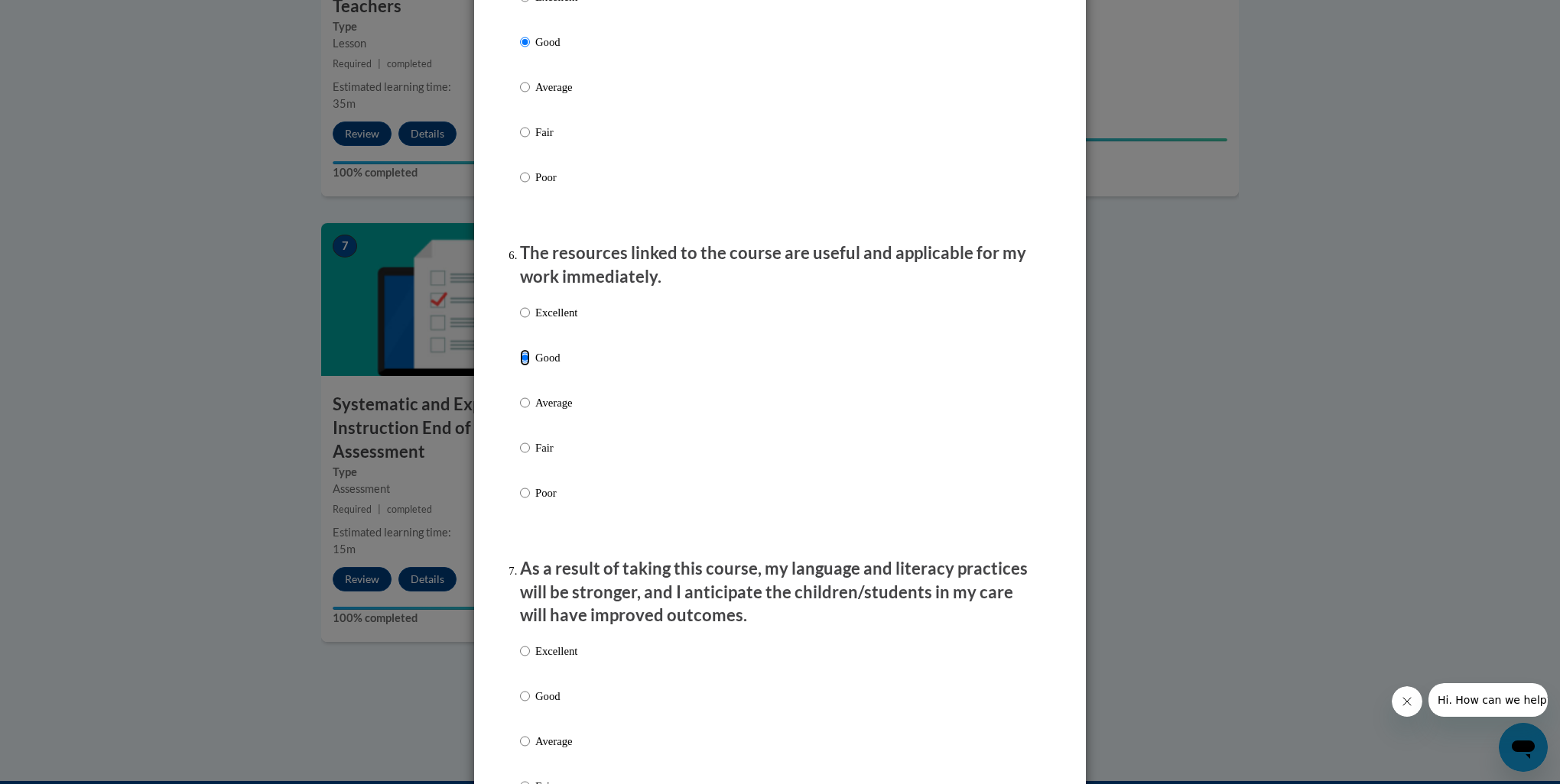
scroll to position [1554, 0]
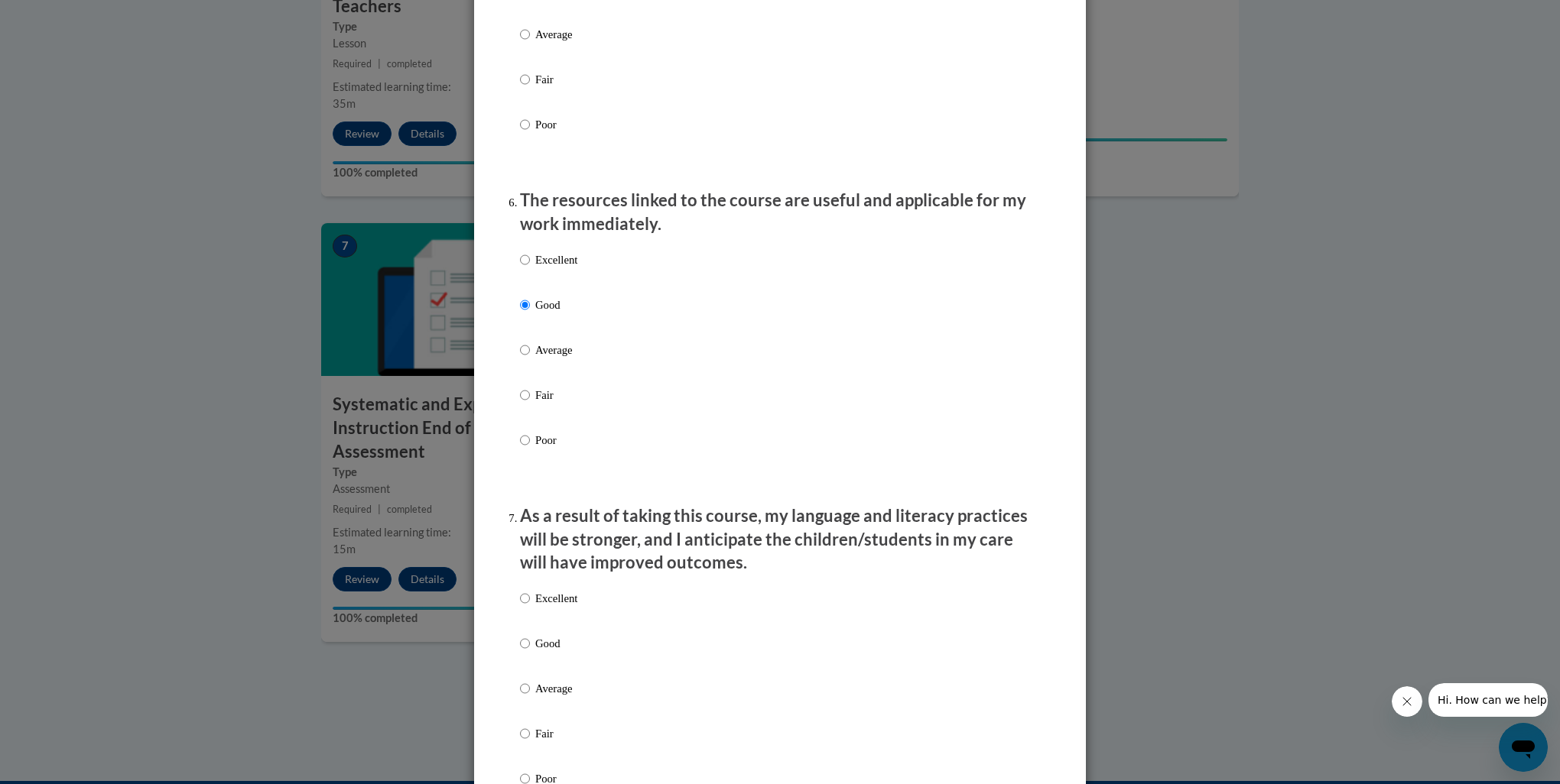
click at [548, 652] on p "Good" at bounding box center [556, 644] width 42 height 17
click at [530, 652] on input "Good" at bounding box center [525, 644] width 10 height 17
radio input "true"
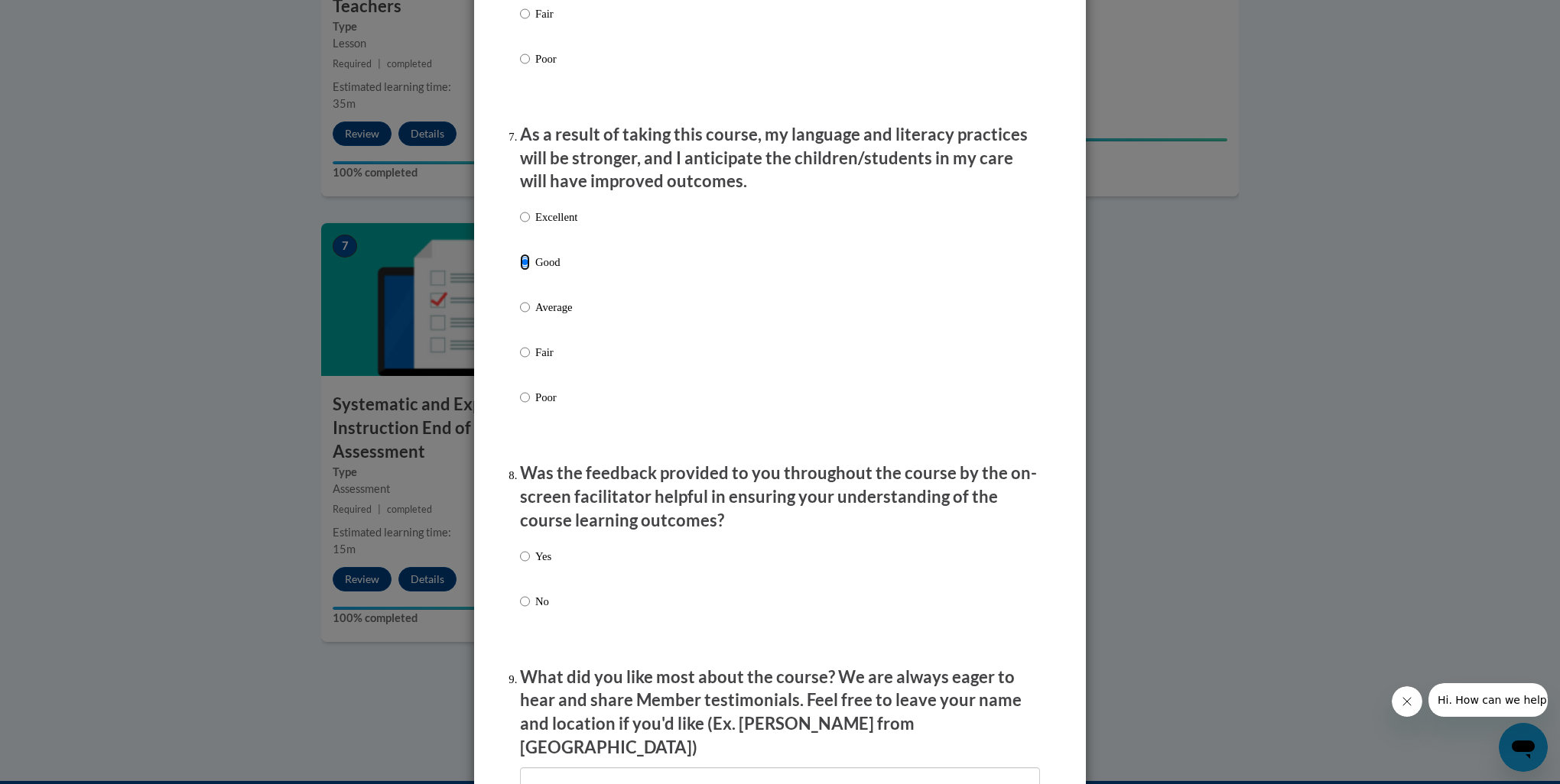
scroll to position [1936, 0]
click at [535, 564] on p "Yes" at bounding box center [542, 555] width 16 height 17
click at [530, 564] on input "Yes" at bounding box center [525, 555] width 10 height 17
radio input "true"
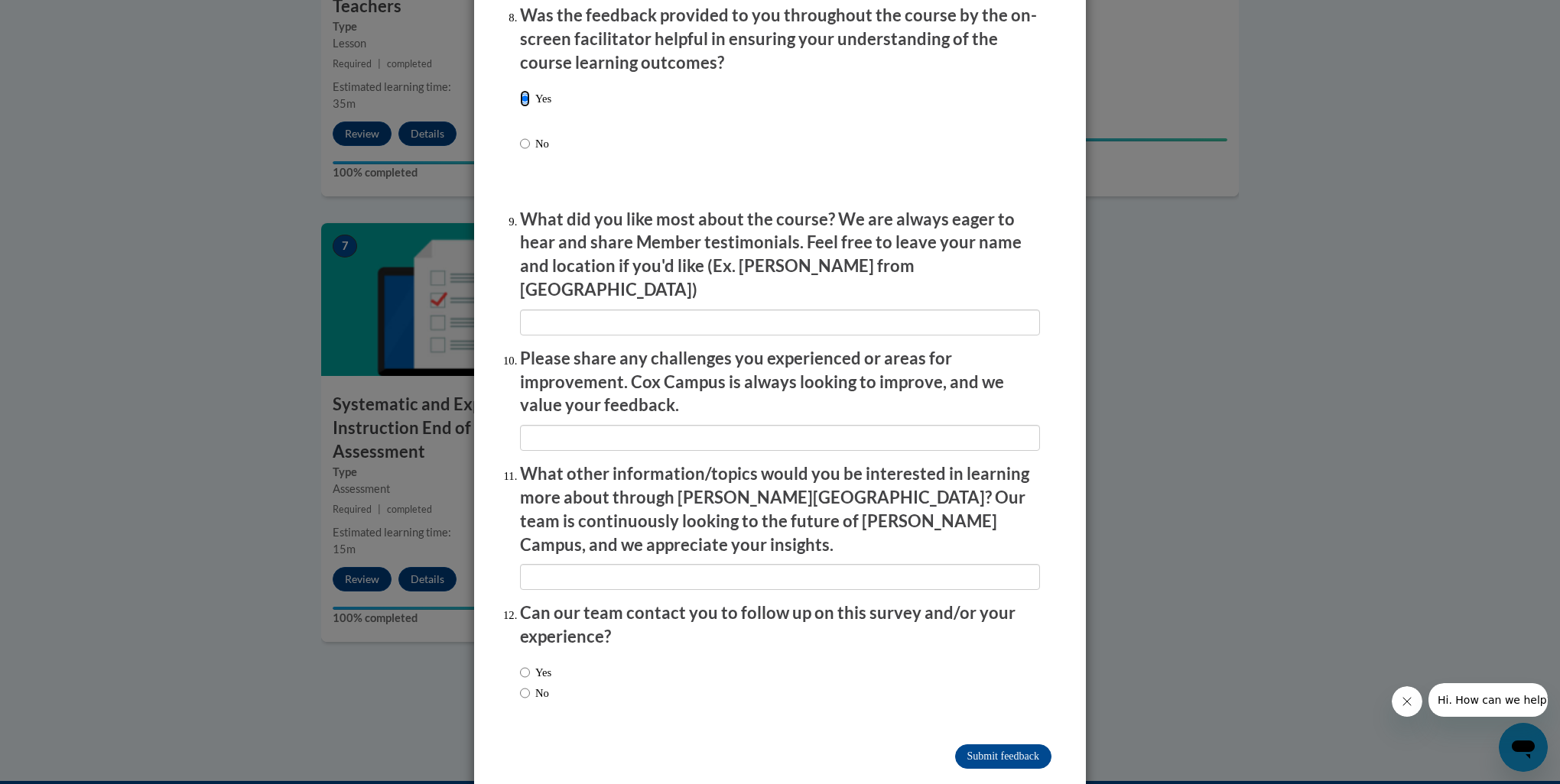
scroll to position [2399, 0]
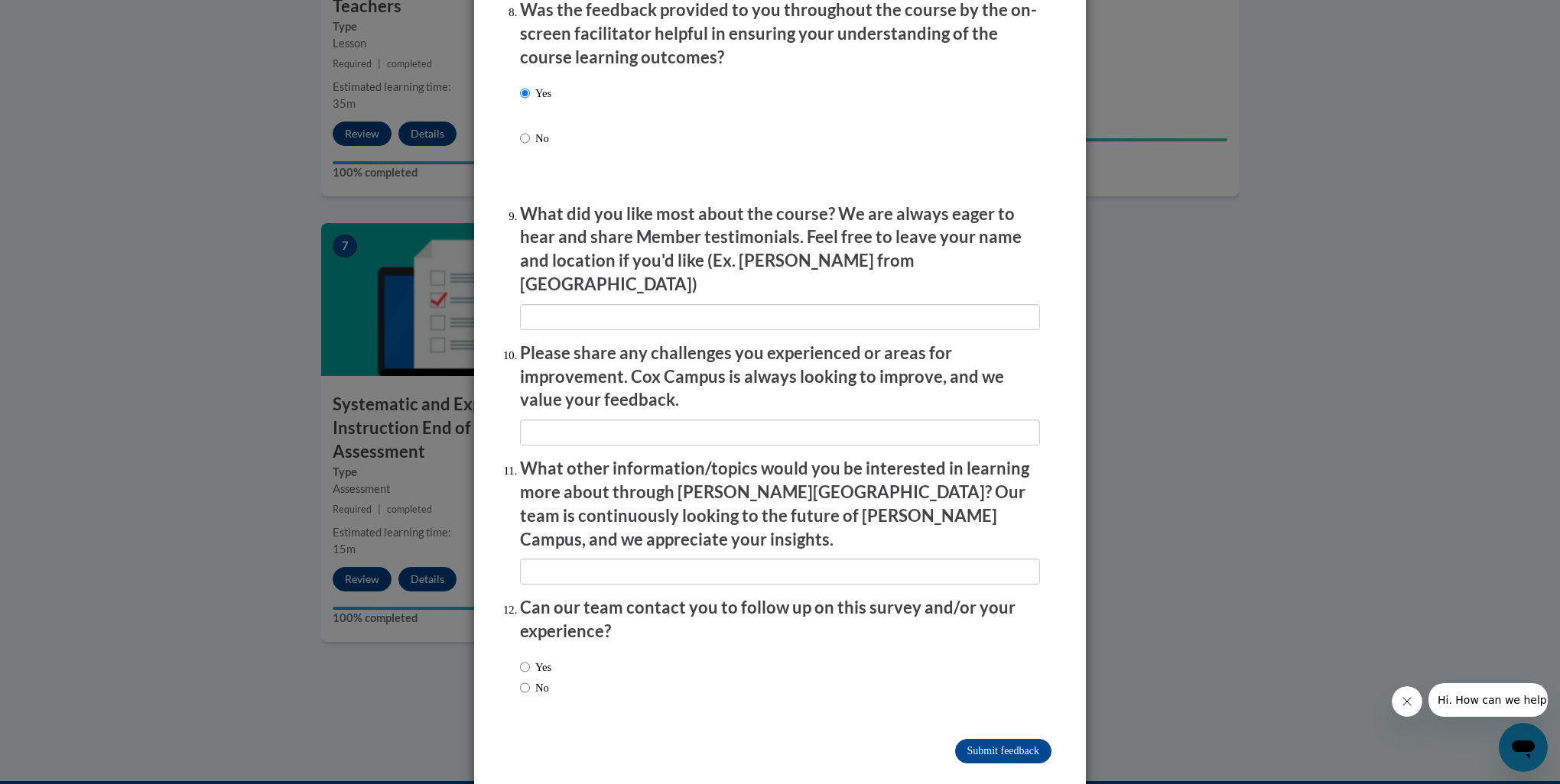
click at [539, 659] on label "Yes" at bounding box center [536, 667] width 31 height 17
click at [530, 659] on input "Yes" at bounding box center [525, 667] width 10 height 17
radio input "true"
click at [1027, 739] on input "Submit feedback" at bounding box center [1003, 751] width 96 height 25
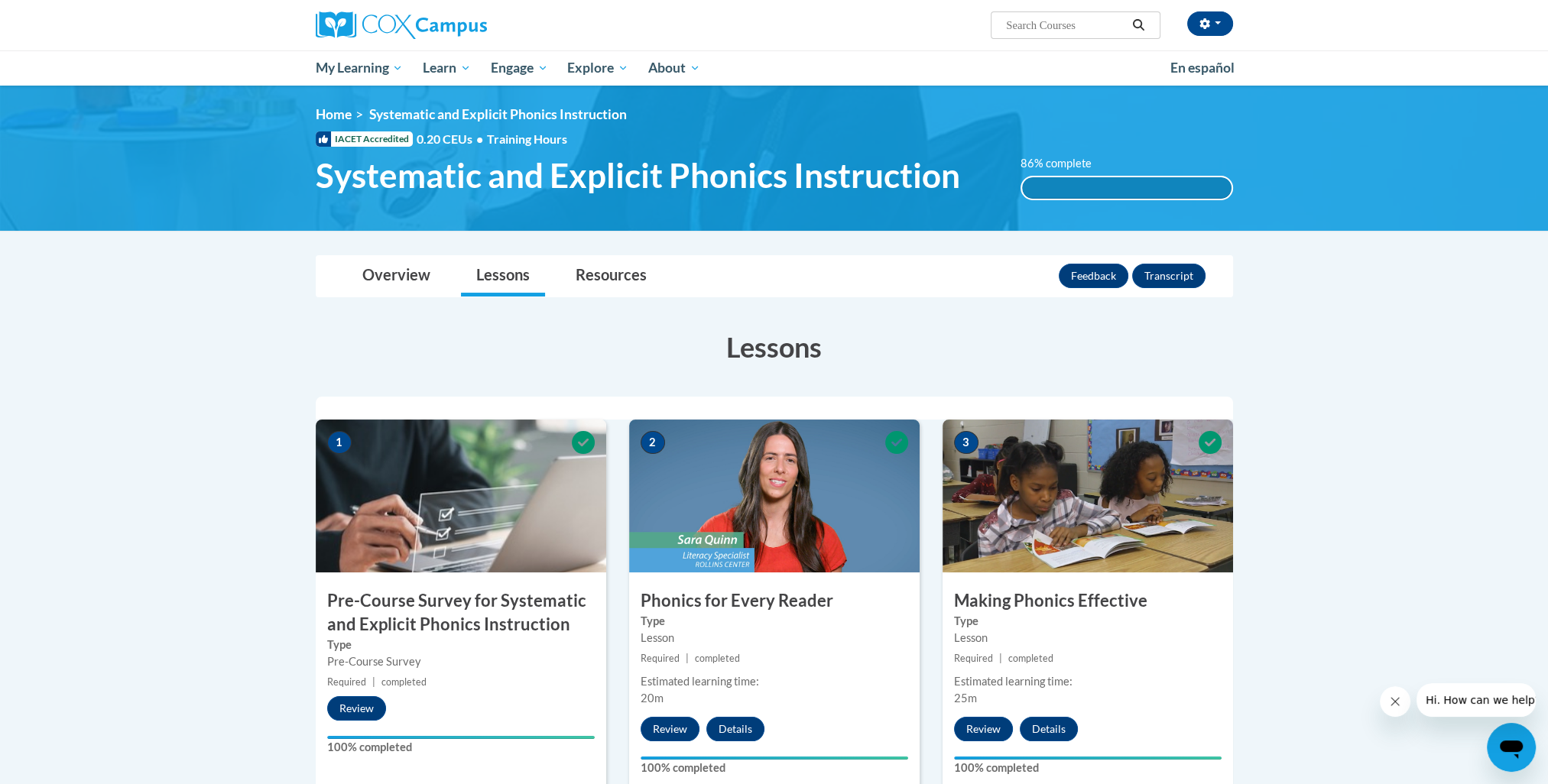
scroll to position [0, 0]
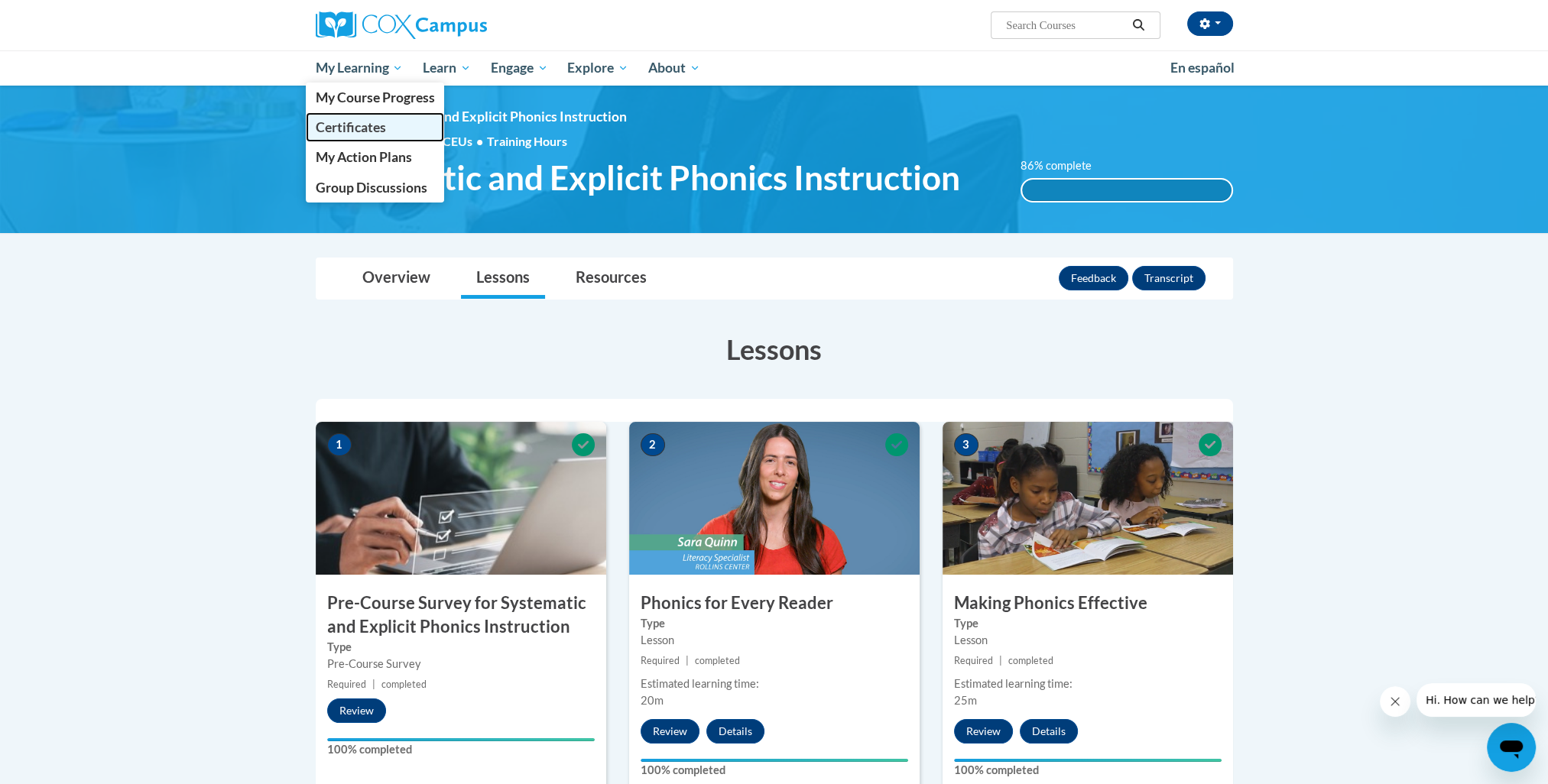
click at [349, 131] on span "Certificates" at bounding box center [350, 126] width 70 height 16
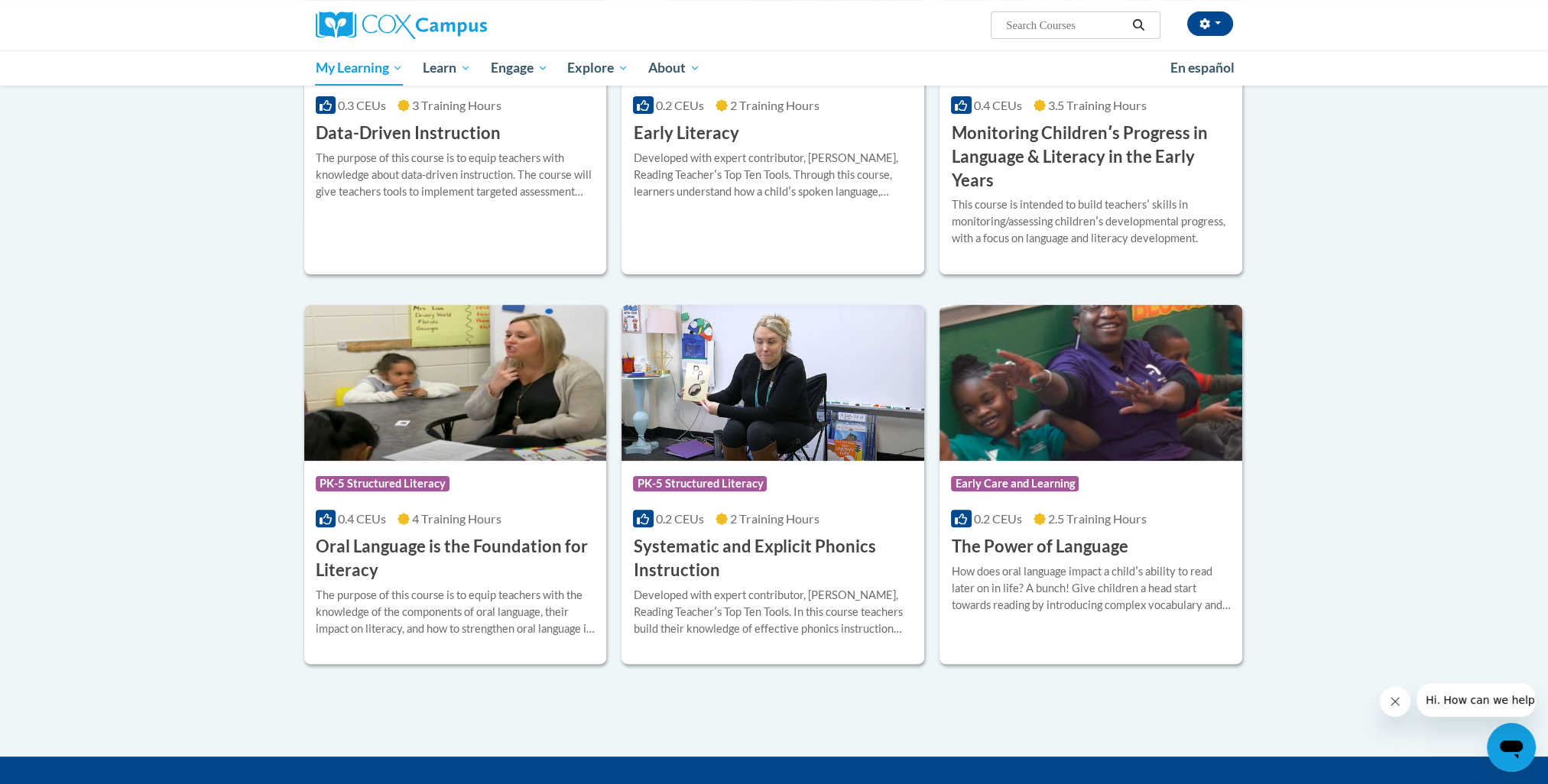
scroll to position [535, 0]
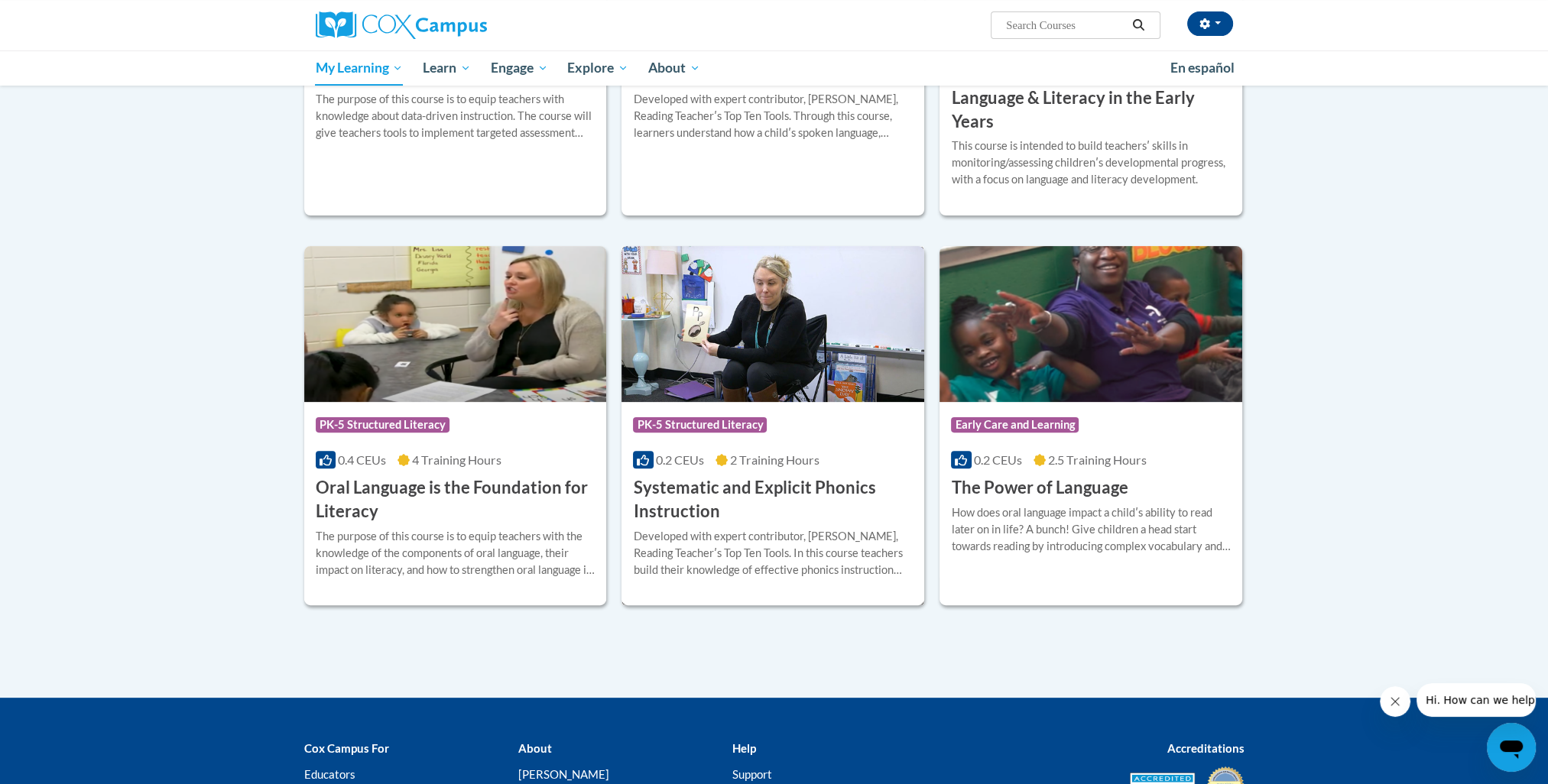
click at [821, 384] on img at bounding box center [773, 324] width 303 height 156
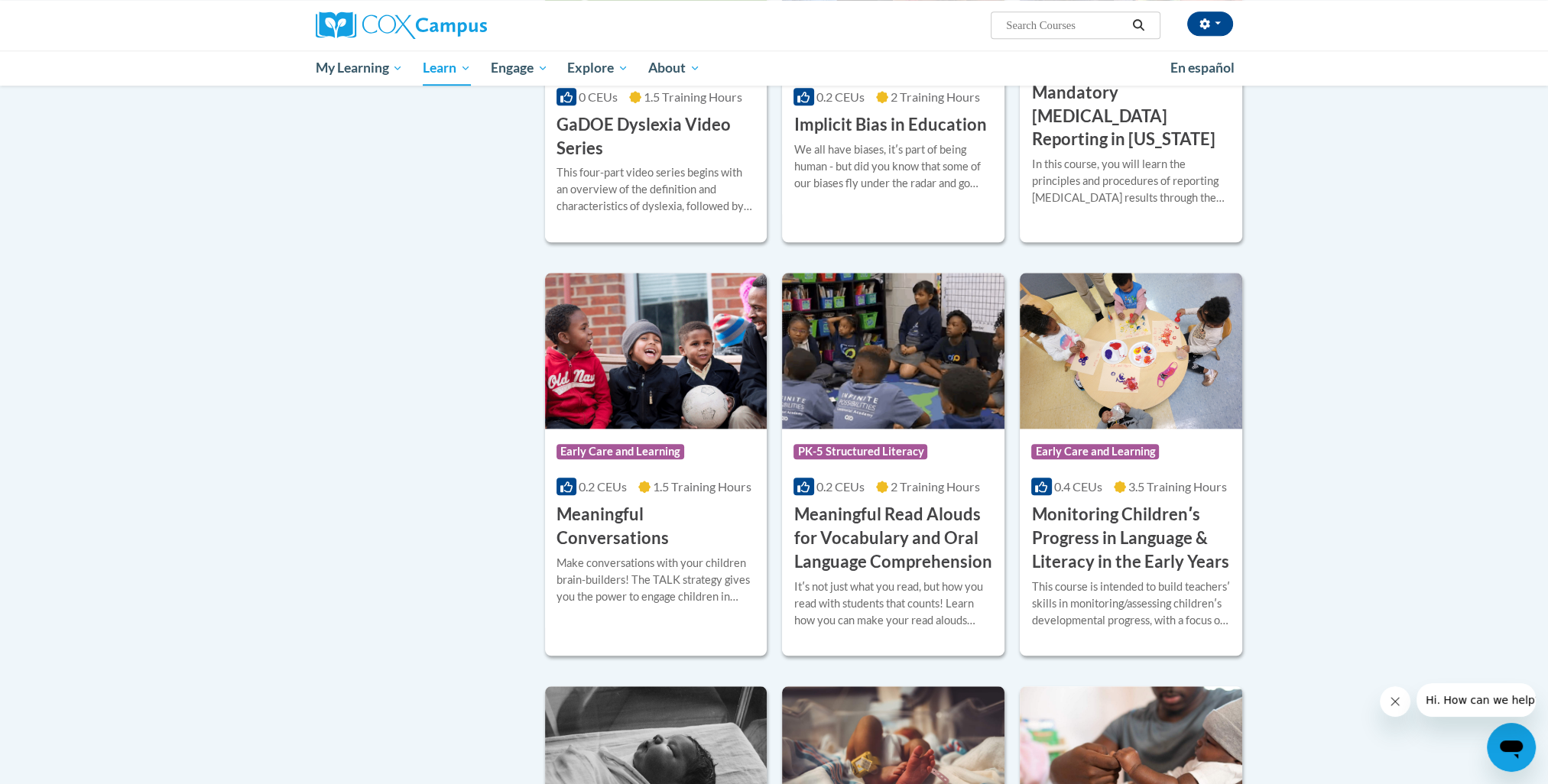
scroll to position [2038, 0]
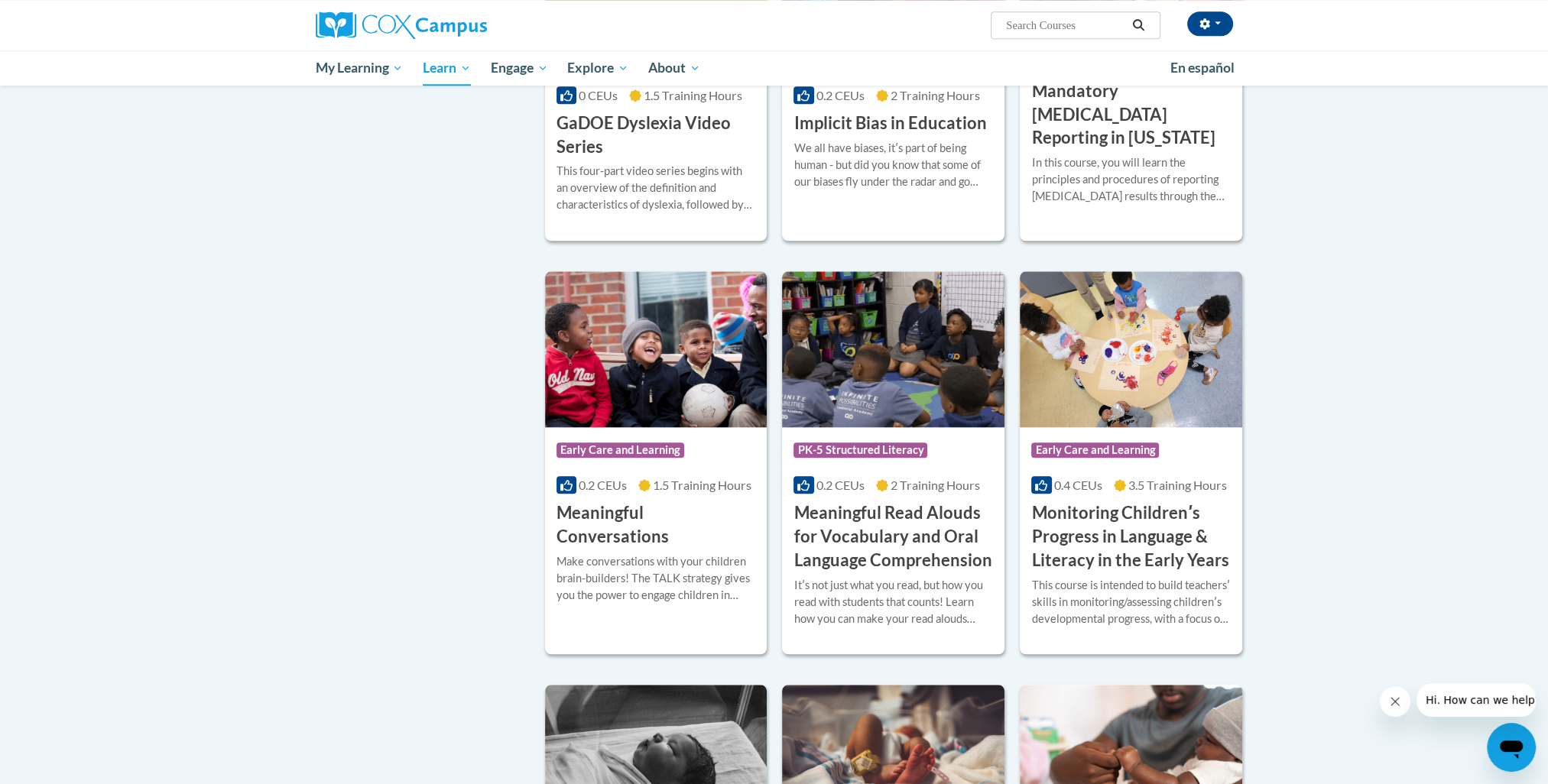
drag, startPoint x: 409, startPoint y: 674, endPoint x: 1449, endPoint y: 443, distance: 1065.3
click at [1449, 443] on body "[PERSON_NAME] ([GEOGRAPHIC_DATA]/[GEOGRAPHIC_DATA] UTC-04:00) My Profile Inbox …" at bounding box center [774, 126] width 1548 height 4330
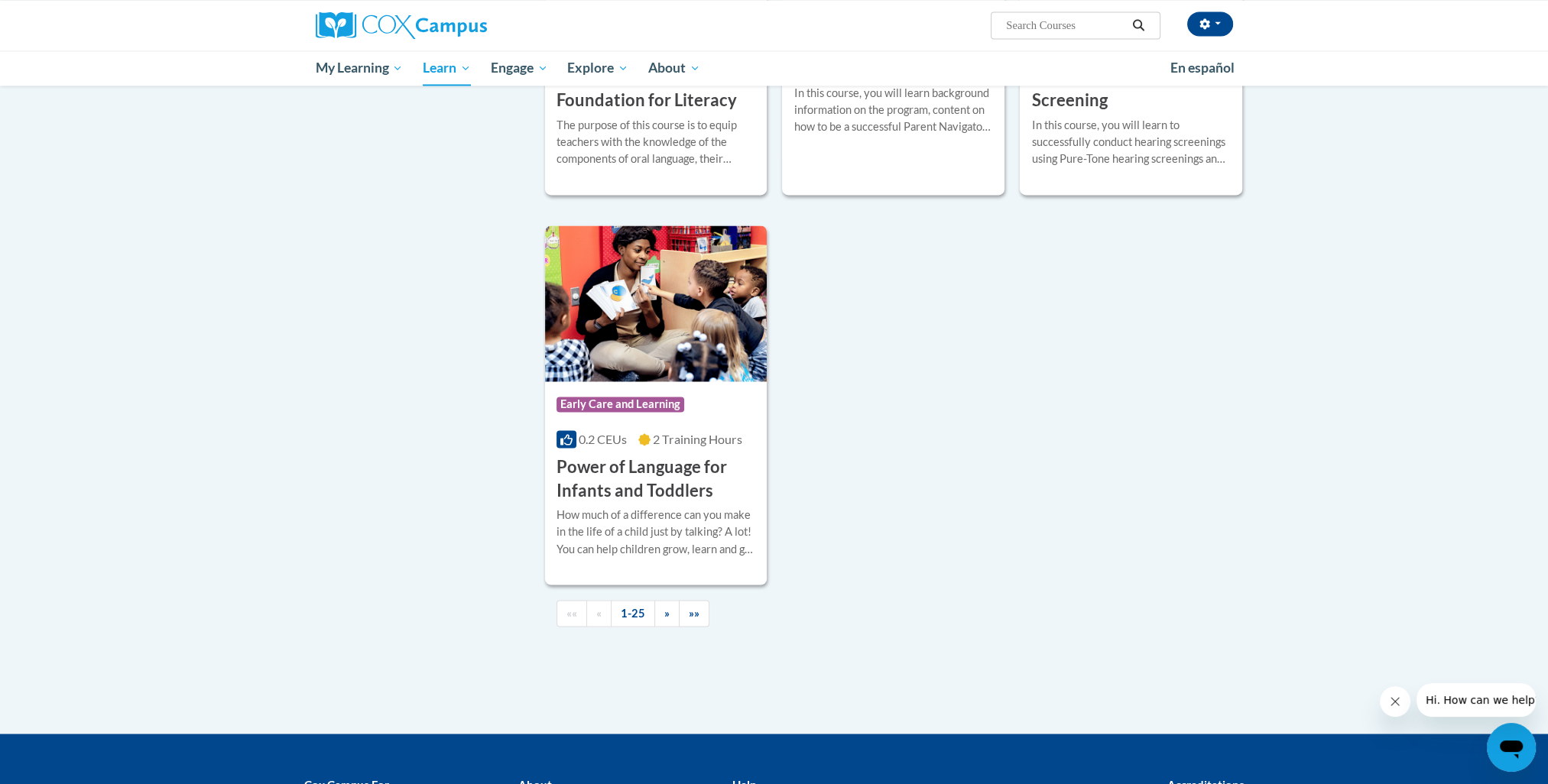
scroll to position [3338, 0]
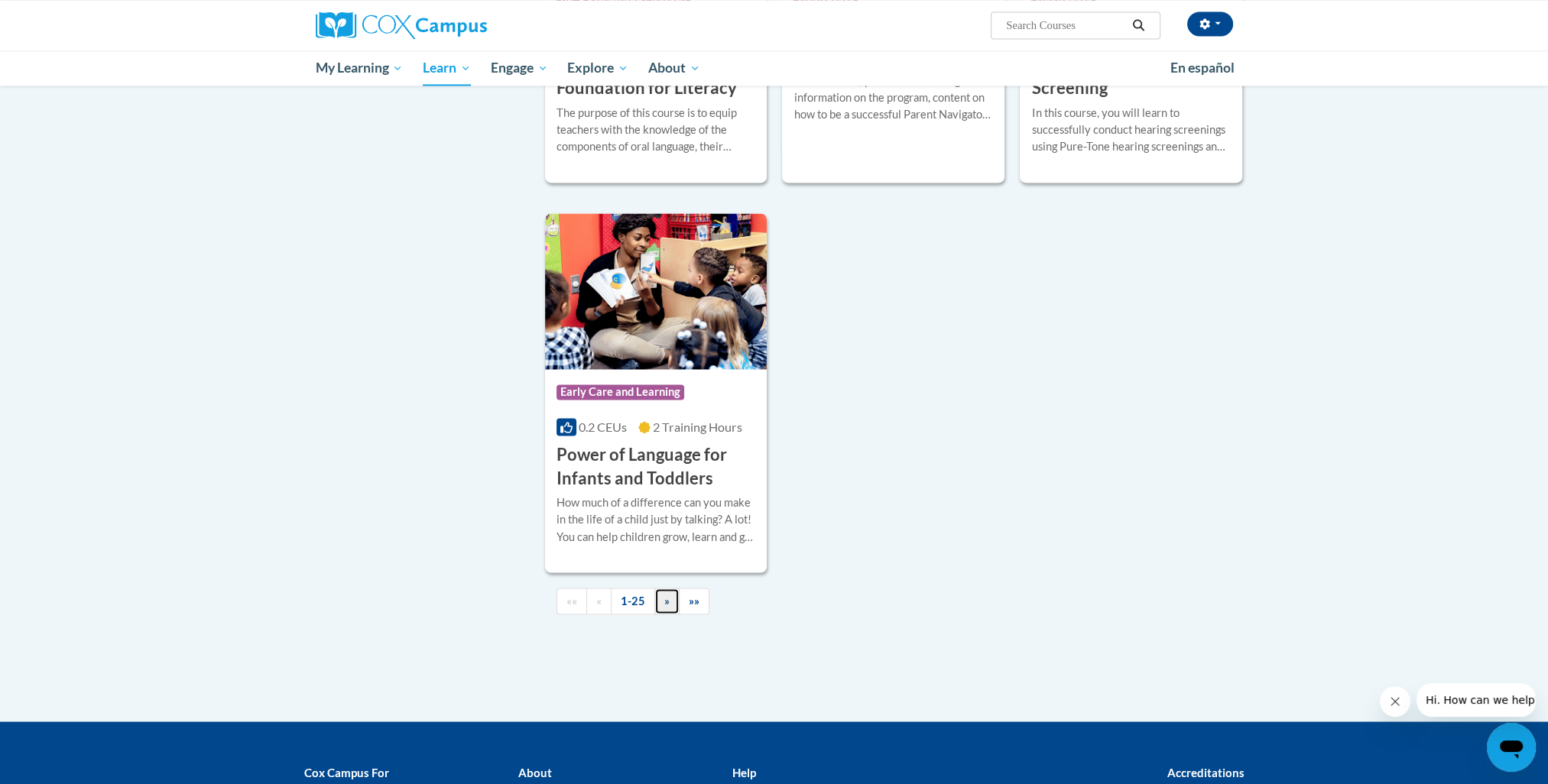
click at [666, 607] on span "»" at bounding box center [667, 600] width 6 height 13
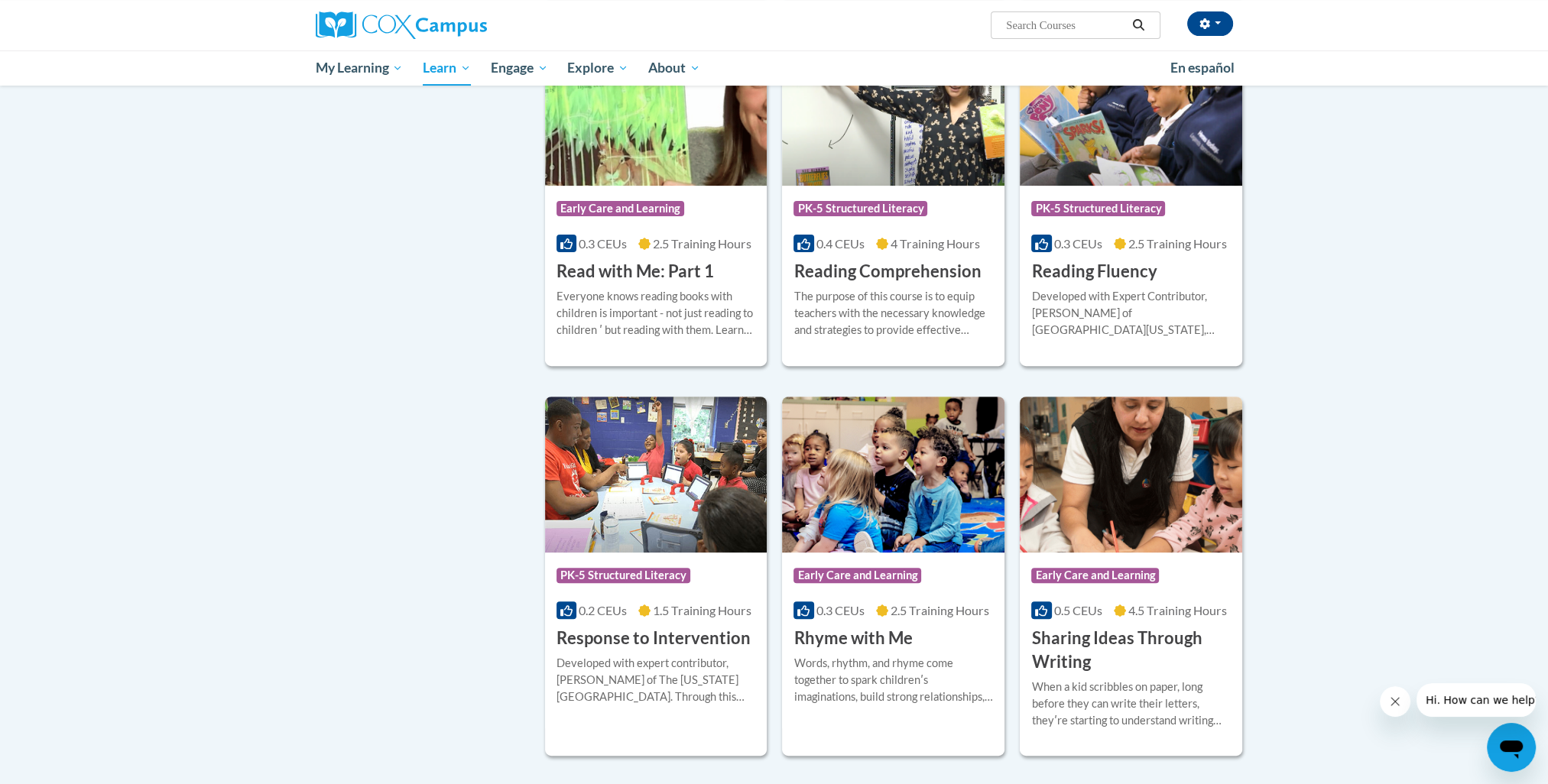
scroll to position [623, 0]
